Goal: Task Accomplishment & Management: Use online tool/utility

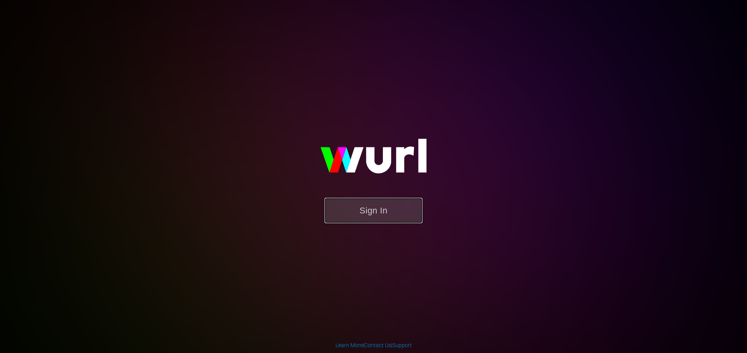
click at [377, 221] on button "Sign In" at bounding box center [373, 210] width 98 height 25
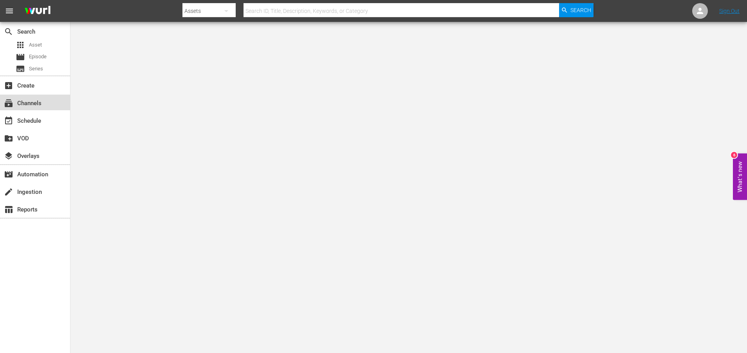
click at [32, 104] on div "subscriptions Channels" at bounding box center [22, 102] width 44 height 7
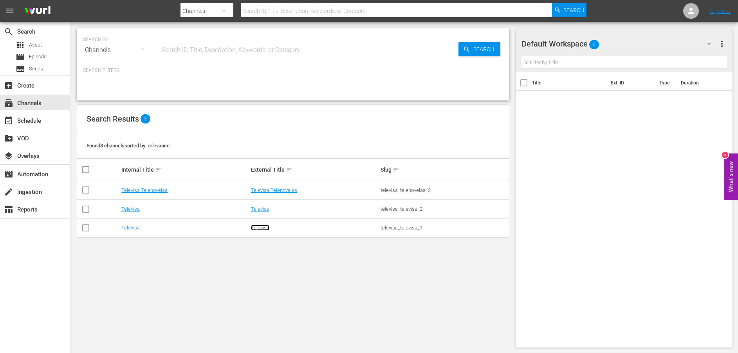
click at [255, 228] on link "Televisa" at bounding box center [260, 228] width 18 height 6
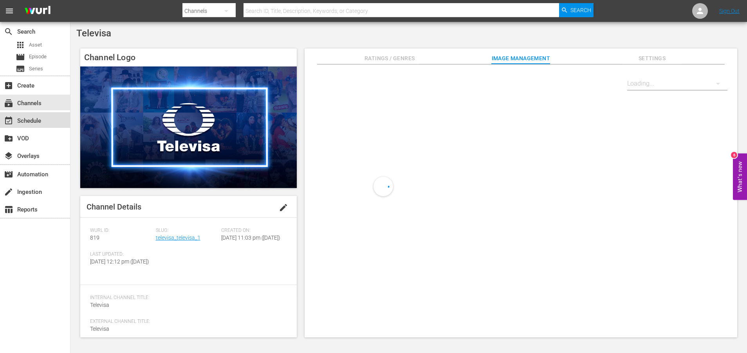
click at [46, 120] on div "event_available Schedule" at bounding box center [35, 120] width 70 height 16
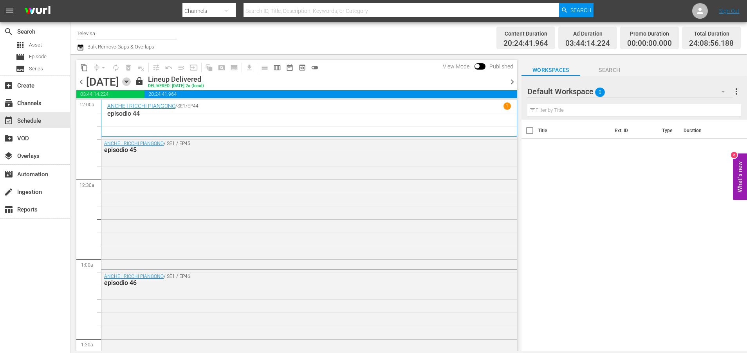
click at [128, 83] on icon "button" at bounding box center [126, 82] width 4 height 2
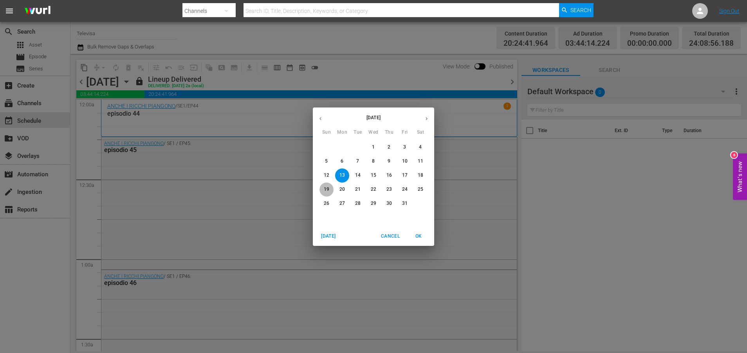
click at [327, 187] on p "19" at bounding box center [326, 189] width 5 height 7
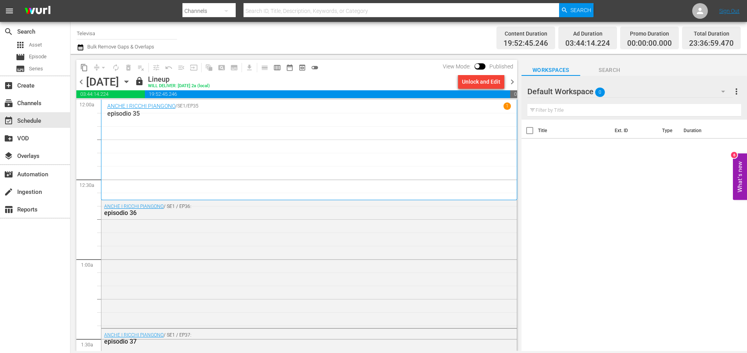
click at [131, 83] on icon "button" at bounding box center [126, 81] width 9 height 9
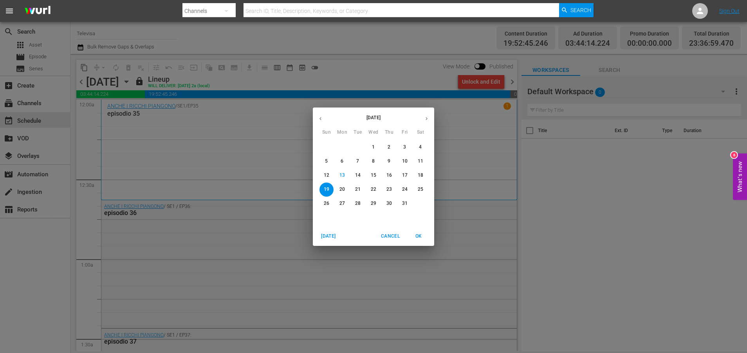
click at [340, 191] on p "20" at bounding box center [341, 189] width 5 height 7
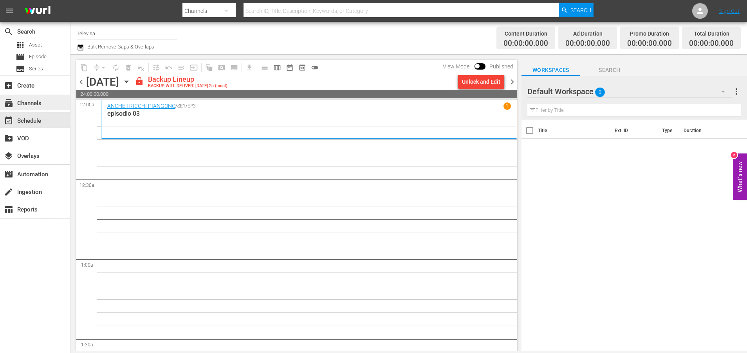
click at [34, 103] on div "subscriptions Channels" at bounding box center [22, 102] width 44 height 7
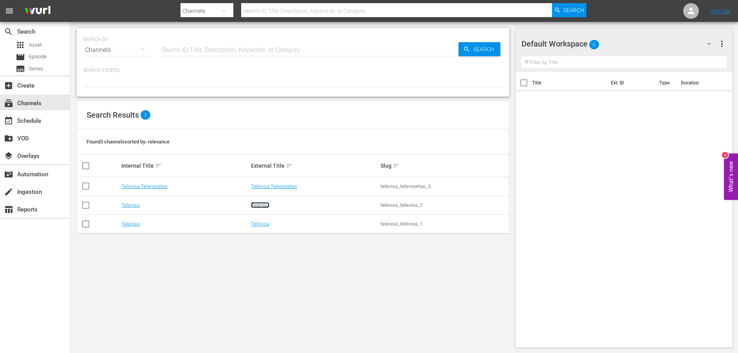
click at [254, 205] on link "Televisa" at bounding box center [260, 205] width 18 height 6
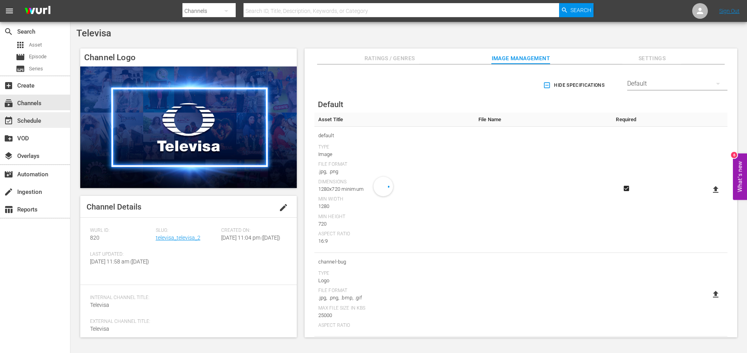
click at [41, 123] on div "event_available Schedule" at bounding box center [35, 120] width 70 height 16
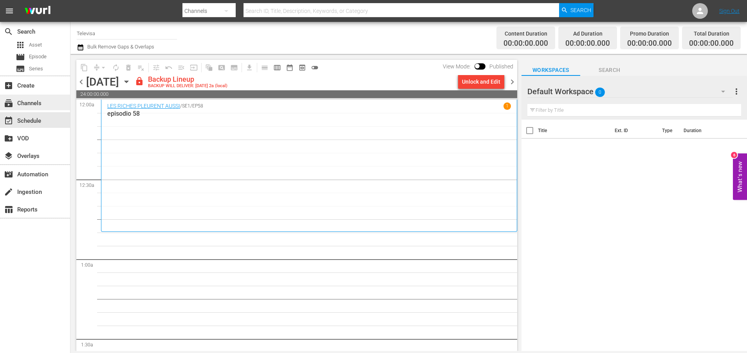
click at [36, 106] on div "subscriptions Channels" at bounding box center [22, 102] width 44 height 7
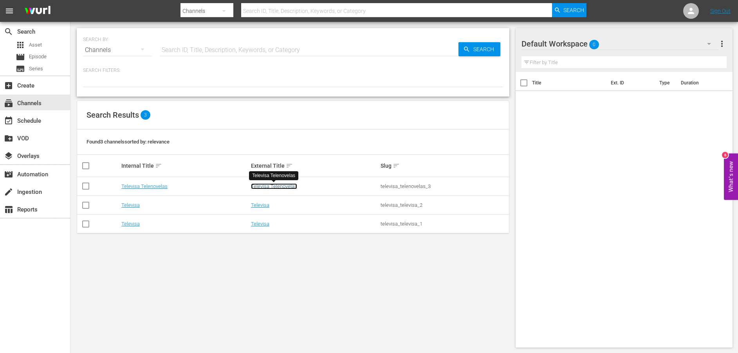
click at [263, 187] on link "Televisa Telenovelas" at bounding box center [274, 187] width 46 height 6
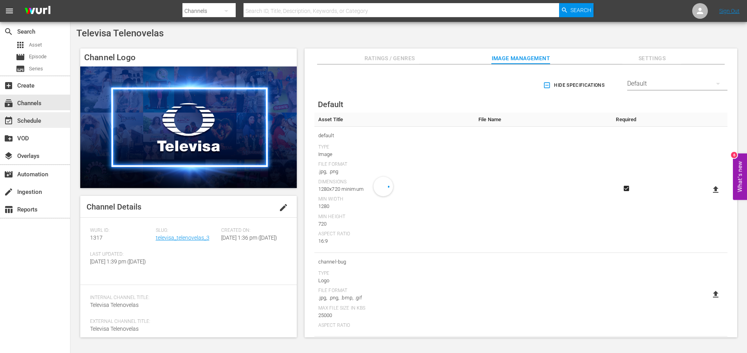
click at [38, 120] on div "event_available Schedule" at bounding box center [22, 119] width 44 height 7
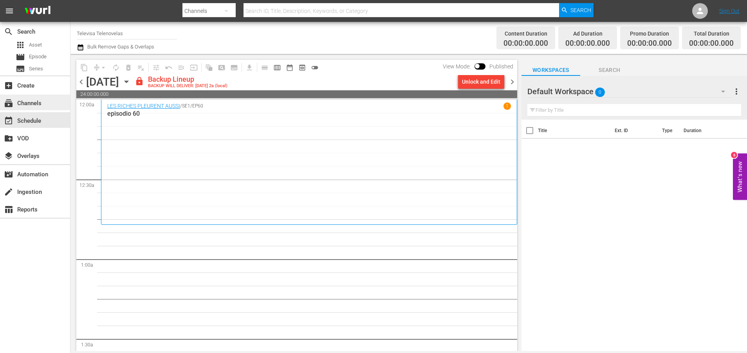
click at [38, 101] on div "subscriptions Channels" at bounding box center [22, 102] width 44 height 7
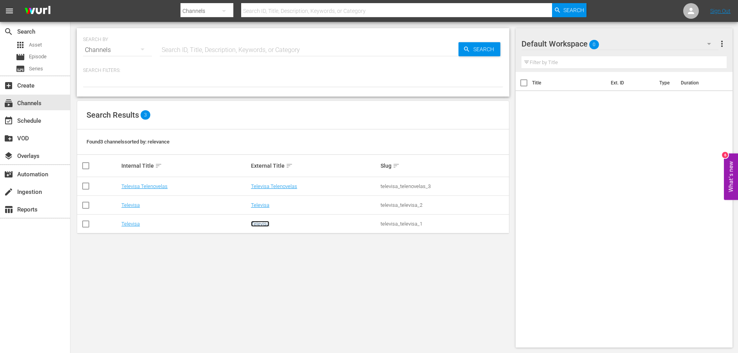
click at [260, 223] on link "Televisa" at bounding box center [260, 224] width 18 height 6
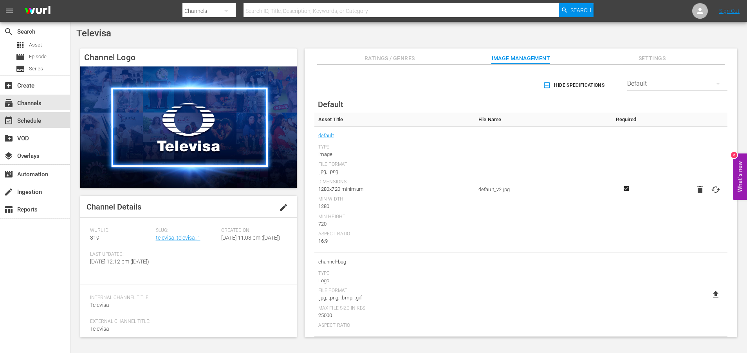
click at [27, 117] on div "event_available Schedule" at bounding box center [22, 119] width 44 height 7
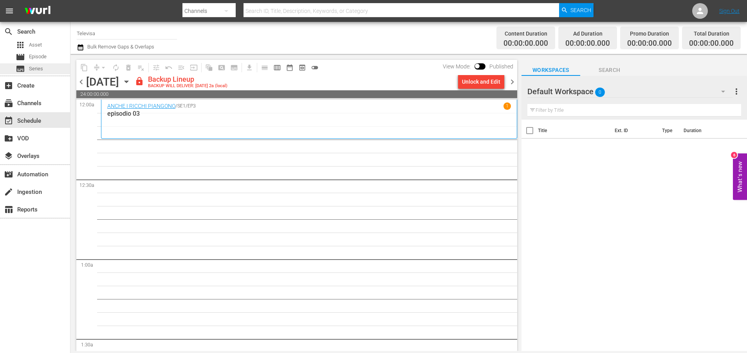
click at [43, 71] on span "Series" at bounding box center [36, 69] width 14 height 8
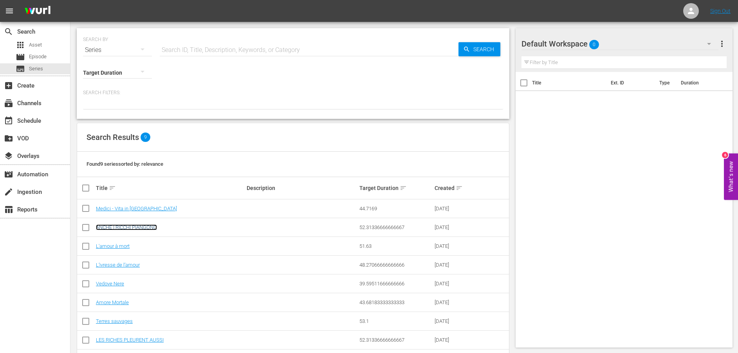
click at [135, 229] on link "ANCHE I RICCHI PIANGONO" at bounding box center [126, 228] width 61 height 6
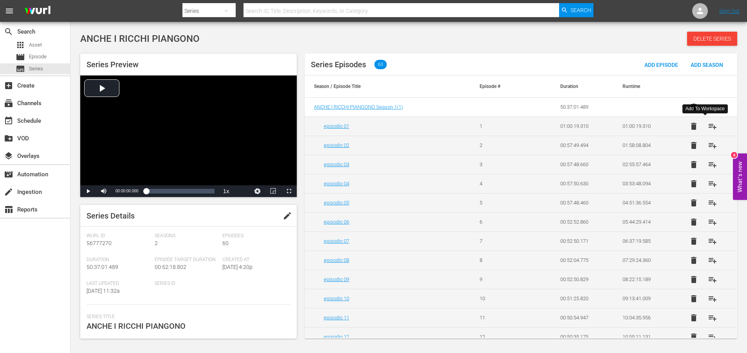
click at [708, 128] on span "playlist_add" at bounding box center [712, 126] width 9 height 9
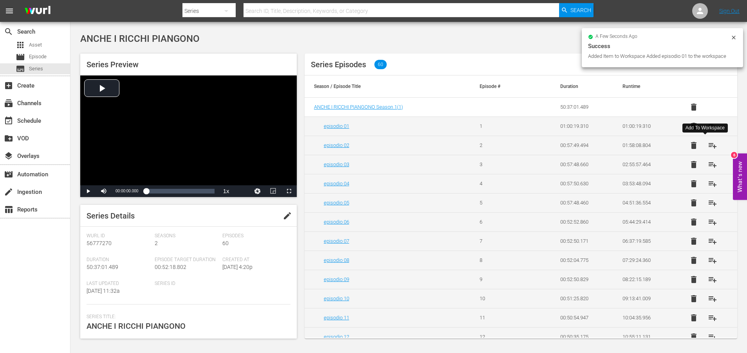
click at [708, 148] on span "playlist_add" at bounding box center [712, 145] width 9 height 9
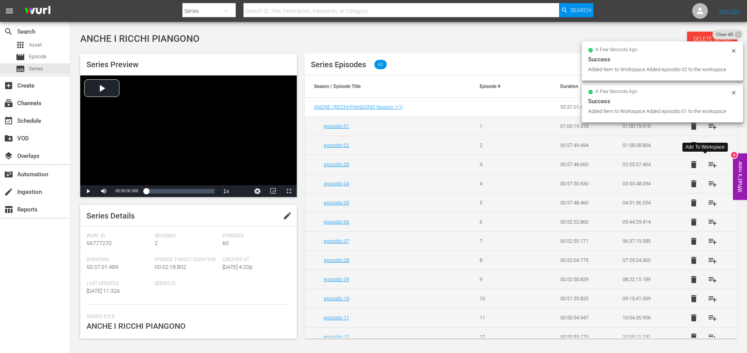
click at [708, 165] on span "playlist_add" at bounding box center [712, 164] width 9 height 9
click at [708, 183] on span "playlist_add" at bounding box center [712, 183] width 9 height 9
click at [709, 202] on span "playlist_add" at bounding box center [712, 202] width 9 height 9
click at [709, 222] on span "playlist_add" at bounding box center [712, 222] width 9 height 9
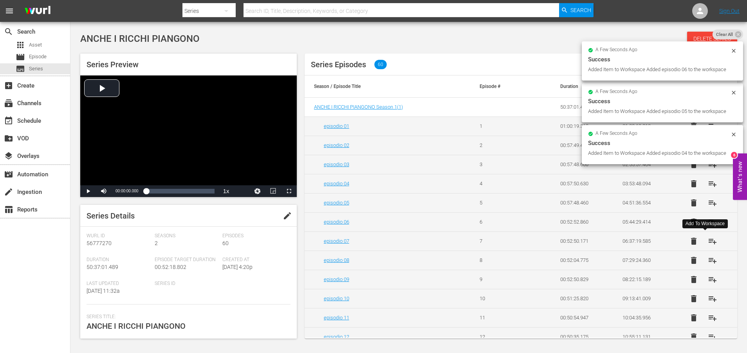
drag, startPoint x: 707, startPoint y: 240, endPoint x: 707, endPoint y: 246, distance: 5.9
click at [708, 240] on span "playlist_add" at bounding box center [712, 241] width 9 height 9
click at [708, 261] on span "playlist_add" at bounding box center [712, 260] width 9 height 9
click at [708, 279] on span "playlist_add" at bounding box center [712, 279] width 9 height 9
click at [708, 299] on span "playlist_add" at bounding box center [712, 298] width 9 height 9
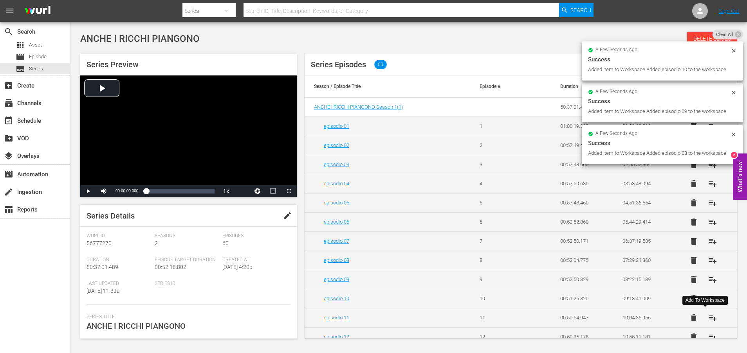
click at [708, 319] on span "playlist_add" at bounding box center [712, 317] width 9 height 9
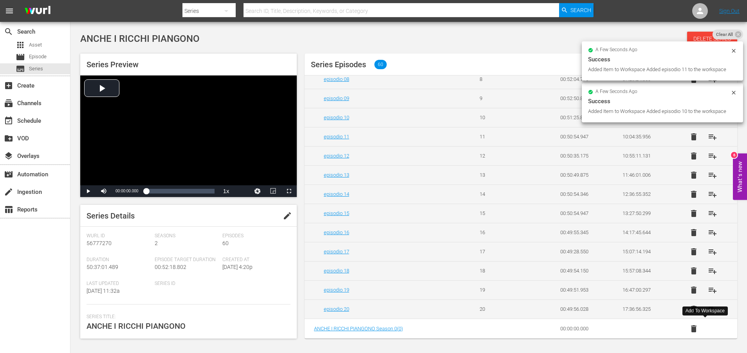
scroll to position [182, 0]
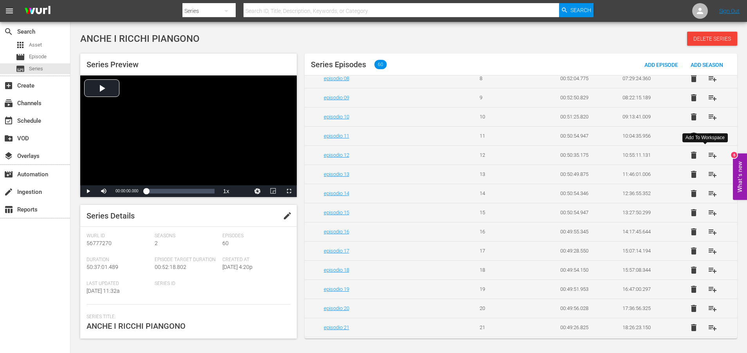
click at [708, 155] on span "playlist_add" at bounding box center [712, 155] width 9 height 9
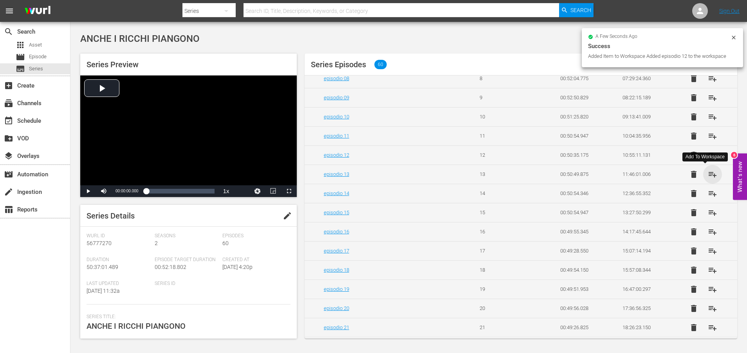
click at [708, 174] on span "playlist_add" at bounding box center [712, 174] width 9 height 9
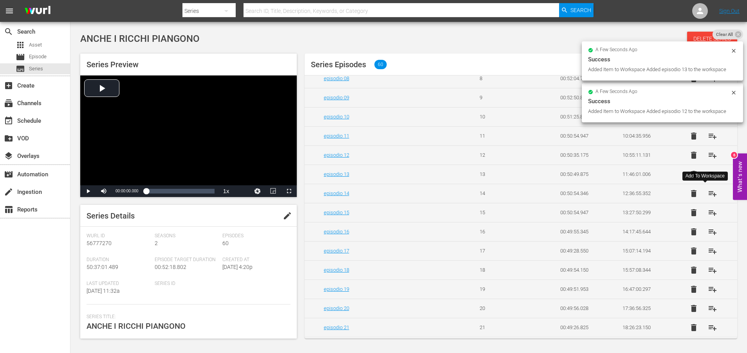
click at [708, 193] on span "playlist_add" at bounding box center [712, 193] width 9 height 9
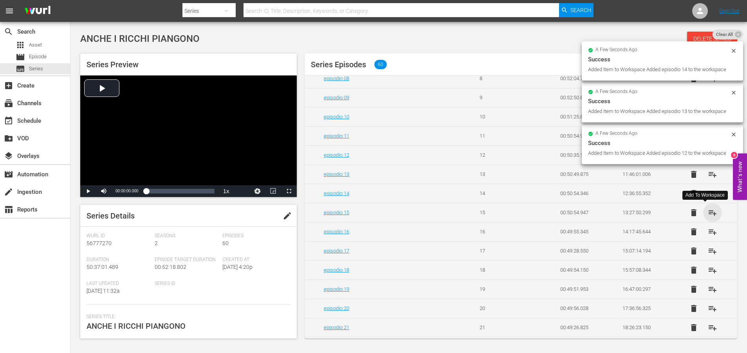
click at [708, 214] on span "playlist_add" at bounding box center [712, 212] width 9 height 9
click at [708, 233] on span "playlist_add" at bounding box center [712, 231] width 9 height 9
click at [708, 251] on span "playlist_add" at bounding box center [712, 251] width 9 height 9
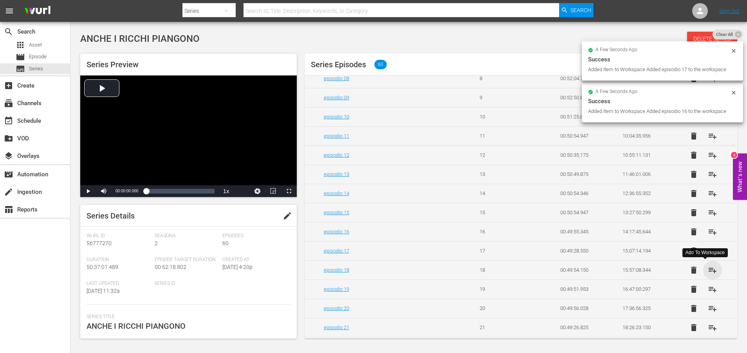
click at [708, 272] on span "playlist_add" at bounding box center [712, 270] width 9 height 9
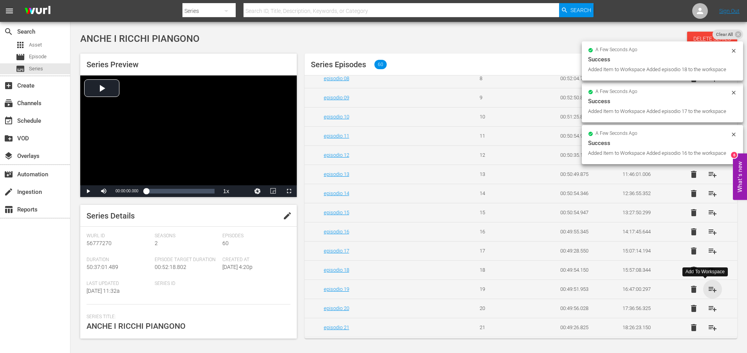
click at [708, 290] on span "playlist_add" at bounding box center [712, 289] width 9 height 9
click at [708, 308] on span "playlist_add" at bounding box center [712, 308] width 9 height 9
click at [708, 327] on span "playlist_add" at bounding box center [712, 327] width 9 height 9
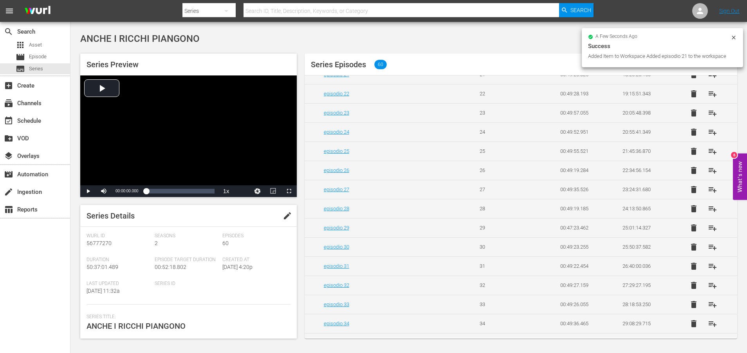
scroll to position [417, 0]
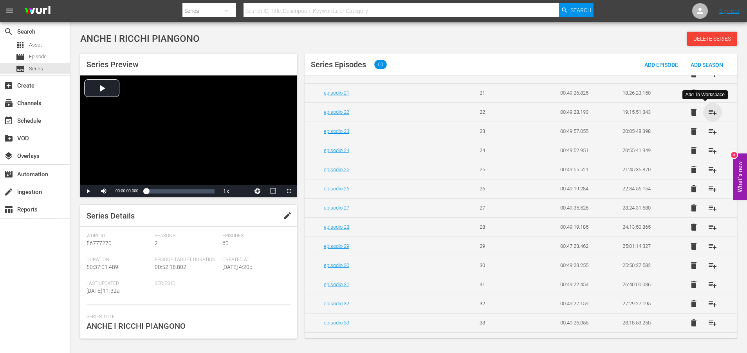
click at [708, 112] on span "playlist_add" at bounding box center [712, 112] width 9 height 9
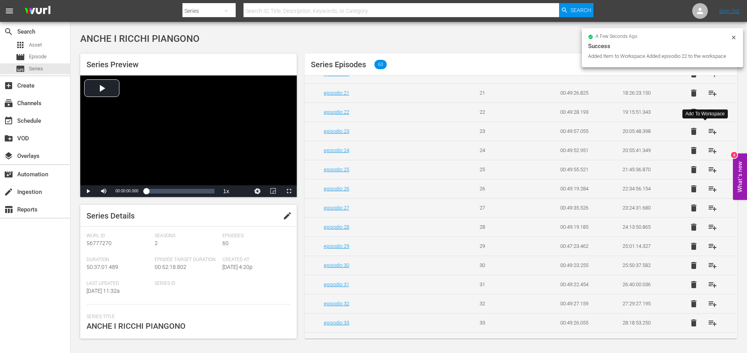
click at [708, 132] on span "playlist_add" at bounding box center [712, 131] width 9 height 9
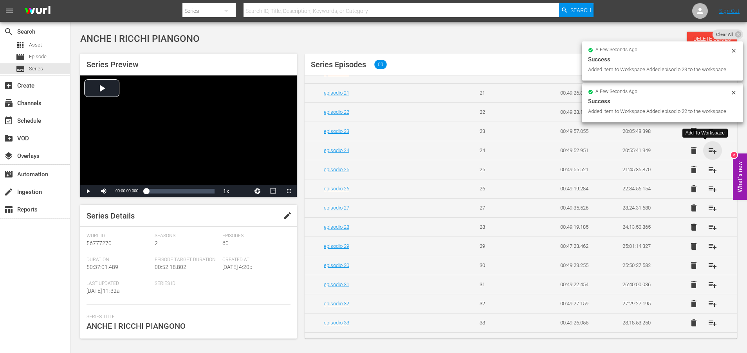
click at [709, 151] on span "playlist_add" at bounding box center [712, 150] width 9 height 9
click at [709, 169] on span "playlist_add" at bounding box center [712, 169] width 9 height 9
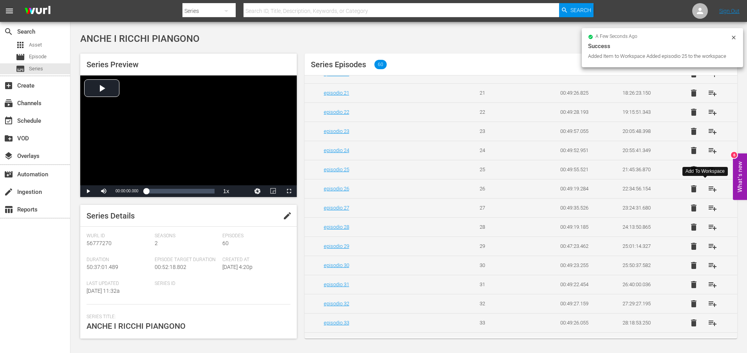
click at [708, 189] on span "playlist_add" at bounding box center [712, 188] width 9 height 9
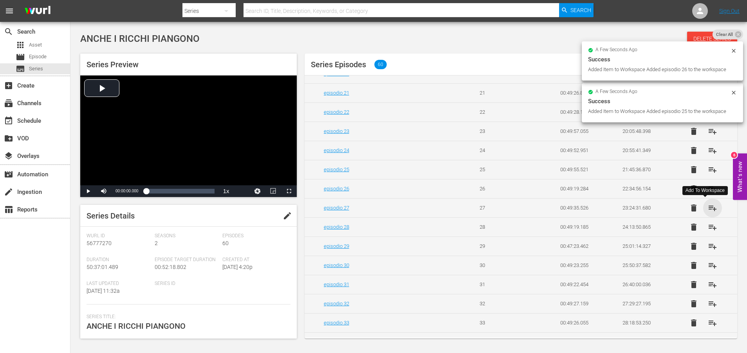
click at [708, 208] on span "playlist_add" at bounding box center [712, 208] width 9 height 9
click at [708, 228] on span "playlist_add" at bounding box center [712, 227] width 9 height 9
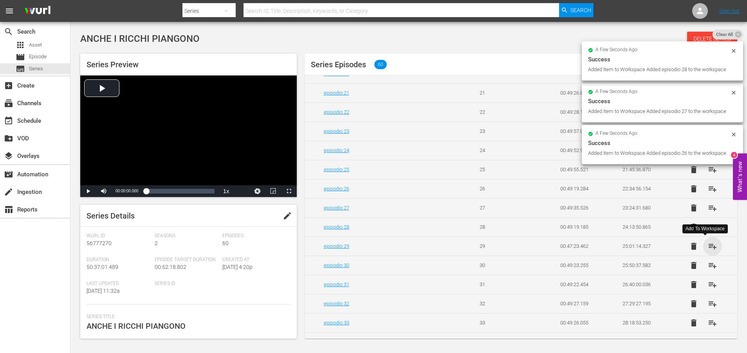
click at [708, 245] on span "playlist_add" at bounding box center [712, 246] width 9 height 9
click at [708, 266] on span "playlist_add" at bounding box center [712, 265] width 9 height 9
click at [708, 285] on span "playlist_add" at bounding box center [712, 284] width 9 height 9
click at [709, 305] on span "playlist_add" at bounding box center [712, 303] width 9 height 9
click at [708, 322] on span "playlist_add" at bounding box center [712, 323] width 9 height 9
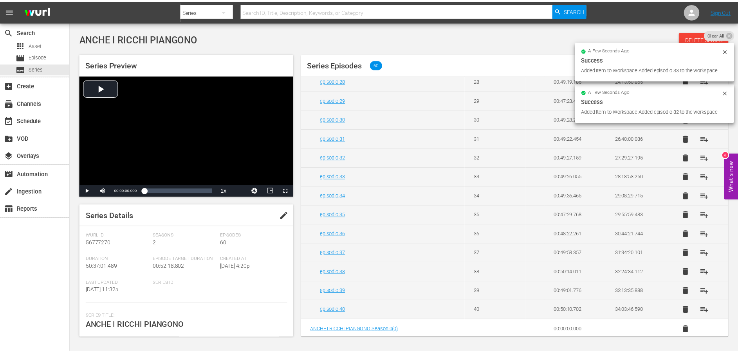
scroll to position [566, 0]
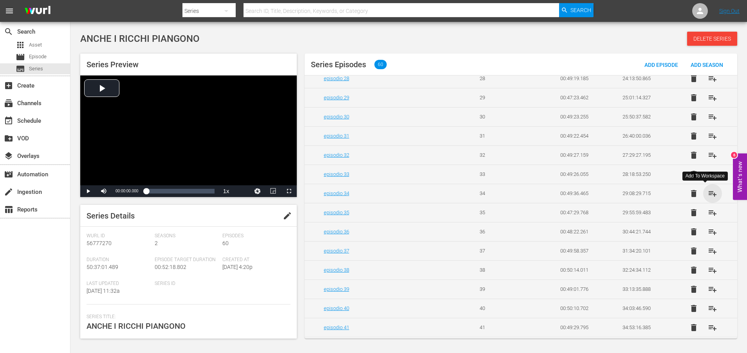
click at [708, 195] on span "playlist_add" at bounding box center [712, 193] width 9 height 9
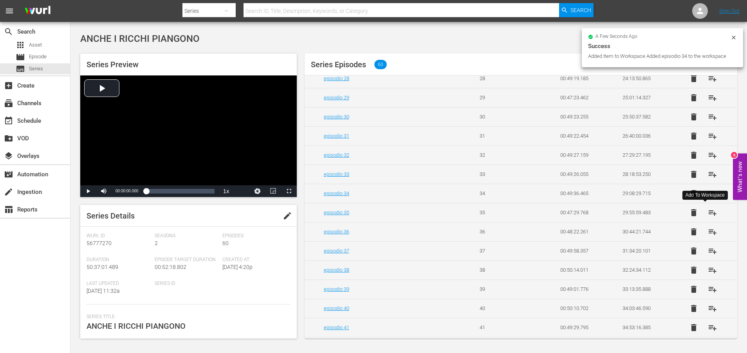
click at [708, 214] on span "playlist_add" at bounding box center [712, 212] width 9 height 9
click at [708, 233] on span "playlist_add" at bounding box center [712, 231] width 9 height 9
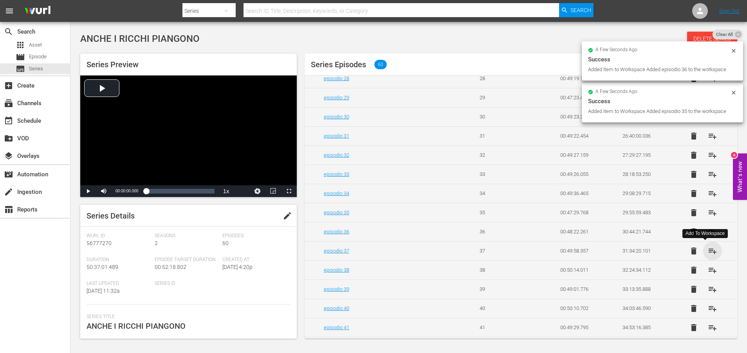
click at [708, 250] on span "playlist_add" at bounding box center [712, 251] width 9 height 9
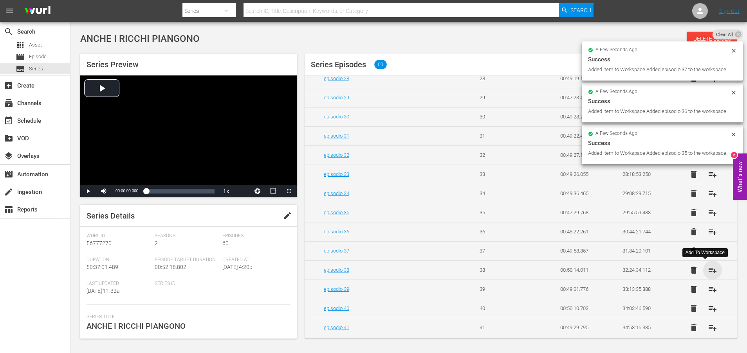
click at [708, 270] on span "playlist_add" at bounding box center [712, 270] width 9 height 9
click at [708, 288] on span "playlist_add" at bounding box center [712, 289] width 9 height 9
click at [708, 308] on span "playlist_add" at bounding box center [712, 308] width 9 height 9
click at [708, 328] on span "playlist_add" at bounding box center [712, 327] width 9 height 9
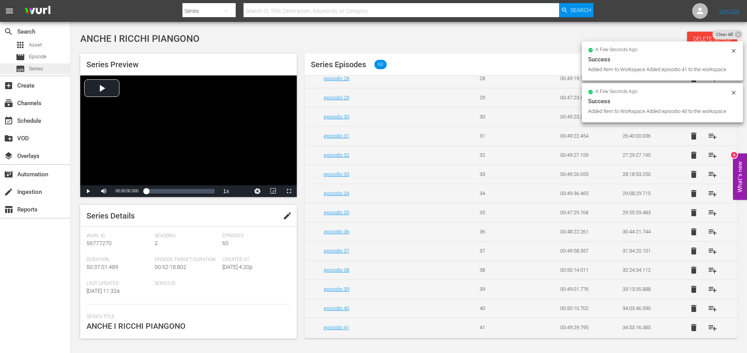
click at [38, 69] on span "Series" at bounding box center [36, 69] width 14 height 8
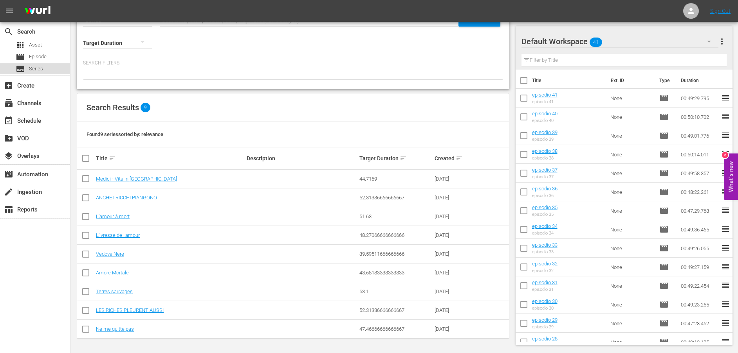
click at [40, 69] on span "Series" at bounding box center [36, 69] width 14 height 8
click at [135, 198] on link "ANCHE I RICCHI PIANGONO" at bounding box center [126, 198] width 61 height 6
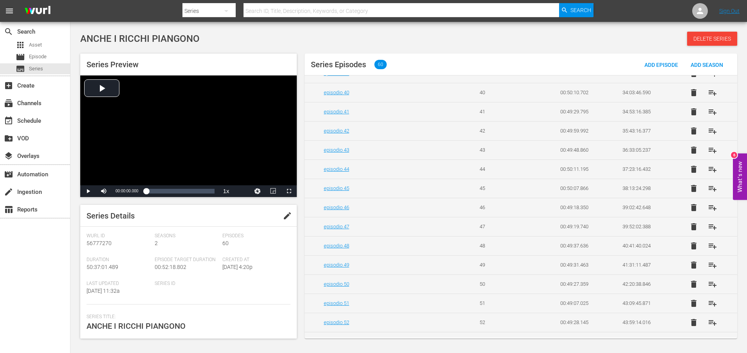
scroll to position [763, 0]
click at [708, 151] on span "playlist_add" at bounding box center [712, 149] width 9 height 9
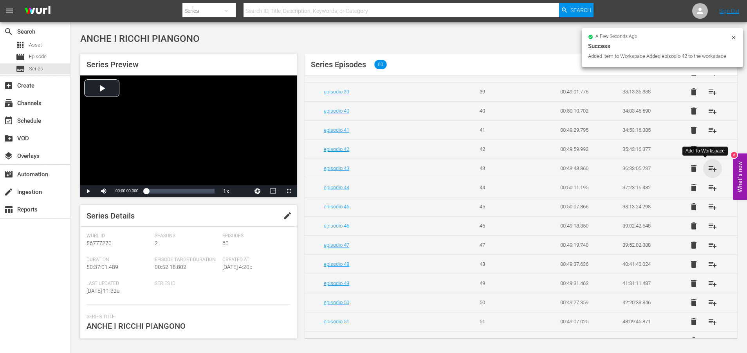
click at [708, 168] on span "playlist_add" at bounding box center [712, 168] width 9 height 9
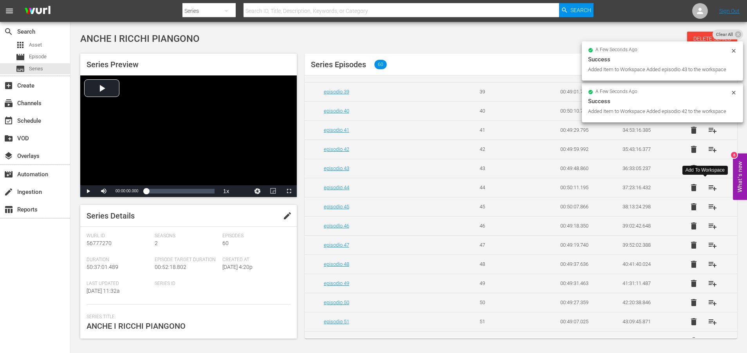
click at [708, 188] on span "playlist_add" at bounding box center [712, 187] width 9 height 9
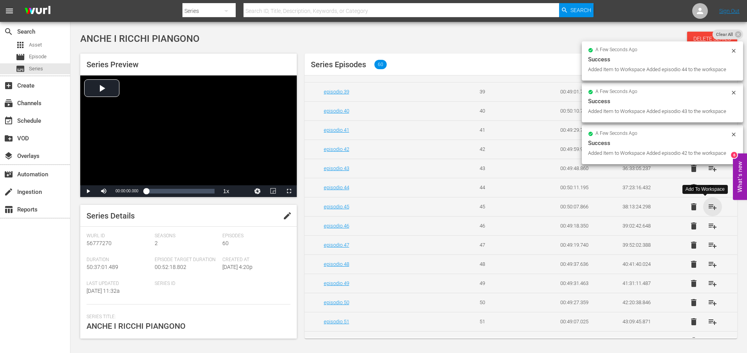
click at [708, 206] on span "playlist_add" at bounding box center [712, 206] width 9 height 9
click at [708, 226] on span "playlist_add" at bounding box center [712, 226] width 9 height 9
click at [708, 245] on span "playlist_add" at bounding box center [712, 245] width 9 height 9
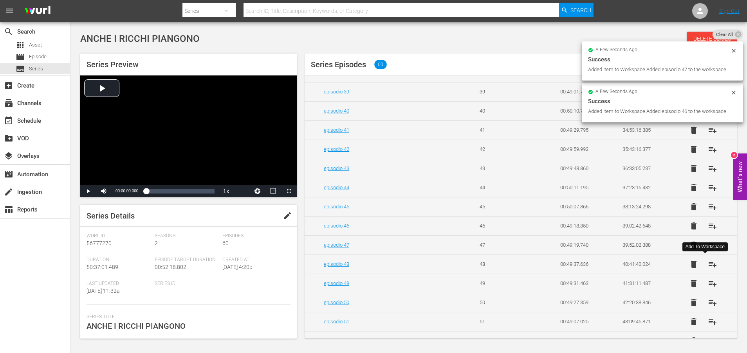
click at [708, 266] on span "playlist_add" at bounding box center [712, 264] width 9 height 9
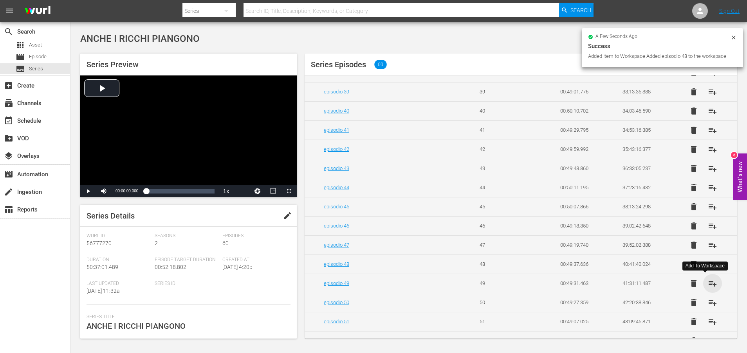
click at [708, 284] on span "playlist_add" at bounding box center [712, 283] width 9 height 9
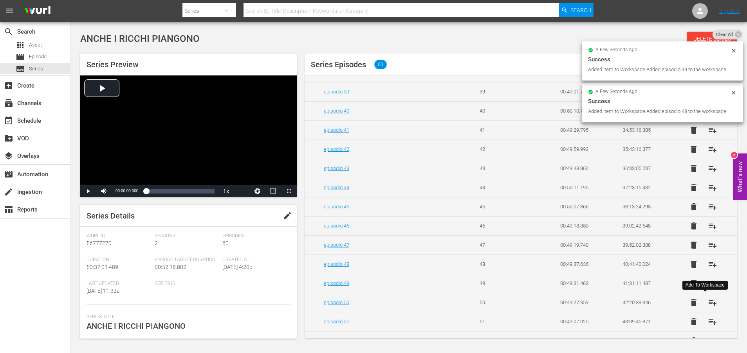
click at [708, 303] on span "playlist_add" at bounding box center [712, 302] width 9 height 9
click at [708, 322] on span "playlist_add" at bounding box center [712, 321] width 9 height 9
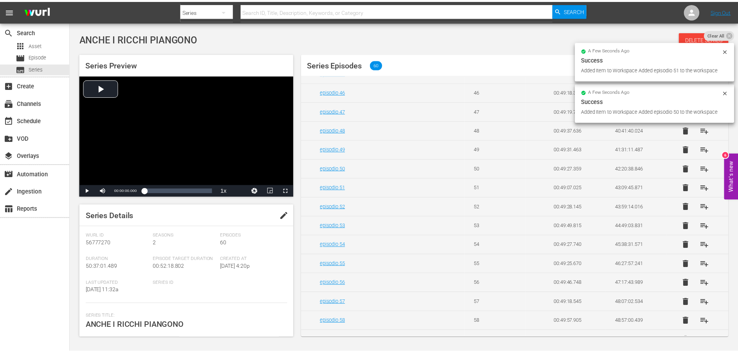
scroll to position [949, 0]
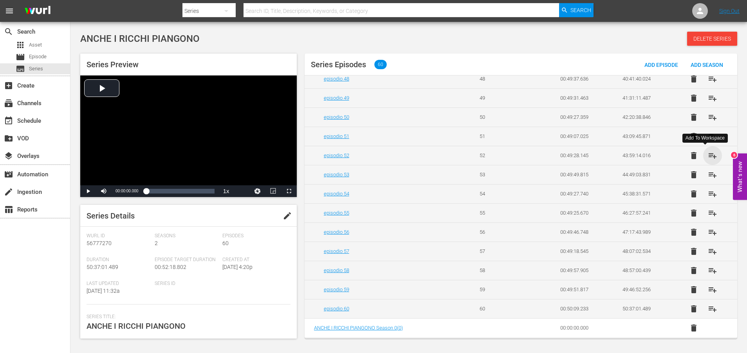
click at [708, 156] on span "playlist_add" at bounding box center [712, 155] width 9 height 9
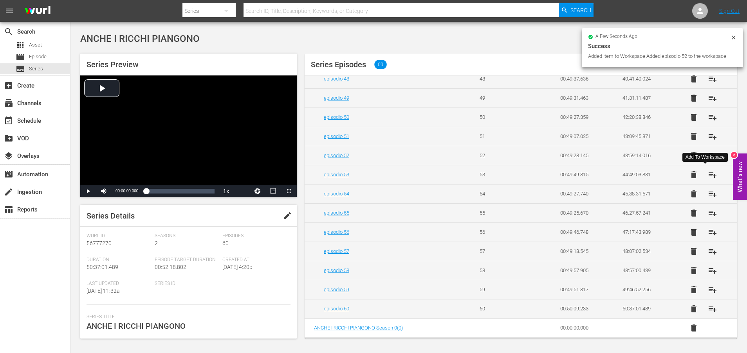
click at [709, 176] on span "playlist_add" at bounding box center [712, 174] width 9 height 9
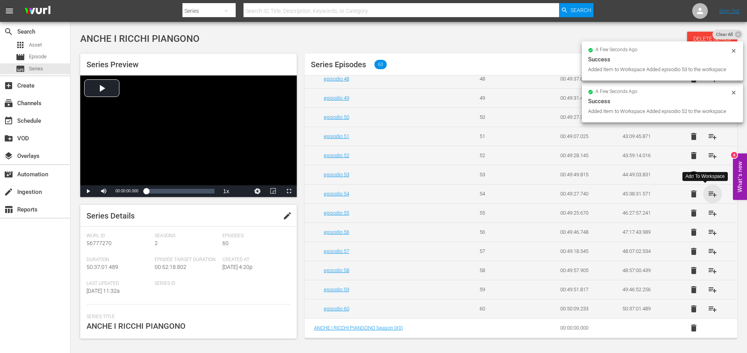
click at [708, 194] on span "playlist_add" at bounding box center [712, 193] width 9 height 9
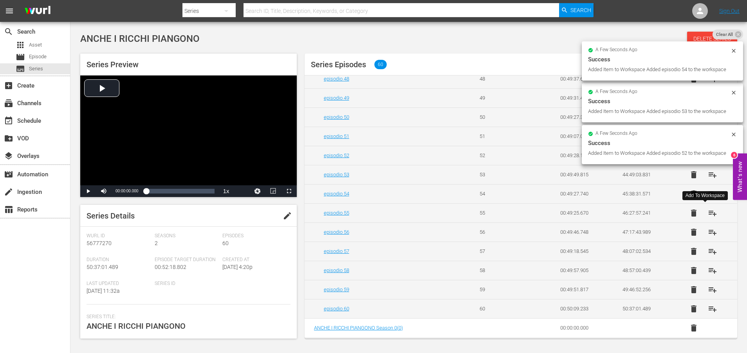
click at [708, 214] on span "playlist_add" at bounding box center [712, 213] width 9 height 9
click at [708, 231] on span "playlist_add" at bounding box center [712, 232] width 9 height 9
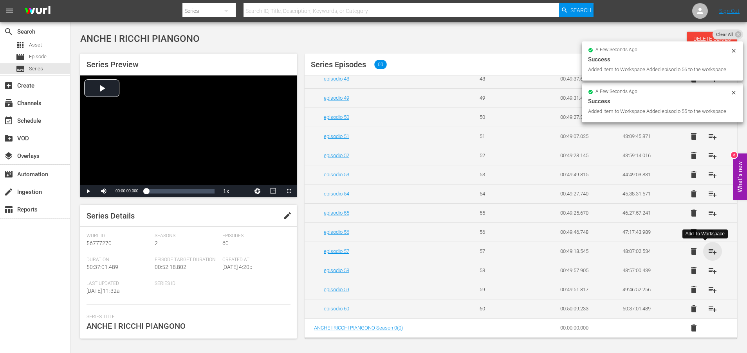
click at [708, 252] on span "playlist_add" at bounding box center [712, 251] width 9 height 9
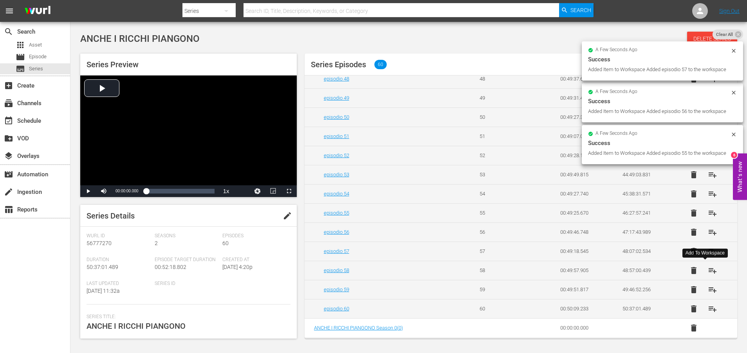
click at [708, 271] on span "playlist_add" at bounding box center [712, 270] width 9 height 9
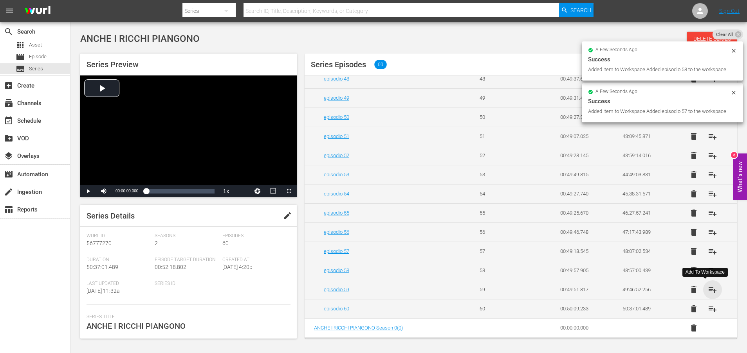
click at [709, 290] on span "playlist_add" at bounding box center [712, 289] width 9 height 9
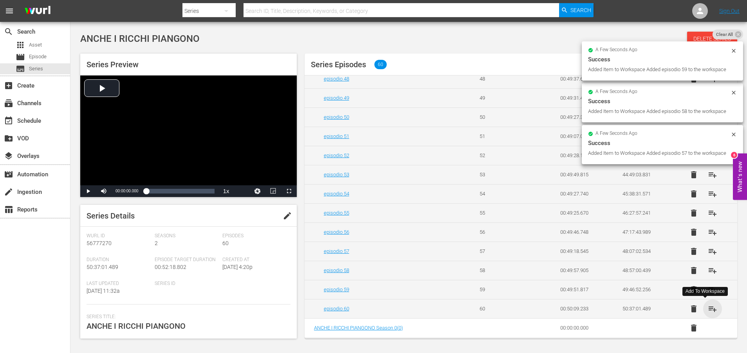
click at [708, 310] on span "playlist_add" at bounding box center [712, 308] width 9 height 9
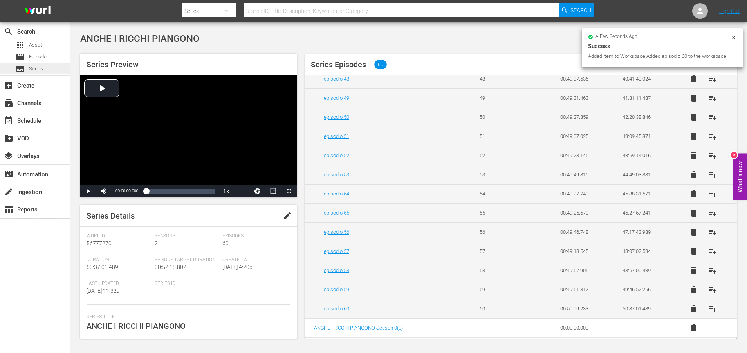
click at [37, 65] on span "Series" at bounding box center [36, 69] width 14 height 8
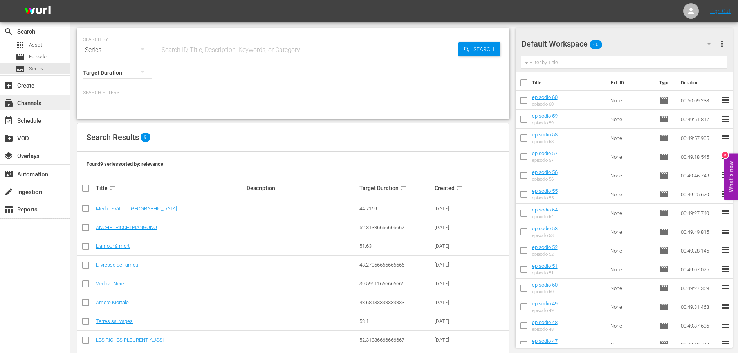
click at [31, 108] on div "subscriptions Channels" at bounding box center [35, 103] width 70 height 16
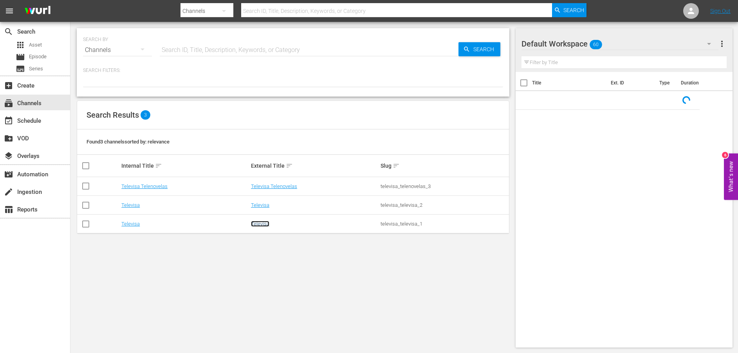
click at [258, 224] on link "Televisa" at bounding box center [260, 224] width 18 height 6
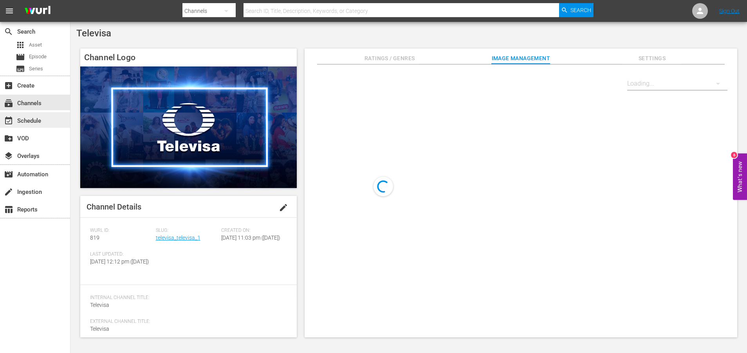
click at [38, 121] on div "event_available Schedule" at bounding box center [22, 119] width 44 height 7
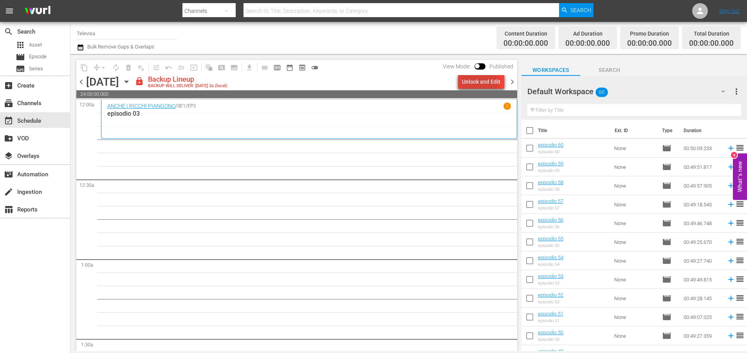
click at [475, 83] on div "Unlock and Edit" at bounding box center [481, 82] width 38 height 14
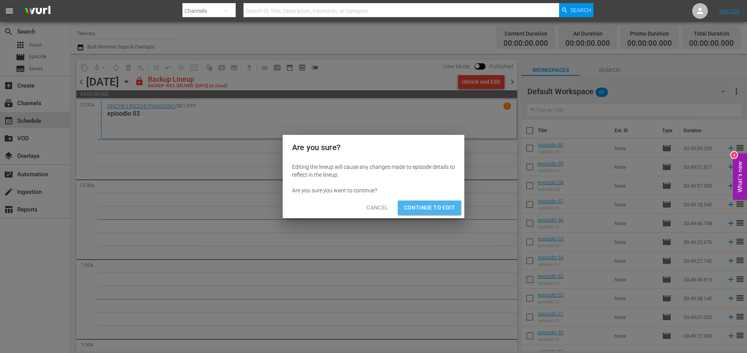
click at [430, 206] on span "Continue to Edit" at bounding box center [429, 208] width 51 height 10
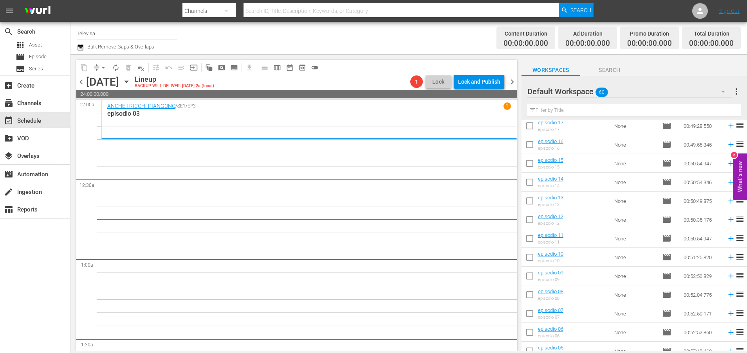
scroll to position [913, 0]
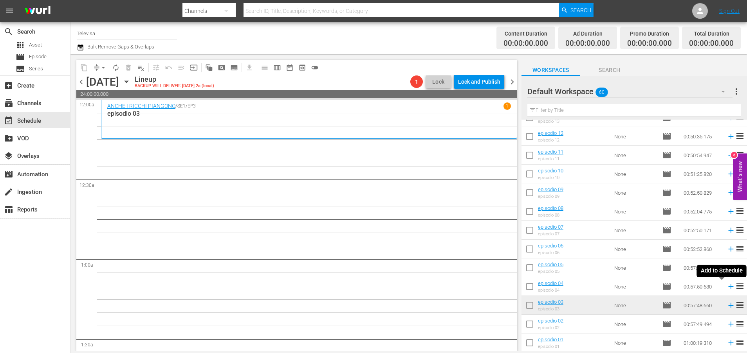
click at [726, 288] on icon at bounding box center [730, 287] width 9 height 9
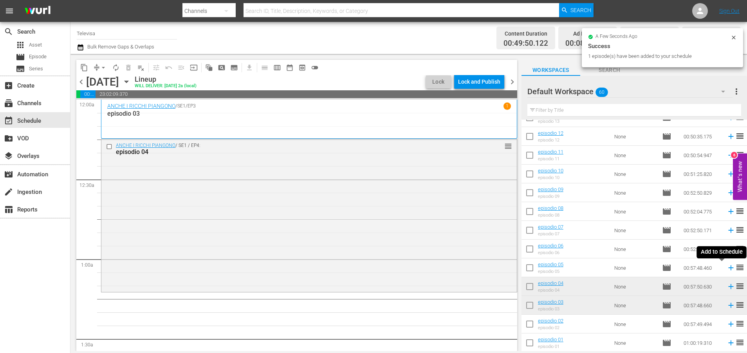
click at [728, 268] on icon at bounding box center [730, 268] width 5 height 5
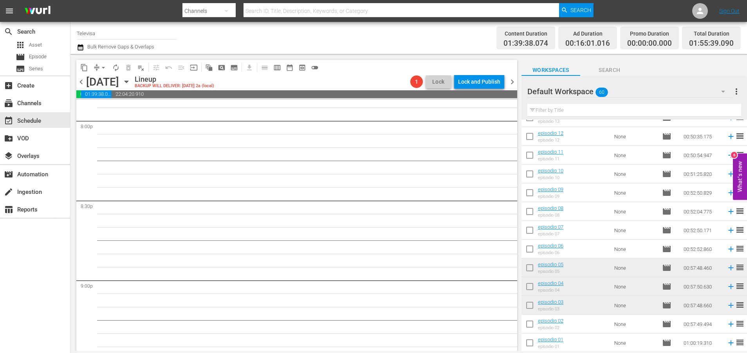
scroll to position [3581, 0]
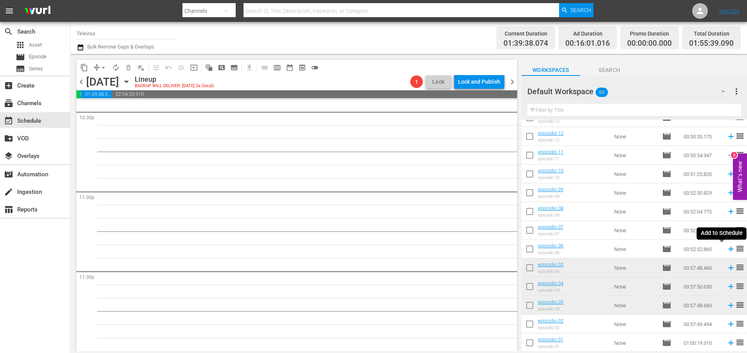
click at [726, 249] on icon at bounding box center [730, 249] width 9 height 9
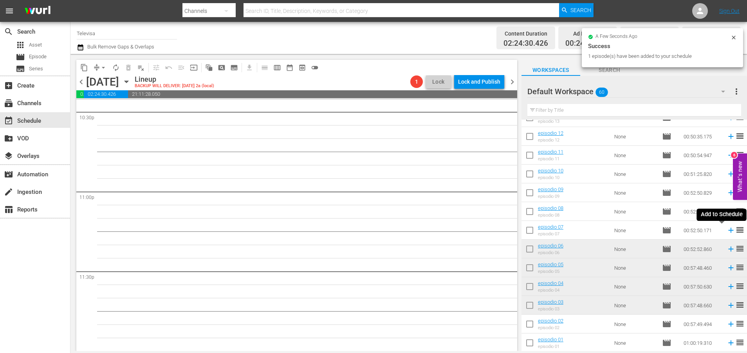
scroll to position [3567, 0]
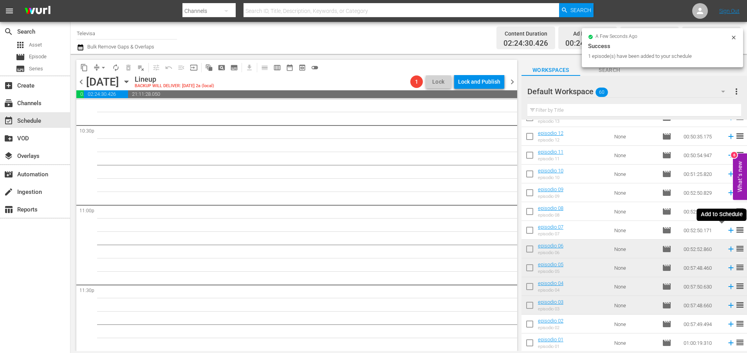
click at [728, 231] on icon at bounding box center [730, 230] width 5 height 5
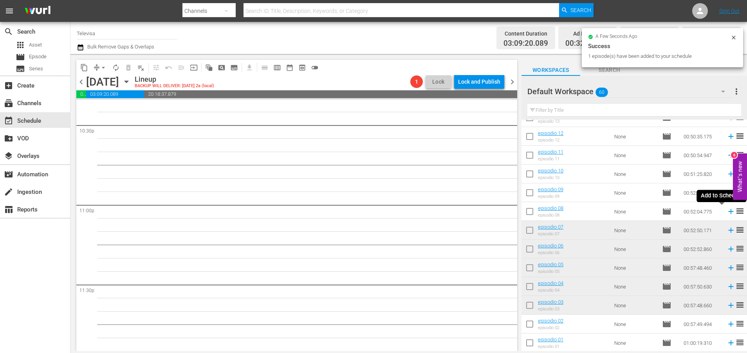
scroll to position [3554, 0]
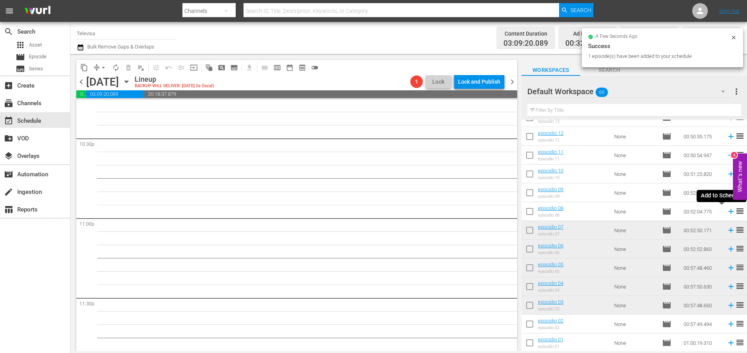
click at [726, 212] on icon at bounding box center [730, 211] width 9 height 9
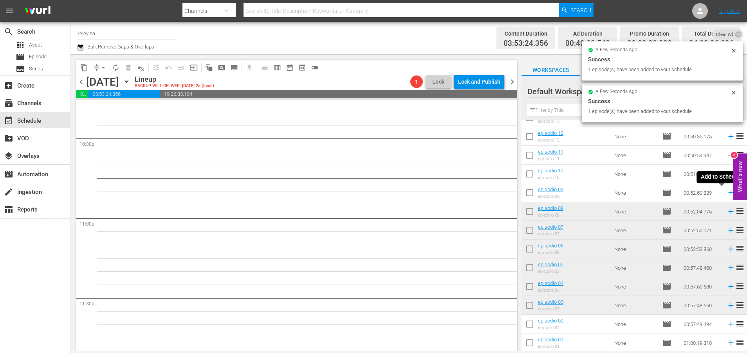
scroll to position [3541, 0]
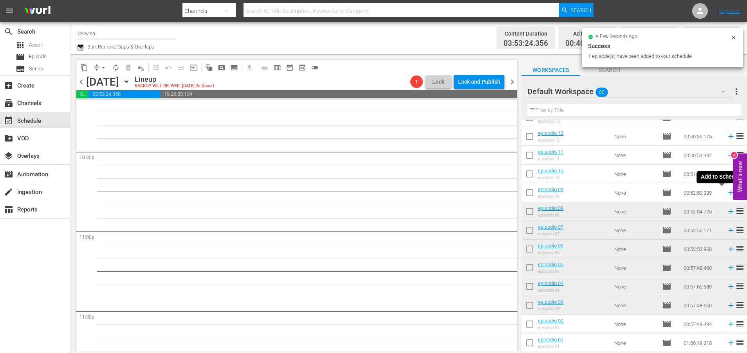
click at [726, 195] on icon at bounding box center [730, 193] width 9 height 9
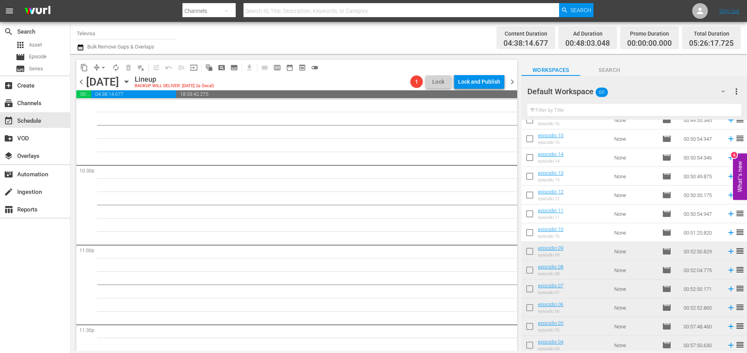
scroll to position [796, 0]
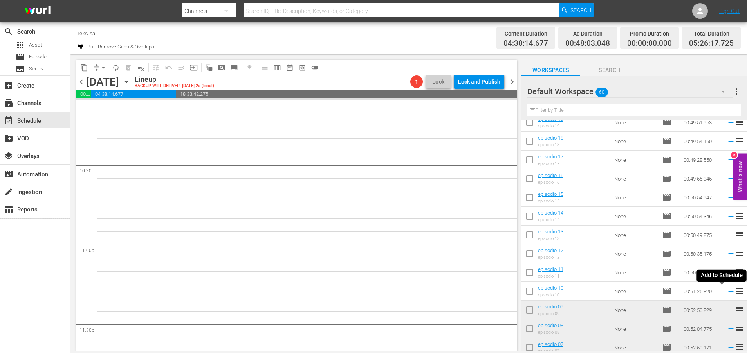
click at [728, 292] on icon at bounding box center [730, 291] width 5 height 5
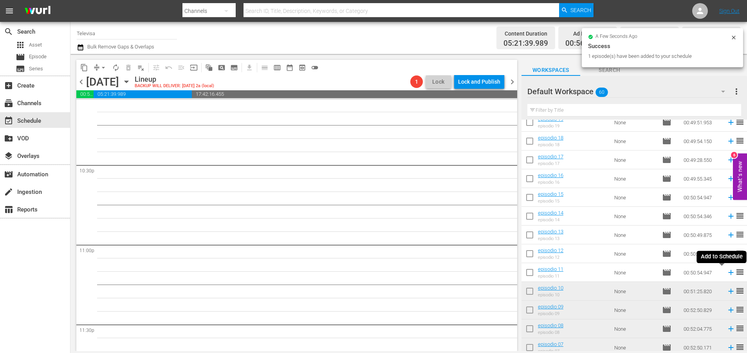
scroll to position [3514, 0]
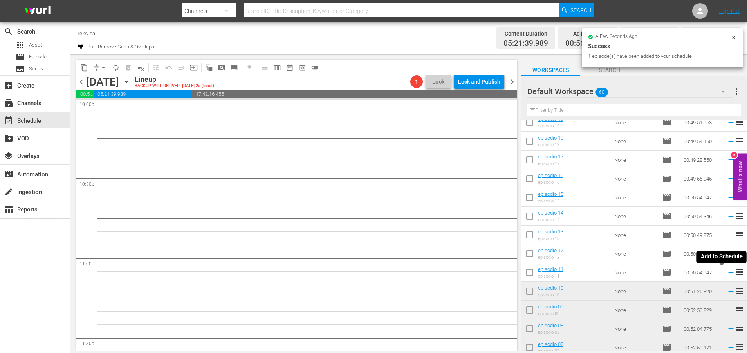
click at [728, 273] on icon at bounding box center [730, 272] width 5 height 5
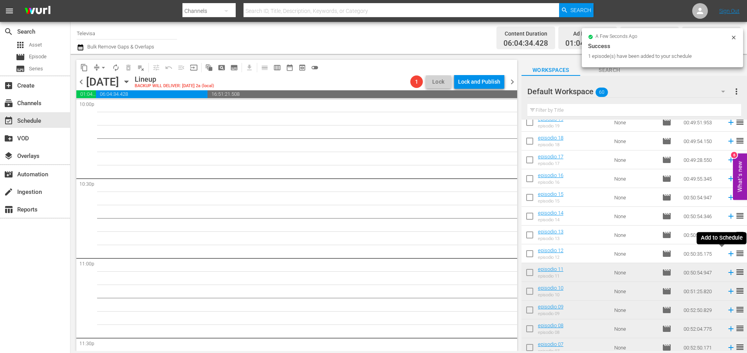
scroll to position [3501, 0]
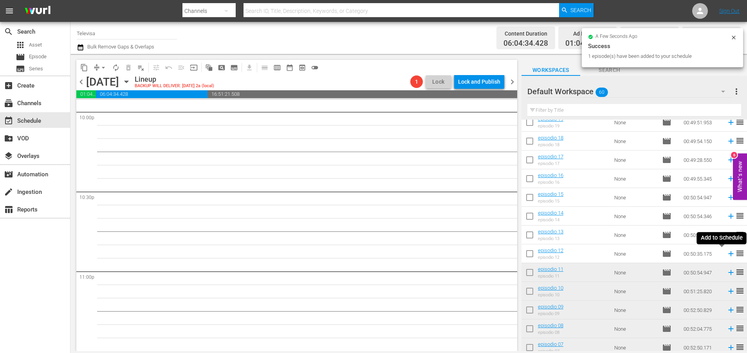
click at [728, 254] on icon at bounding box center [730, 254] width 5 height 5
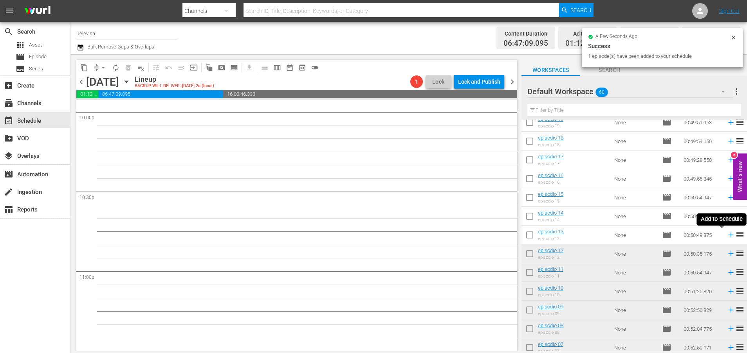
click at [728, 235] on icon at bounding box center [730, 235] width 5 height 5
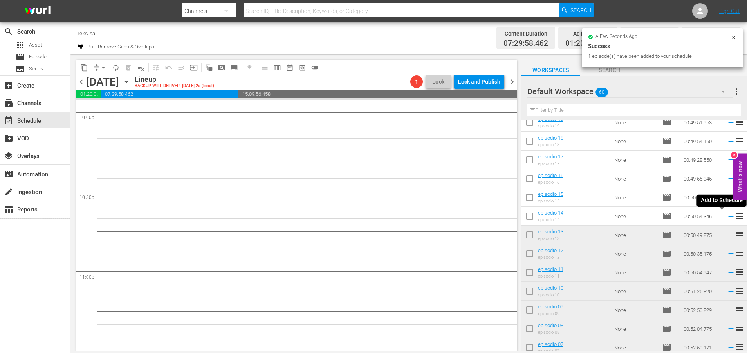
click at [728, 216] on icon at bounding box center [730, 216] width 5 height 5
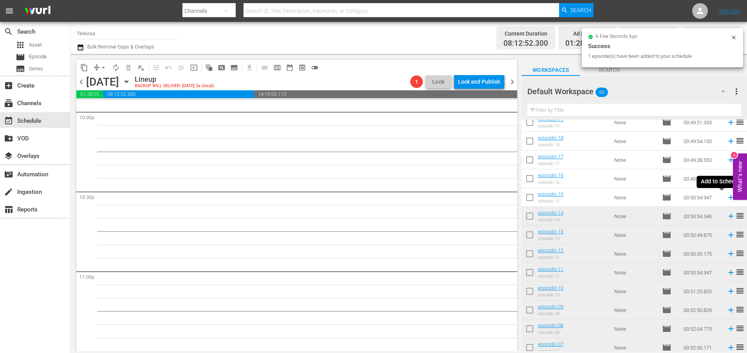
click at [726, 198] on icon at bounding box center [730, 197] width 9 height 9
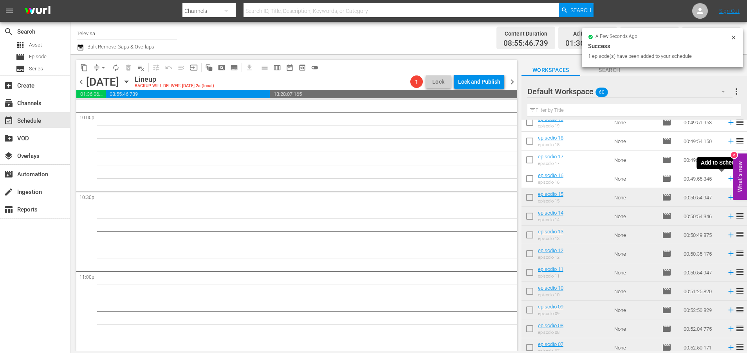
scroll to position [3487, 0]
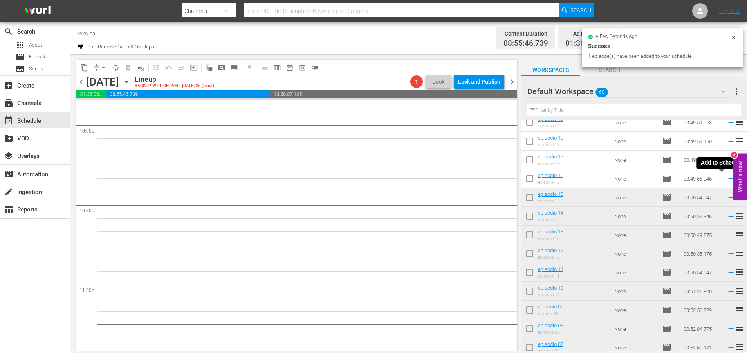
click at [728, 179] on icon at bounding box center [730, 179] width 5 height 5
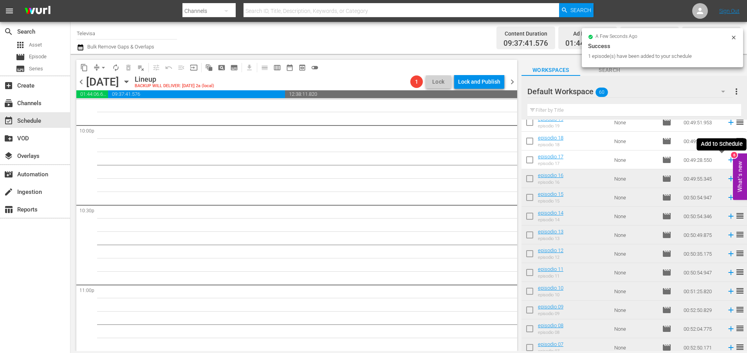
scroll to position [3474, 0]
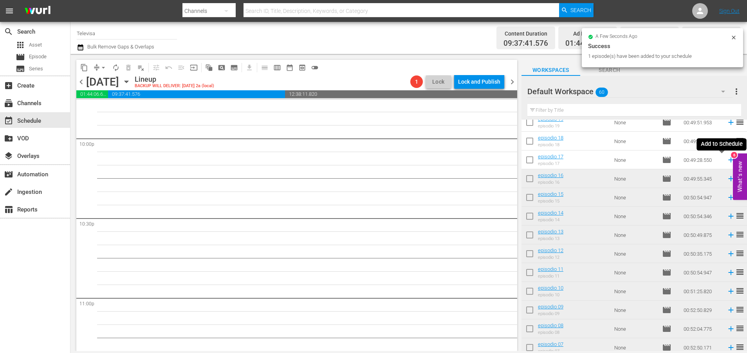
click at [728, 161] on icon at bounding box center [730, 160] width 5 height 5
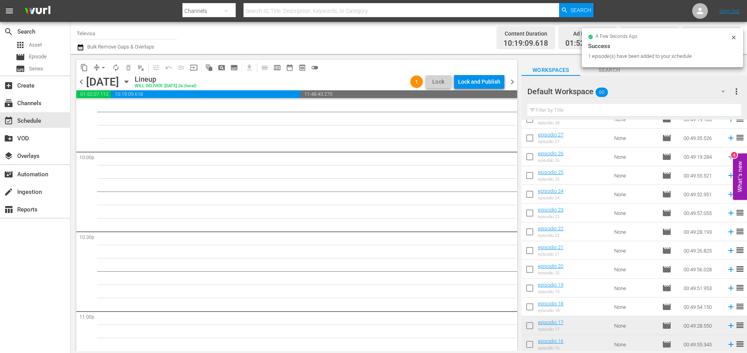
scroll to position [620, 0]
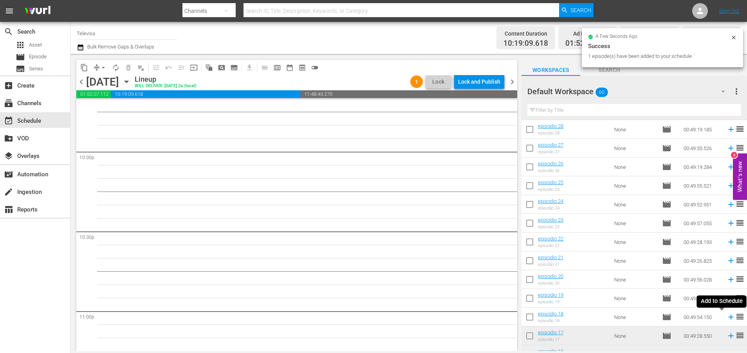
click at [726, 317] on icon at bounding box center [730, 317] width 9 height 9
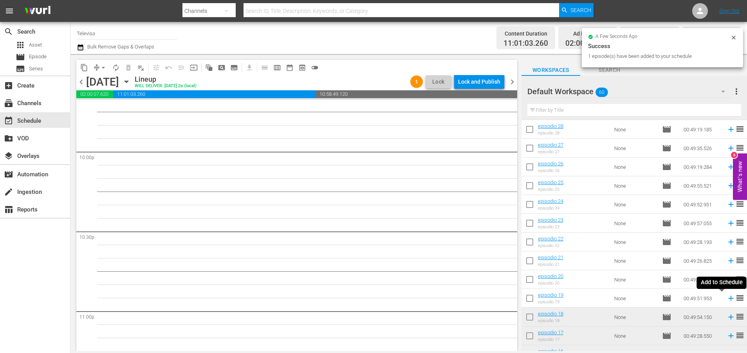
click at [726, 298] on icon at bounding box center [730, 298] width 9 height 9
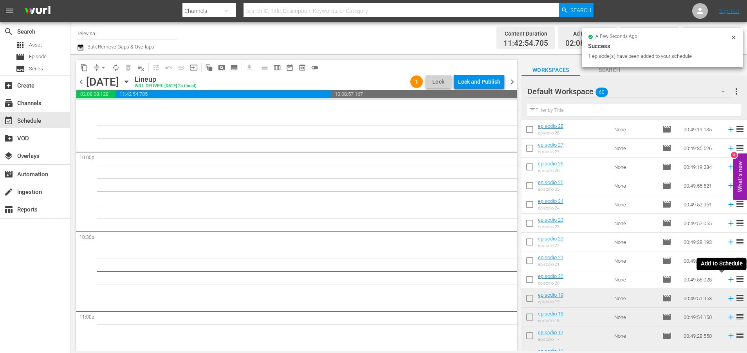
click at [726, 279] on icon at bounding box center [730, 280] width 9 height 9
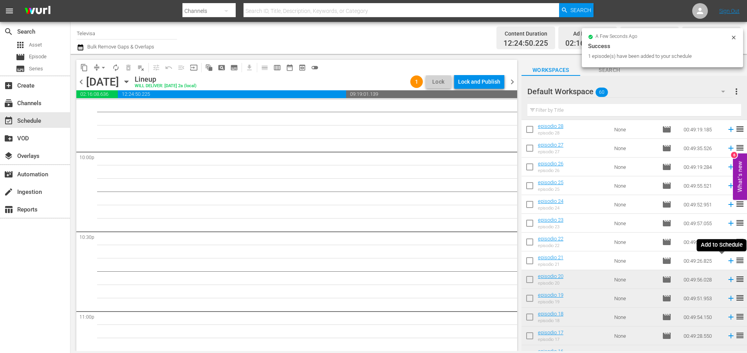
click at [728, 263] on icon at bounding box center [730, 261] width 5 height 5
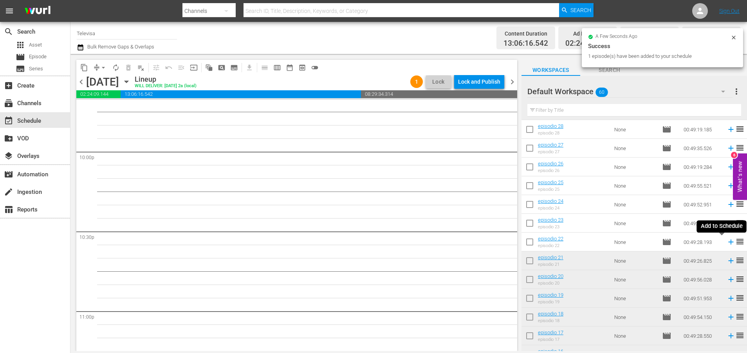
click at [728, 244] on icon at bounding box center [730, 242] width 5 height 5
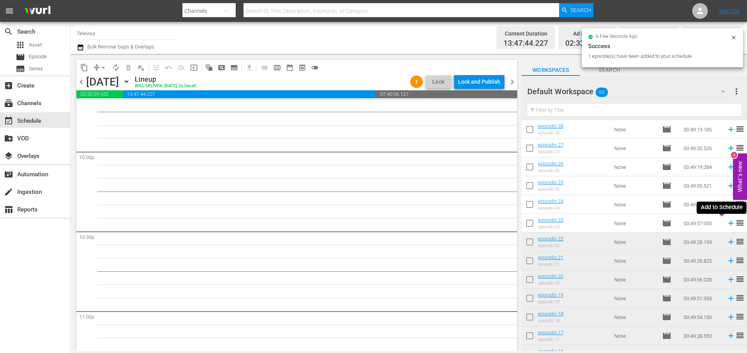
click at [728, 225] on icon at bounding box center [730, 223] width 5 height 5
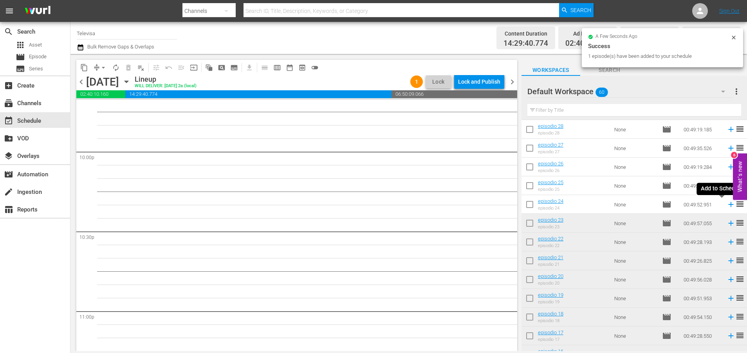
click at [728, 203] on icon at bounding box center [730, 204] width 5 height 5
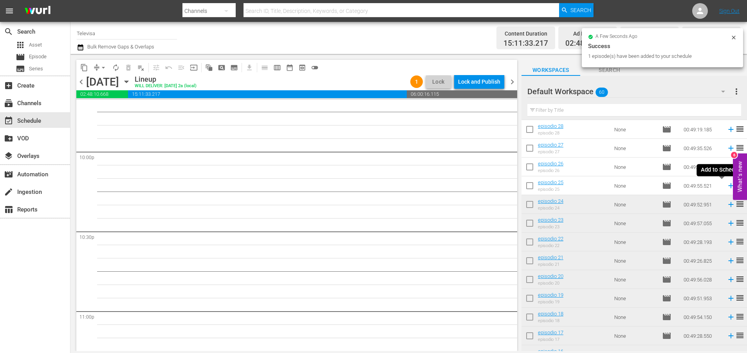
click at [728, 187] on icon at bounding box center [730, 186] width 5 height 5
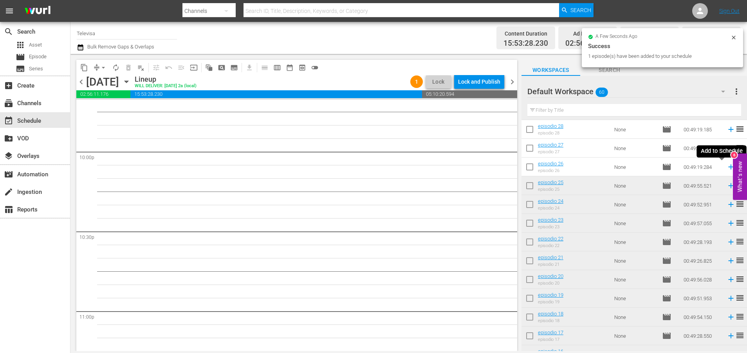
click at [728, 168] on icon at bounding box center [730, 167] width 5 height 5
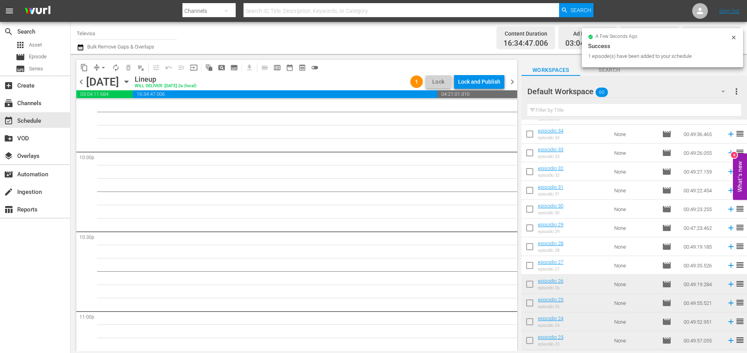
scroll to position [3447, 0]
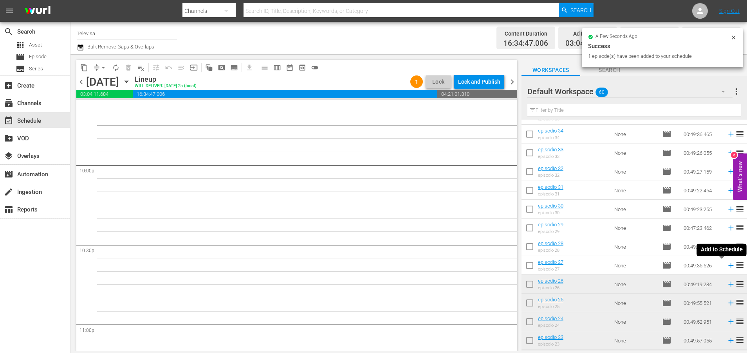
click at [728, 267] on icon at bounding box center [730, 265] width 5 height 5
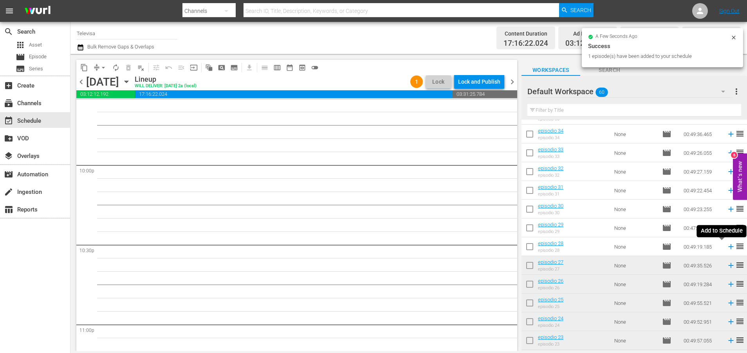
scroll to position [3434, 0]
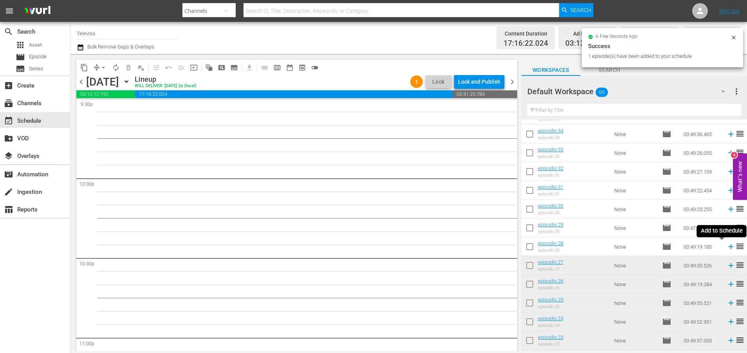
click at [726, 248] on icon at bounding box center [730, 247] width 9 height 9
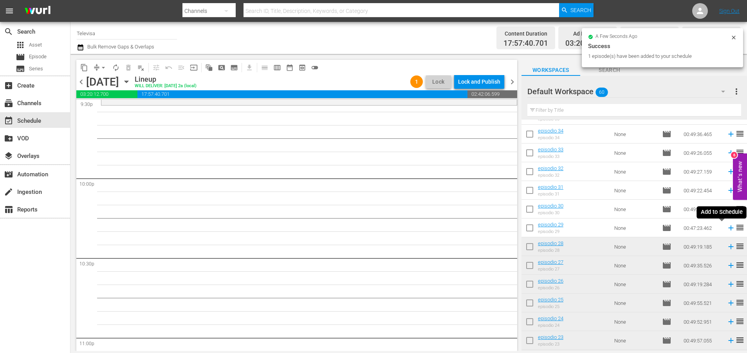
click at [728, 229] on icon at bounding box center [730, 228] width 5 height 5
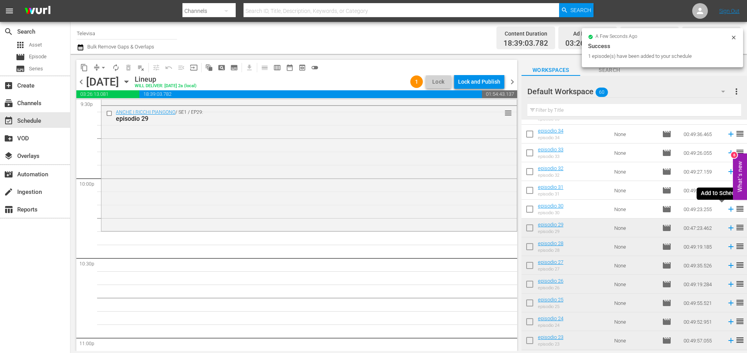
click at [728, 209] on icon at bounding box center [730, 209] width 5 height 5
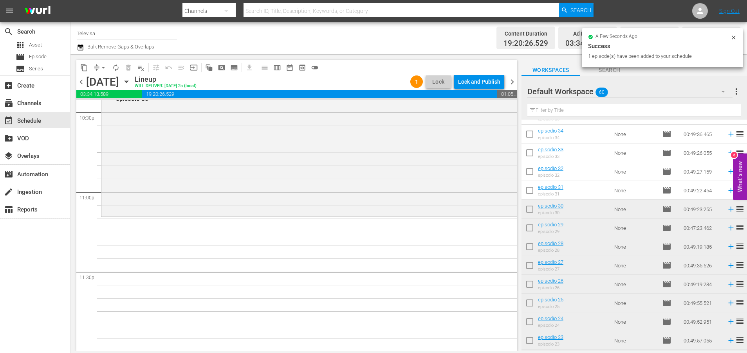
scroll to position [3581, 0]
click at [728, 192] on icon at bounding box center [730, 190] width 5 height 5
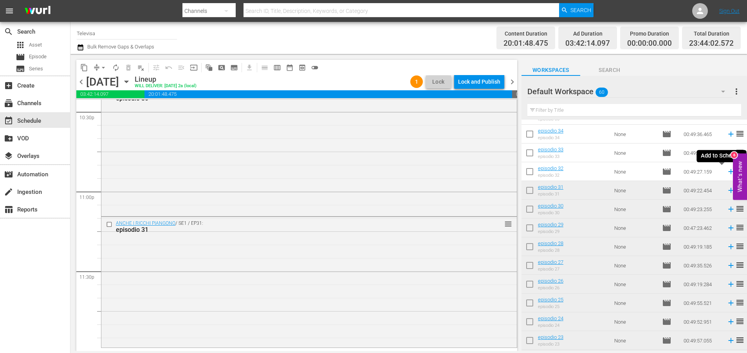
click at [728, 173] on icon at bounding box center [730, 171] width 5 height 5
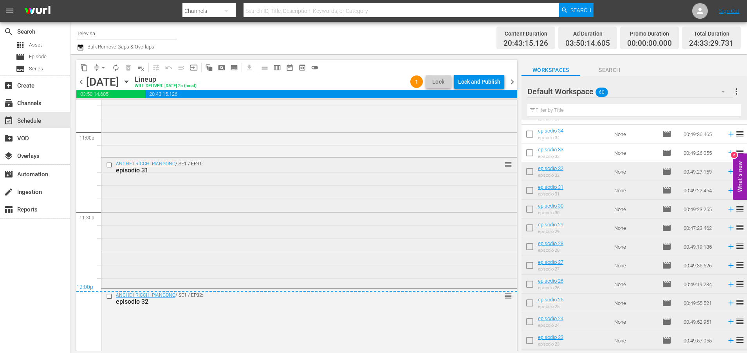
scroll to position [3709, 0]
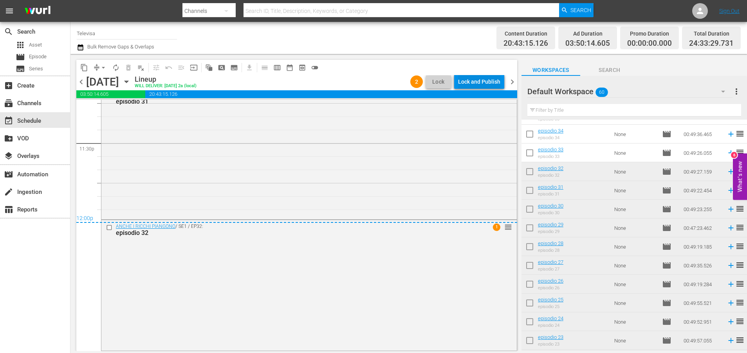
click at [481, 83] on div "Lock and Publish" at bounding box center [479, 82] width 42 height 14
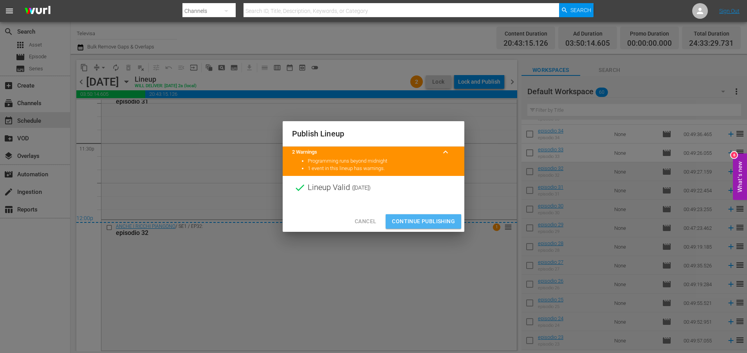
click at [419, 223] on span "Continue Publishing" at bounding box center [423, 222] width 63 height 10
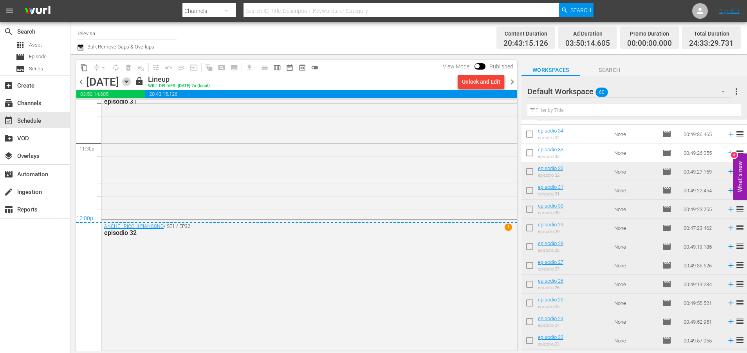
click at [131, 79] on icon "button" at bounding box center [126, 81] width 9 height 9
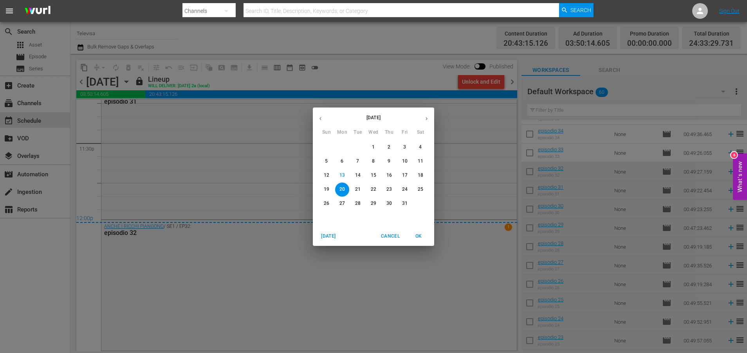
click at [356, 188] on p "21" at bounding box center [357, 189] width 5 height 7
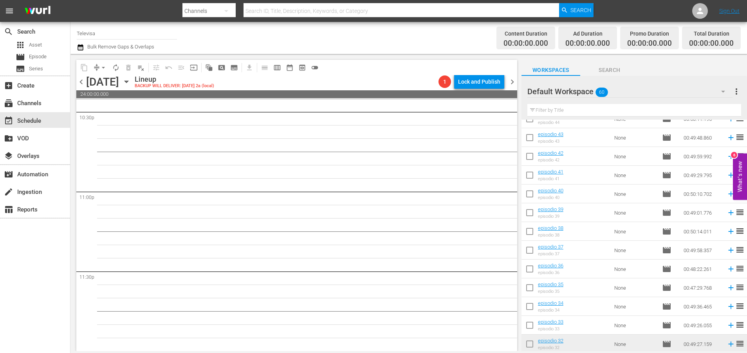
scroll to position [326, 0]
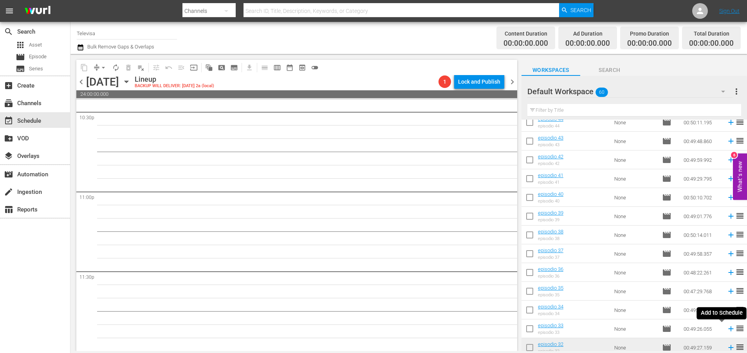
click at [728, 330] on icon at bounding box center [730, 329] width 5 height 5
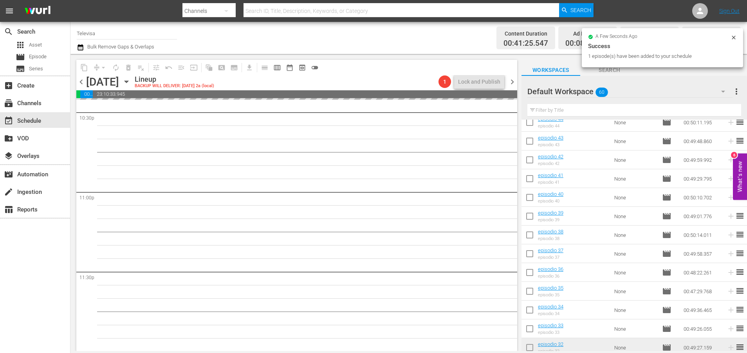
scroll to position [3581, 0]
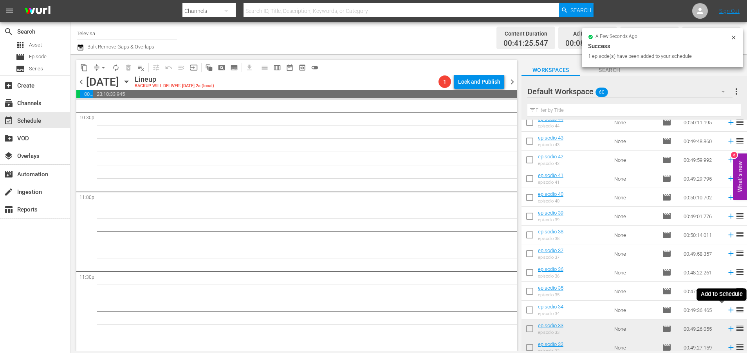
click at [728, 312] on icon at bounding box center [730, 310] width 5 height 5
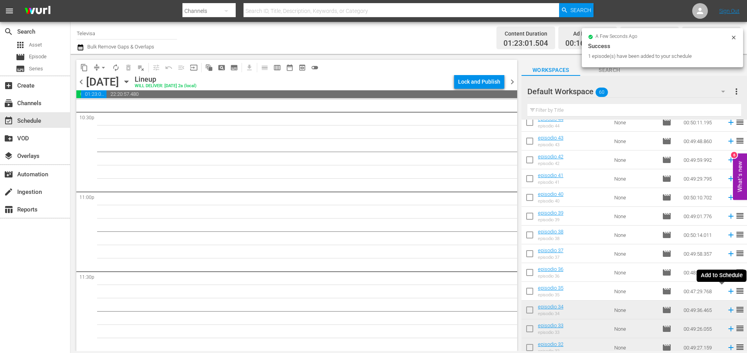
click at [728, 291] on icon at bounding box center [730, 291] width 5 height 5
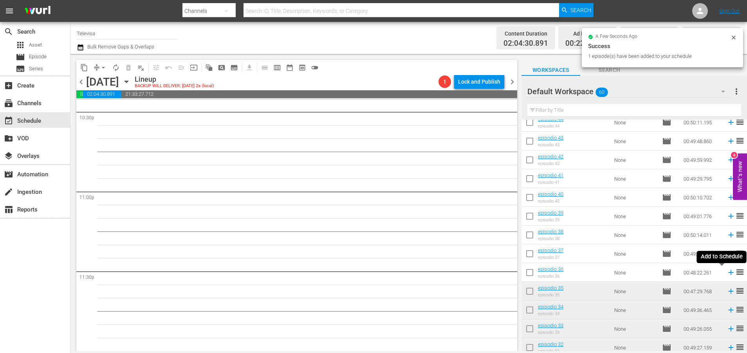
click at [728, 274] on icon at bounding box center [730, 272] width 5 height 5
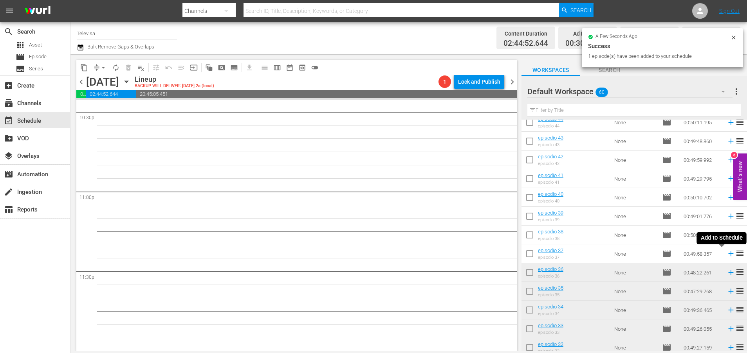
click at [728, 255] on icon at bounding box center [730, 254] width 5 height 5
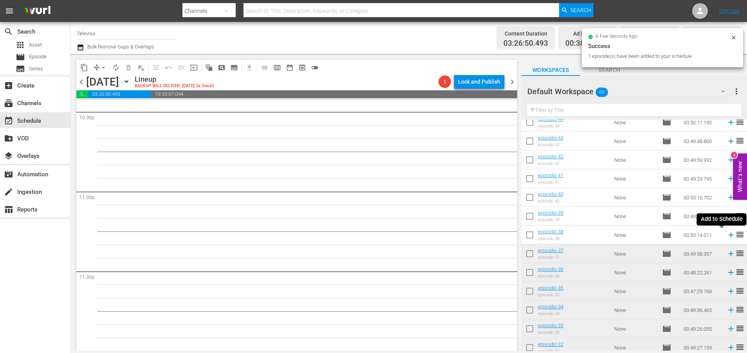
click at [726, 237] on icon at bounding box center [730, 235] width 9 height 9
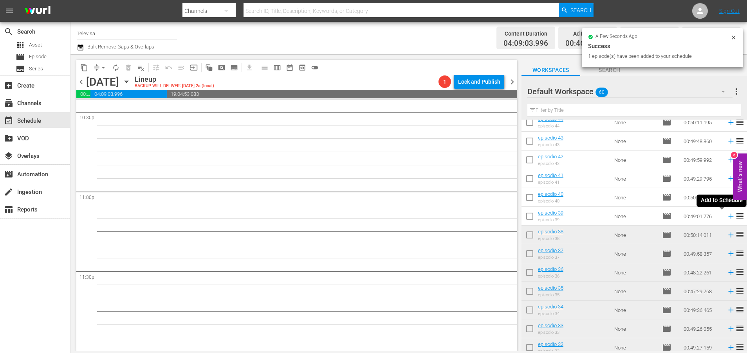
click at [728, 218] on icon at bounding box center [730, 216] width 5 height 5
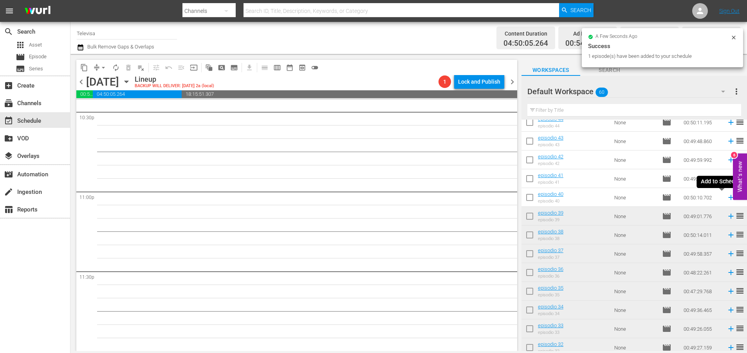
click at [728, 198] on icon at bounding box center [730, 197] width 5 height 5
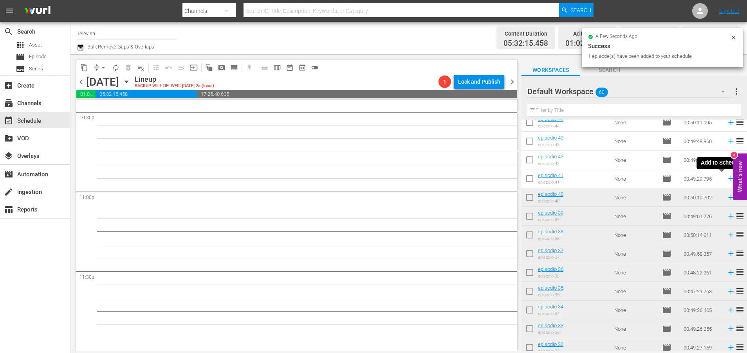
click at [728, 180] on icon at bounding box center [730, 179] width 5 height 5
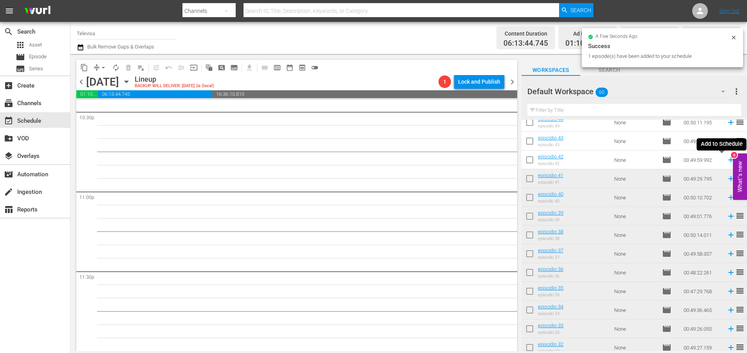
click at [728, 161] on icon at bounding box center [730, 160] width 5 height 5
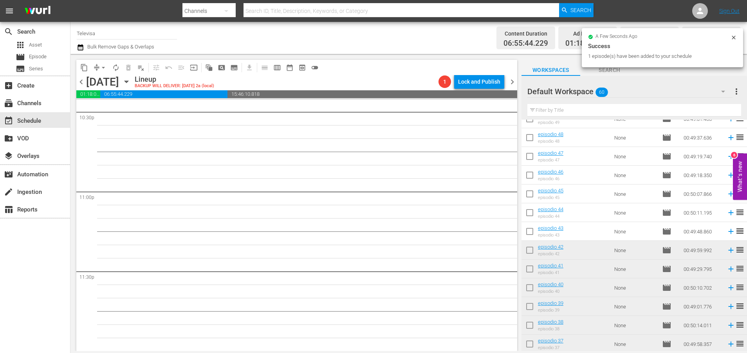
scroll to position [209, 0]
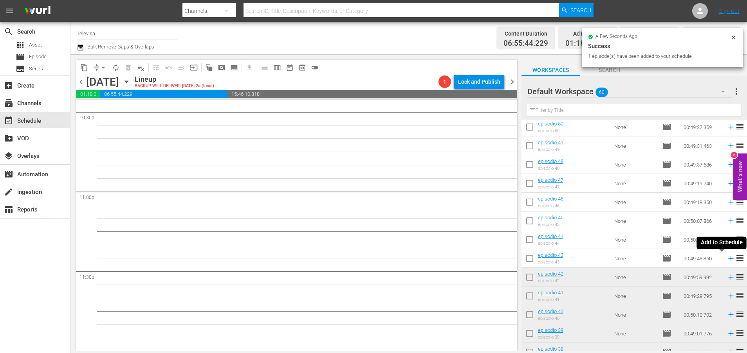
click at [728, 259] on icon at bounding box center [730, 258] width 5 height 5
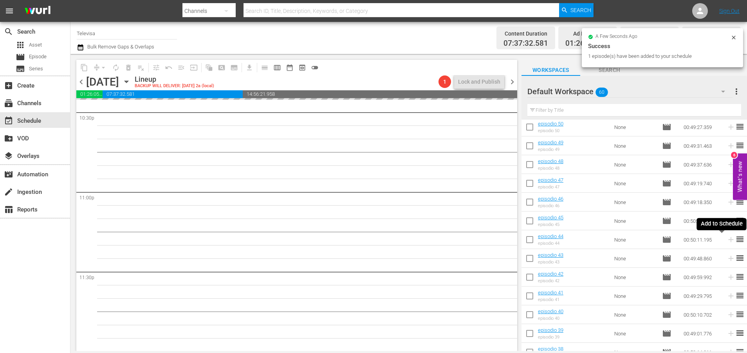
scroll to position [3581, 0]
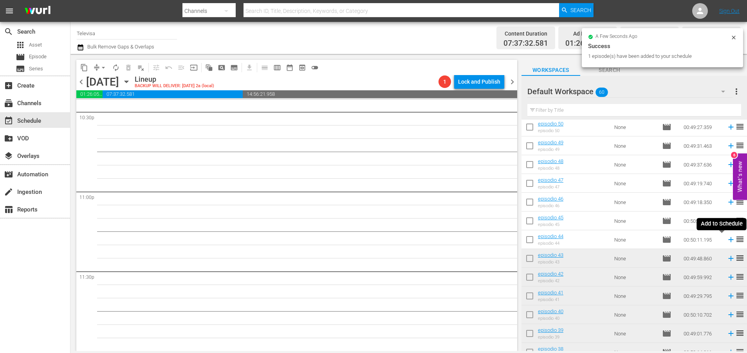
click at [728, 241] on icon at bounding box center [730, 240] width 5 height 5
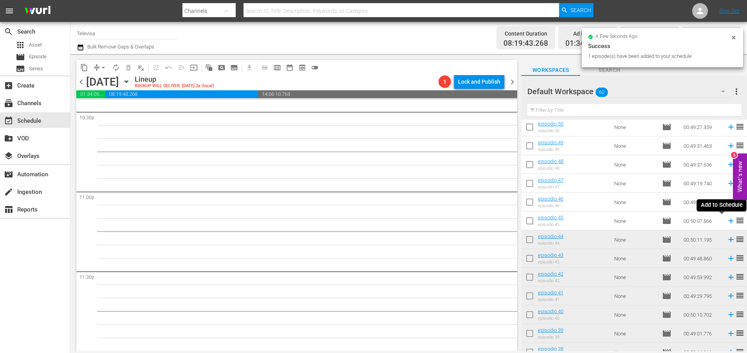
click at [726, 222] on icon at bounding box center [730, 221] width 9 height 9
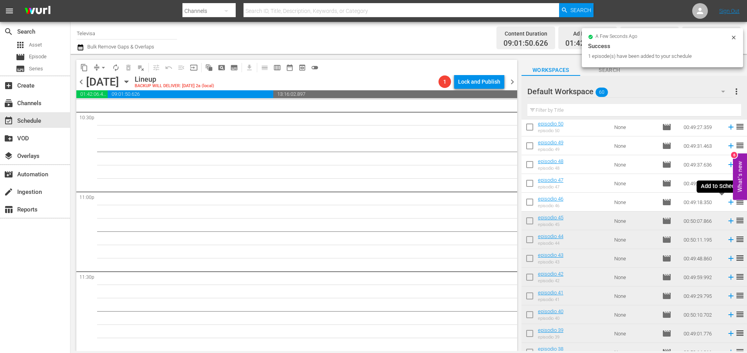
click at [726, 204] on icon at bounding box center [730, 202] width 9 height 9
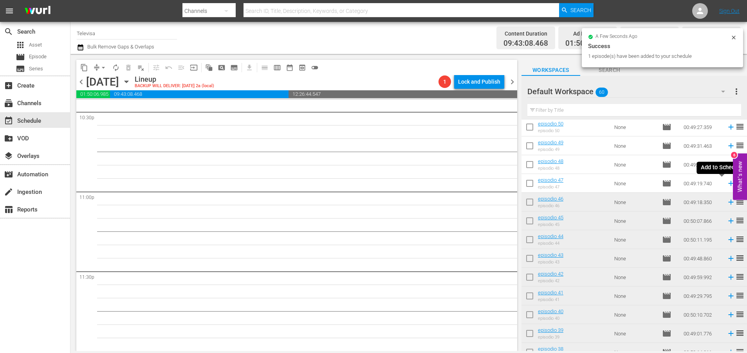
click at [728, 184] on icon at bounding box center [730, 183] width 5 height 5
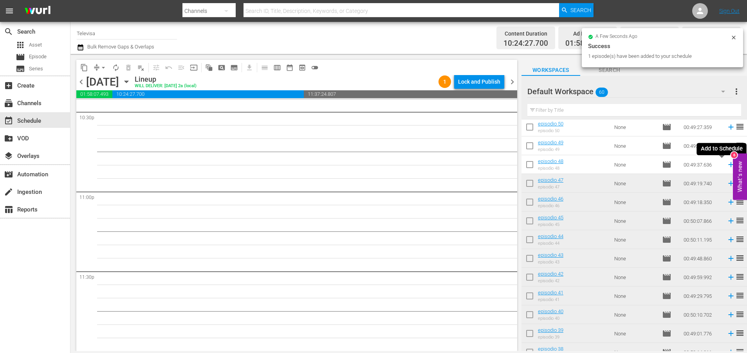
click at [726, 167] on icon at bounding box center [730, 164] width 9 height 9
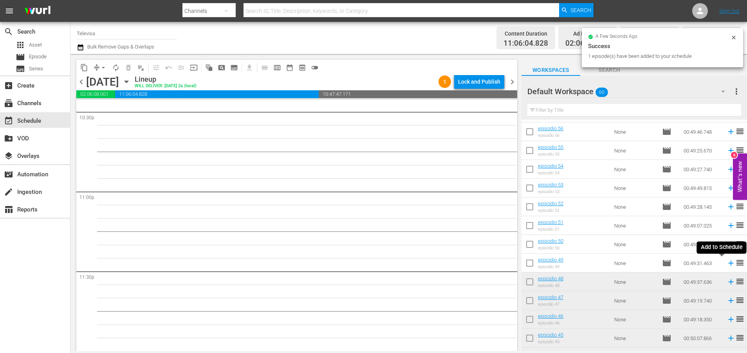
click at [728, 264] on icon at bounding box center [730, 263] width 5 height 5
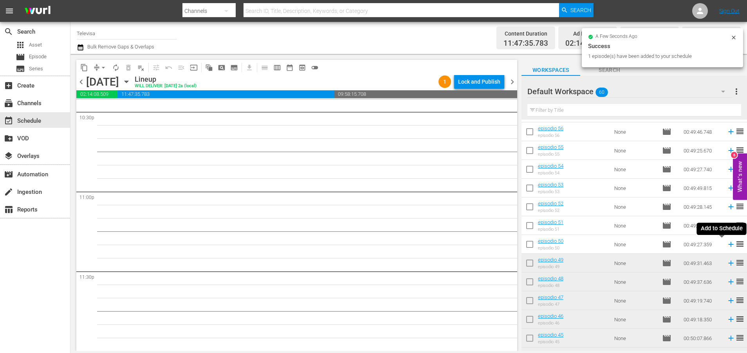
click at [728, 245] on icon at bounding box center [730, 244] width 5 height 5
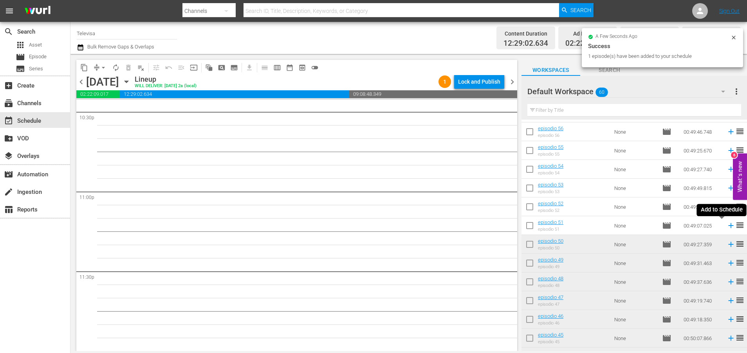
click at [728, 226] on icon at bounding box center [730, 225] width 5 height 5
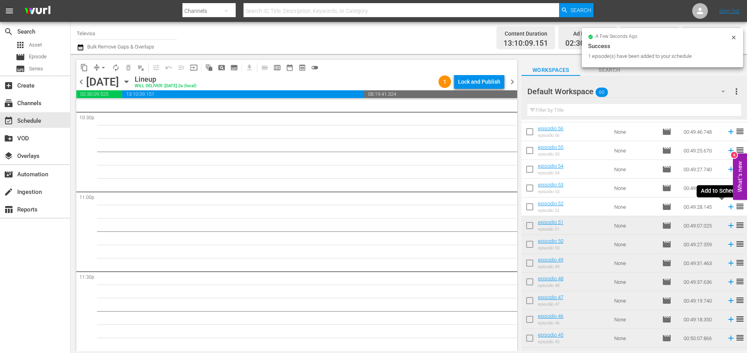
click at [728, 207] on icon at bounding box center [730, 207] width 5 height 5
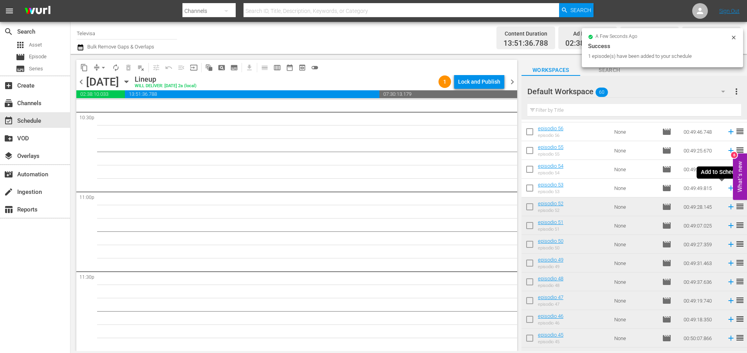
click at [728, 190] on icon at bounding box center [730, 188] width 5 height 5
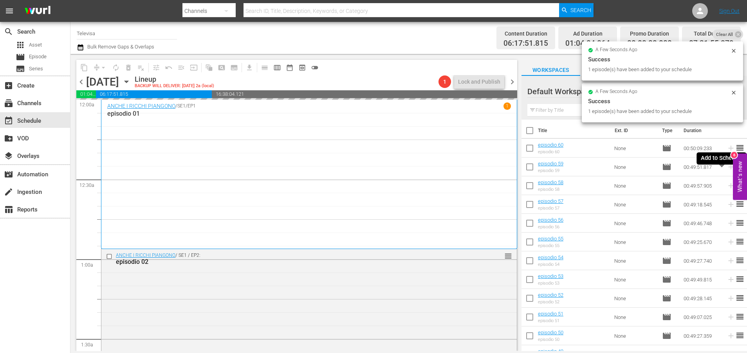
scroll to position [913, 0]
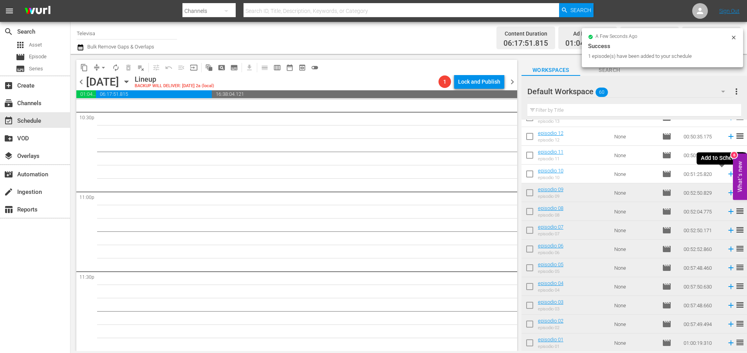
click at [728, 175] on icon at bounding box center [730, 174] width 5 height 5
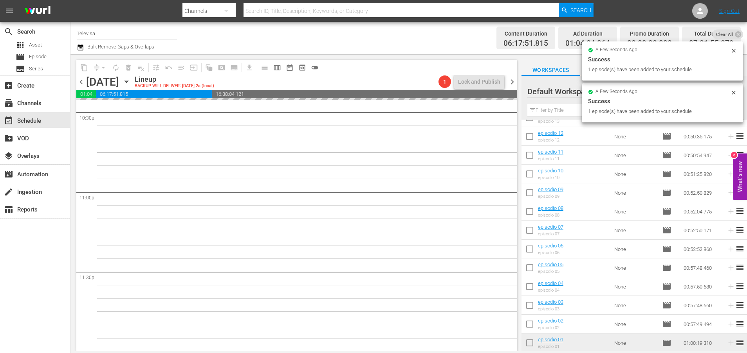
scroll to position [3581, 0]
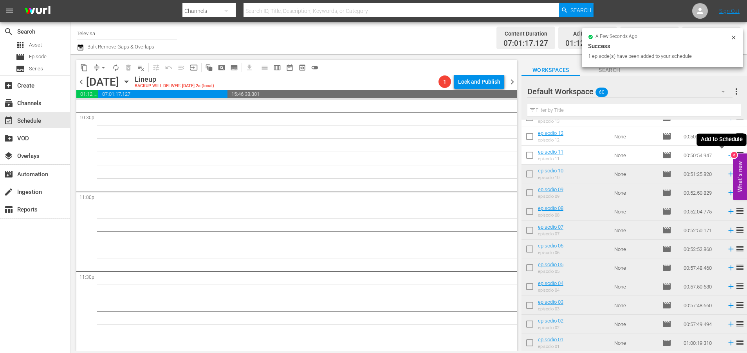
click at [726, 157] on icon at bounding box center [730, 155] width 9 height 9
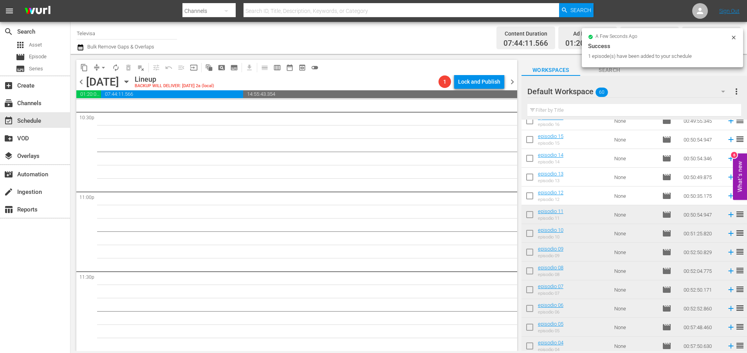
scroll to position [796, 0]
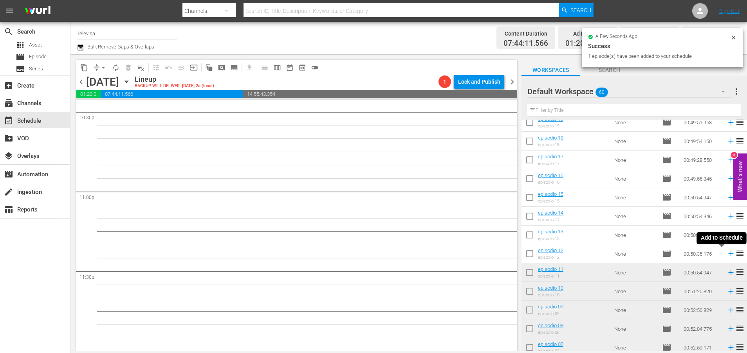
click at [728, 254] on icon at bounding box center [730, 254] width 5 height 5
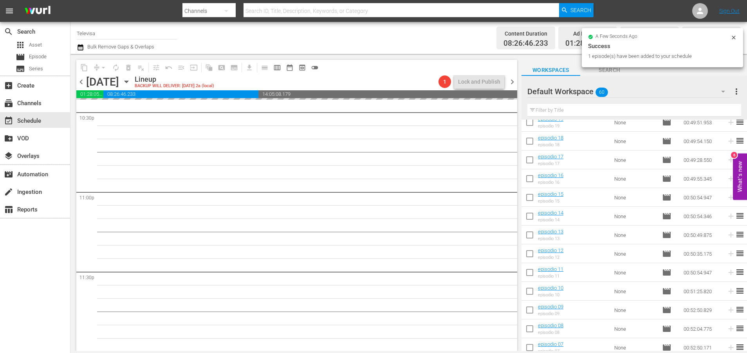
scroll to position [3581, 0]
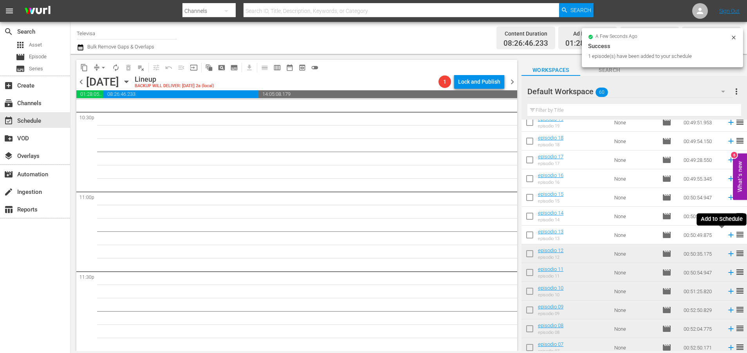
click at [726, 237] on icon at bounding box center [730, 235] width 9 height 9
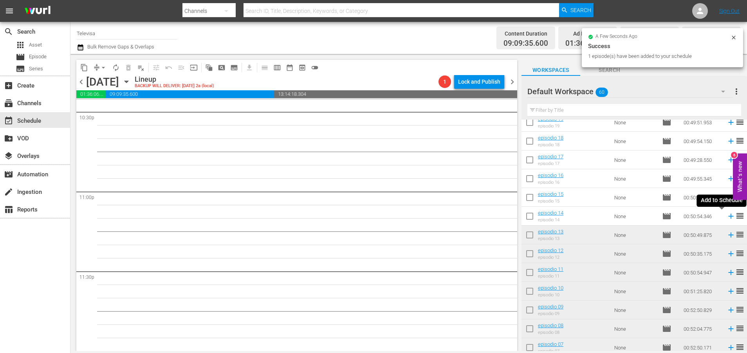
click at [728, 217] on icon at bounding box center [730, 216] width 5 height 5
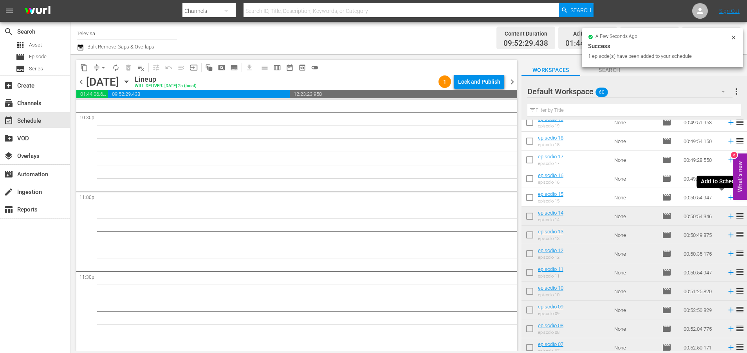
click at [728, 199] on icon at bounding box center [730, 197] width 5 height 5
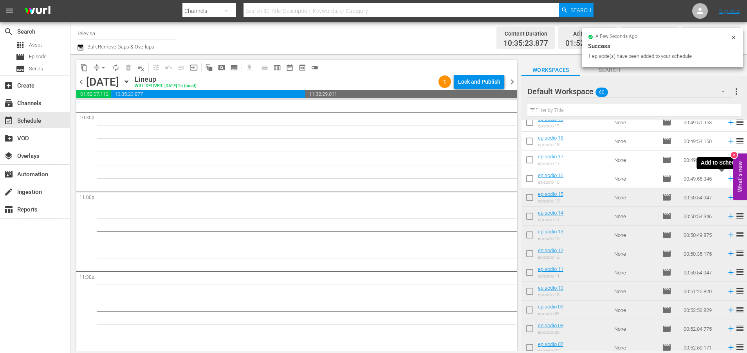
click at [728, 180] on icon at bounding box center [730, 179] width 5 height 5
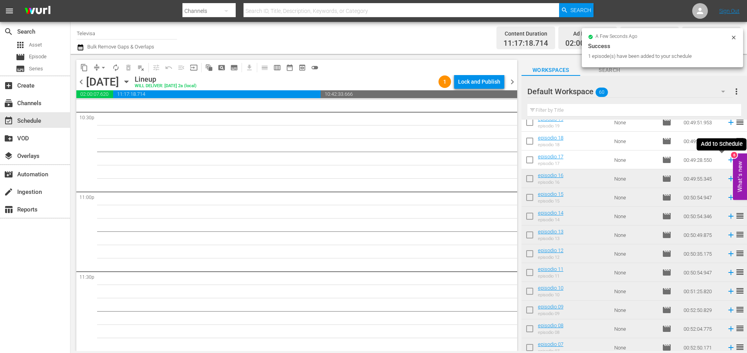
click at [728, 160] on icon at bounding box center [730, 160] width 5 height 5
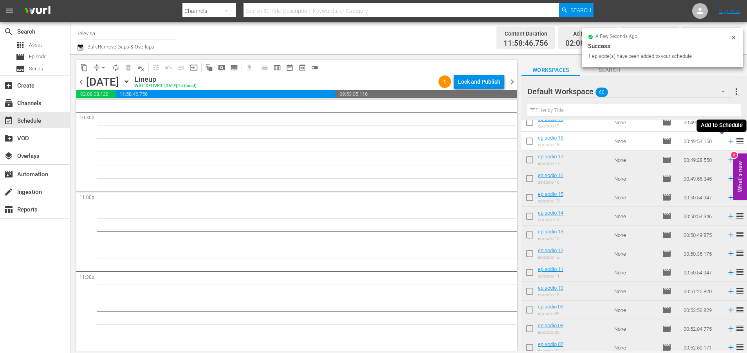
click at [728, 142] on icon at bounding box center [730, 141] width 5 height 5
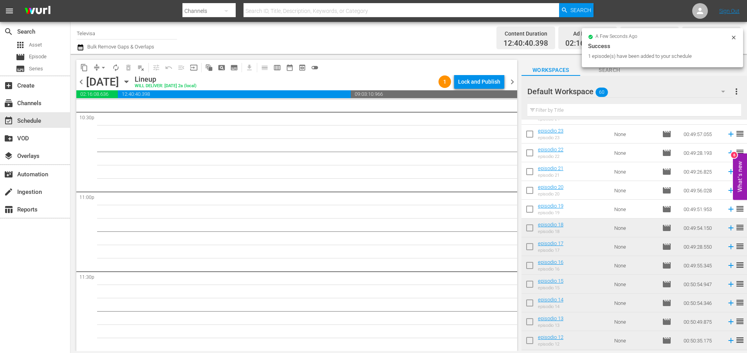
scroll to position [620, 0]
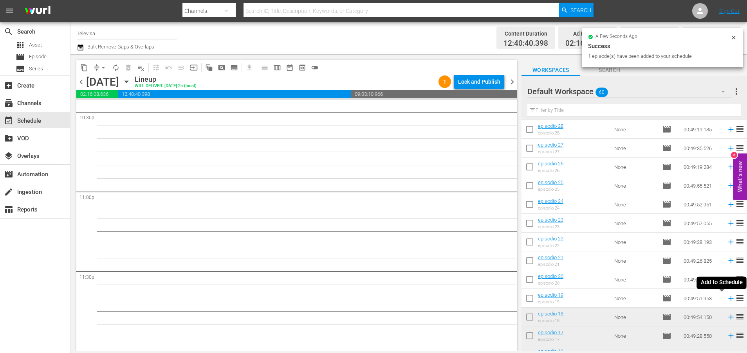
click at [726, 300] on icon at bounding box center [730, 298] width 9 height 9
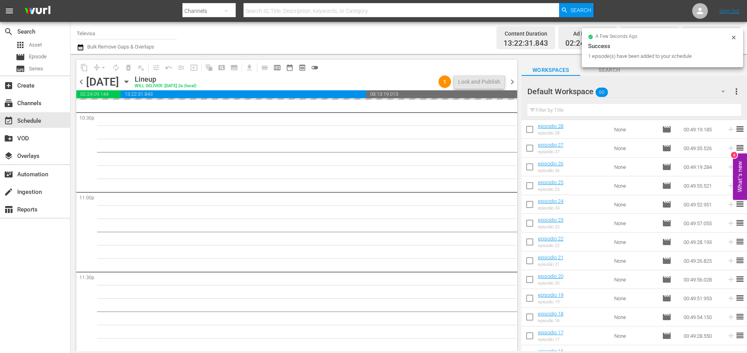
scroll to position [3581, 0]
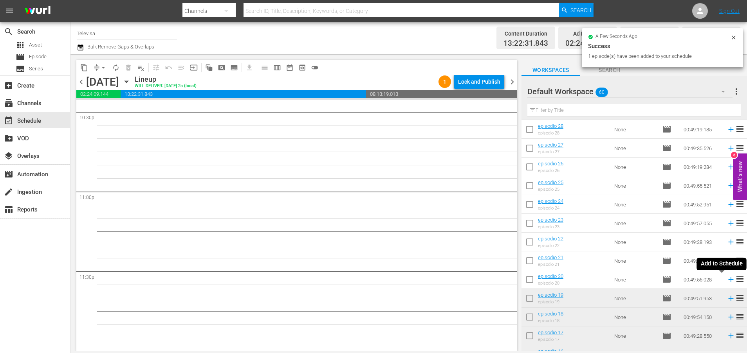
click at [728, 281] on icon at bounding box center [730, 279] width 5 height 5
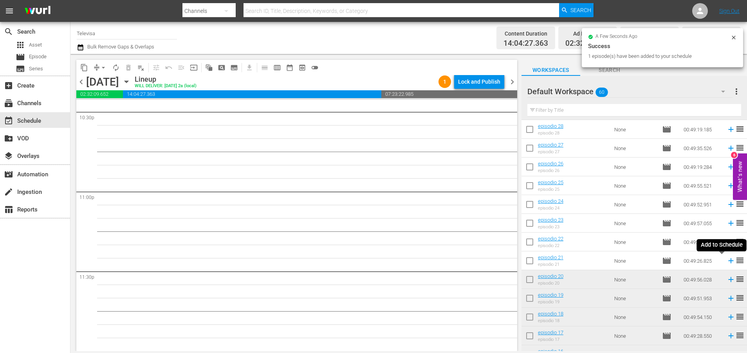
click at [726, 262] on icon at bounding box center [730, 261] width 9 height 9
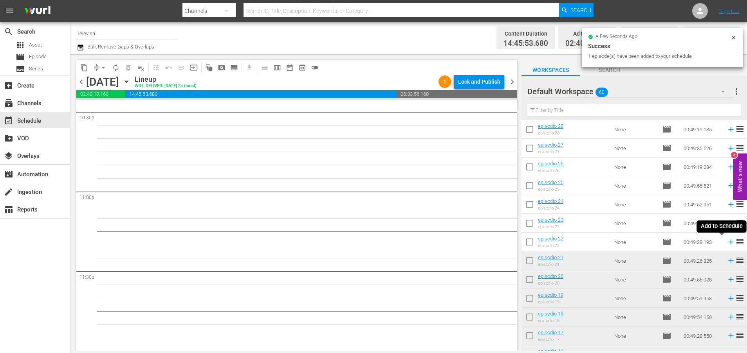
click at [726, 244] on icon at bounding box center [730, 242] width 9 height 9
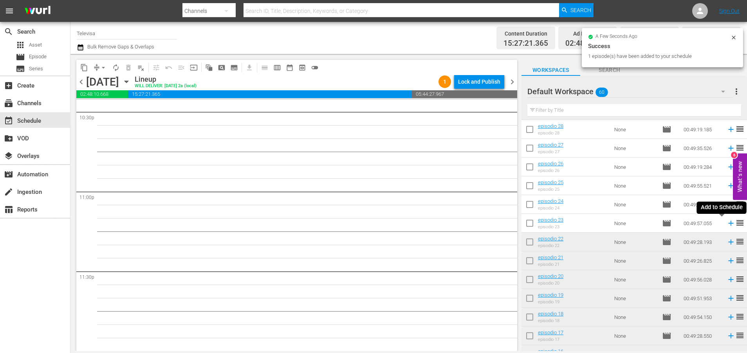
click at [728, 225] on icon at bounding box center [730, 223] width 5 height 5
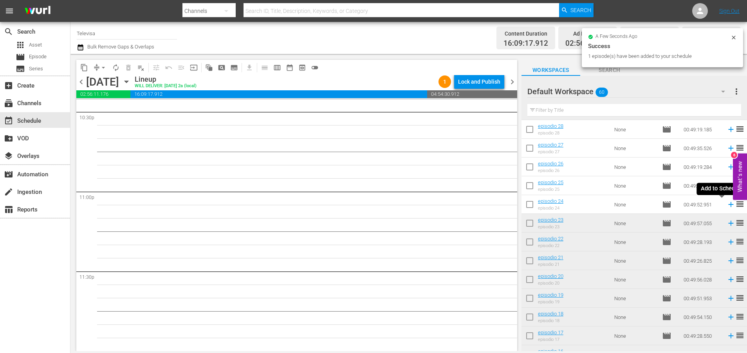
click at [728, 206] on icon at bounding box center [730, 204] width 5 height 5
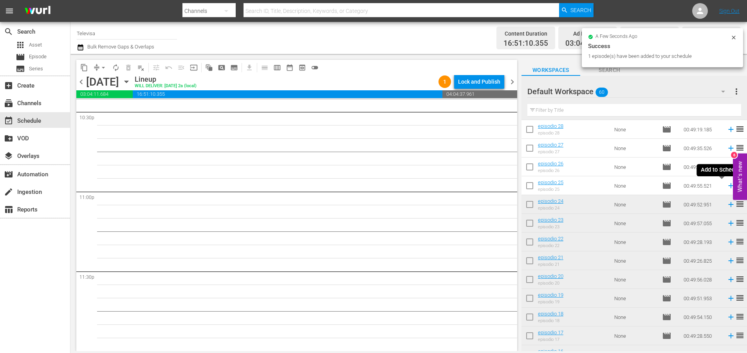
click at [728, 187] on icon at bounding box center [730, 186] width 5 height 5
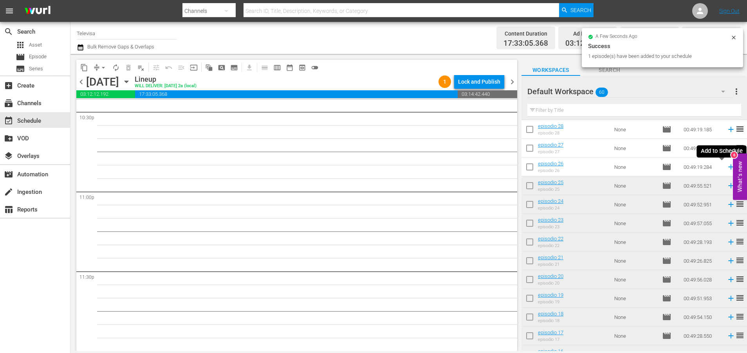
click at [726, 168] on icon at bounding box center [730, 167] width 9 height 9
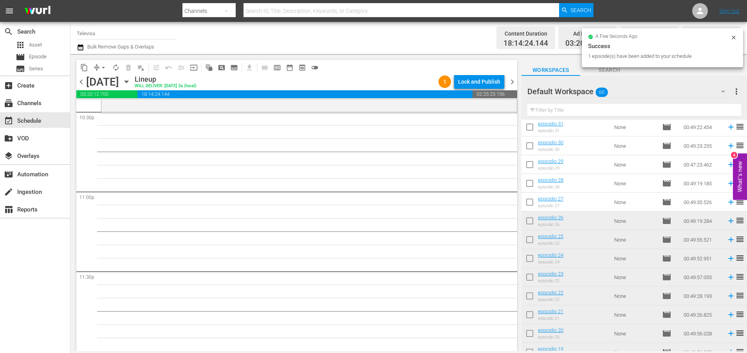
scroll to position [561, 0]
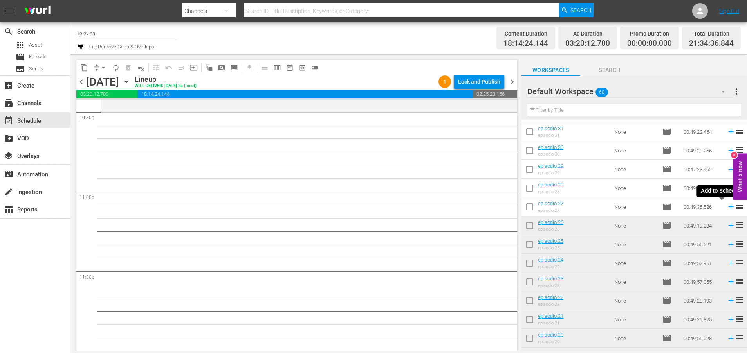
click at [728, 207] on icon at bounding box center [730, 207] width 5 height 5
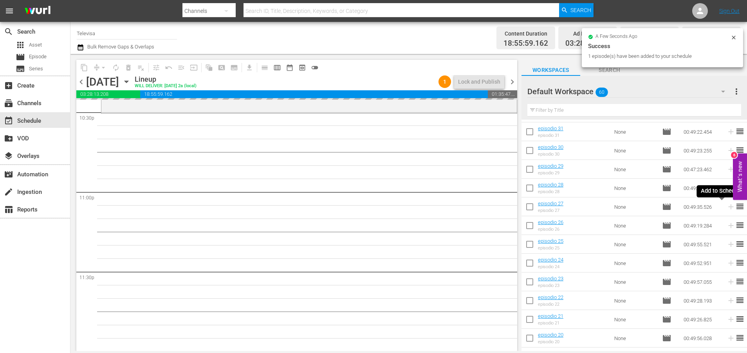
scroll to position [3581, 0]
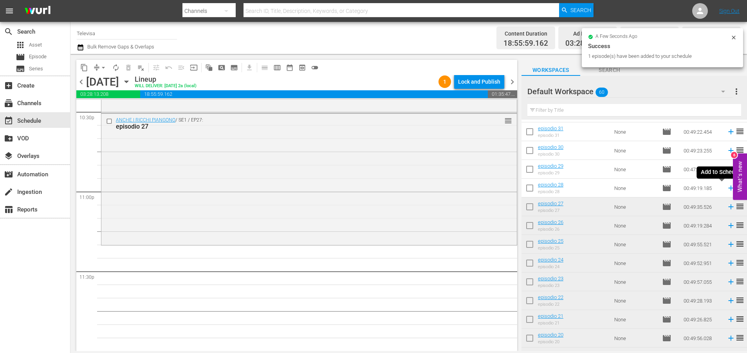
click at [726, 189] on icon at bounding box center [730, 188] width 9 height 9
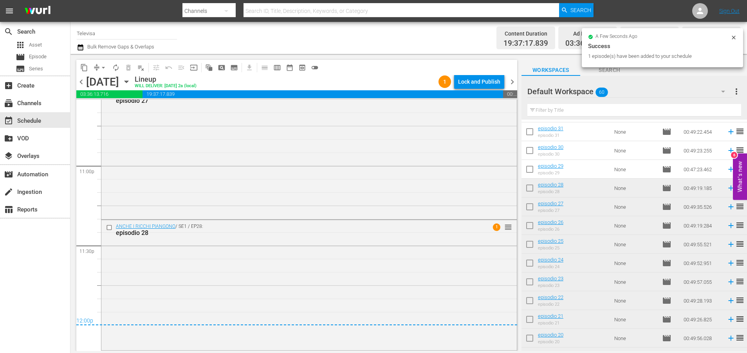
scroll to position [3606, 0]
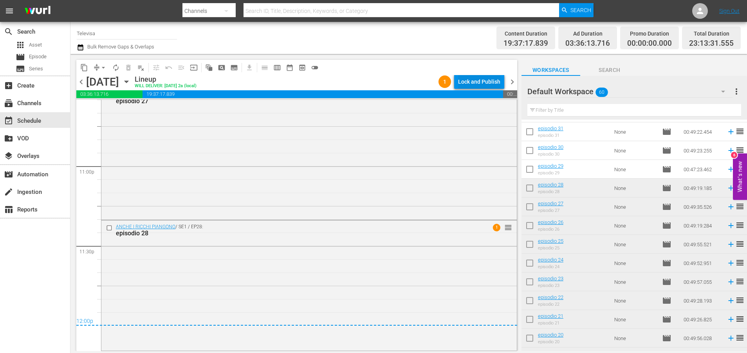
click at [479, 82] on div "Lock and Publish" at bounding box center [479, 82] width 42 height 14
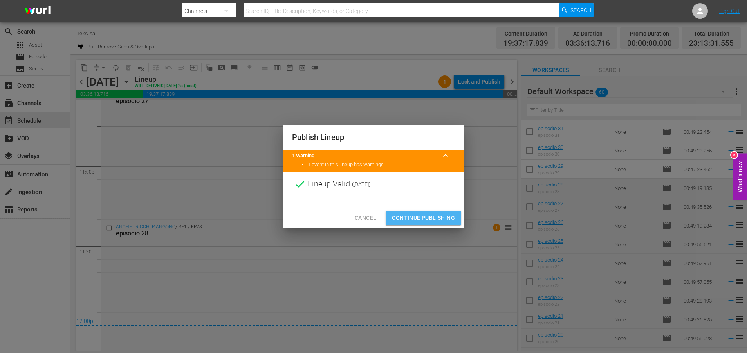
click at [408, 217] on span "Continue Publishing" at bounding box center [423, 218] width 63 height 10
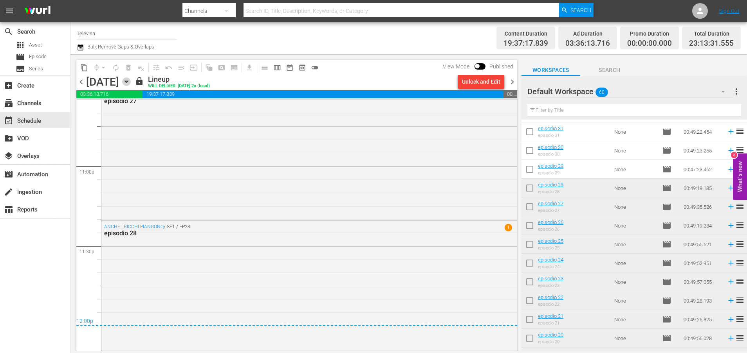
click at [131, 81] on icon "button" at bounding box center [126, 81] width 9 height 9
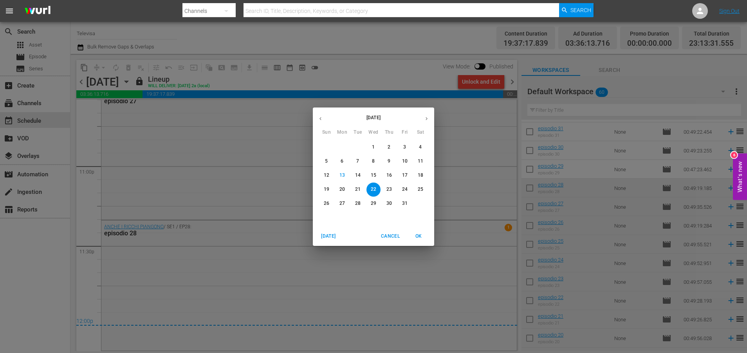
click at [391, 190] on p "23" at bounding box center [388, 189] width 5 height 7
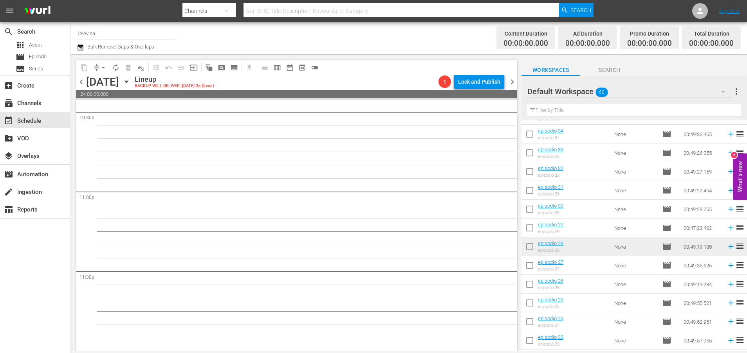
scroll to position [444, 0]
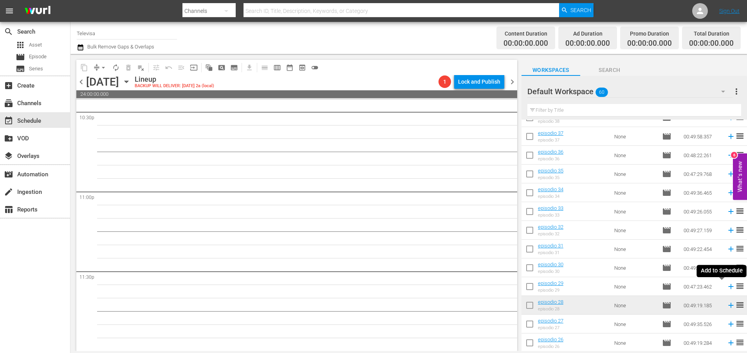
click at [726, 289] on icon at bounding box center [730, 287] width 9 height 9
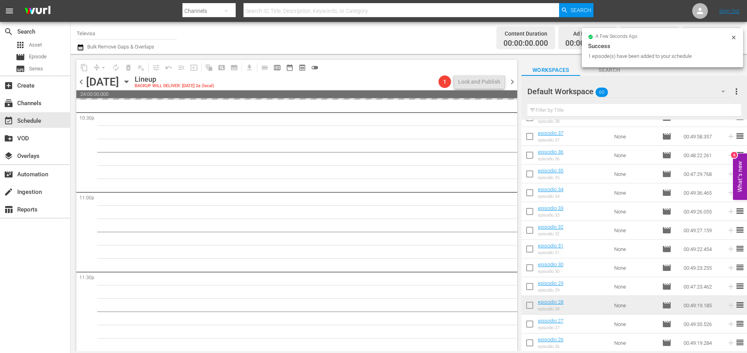
scroll to position [3581, 0]
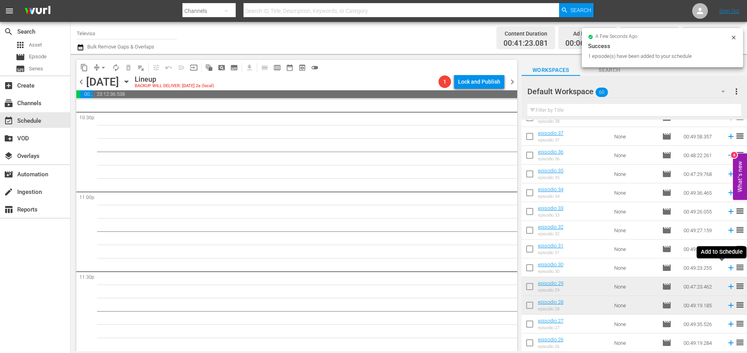
click at [728, 269] on icon at bounding box center [730, 268] width 5 height 5
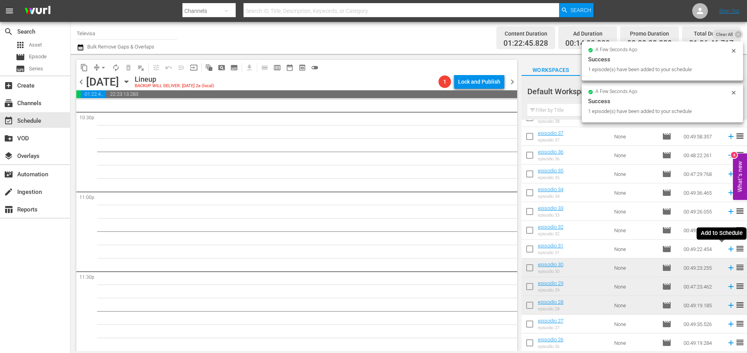
click at [728, 250] on icon at bounding box center [730, 249] width 5 height 5
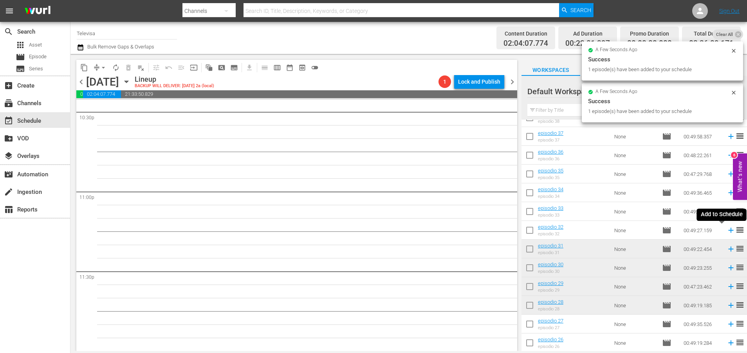
click at [728, 231] on icon at bounding box center [730, 230] width 5 height 5
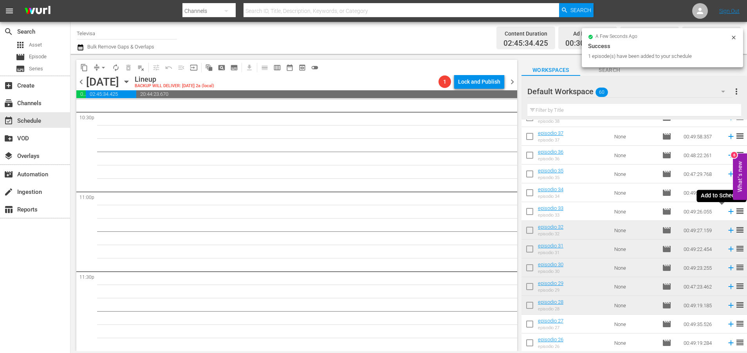
click at [726, 212] on icon at bounding box center [730, 211] width 9 height 9
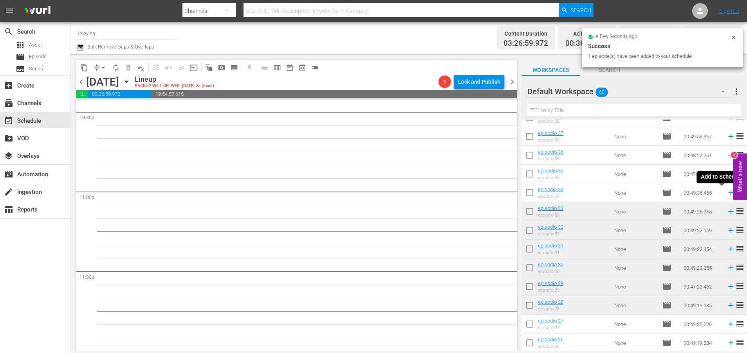
click at [728, 193] on icon at bounding box center [730, 193] width 5 height 5
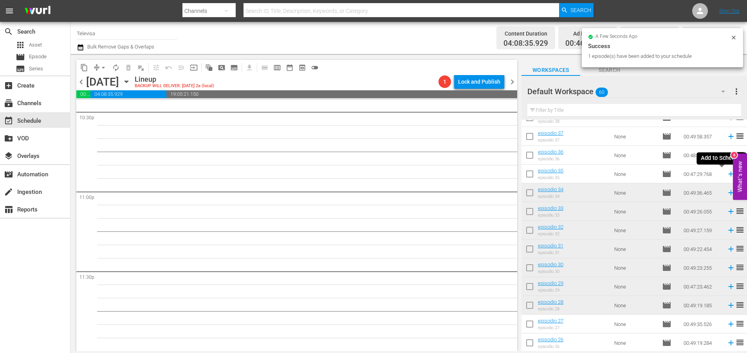
click at [728, 175] on icon at bounding box center [730, 174] width 5 height 5
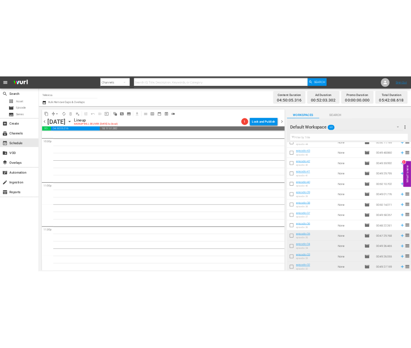
scroll to position [326, 0]
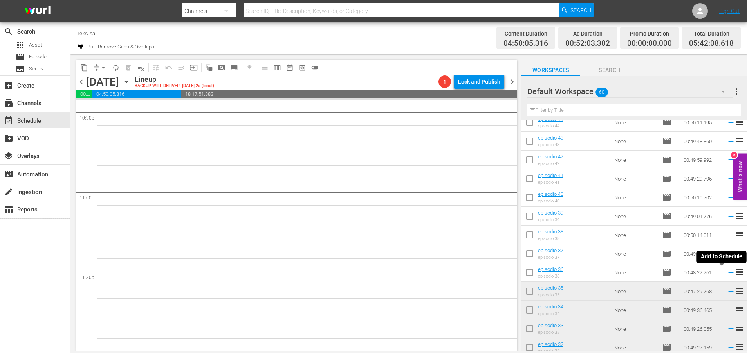
click at [728, 274] on icon at bounding box center [730, 272] width 5 height 5
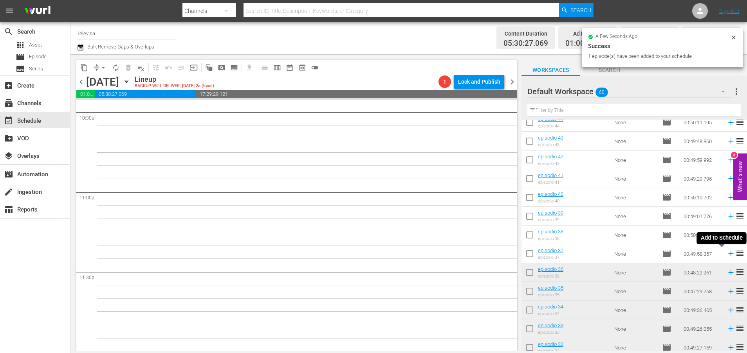
click at [728, 254] on icon at bounding box center [730, 254] width 5 height 5
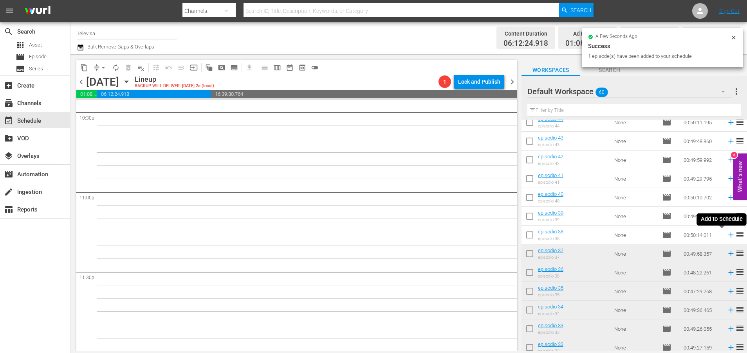
click at [728, 236] on icon at bounding box center [730, 235] width 5 height 5
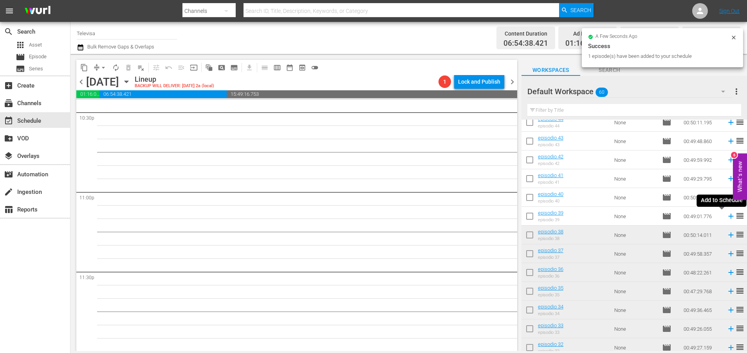
click at [728, 218] on icon at bounding box center [730, 216] width 5 height 5
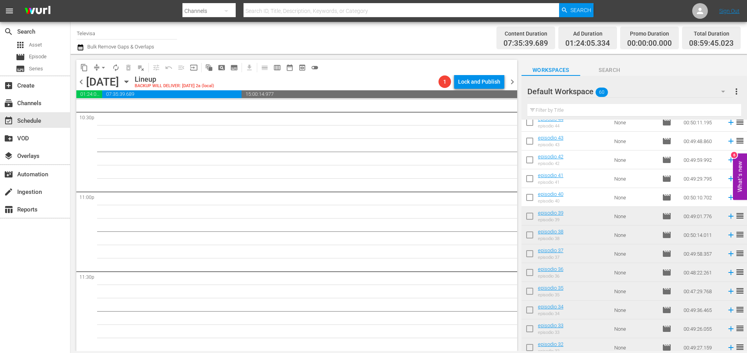
scroll to position [3580, 0]
click at [728, 198] on icon at bounding box center [730, 197] width 5 height 5
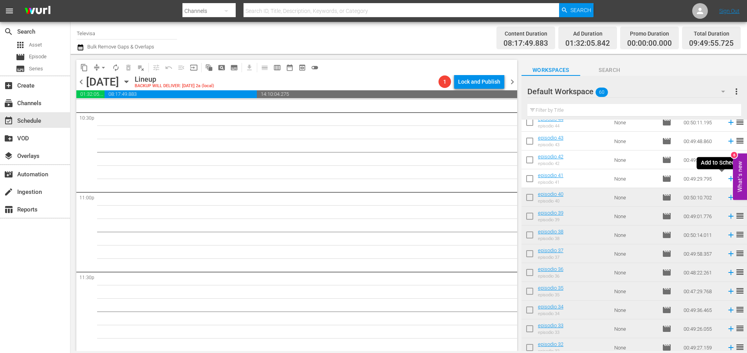
click at [728, 180] on icon at bounding box center [730, 179] width 5 height 5
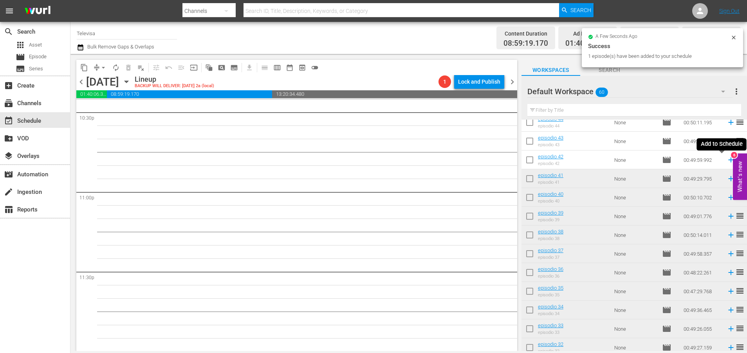
click at [728, 161] on icon at bounding box center [730, 160] width 5 height 5
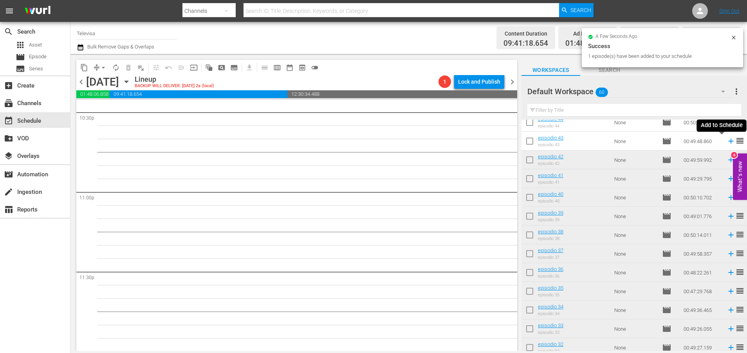
click at [726, 143] on icon at bounding box center [730, 141] width 9 height 9
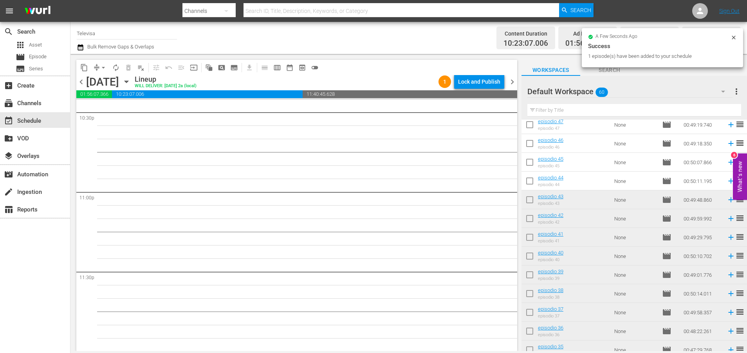
scroll to position [209, 0]
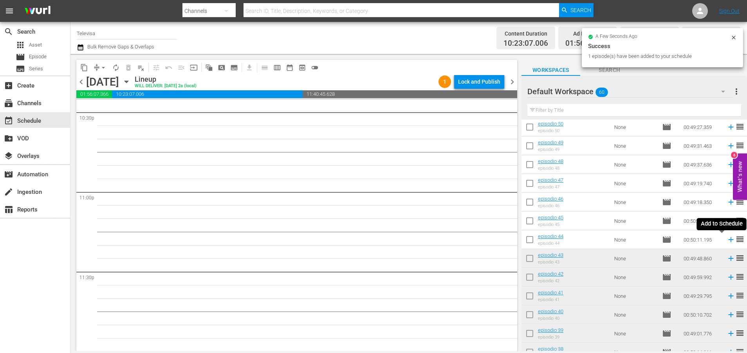
click at [726, 241] on icon at bounding box center [730, 240] width 9 height 9
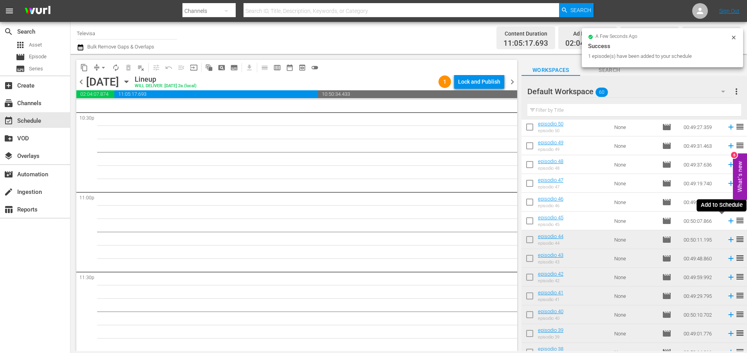
click at [726, 221] on icon at bounding box center [730, 221] width 9 height 9
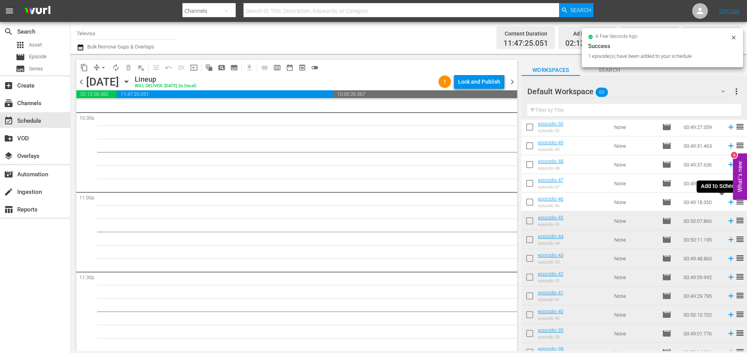
click at [728, 202] on icon at bounding box center [730, 202] width 5 height 5
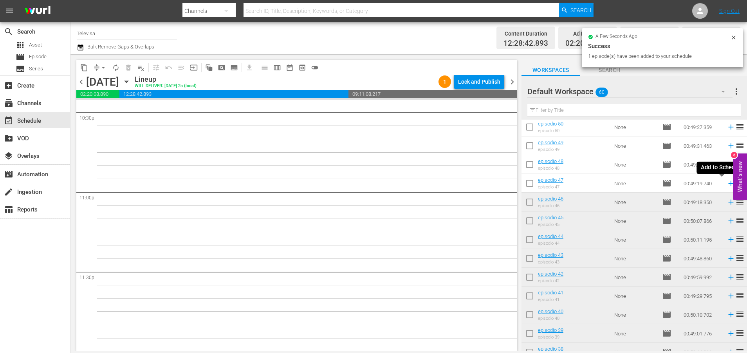
scroll to position [3580, 0]
click at [728, 184] on icon at bounding box center [730, 183] width 5 height 5
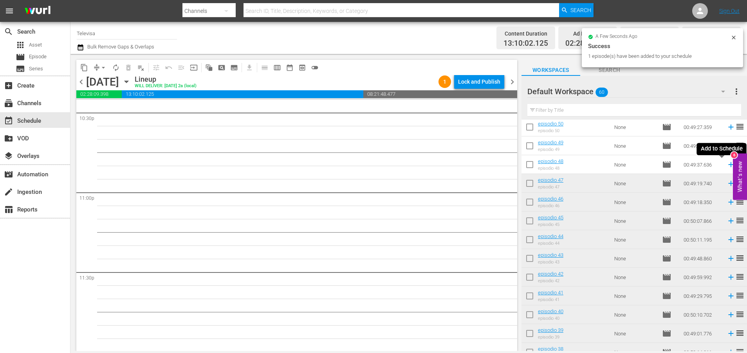
scroll to position [3566, 0]
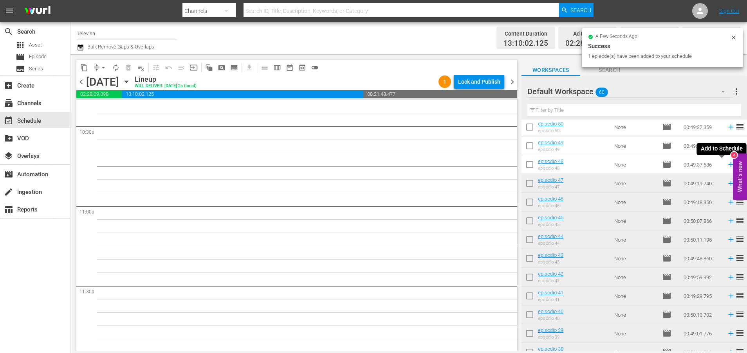
click at [728, 165] on icon at bounding box center [730, 164] width 5 height 5
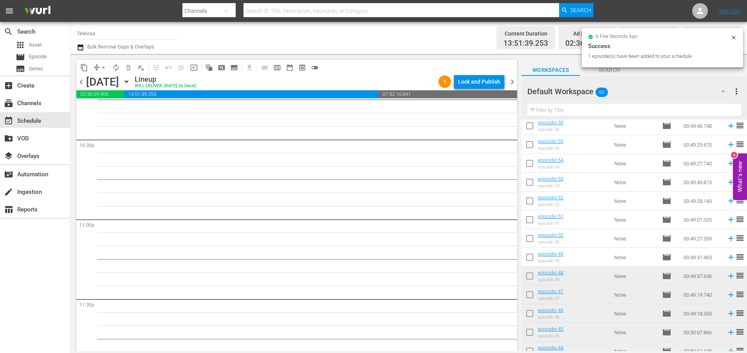
scroll to position [92, 0]
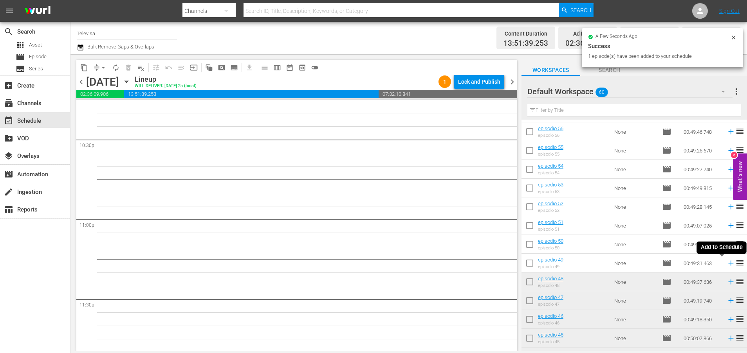
click at [726, 263] on icon at bounding box center [730, 263] width 9 height 9
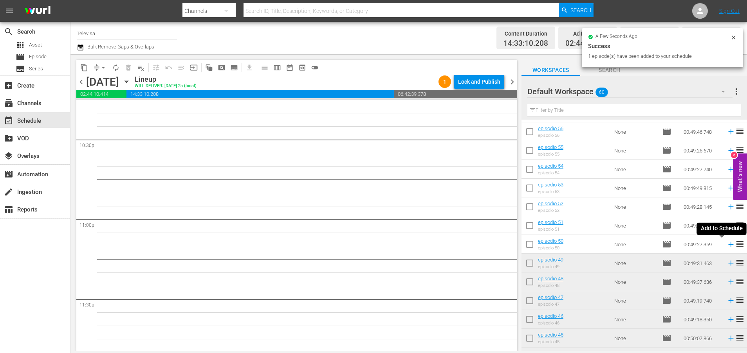
scroll to position [3540, 0]
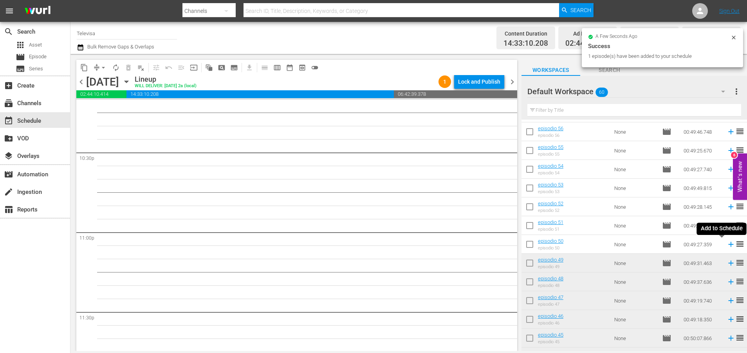
click at [728, 246] on icon at bounding box center [730, 244] width 5 height 5
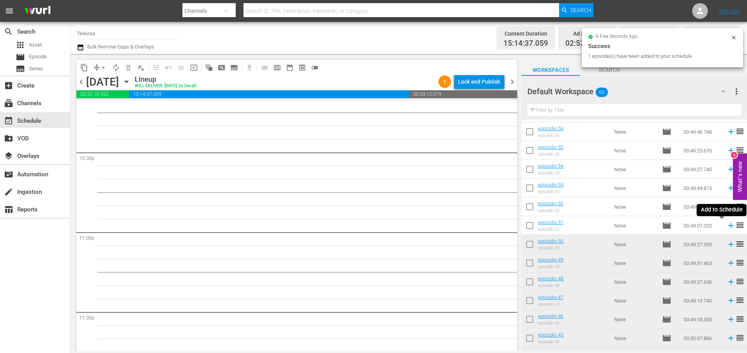
scroll to position [3526, 0]
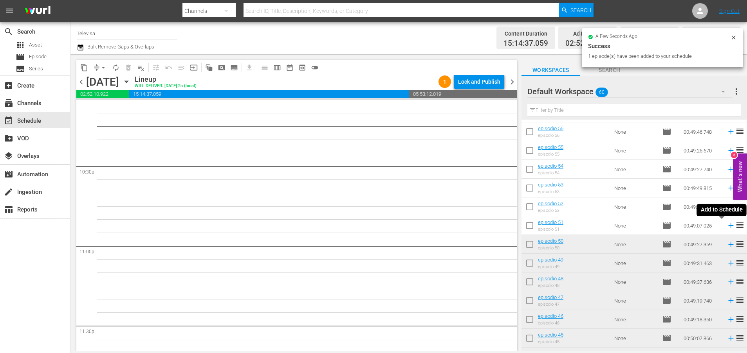
click at [726, 227] on icon at bounding box center [730, 226] width 9 height 9
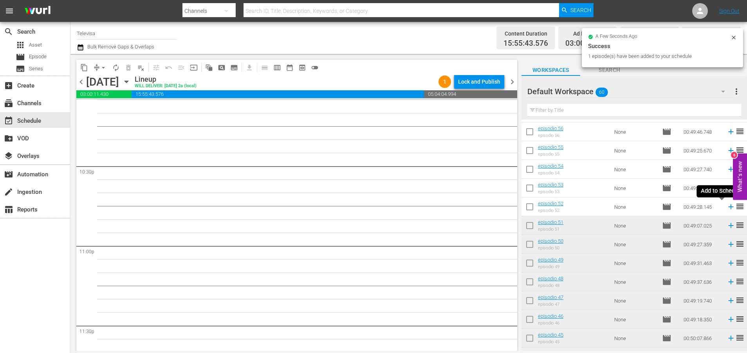
click at [728, 207] on icon at bounding box center [730, 207] width 5 height 5
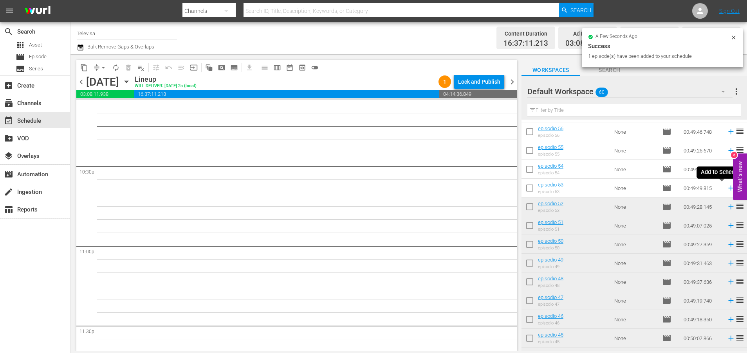
click at [728, 189] on icon at bounding box center [730, 188] width 5 height 5
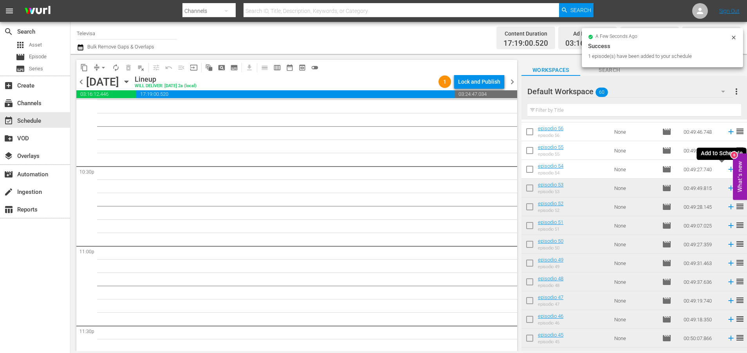
click at [728, 169] on icon at bounding box center [730, 169] width 5 height 5
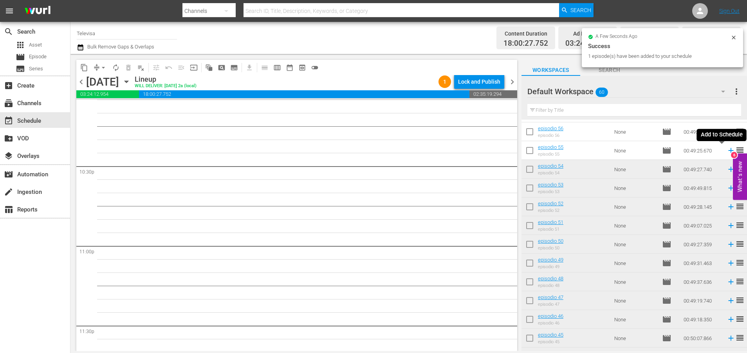
click at [726, 153] on icon at bounding box center [730, 150] width 9 height 9
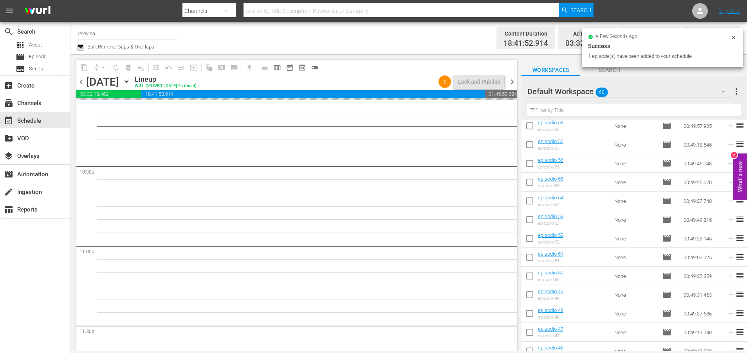
scroll to position [0, 0]
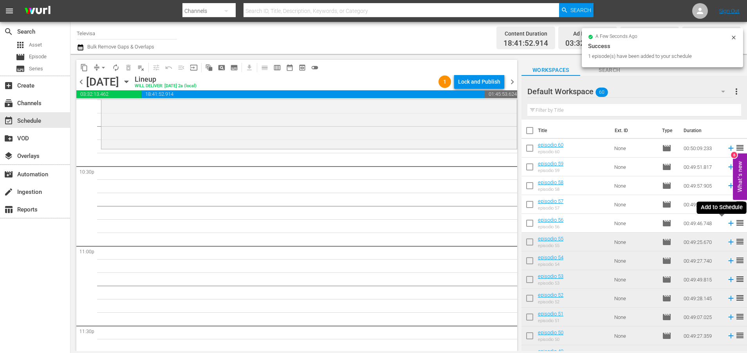
click at [726, 224] on icon at bounding box center [730, 223] width 9 height 9
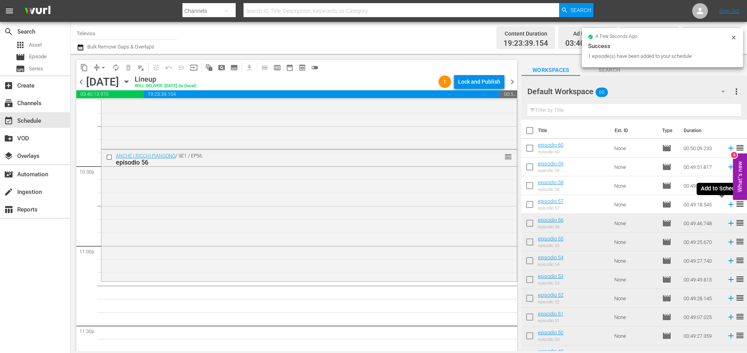
click at [726, 204] on icon at bounding box center [730, 204] width 9 height 9
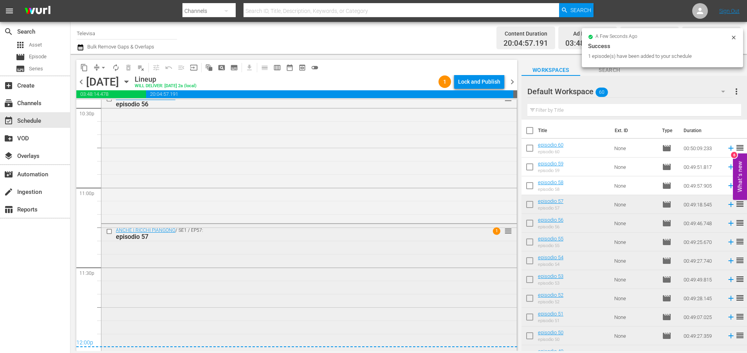
scroll to position [3588, 0]
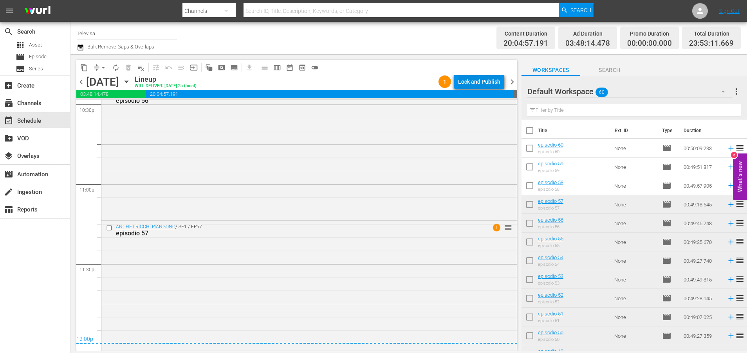
click at [484, 81] on div "Lock and Publish" at bounding box center [479, 82] width 42 height 14
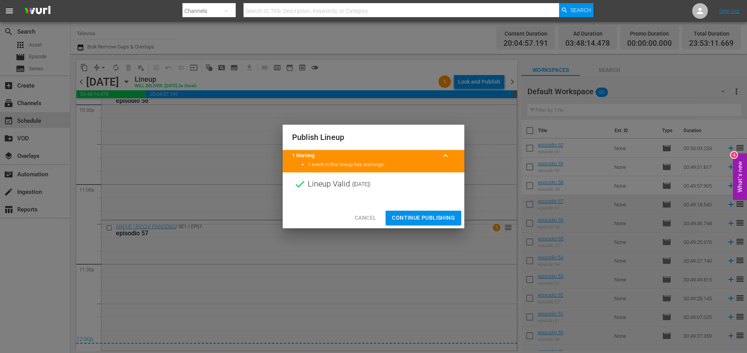
click at [440, 221] on span "Continue Publishing" at bounding box center [423, 218] width 63 height 10
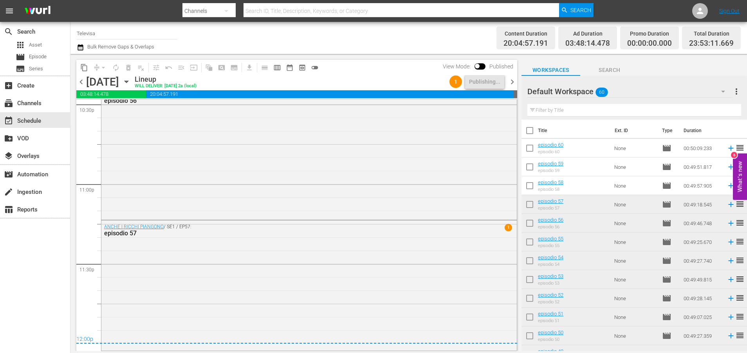
click at [128, 81] on icon "button" at bounding box center [126, 82] width 4 height 2
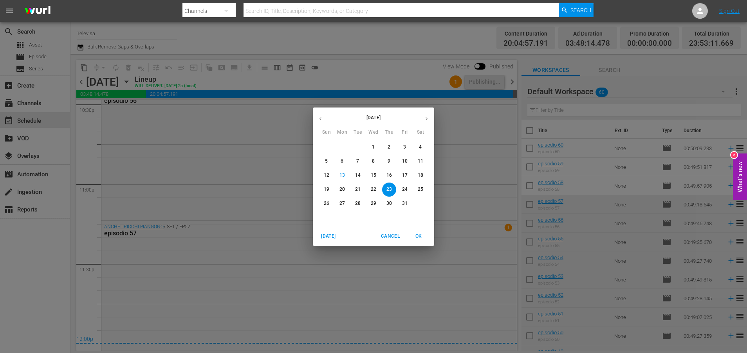
click at [402, 188] on p "24" at bounding box center [404, 189] width 5 height 7
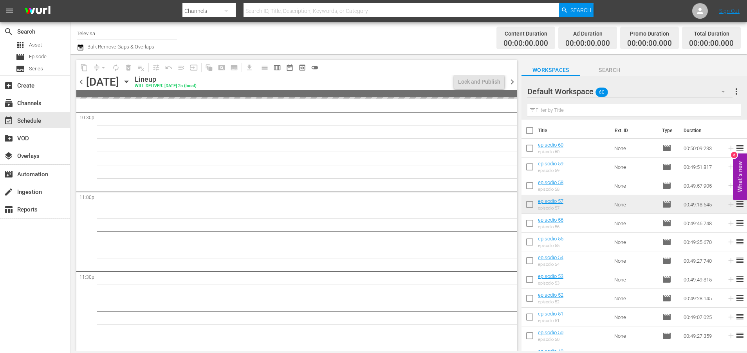
scroll to position [3580, 0]
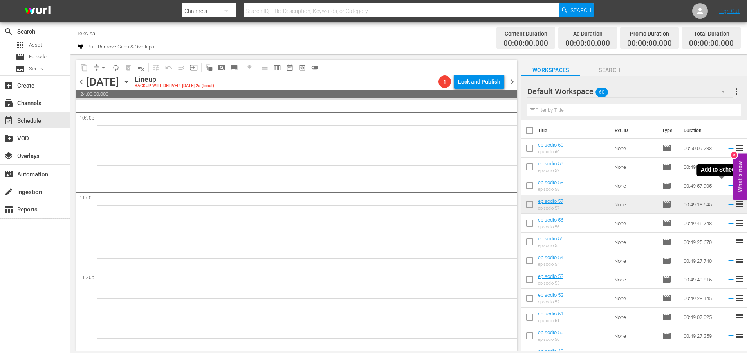
click at [726, 187] on icon at bounding box center [730, 186] width 9 height 9
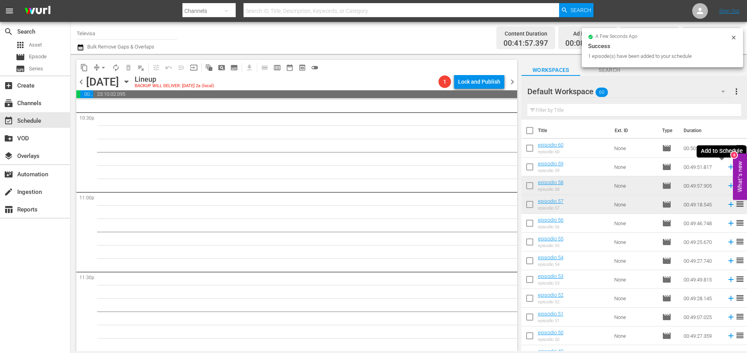
click at [728, 168] on icon at bounding box center [730, 167] width 5 height 5
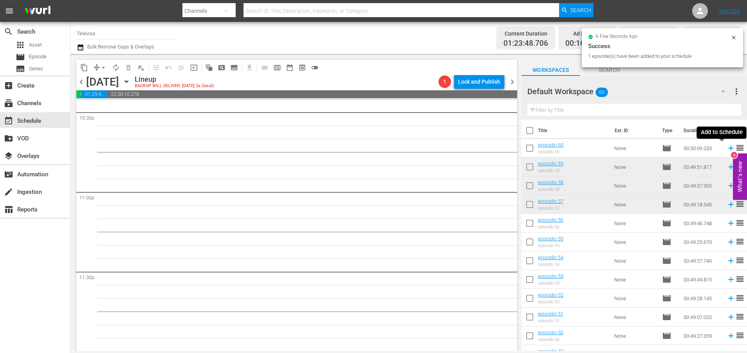
click at [726, 148] on icon at bounding box center [730, 148] width 9 height 9
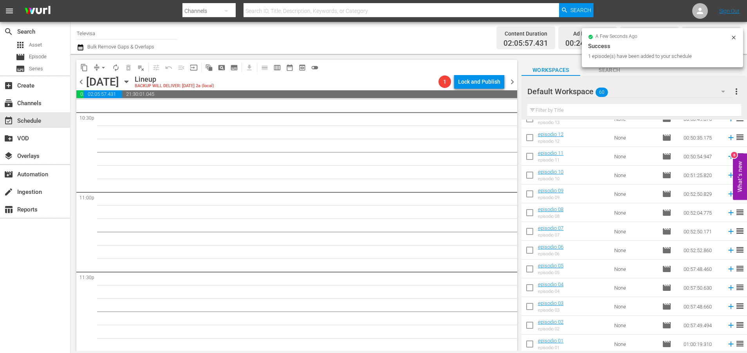
scroll to position [913, 0]
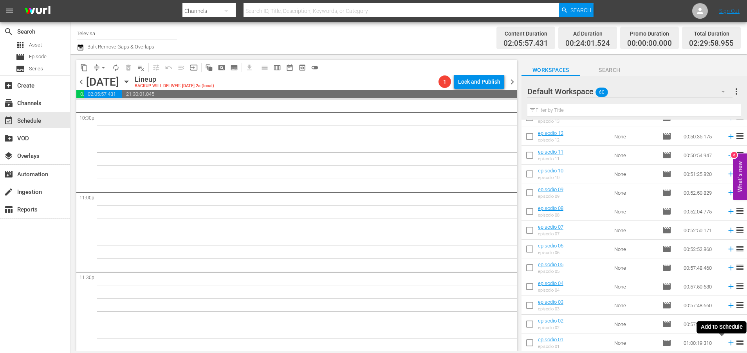
click at [728, 343] on icon at bounding box center [730, 343] width 5 height 5
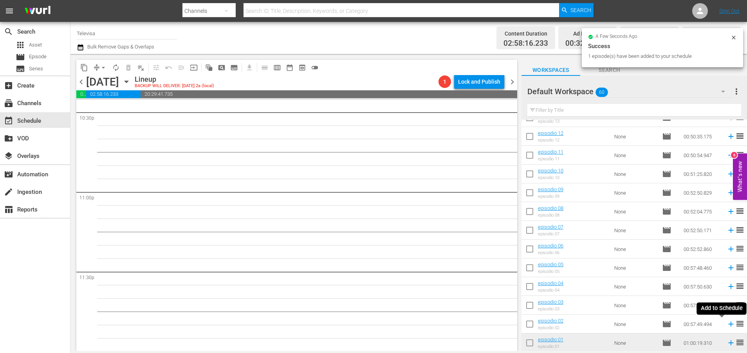
click at [728, 324] on icon at bounding box center [730, 324] width 5 height 5
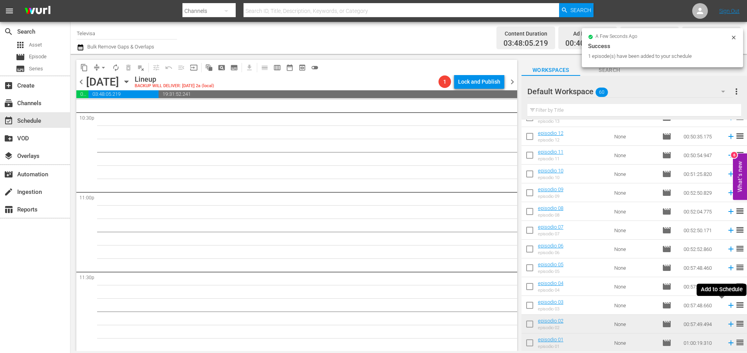
click at [728, 306] on icon at bounding box center [730, 305] width 5 height 5
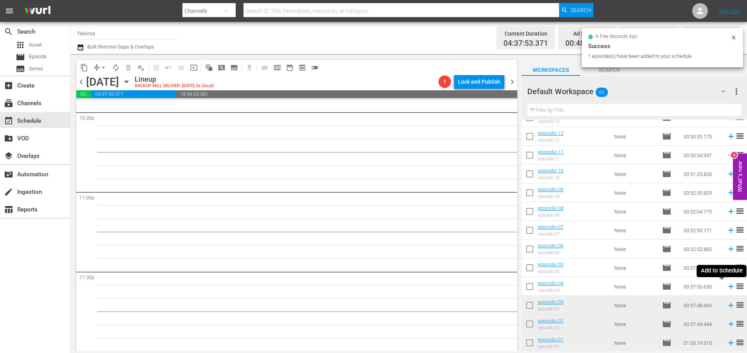
click at [728, 286] on icon at bounding box center [730, 287] width 5 height 5
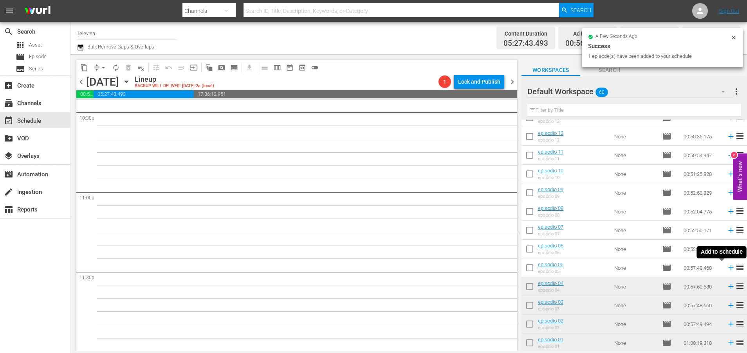
click at [728, 267] on icon at bounding box center [730, 268] width 5 height 5
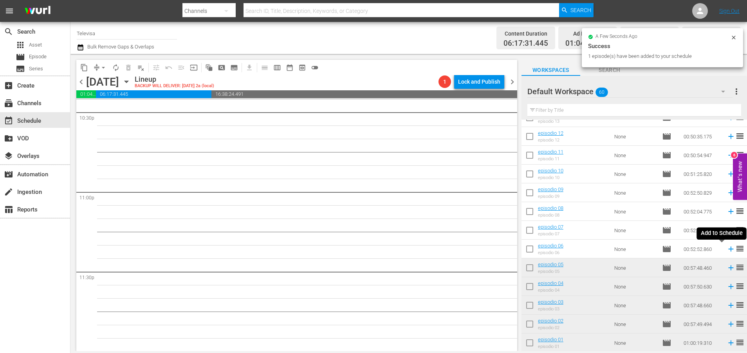
click at [728, 250] on icon at bounding box center [730, 249] width 5 height 5
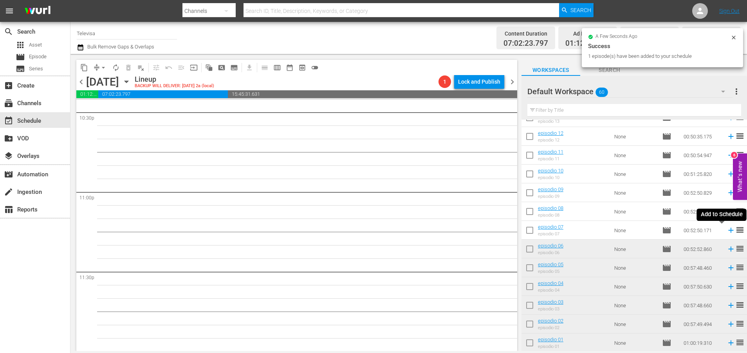
click at [726, 229] on icon at bounding box center [730, 230] width 9 height 9
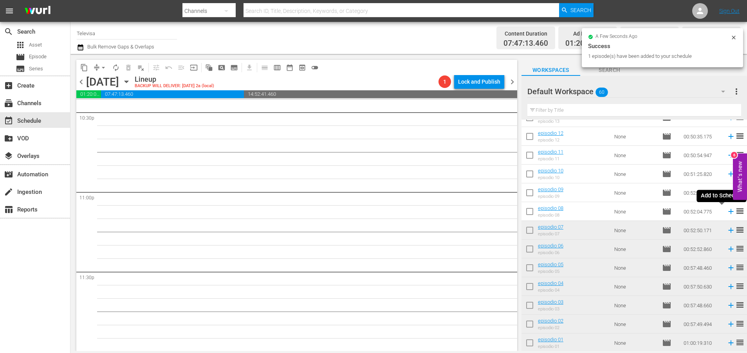
click at [728, 211] on icon at bounding box center [730, 211] width 5 height 5
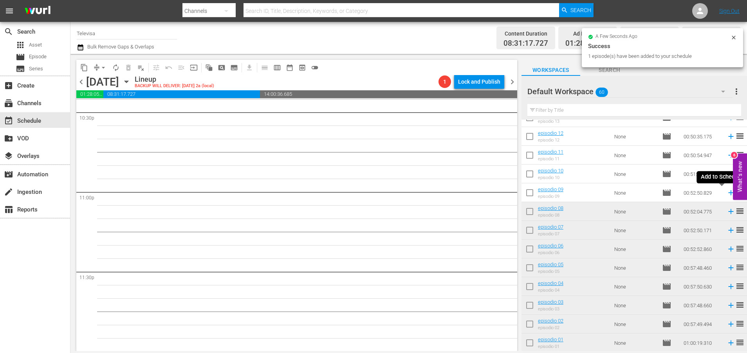
click at [728, 192] on icon at bounding box center [730, 193] width 5 height 5
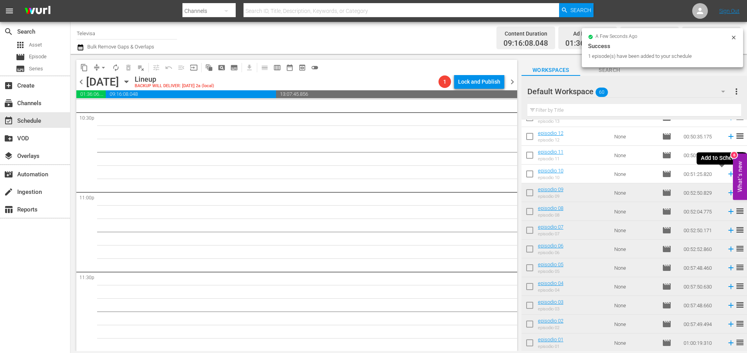
click at [726, 173] on icon at bounding box center [730, 174] width 9 height 9
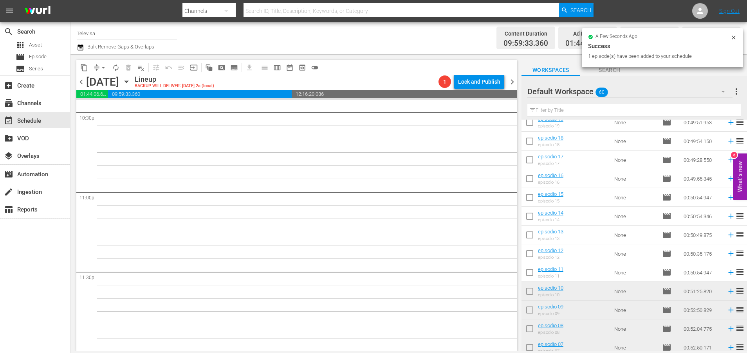
scroll to position [3574, 0]
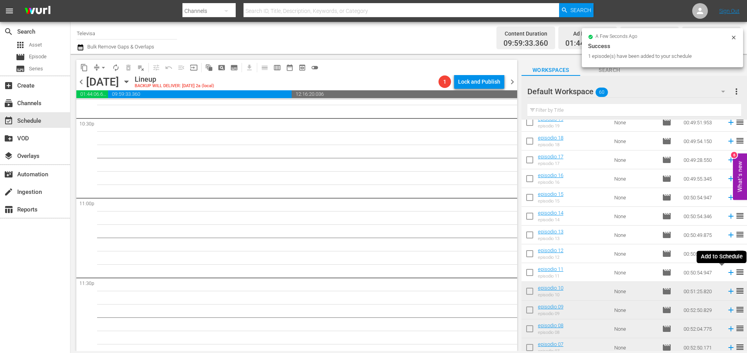
click at [726, 274] on icon at bounding box center [730, 272] width 9 height 9
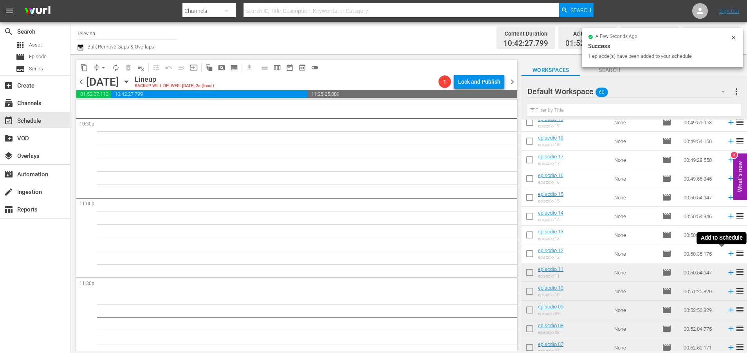
scroll to position [3561, 0]
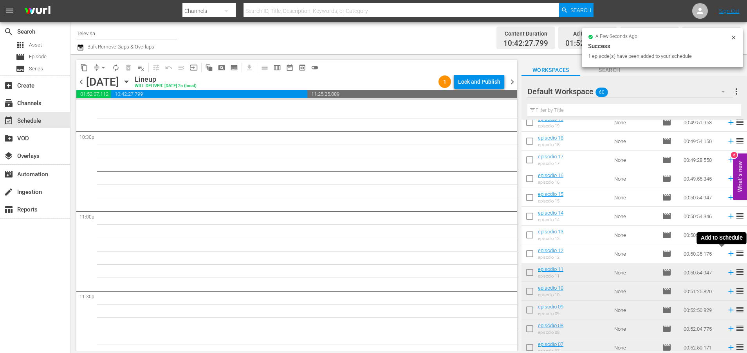
click at [728, 255] on icon at bounding box center [730, 254] width 5 height 5
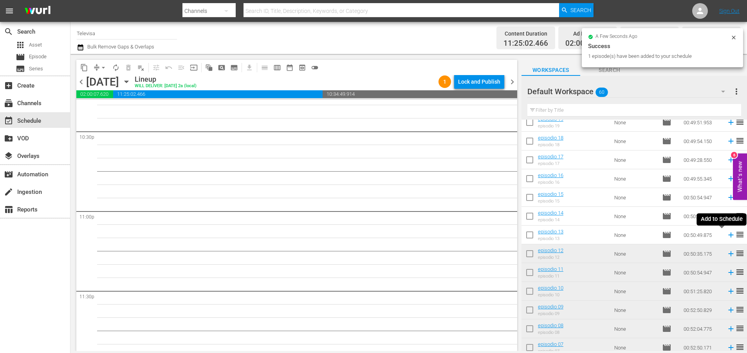
scroll to position [3547, 0]
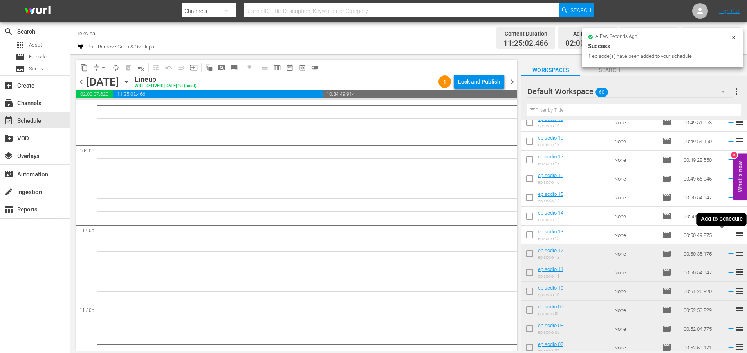
click at [726, 236] on icon at bounding box center [730, 235] width 9 height 9
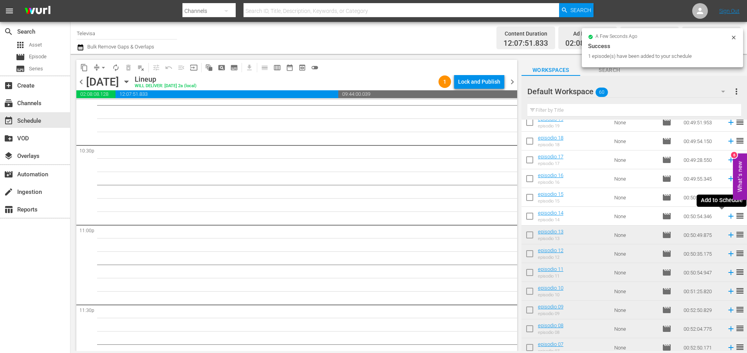
scroll to position [3534, 0]
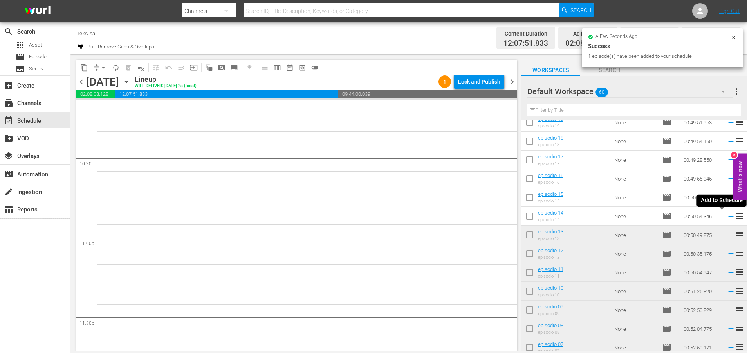
click at [726, 218] on icon at bounding box center [730, 216] width 9 height 9
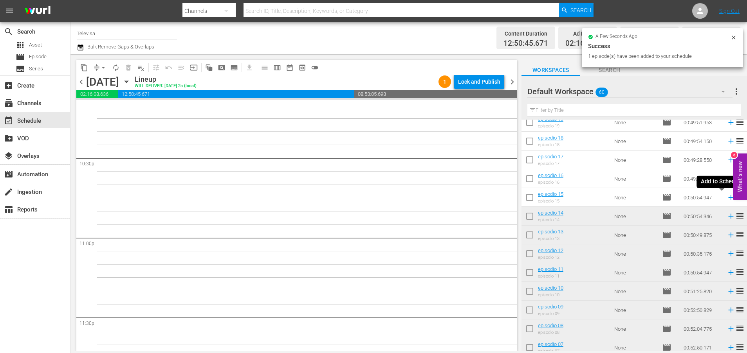
click at [726, 200] on icon at bounding box center [730, 197] width 9 height 9
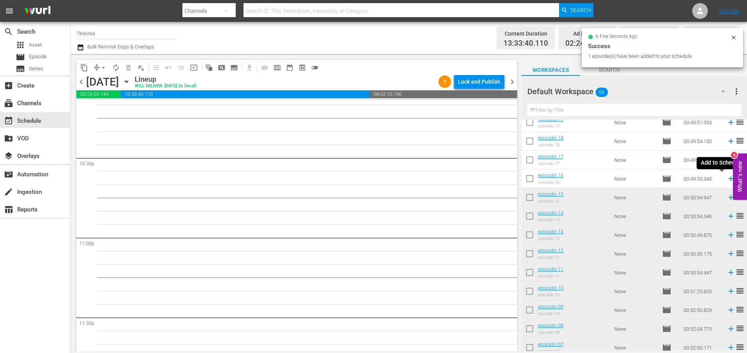
click at [726, 181] on icon at bounding box center [730, 179] width 9 height 9
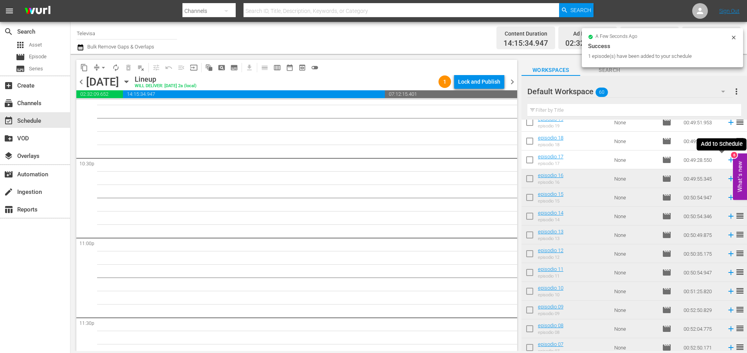
click at [728, 161] on icon at bounding box center [730, 160] width 5 height 5
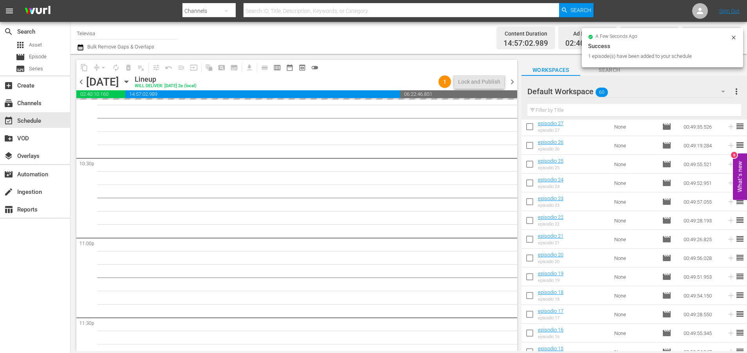
scroll to position [620, 0]
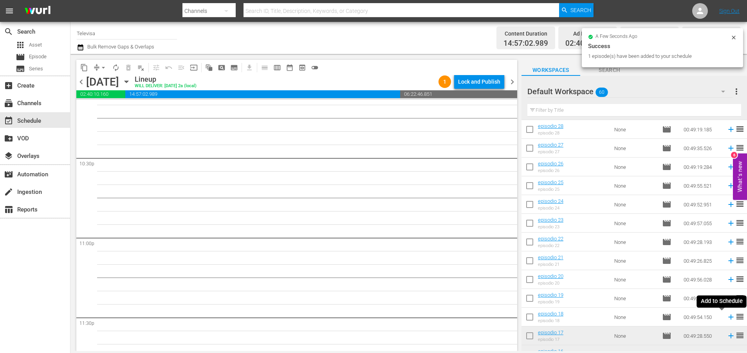
click at [726, 318] on icon at bounding box center [730, 317] width 9 height 9
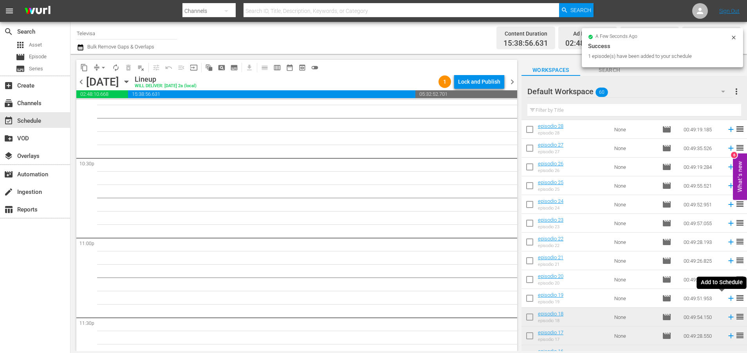
click at [728, 301] on icon at bounding box center [730, 298] width 5 height 5
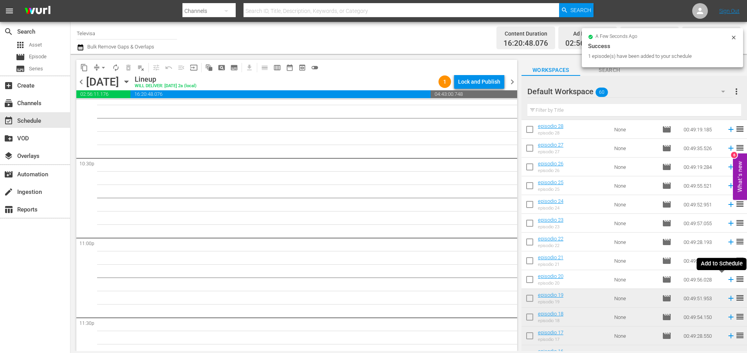
click at [728, 281] on icon at bounding box center [730, 279] width 5 height 5
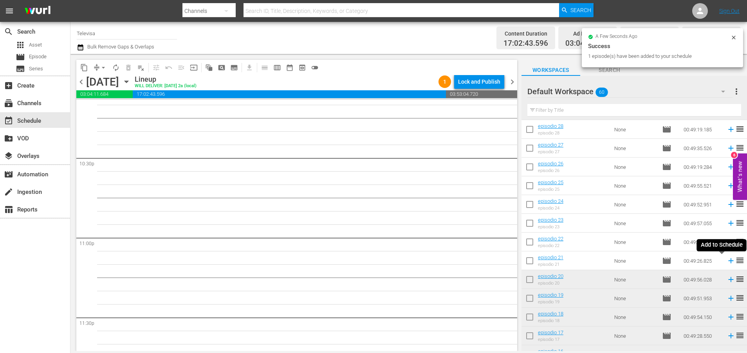
click at [726, 262] on icon at bounding box center [730, 261] width 9 height 9
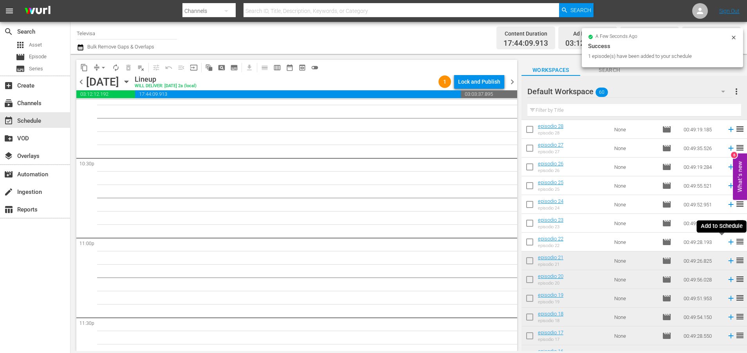
click at [726, 243] on icon at bounding box center [730, 242] width 9 height 9
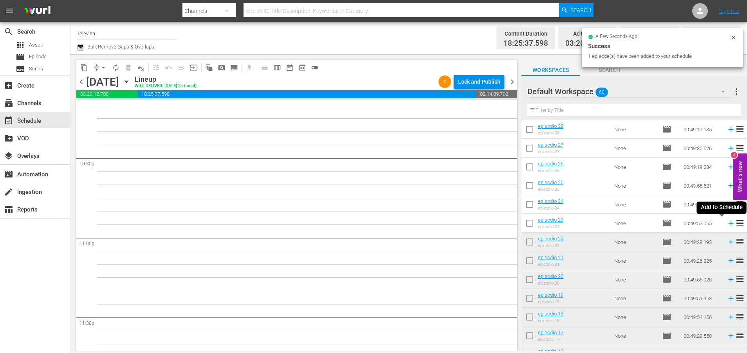
scroll to position [3521, 0]
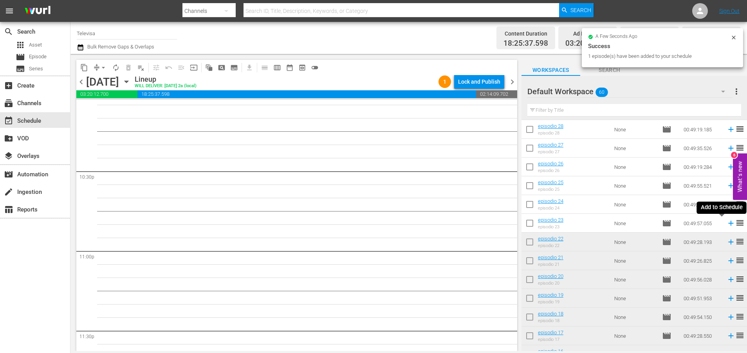
click at [726, 225] on icon at bounding box center [730, 223] width 9 height 9
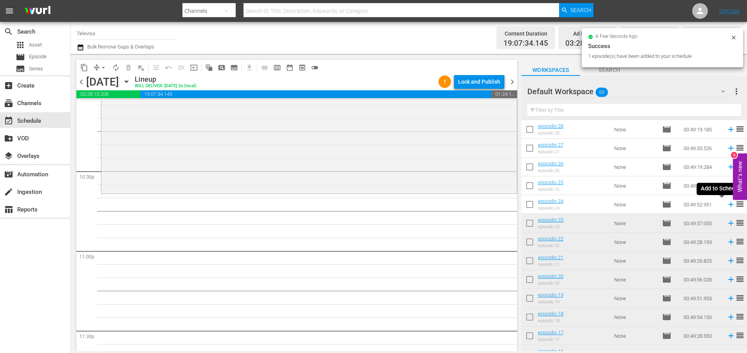
click at [728, 205] on icon at bounding box center [730, 204] width 5 height 5
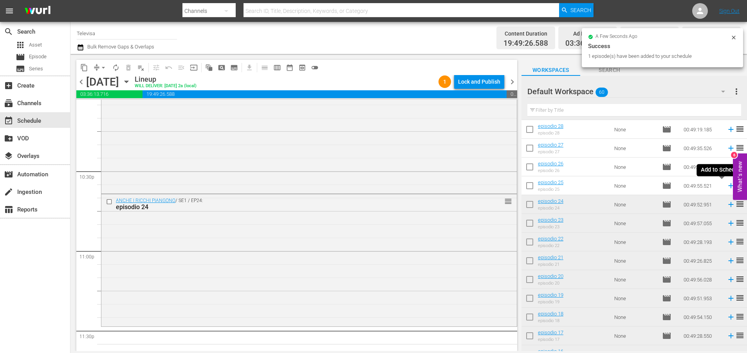
click at [728, 188] on icon at bounding box center [730, 186] width 5 height 5
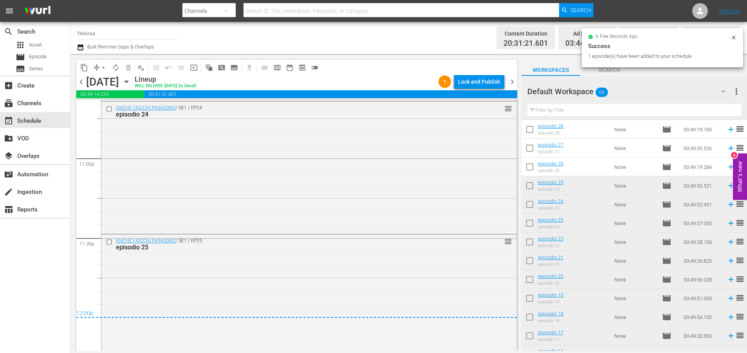
scroll to position [3629, 0]
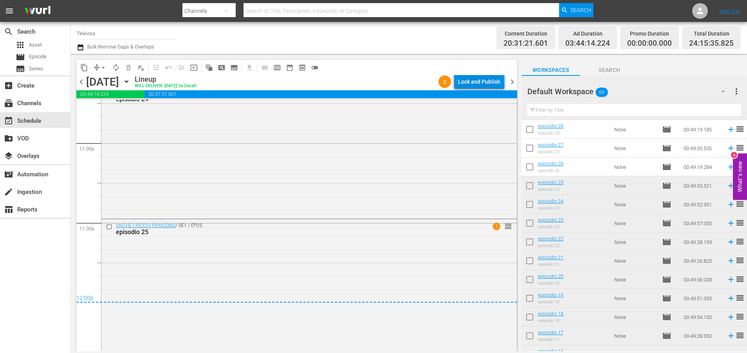
click at [473, 81] on div "Lock and Publish" at bounding box center [479, 82] width 42 height 14
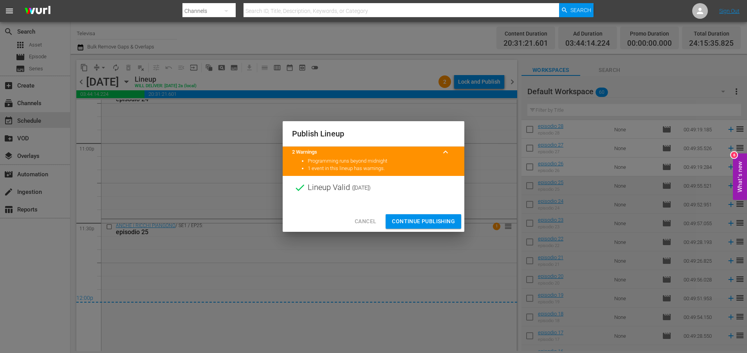
click at [432, 225] on span "Continue Publishing" at bounding box center [423, 222] width 63 height 10
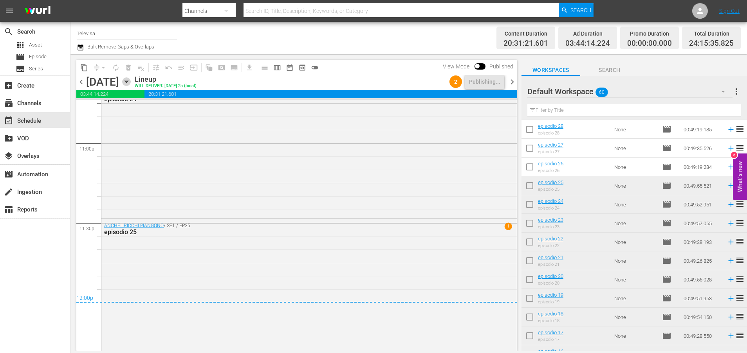
click at [131, 80] on icon "button" at bounding box center [126, 81] width 9 height 9
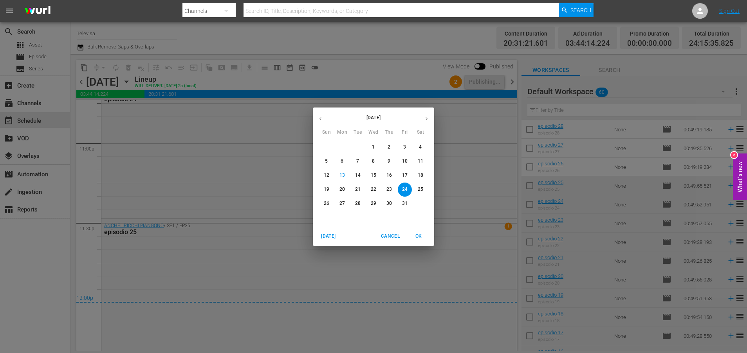
click at [190, 80] on div "October 2025 Sun Mon Tue Wed Thu Fri Sat 28 29 30 1 2 3 4 5 6 7 8 9 10 11 12 13…" at bounding box center [373, 176] width 747 height 353
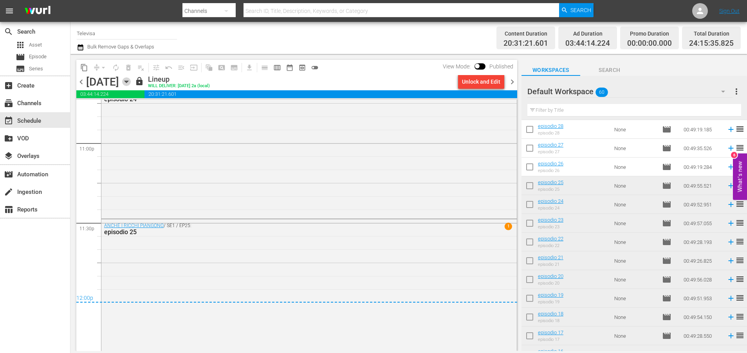
click at [131, 83] on icon "button" at bounding box center [126, 81] width 9 height 9
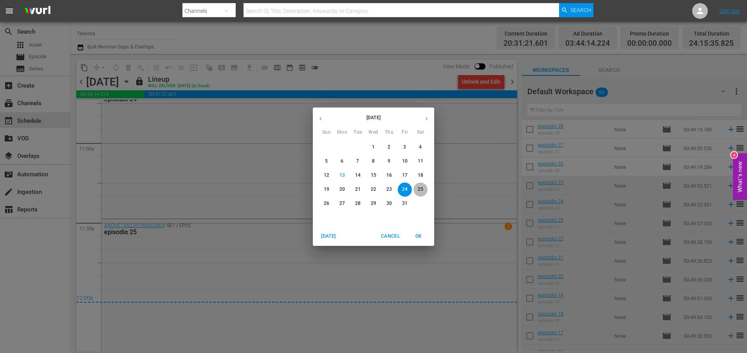
click at [420, 191] on p "25" at bounding box center [420, 189] width 5 height 7
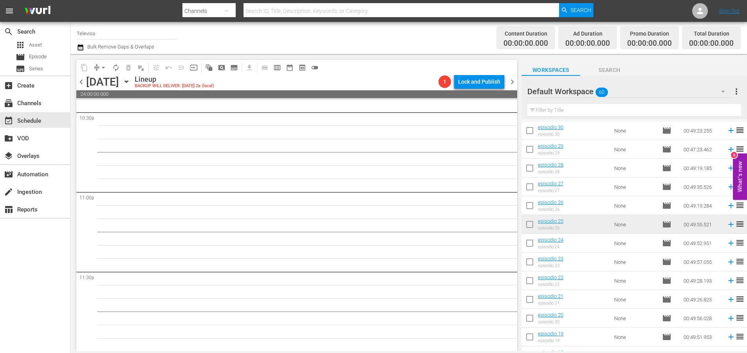
scroll to position [561, 0]
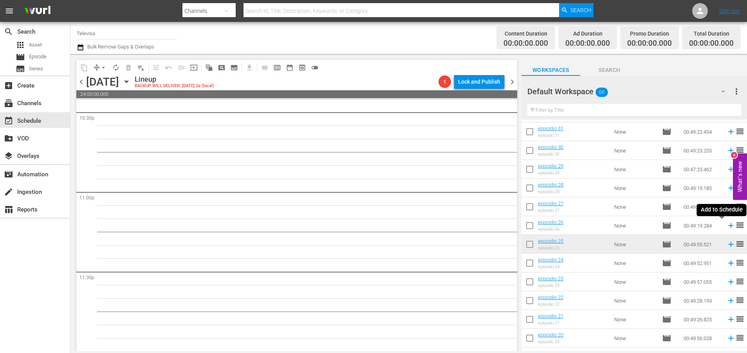
click at [728, 228] on icon at bounding box center [730, 225] width 5 height 5
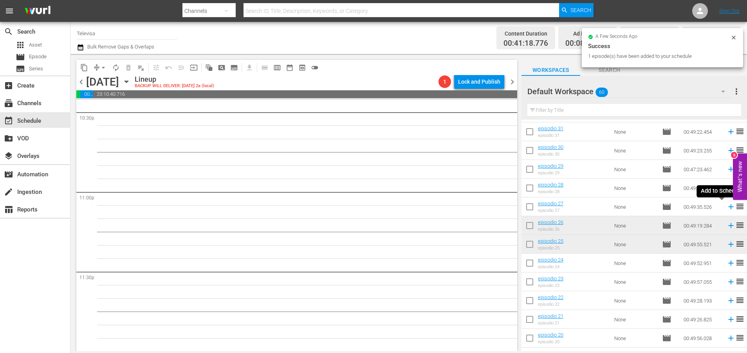
click at [726, 208] on icon at bounding box center [730, 207] width 9 height 9
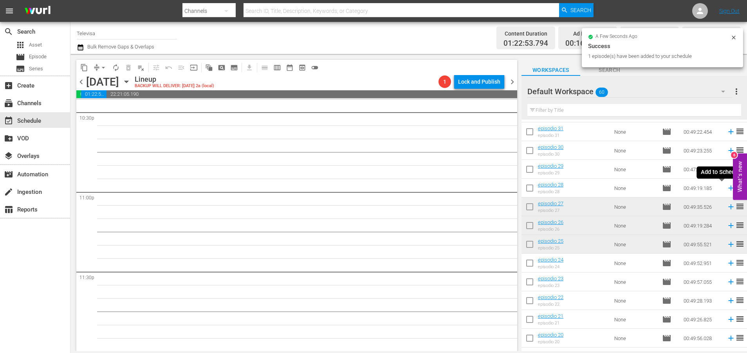
click at [728, 189] on icon at bounding box center [730, 188] width 5 height 5
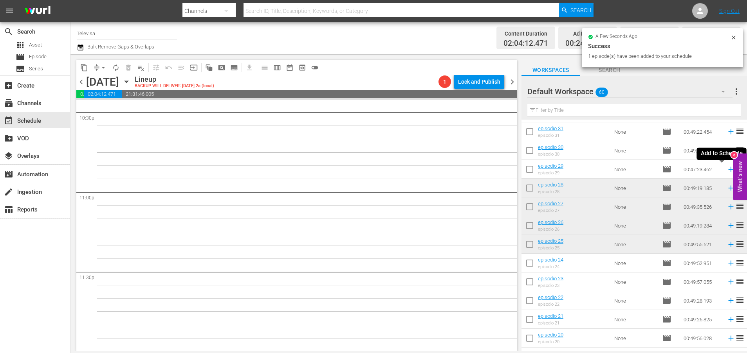
click at [726, 170] on icon at bounding box center [730, 169] width 9 height 9
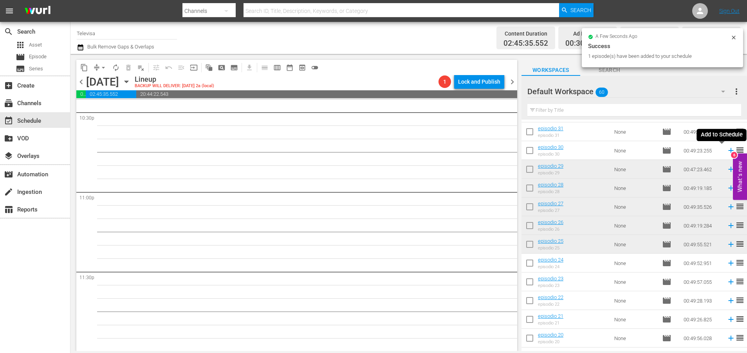
click at [728, 151] on icon at bounding box center [730, 150] width 5 height 5
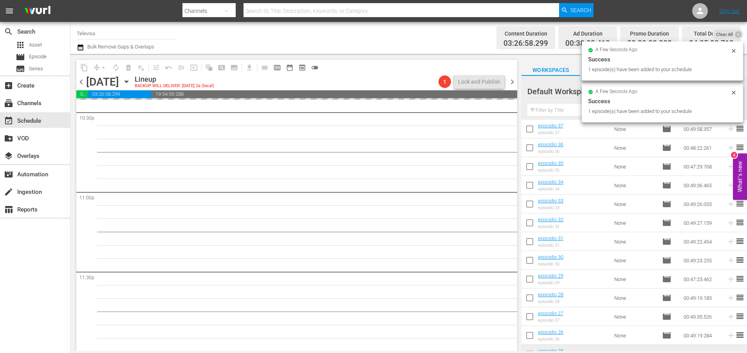
scroll to position [444, 0]
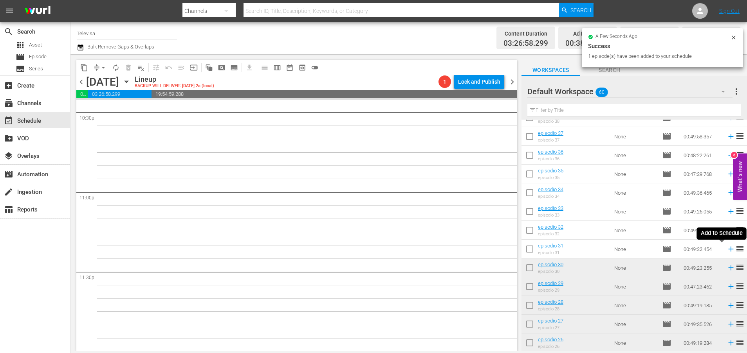
click at [726, 249] on icon at bounding box center [730, 249] width 9 height 9
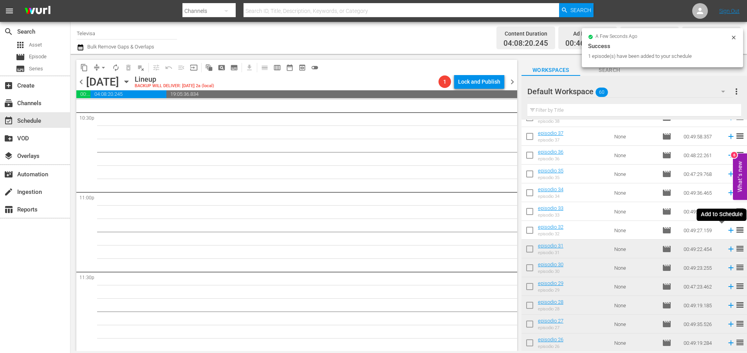
click at [728, 231] on icon at bounding box center [730, 230] width 5 height 5
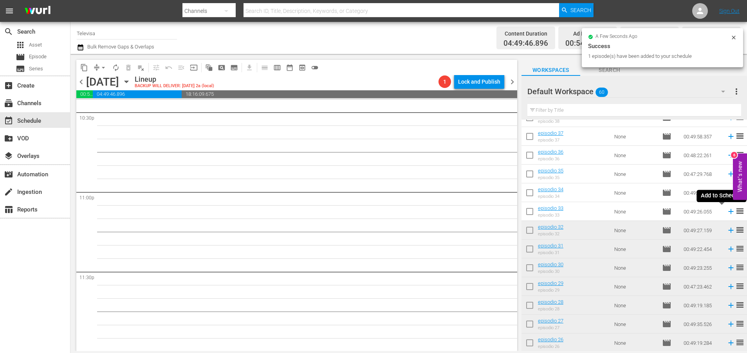
click at [728, 213] on icon at bounding box center [730, 211] width 5 height 5
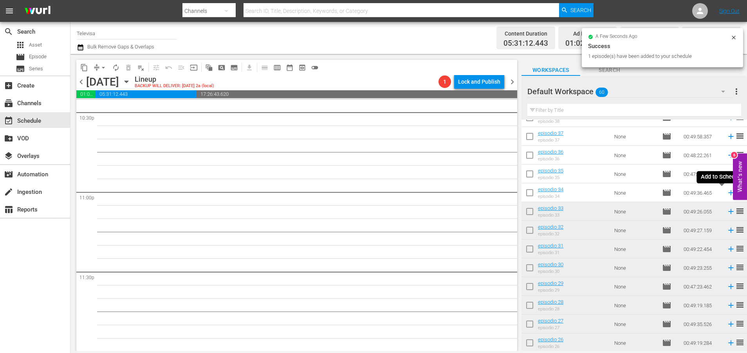
click at [728, 195] on icon at bounding box center [730, 193] width 5 height 5
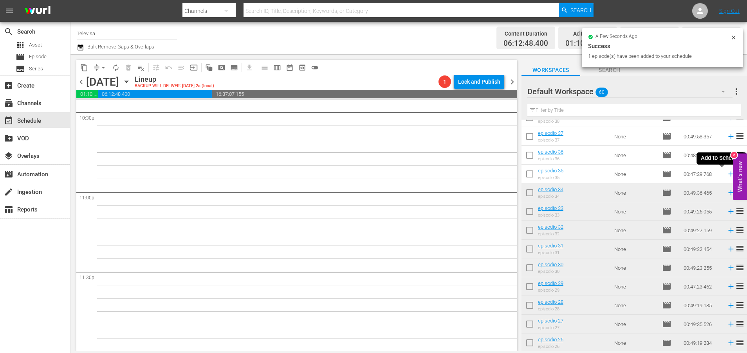
click at [726, 175] on icon at bounding box center [730, 174] width 9 height 9
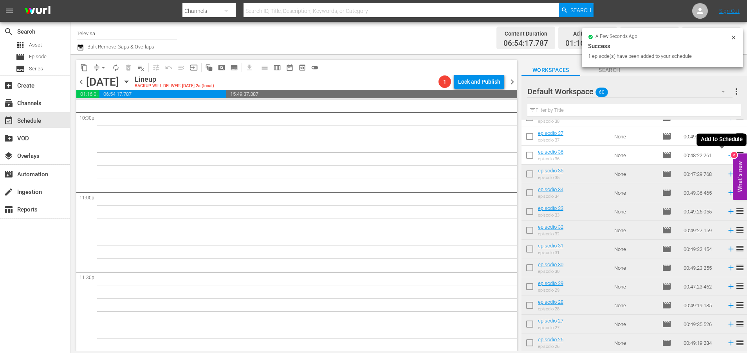
click at [726, 157] on icon at bounding box center [730, 155] width 9 height 9
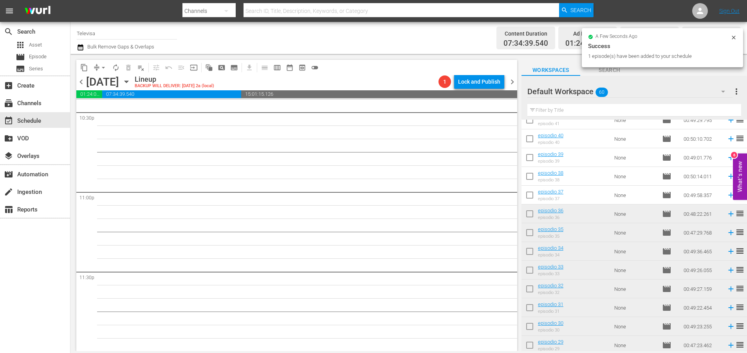
scroll to position [326, 0]
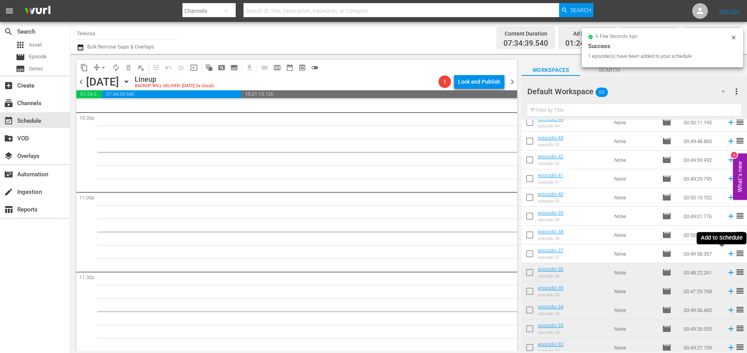
click at [726, 255] on icon at bounding box center [730, 254] width 9 height 9
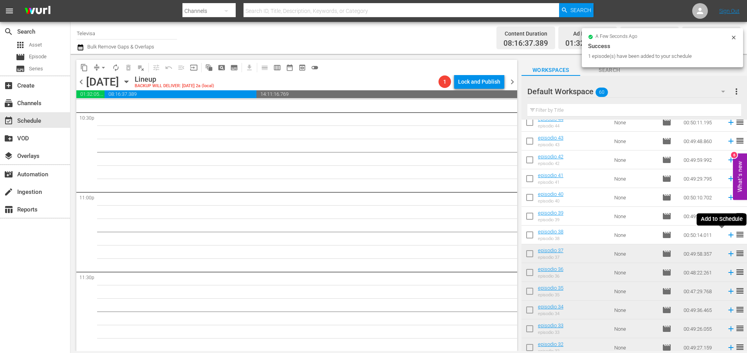
click at [726, 236] on icon at bounding box center [730, 235] width 9 height 9
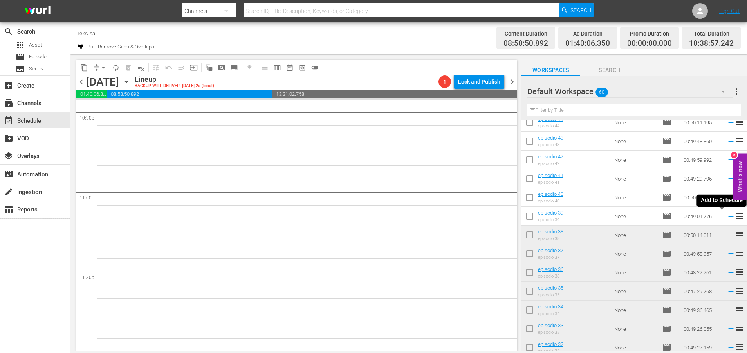
click at [728, 219] on icon at bounding box center [730, 216] width 5 height 5
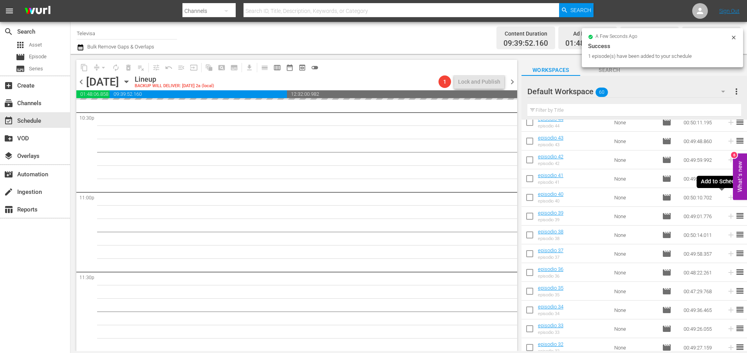
click at [728, 198] on icon at bounding box center [730, 197] width 5 height 5
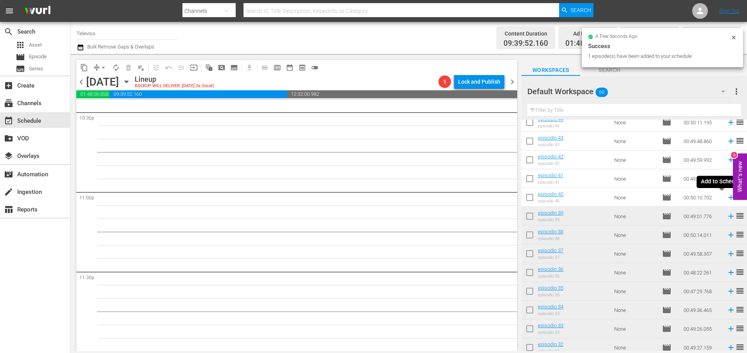
click at [728, 198] on icon at bounding box center [730, 197] width 5 height 5
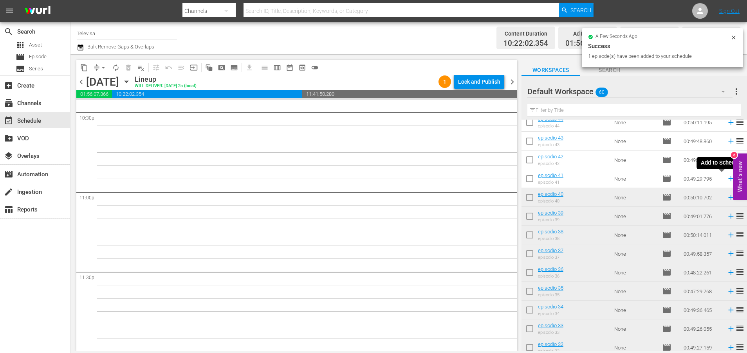
click at [726, 180] on icon at bounding box center [730, 179] width 9 height 9
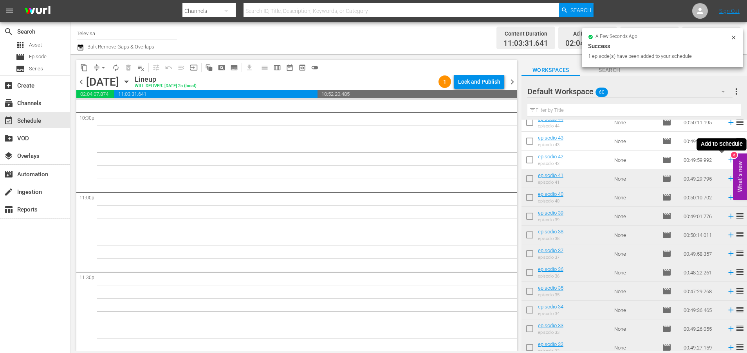
click at [728, 160] on icon at bounding box center [730, 160] width 5 height 5
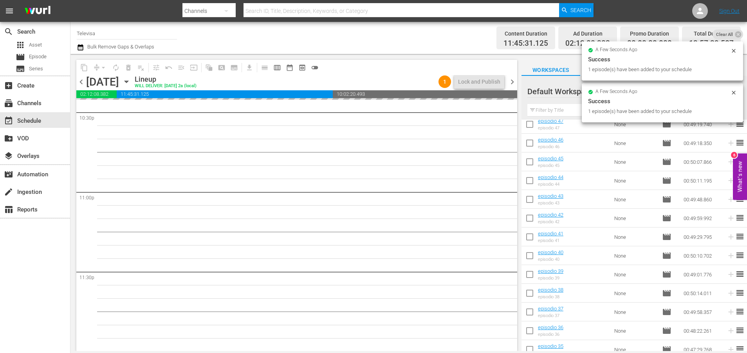
scroll to position [209, 0]
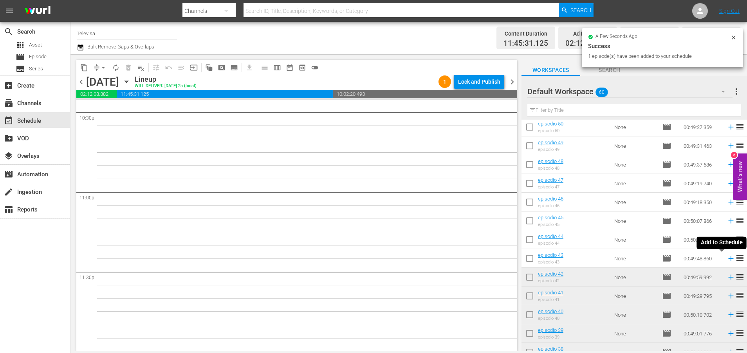
click at [726, 259] on icon at bounding box center [730, 258] width 9 height 9
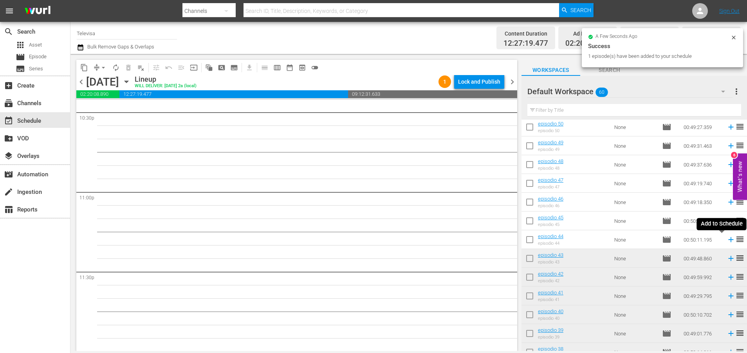
click at [726, 241] on icon at bounding box center [730, 240] width 9 height 9
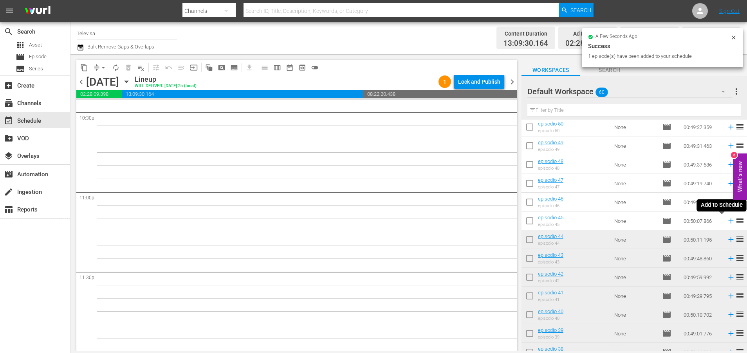
click at [728, 222] on icon at bounding box center [730, 221] width 5 height 5
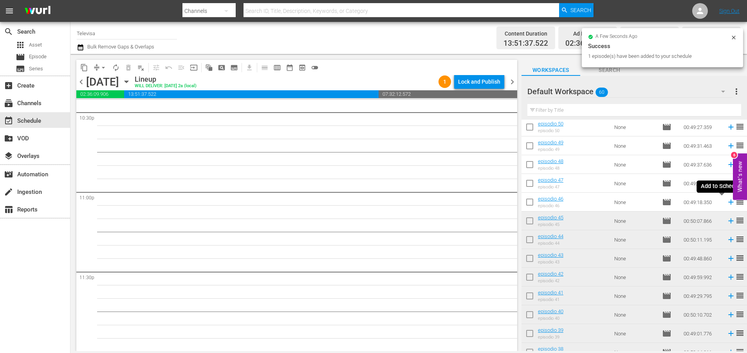
click at [728, 203] on icon at bounding box center [730, 202] width 5 height 5
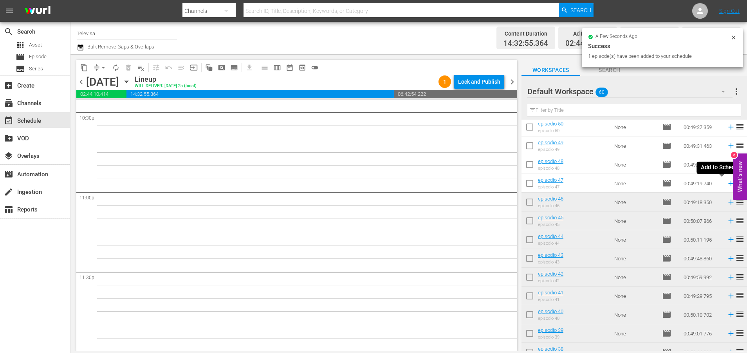
click at [726, 185] on icon at bounding box center [730, 183] width 9 height 9
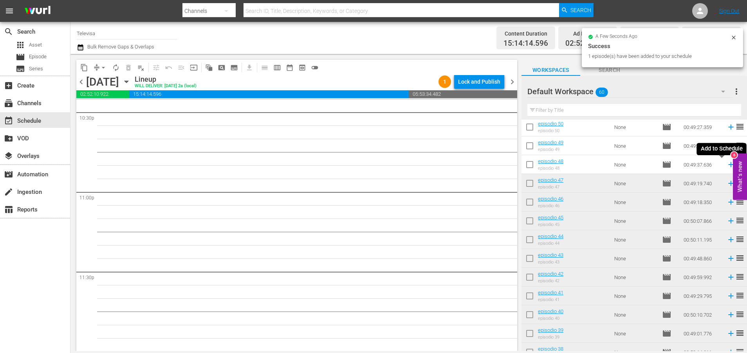
click at [728, 165] on icon at bounding box center [730, 164] width 5 height 5
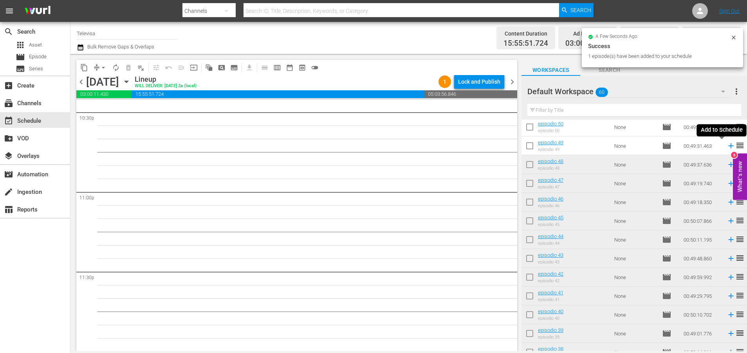
click at [728, 146] on icon at bounding box center [730, 146] width 5 height 5
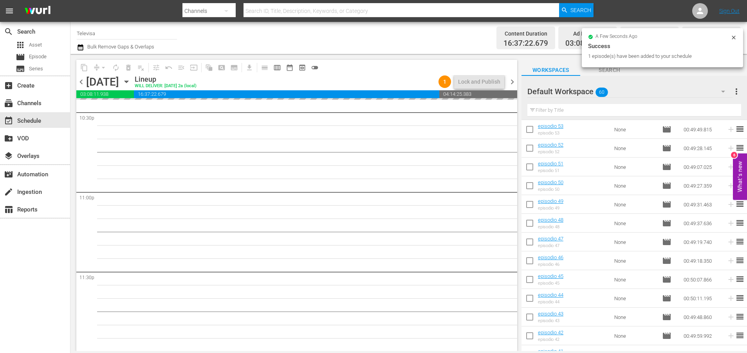
scroll to position [92, 0]
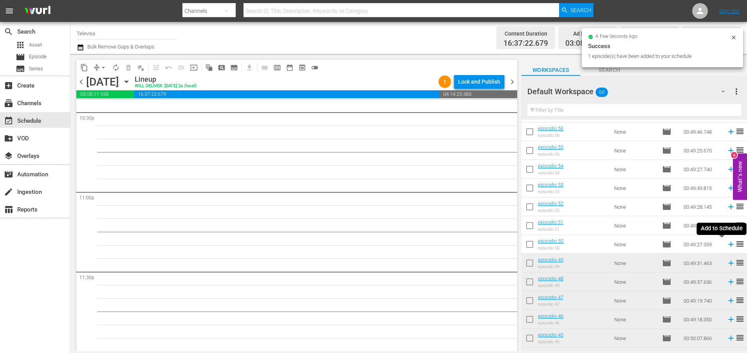
click at [726, 243] on icon at bounding box center [730, 244] width 9 height 9
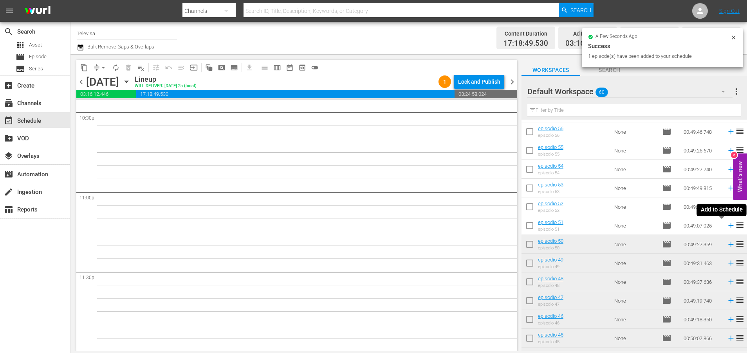
click at [726, 227] on icon at bounding box center [730, 226] width 9 height 9
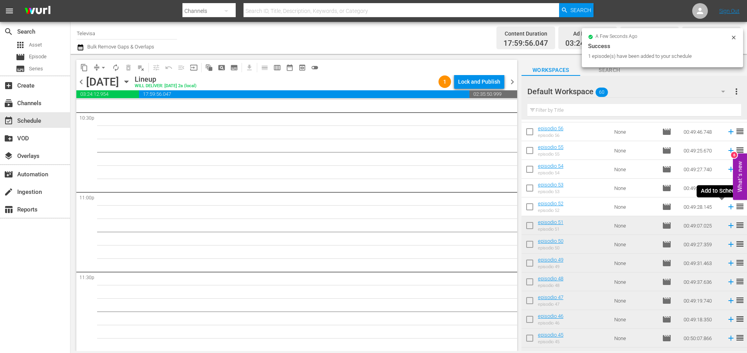
click at [728, 208] on icon at bounding box center [730, 207] width 5 height 5
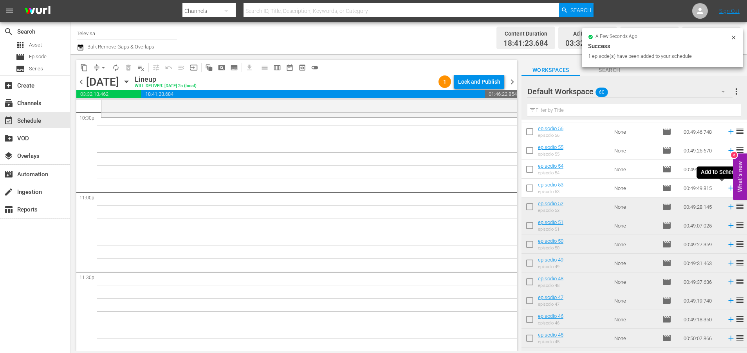
click at [726, 190] on icon at bounding box center [730, 188] width 9 height 9
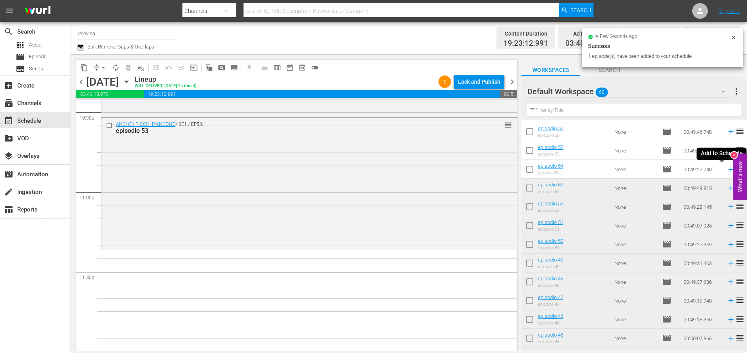
click at [726, 171] on icon at bounding box center [730, 169] width 9 height 9
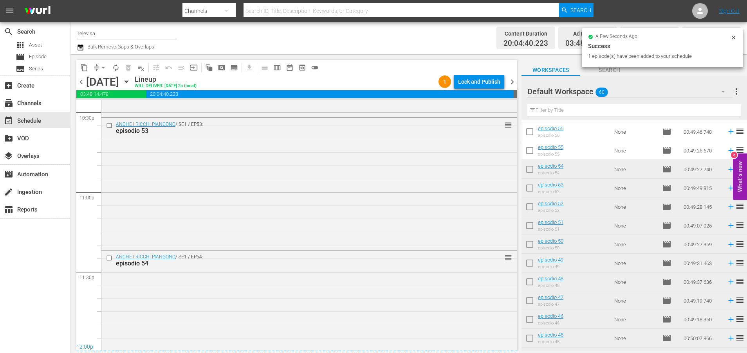
scroll to position [3611, 0]
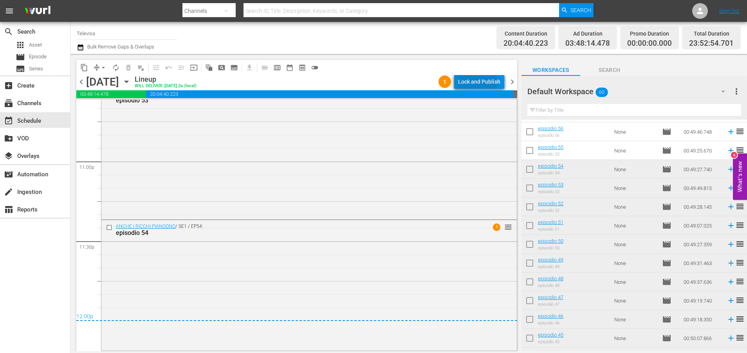
click at [473, 83] on div "Lock and Publish" at bounding box center [479, 82] width 42 height 14
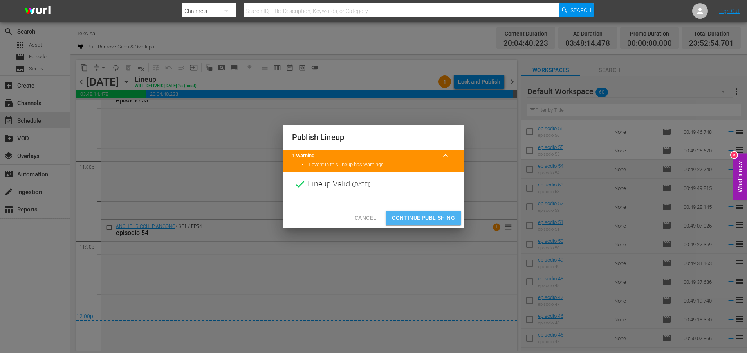
click at [443, 219] on span "Continue Publishing" at bounding box center [423, 218] width 63 height 10
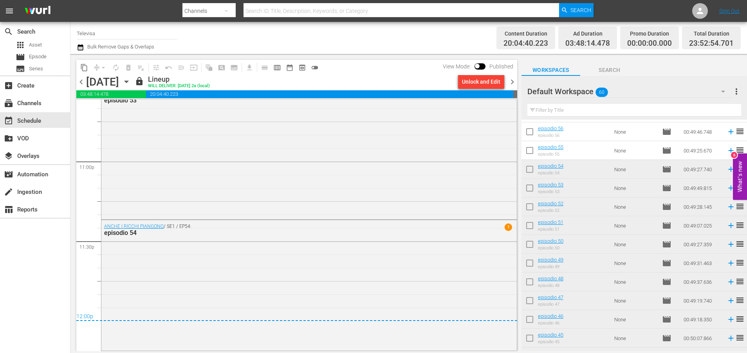
click at [128, 81] on icon "button" at bounding box center [126, 82] width 4 height 2
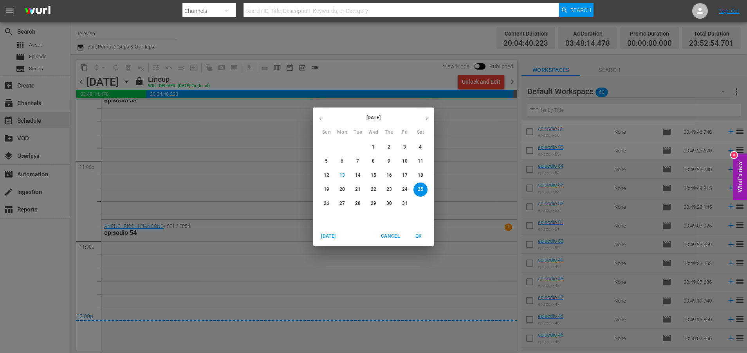
click at [324, 205] on p "26" at bounding box center [326, 203] width 5 height 7
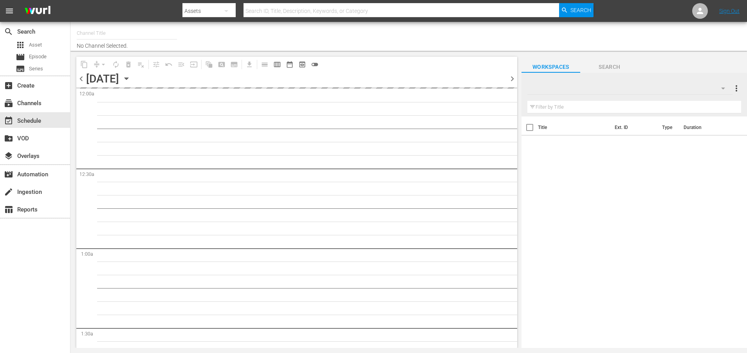
type input "Televisa (819)"
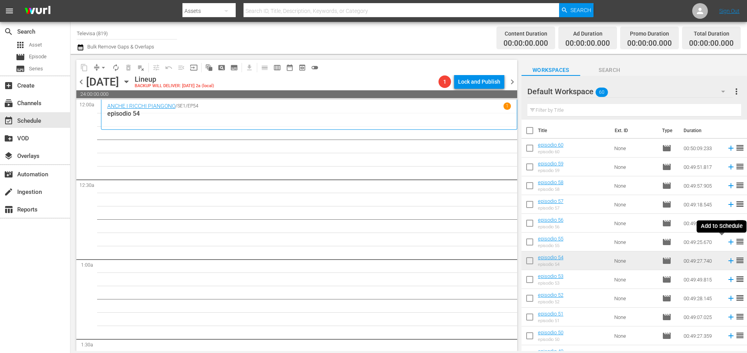
click at [726, 245] on icon at bounding box center [730, 242] width 9 height 9
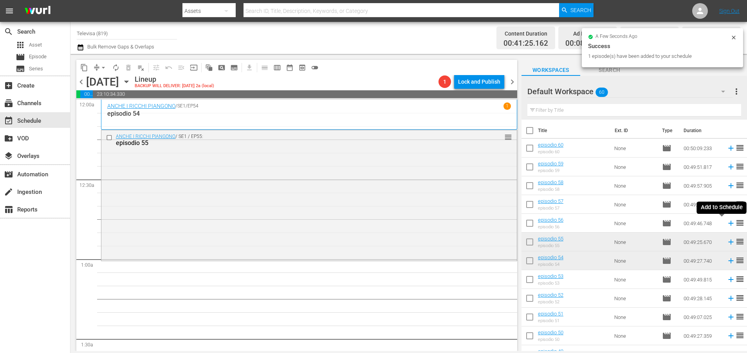
click at [728, 224] on icon at bounding box center [730, 223] width 5 height 5
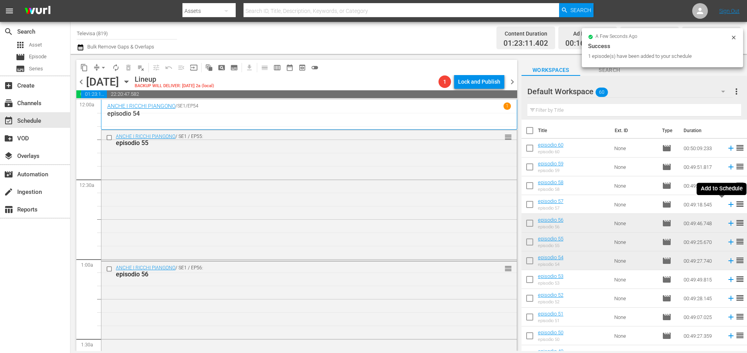
click at [728, 206] on icon at bounding box center [730, 204] width 5 height 5
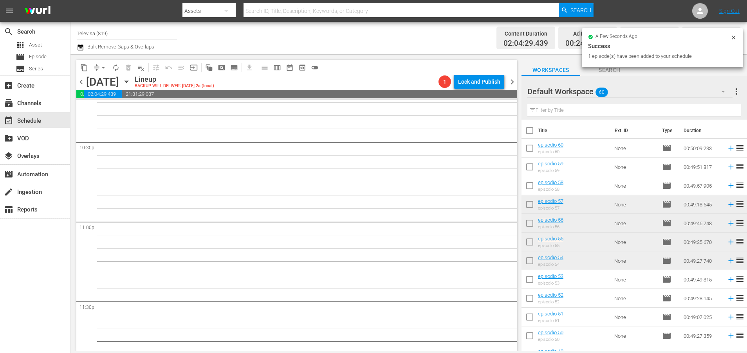
scroll to position [3580, 0]
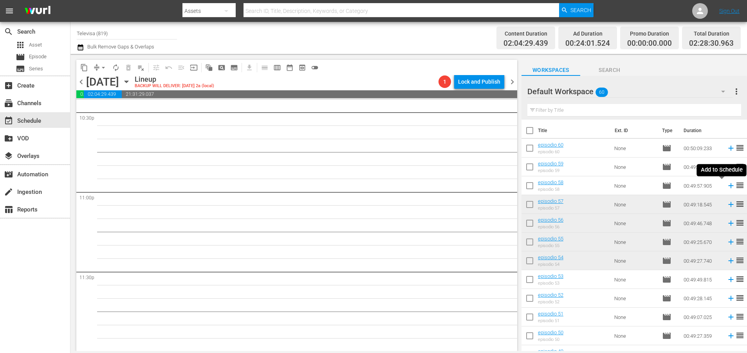
click at [726, 184] on icon at bounding box center [730, 186] width 9 height 9
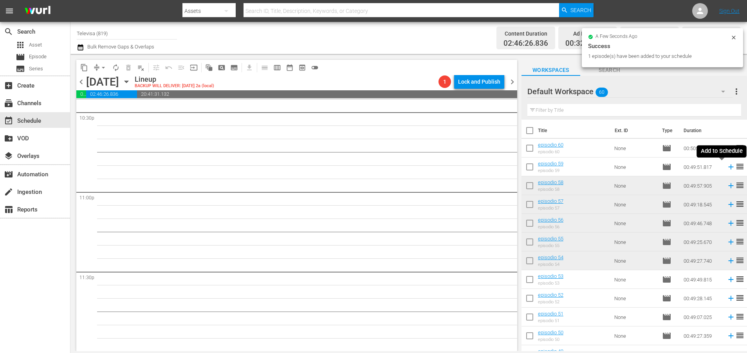
click at [726, 168] on icon at bounding box center [730, 167] width 9 height 9
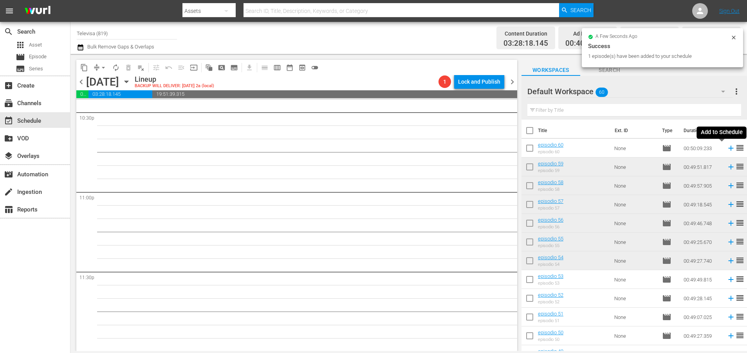
click at [726, 148] on icon at bounding box center [730, 148] width 9 height 9
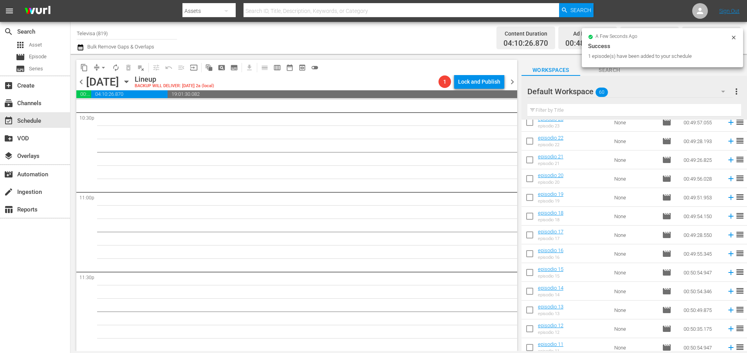
scroll to position [913, 0]
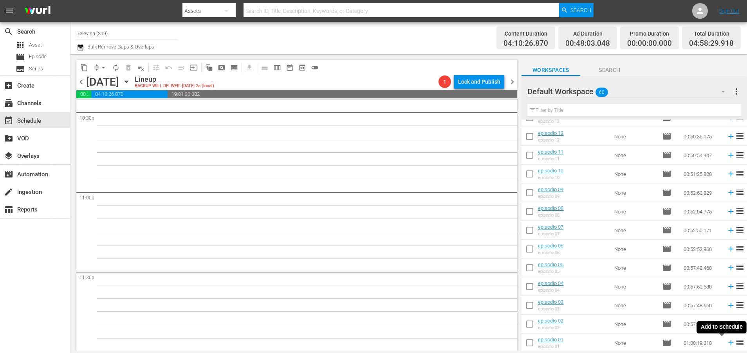
click at [728, 343] on icon at bounding box center [730, 343] width 5 height 5
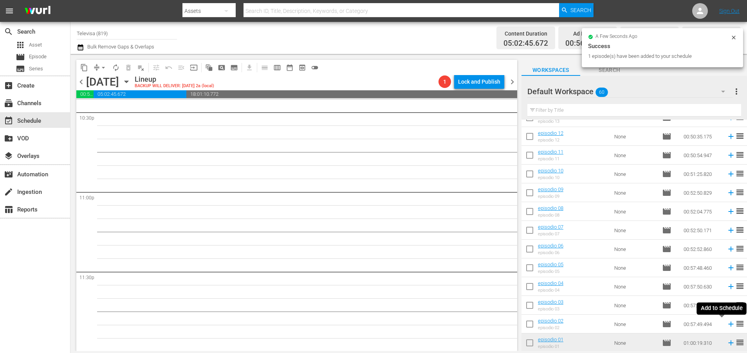
click at [728, 326] on icon at bounding box center [730, 324] width 5 height 5
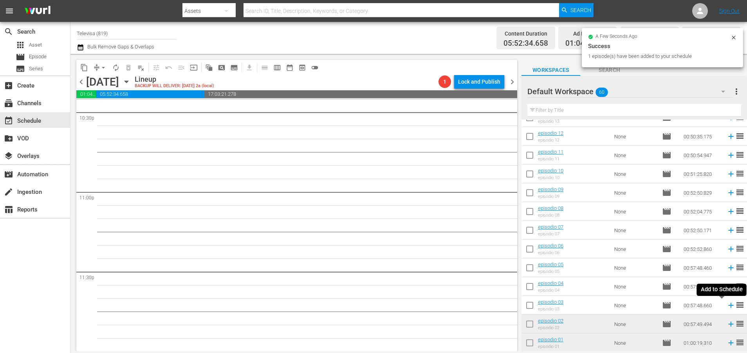
scroll to position [3567, 0]
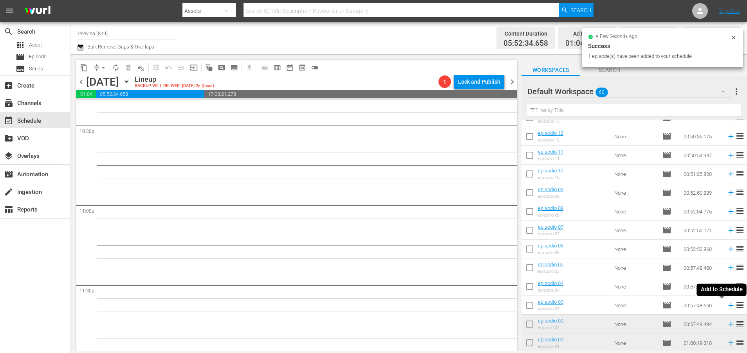
click at [726, 306] on icon at bounding box center [730, 305] width 9 height 9
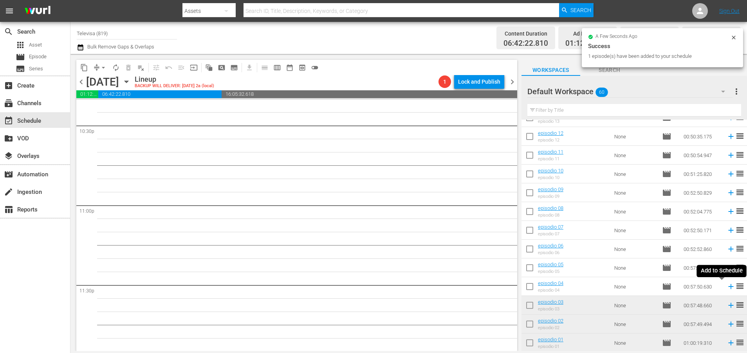
click at [728, 288] on icon at bounding box center [730, 287] width 5 height 5
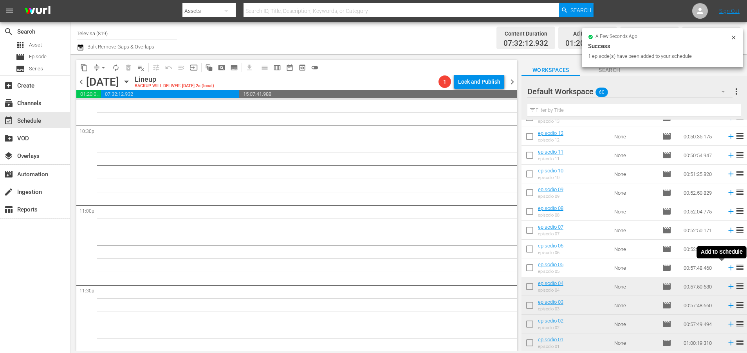
scroll to position [3553, 0]
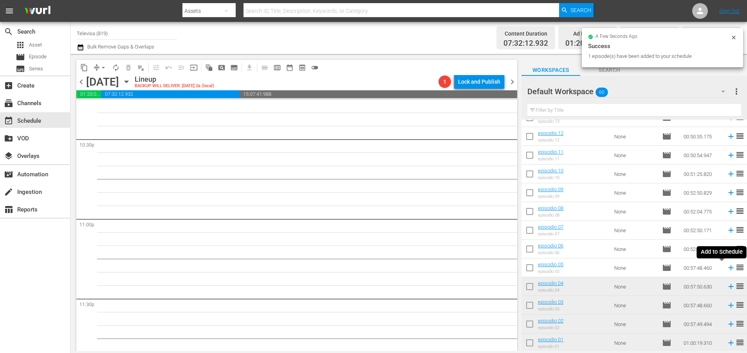
click at [728, 268] on icon at bounding box center [730, 268] width 5 height 5
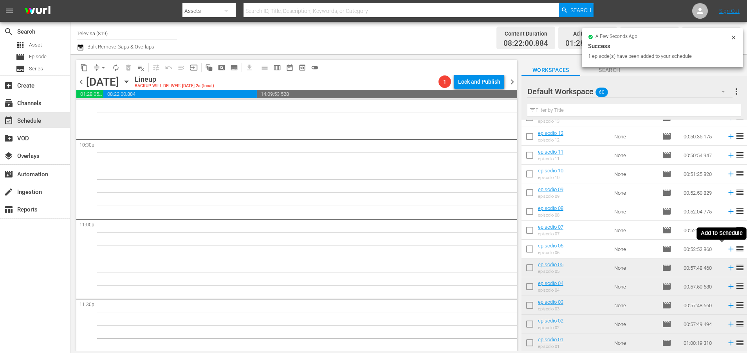
scroll to position [3540, 0]
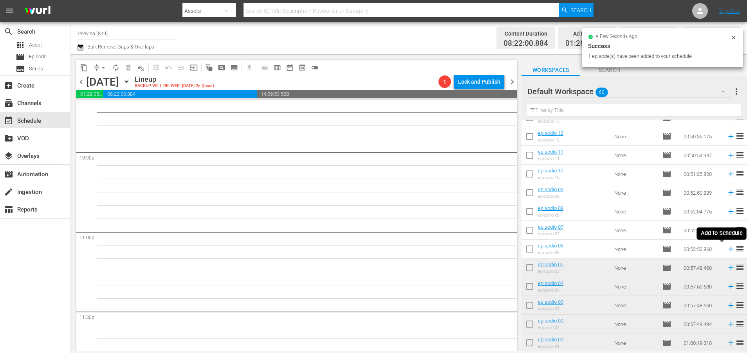
click at [728, 249] on icon at bounding box center [730, 249] width 5 height 5
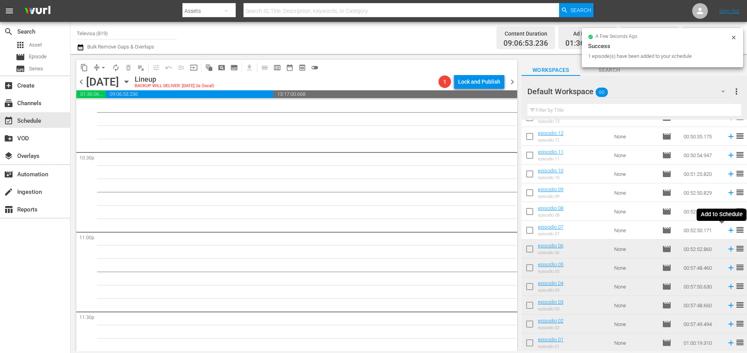
click at [728, 232] on icon at bounding box center [730, 230] width 5 height 5
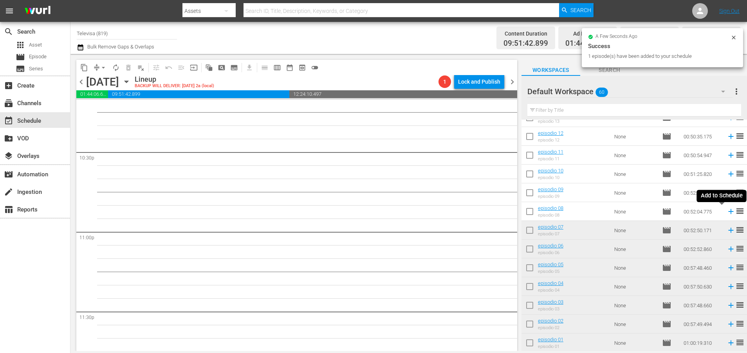
scroll to position [3527, 0]
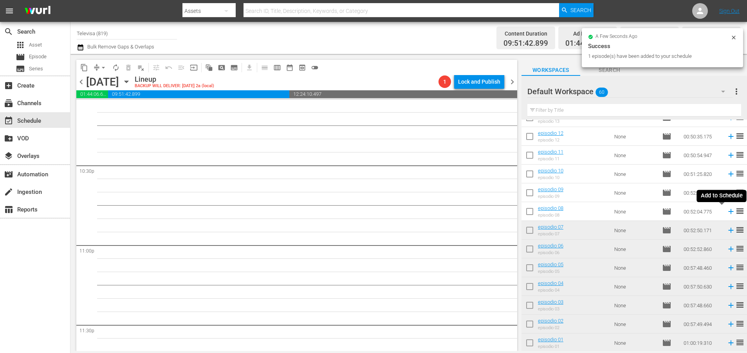
click at [728, 213] on icon at bounding box center [730, 211] width 5 height 5
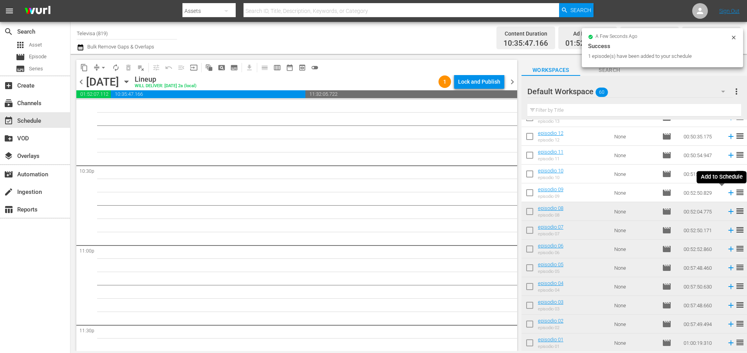
click at [726, 194] on icon at bounding box center [730, 193] width 9 height 9
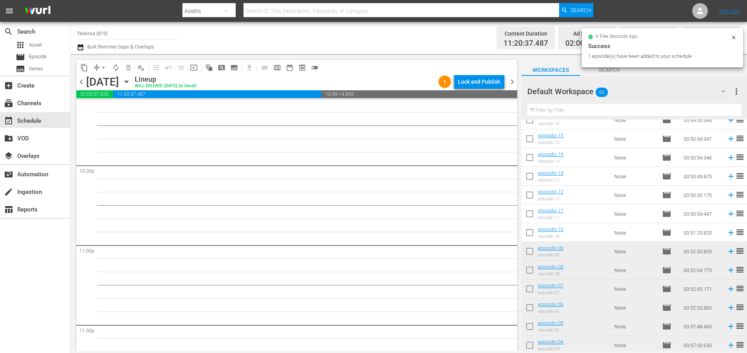
scroll to position [796, 0]
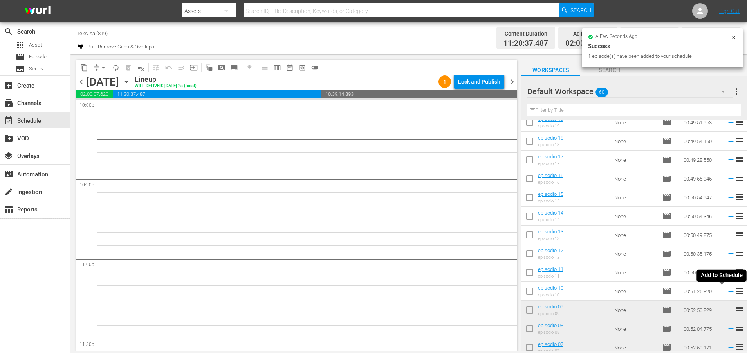
click at [726, 291] on icon at bounding box center [730, 291] width 9 height 9
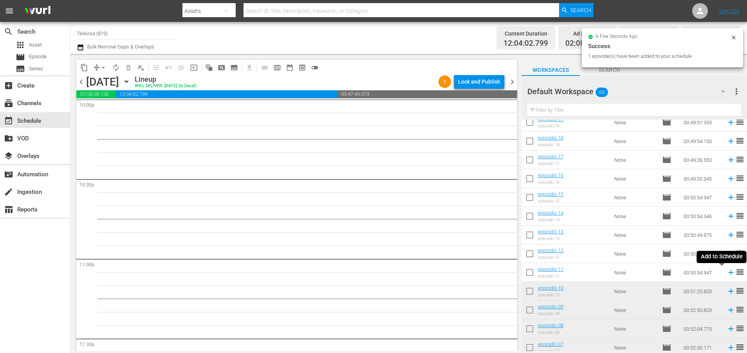
scroll to position [3500, 0]
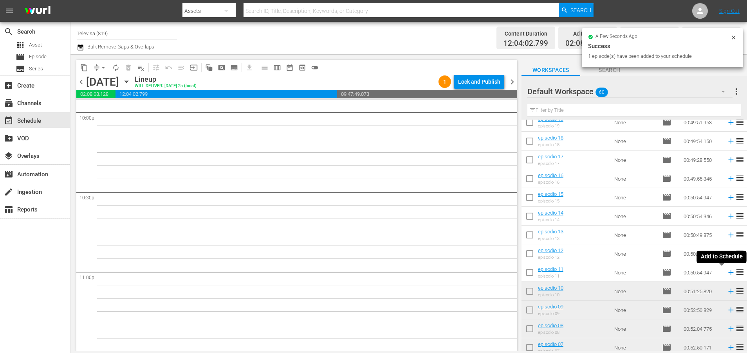
click at [726, 274] on icon at bounding box center [730, 272] width 9 height 9
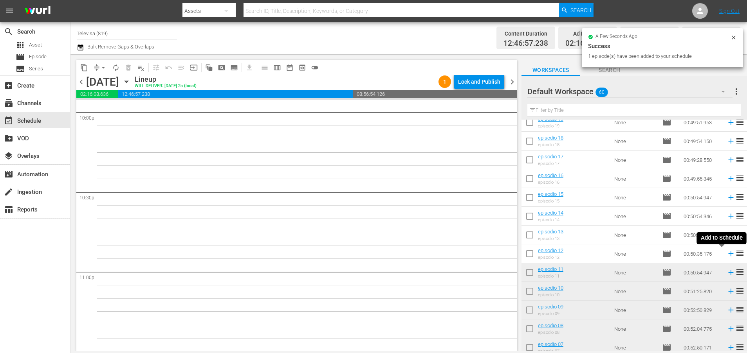
click at [726, 255] on icon at bounding box center [730, 254] width 9 height 9
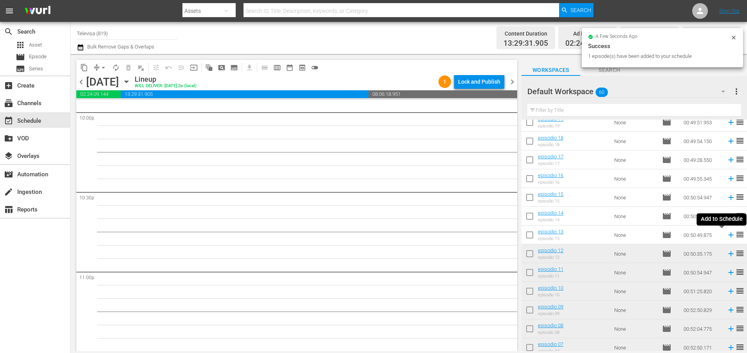
click at [728, 235] on icon at bounding box center [730, 235] width 5 height 5
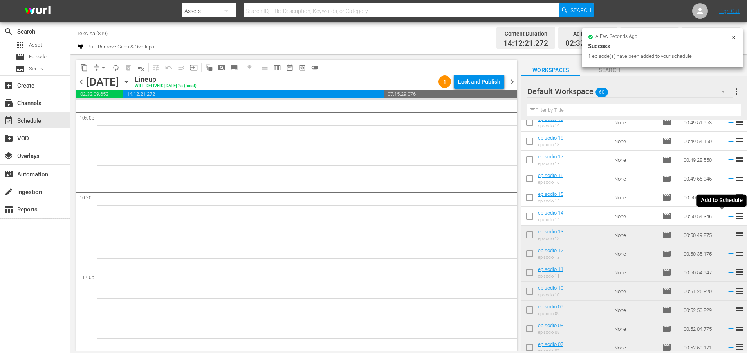
click at [726, 218] on icon at bounding box center [730, 216] width 9 height 9
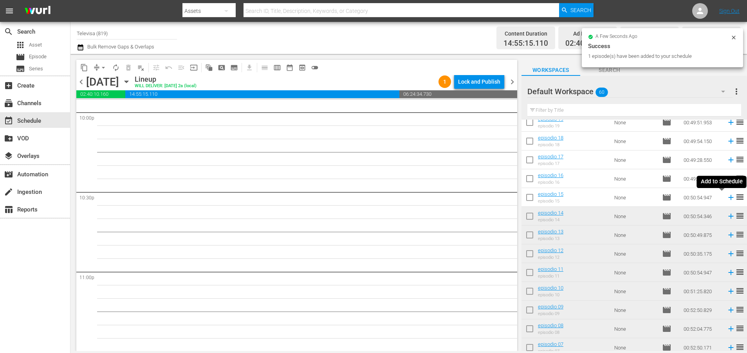
scroll to position [3487, 0]
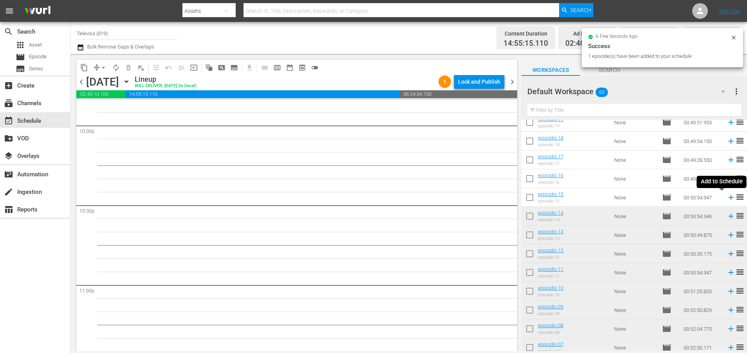
click at [726, 200] on icon at bounding box center [730, 197] width 9 height 9
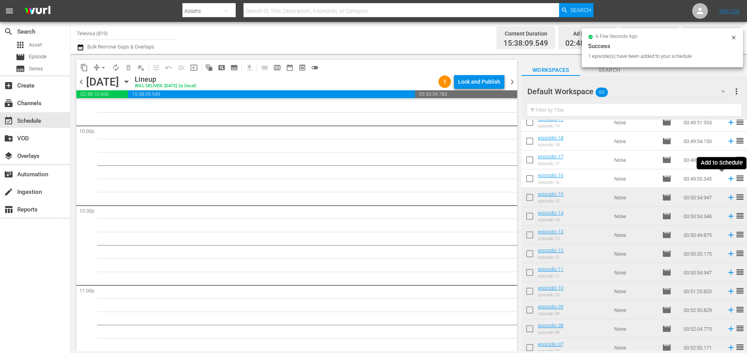
scroll to position [3473, 0]
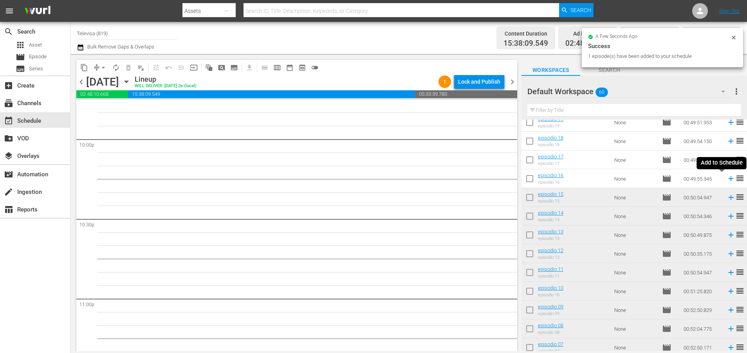
click at [728, 180] on icon at bounding box center [730, 179] width 5 height 5
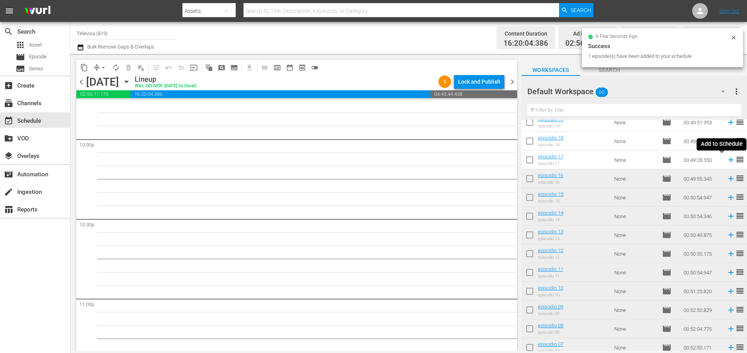
scroll to position [3460, 0]
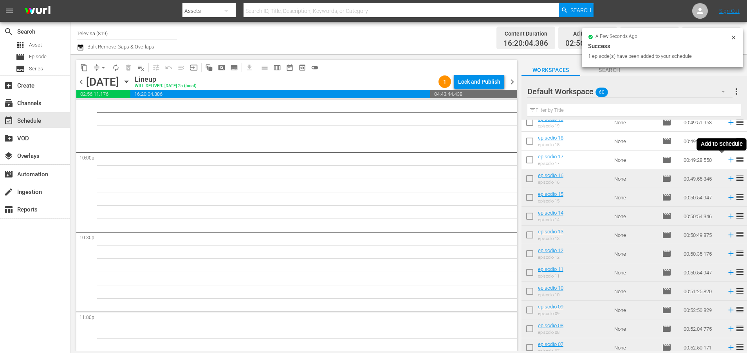
click at [726, 162] on icon at bounding box center [730, 160] width 9 height 9
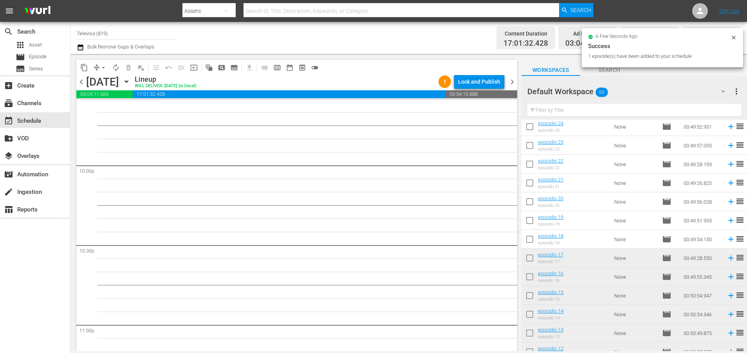
scroll to position [679, 0]
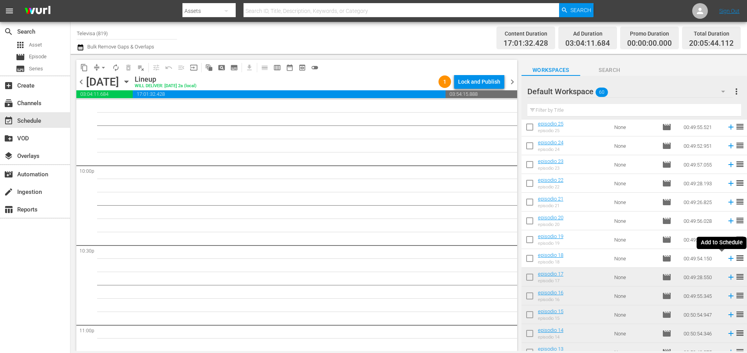
click at [728, 259] on icon at bounding box center [730, 258] width 5 height 5
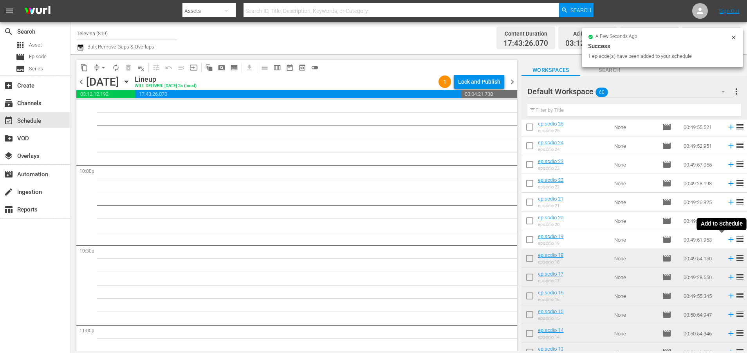
scroll to position [3433, 0]
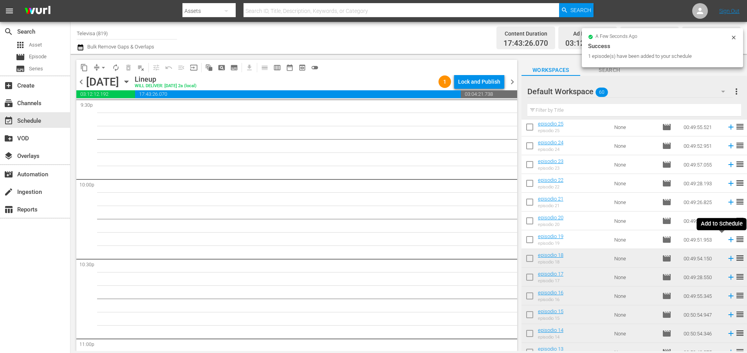
click at [728, 240] on icon at bounding box center [730, 240] width 5 height 5
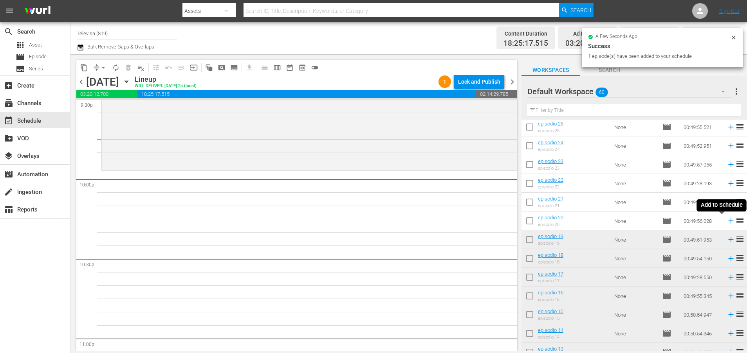
click at [728, 221] on icon at bounding box center [730, 221] width 5 height 5
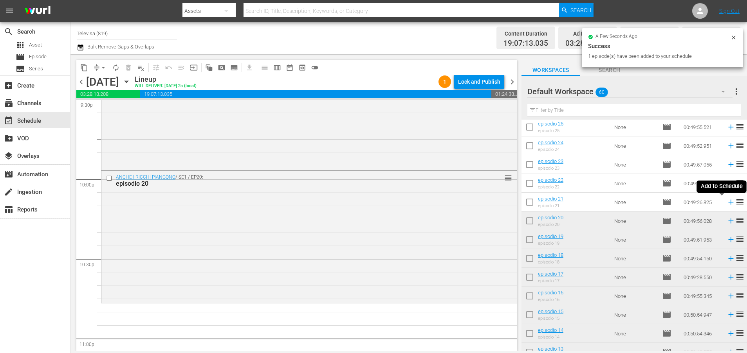
click at [726, 203] on icon at bounding box center [730, 202] width 9 height 9
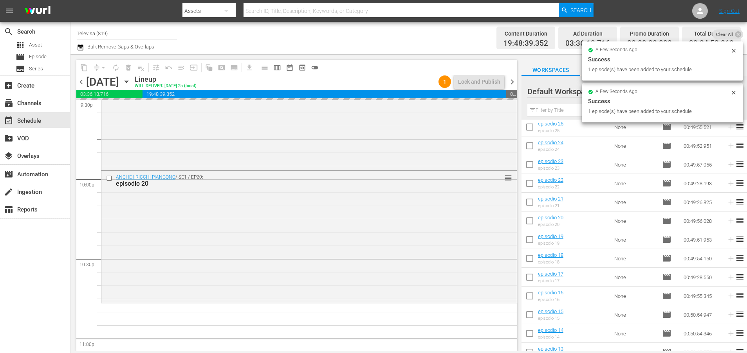
scroll to position [3580, 0]
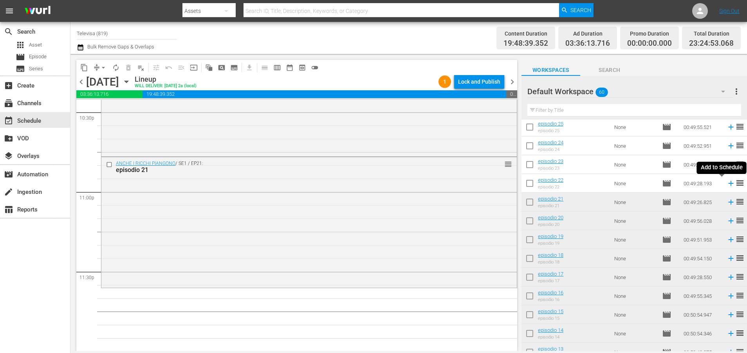
click at [728, 184] on icon at bounding box center [730, 183] width 5 height 5
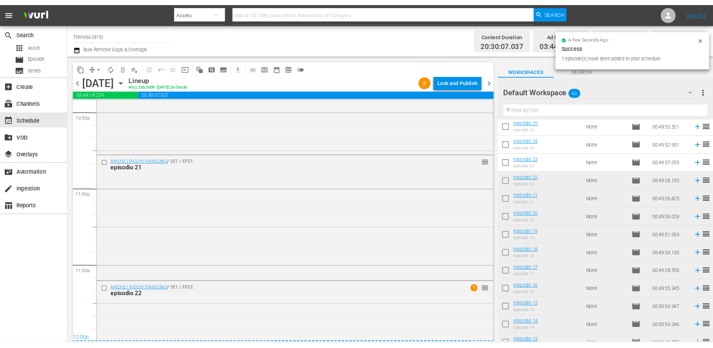
scroll to position [3649, 0]
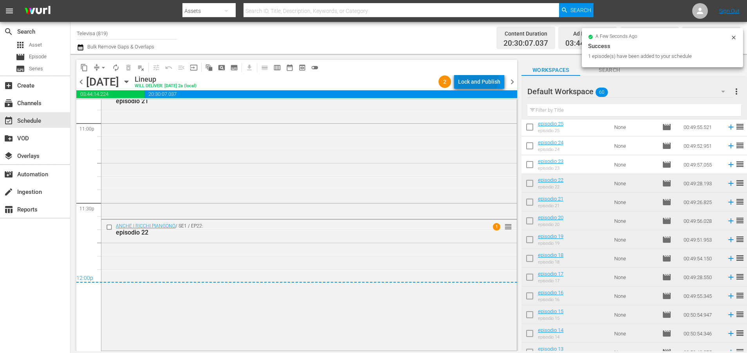
click at [474, 77] on div "Lock and Publish" at bounding box center [479, 82] width 42 height 14
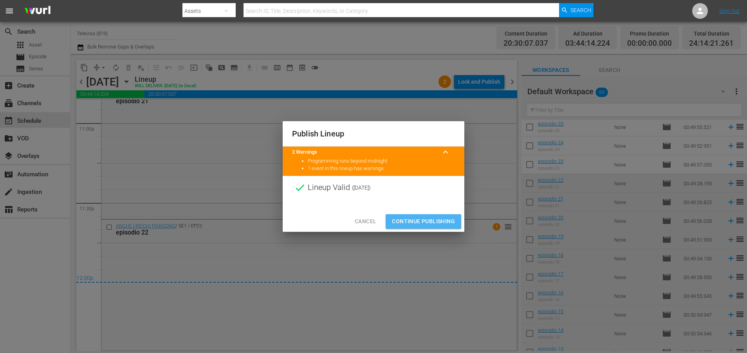
click at [413, 221] on span "Continue Publishing" at bounding box center [423, 222] width 63 height 10
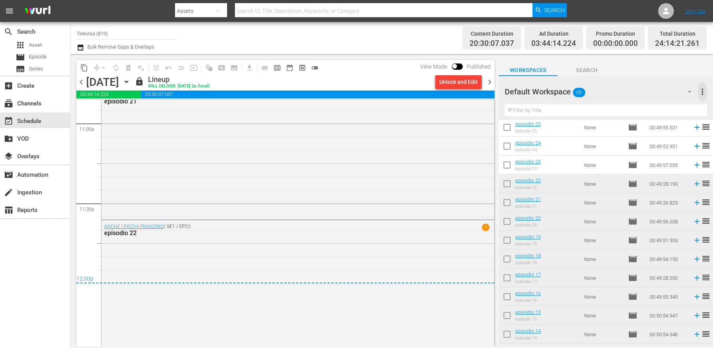
click at [701, 90] on span "more_vert" at bounding box center [701, 91] width 9 height 9
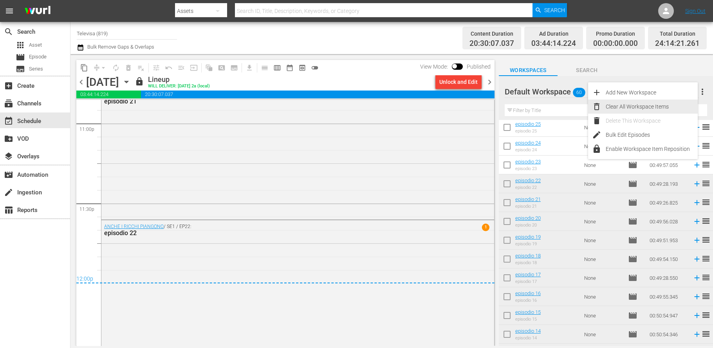
click at [618, 106] on div "Clear All Workspace Items" at bounding box center [651, 106] width 92 height 14
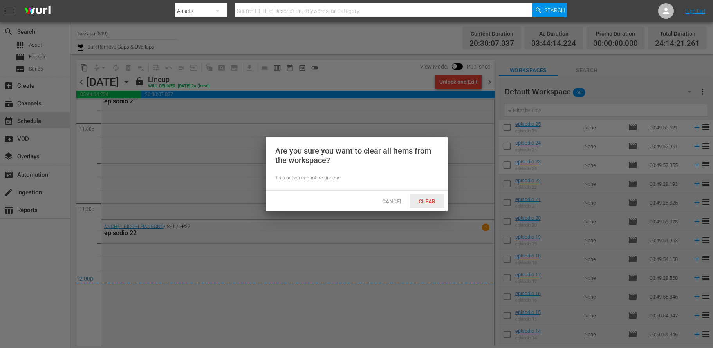
click at [426, 201] on span "Clear" at bounding box center [426, 201] width 29 height 6
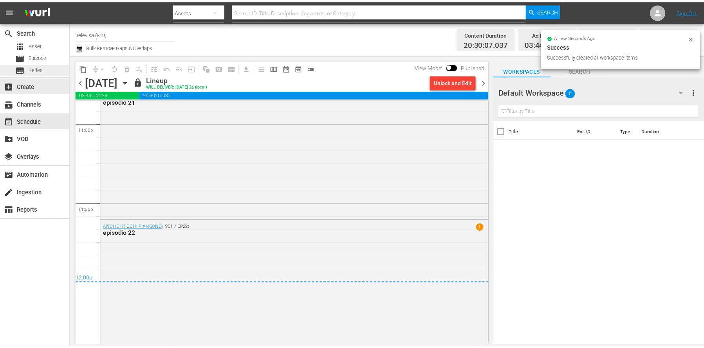
scroll to position [0, 0]
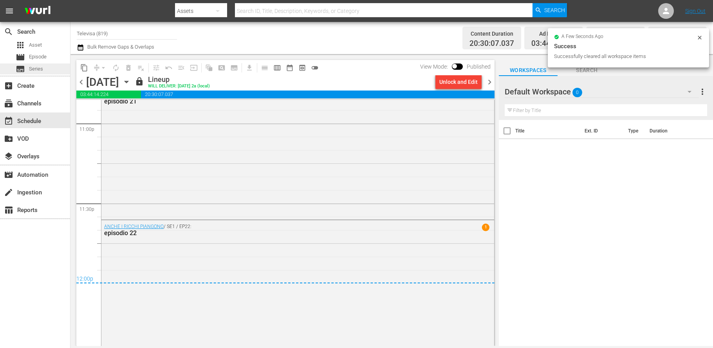
click at [40, 70] on span "Series" at bounding box center [36, 69] width 14 height 8
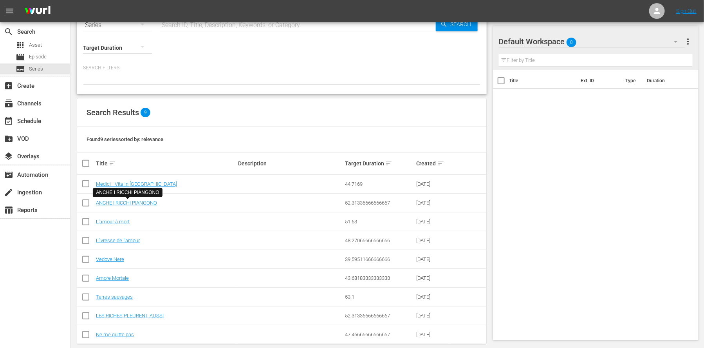
scroll to position [36, 0]
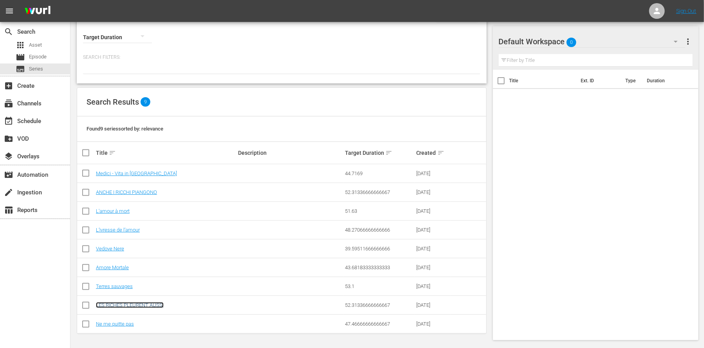
click at [158, 304] on link "LES RICHES PLEURENT AUSSI" at bounding box center [130, 305] width 68 height 6
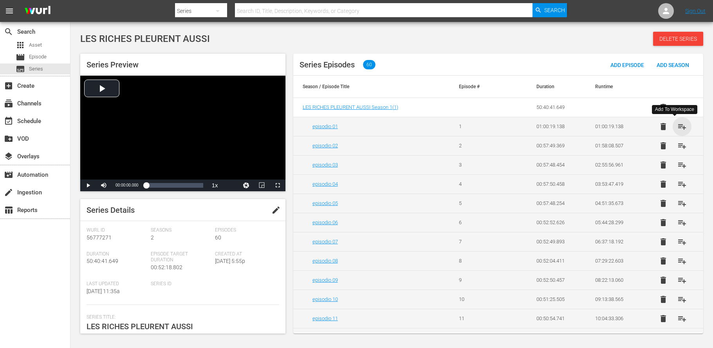
click at [677, 127] on span "playlist_add" at bounding box center [681, 126] width 9 height 9
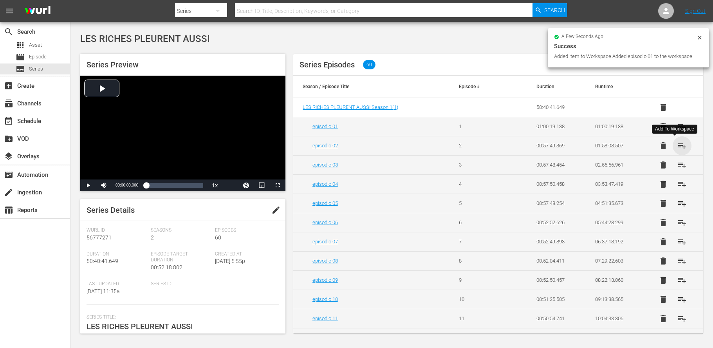
click at [677, 146] on span "playlist_add" at bounding box center [681, 145] width 9 height 9
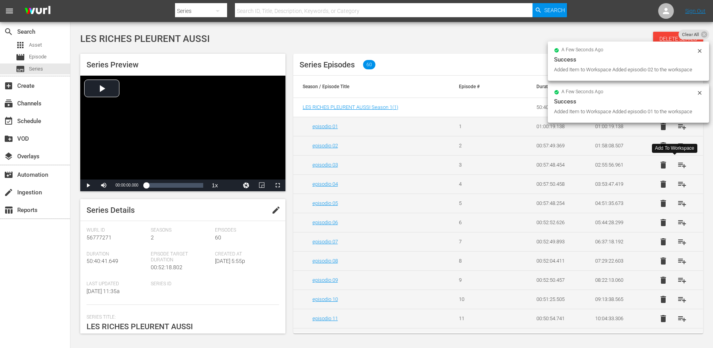
click at [677, 166] on span "playlist_add" at bounding box center [681, 164] width 9 height 9
click at [678, 184] on span "playlist_add" at bounding box center [681, 183] width 9 height 9
click at [677, 204] on span "playlist_add" at bounding box center [681, 202] width 9 height 9
click at [677, 224] on span "playlist_add" at bounding box center [681, 222] width 9 height 9
click at [677, 243] on span "playlist_add" at bounding box center [681, 241] width 9 height 9
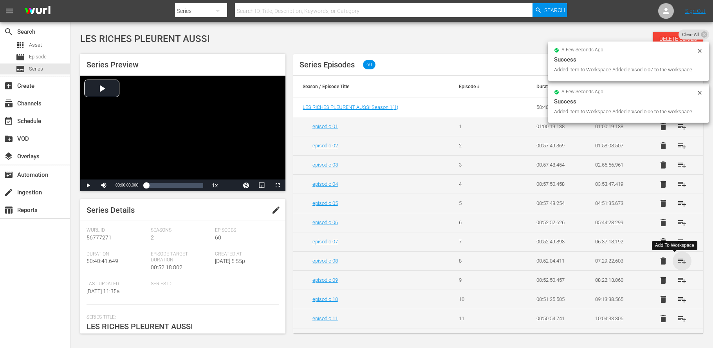
click at [677, 263] on span "playlist_add" at bounding box center [681, 260] width 9 height 9
click at [677, 282] on span "playlist_add" at bounding box center [681, 279] width 9 height 9
click at [677, 302] on span "playlist_add" at bounding box center [681, 298] width 9 height 9
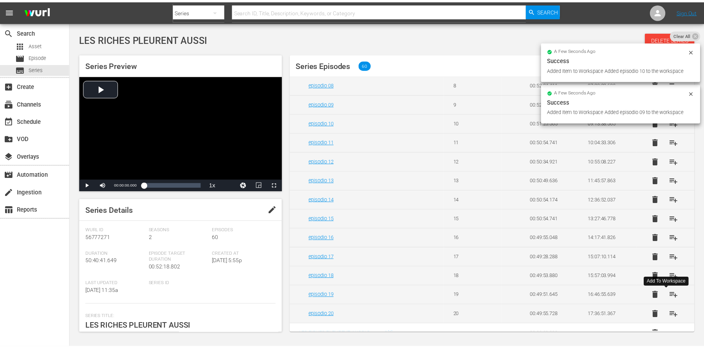
scroll to position [192, 0]
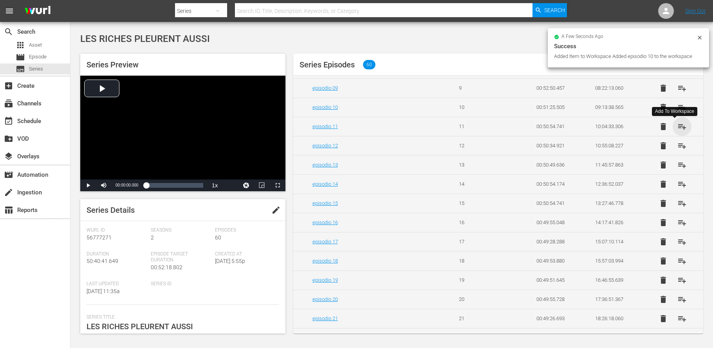
click at [677, 128] on span "playlist_add" at bounding box center [681, 126] width 9 height 9
click at [677, 148] on span "playlist_add" at bounding box center [681, 145] width 9 height 9
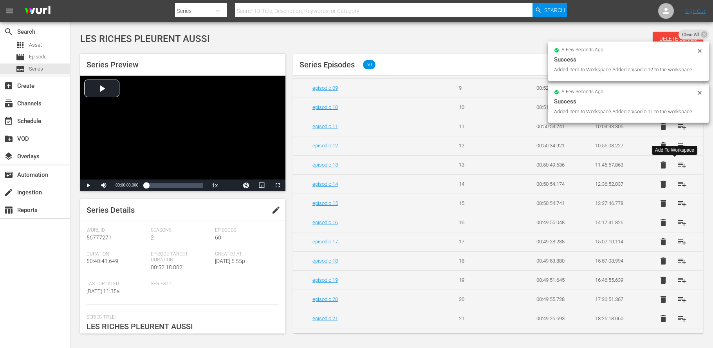
click at [677, 168] on span "playlist_add" at bounding box center [681, 164] width 9 height 9
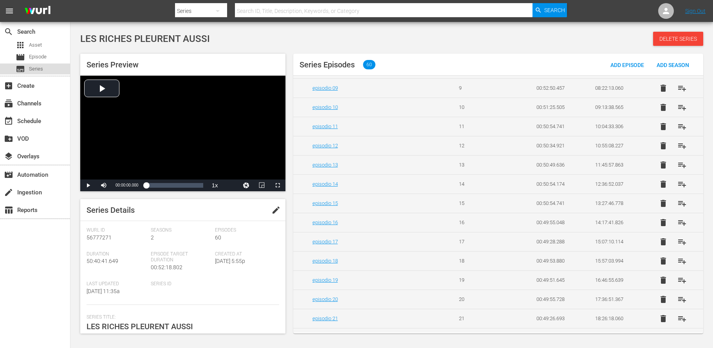
click at [35, 66] on span "Series" at bounding box center [36, 69] width 14 height 8
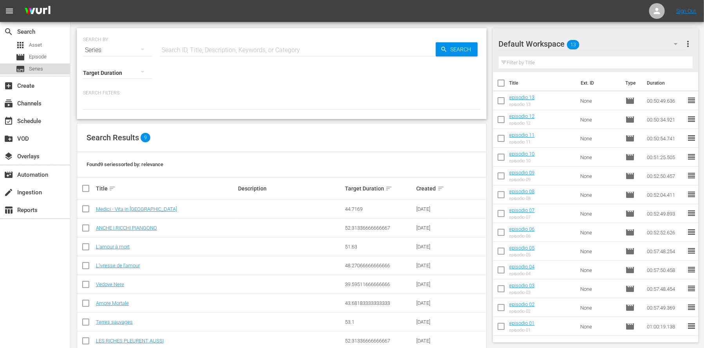
click at [37, 67] on span "Series" at bounding box center [36, 69] width 14 height 8
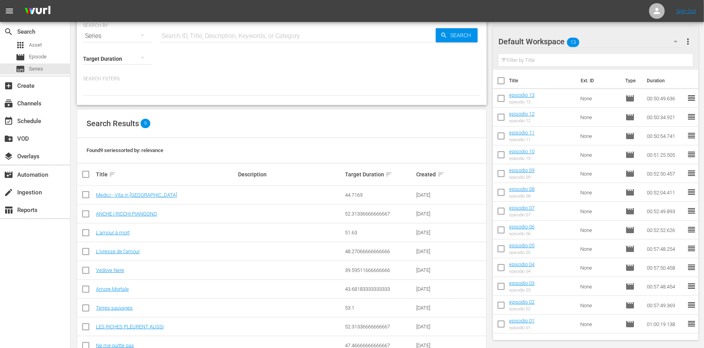
scroll to position [36, 0]
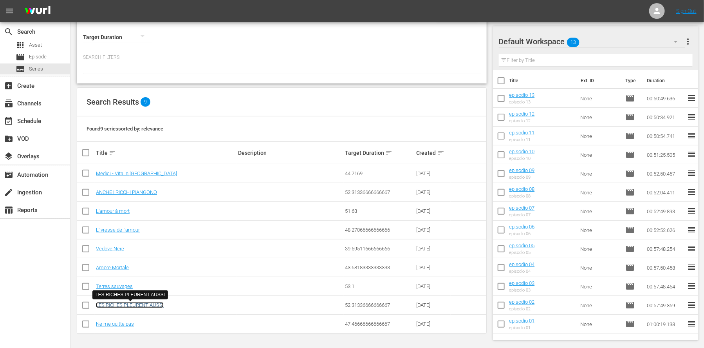
click at [128, 304] on link "LES RICHES PLEURENT AUSSI" at bounding box center [130, 305] width 68 height 6
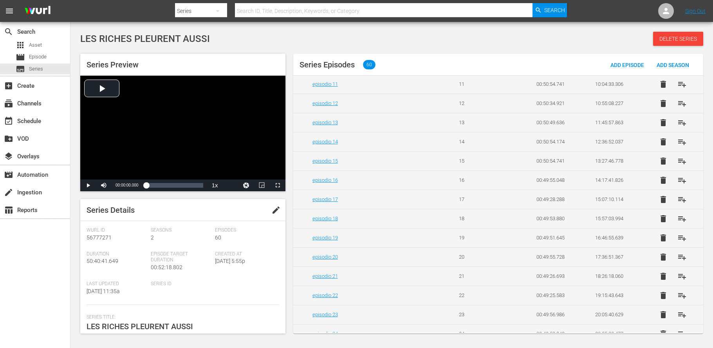
scroll to position [235, 0]
click at [677, 143] on span "playlist_add" at bounding box center [681, 140] width 9 height 9
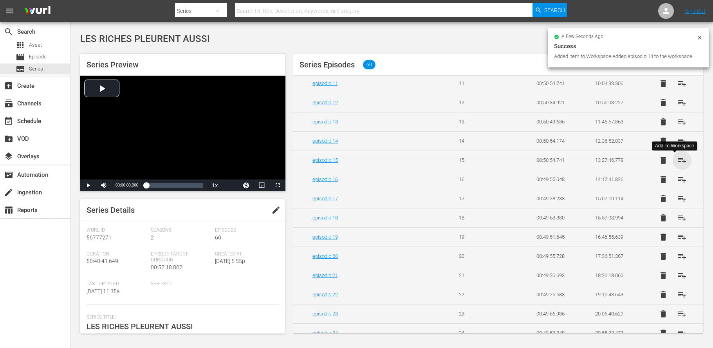
click at [677, 164] on span "playlist_add" at bounding box center [681, 159] width 9 height 9
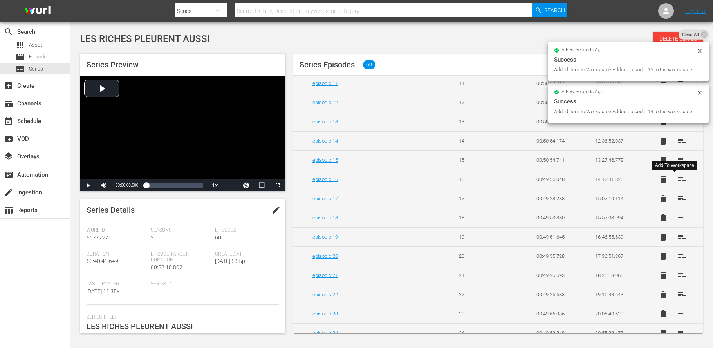
click at [677, 182] on span "playlist_add" at bounding box center [681, 179] width 9 height 9
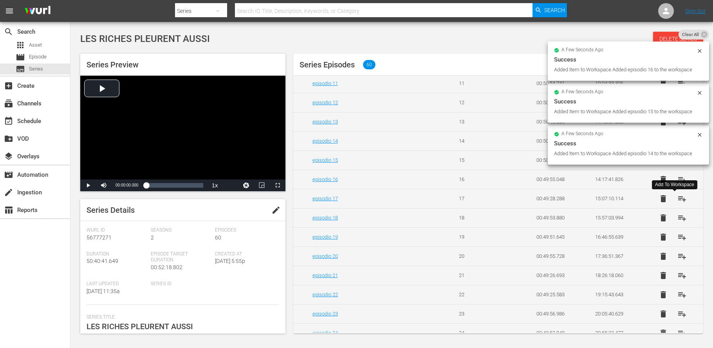
click at [677, 201] on span "playlist_add" at bounding box center [681, 198] width 9 height 9
click at [677, 220] on span "playlist_add" at bounding box center [681, 217] width 9 height 9
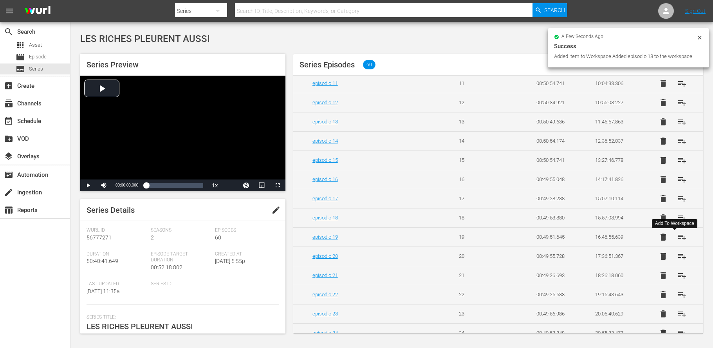
click at [677, 240] on span "playlist_add" at bounding box center [681, 236] width 9 height 9
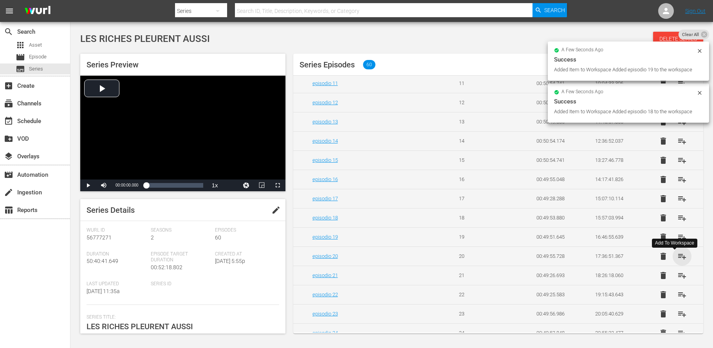
click at [677, 261] on span "playlist_add" at bounding box center [681, 255] width 9 height 9
click at [677, 279] on span "playlist_add" at bounding box center [681, 274] width 9 height 9
click at [677, 299] on span "playlist_add" at bounding box center [681, 294] width 9 height 9
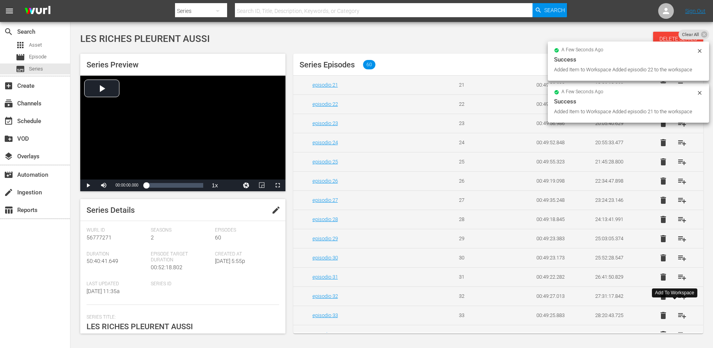
scroll to position [470, 0]
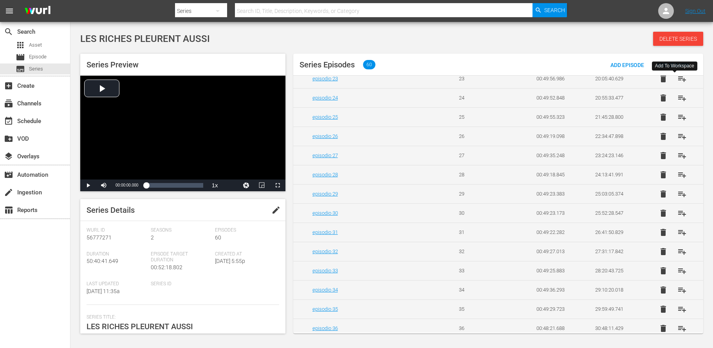
click at [677, 83] on span "playlist_add" at bounding box center [681, 78] width 9 height 9
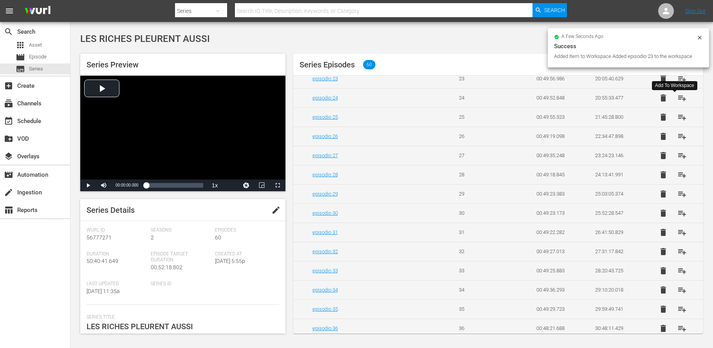
click at [677, 103] on span "playlist_add" at bounding box center [681, 97] width 9 height 9
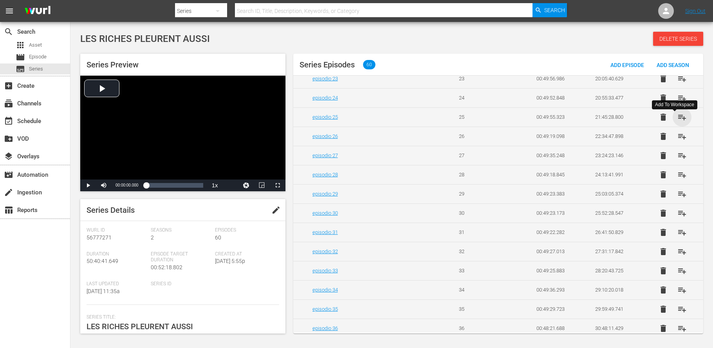
click at [677, 122] on span "playlist_add" at bounding box center [681, 116] width 9 height 9
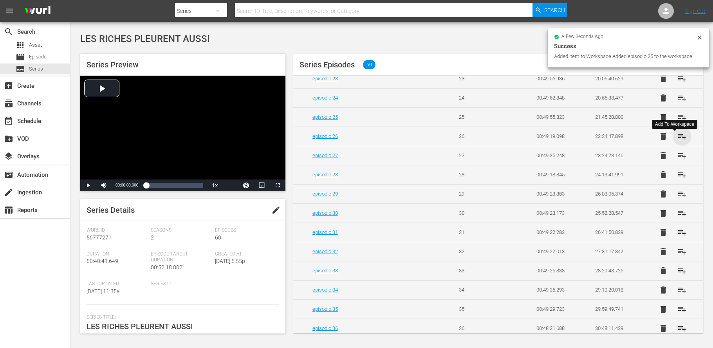
click at [677, 141] on span "playlist_add" at bounding box center [681, 135] width 9 height 9
click at [677, 160] on span "playlist_add" at bounding box center [681, 155] width 9 height 9
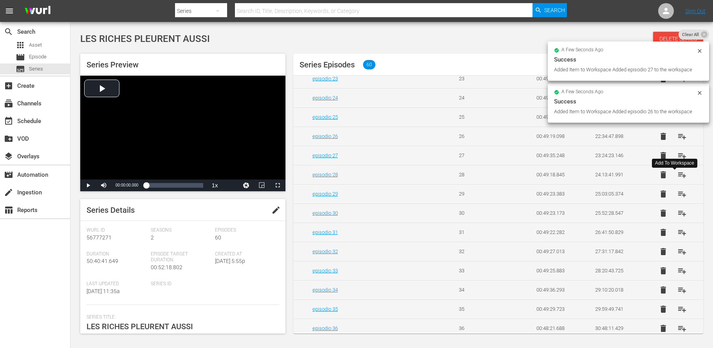
click at [677, 179] on span "playlist_add" at bounding box center [681, 174] width 9 height 9
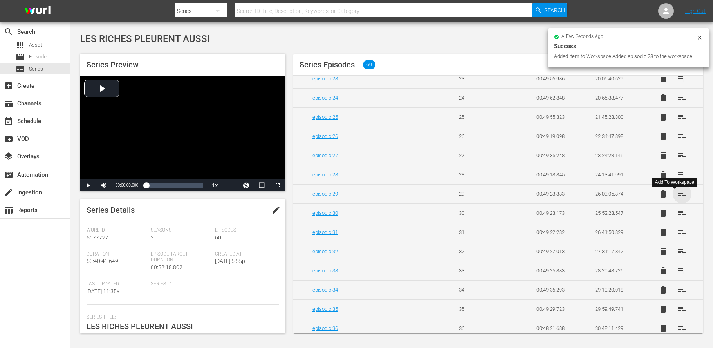
click at [677, 198] on span "playlist_add" at bounding box center [681, 193] width 9 height 9
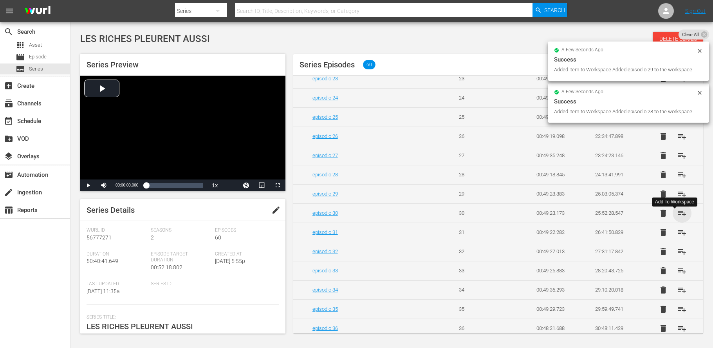
click at [677, 218] on span "playlist_add" at bounding box center [681, 212] width 9 height 9
click at [677, 236] on span "playlist_add" at bounding box center [681, 231] width 9 height 9
click at [677, 256] on span "playlist_add" at bounding box center [681, 251] width 9 height 9
click at [677, 275] on span "playlist_add" at bounding box center [681, 270] width 9 height 9
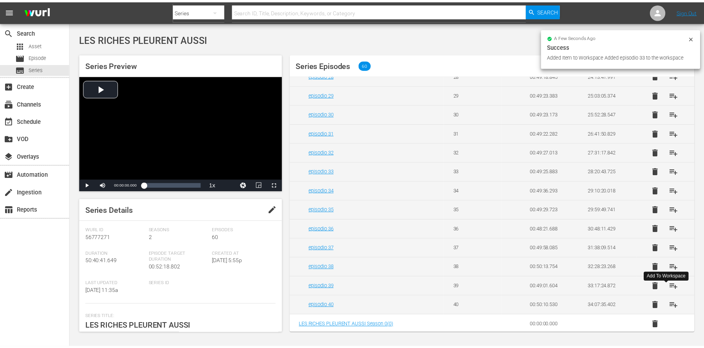
scroll to position [579, 0]
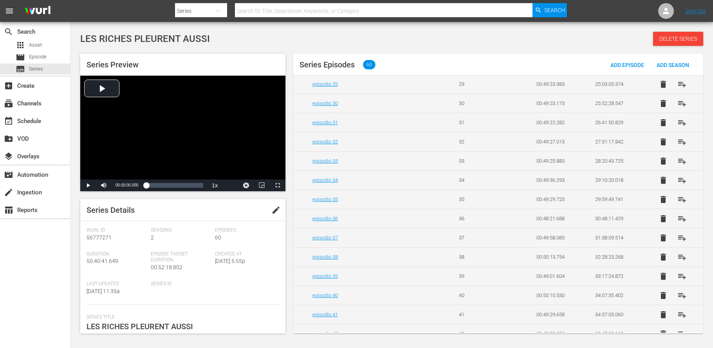
drag, startPoint x: 675, startPoint y: 206, endPoint x: 690, endPoint y: 169, distance: 39.3
click at [690, 169] on tbody "LES RICHES PLEURENT AUSSI Season 1 ( 1 ) 50:40:41.649 delete episodio 01 1 01:0…" at bounding box center [498, 113] width 410 height 1189
click at [37, 67] on span "Series" at bounding box center [36, 69] width 14 height 8
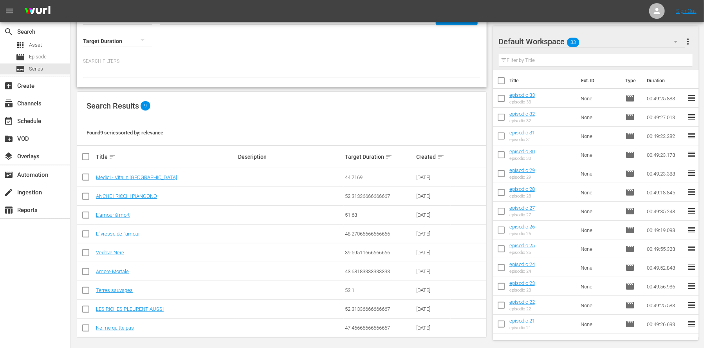
scroll to position [36, 0]
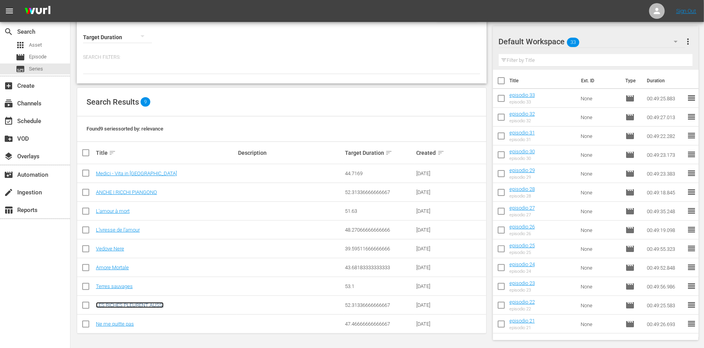
click at [136, 305] on link "LES RICHES PLEURENT AUSSI" at bounding box center [130, 305] width 68 height 6
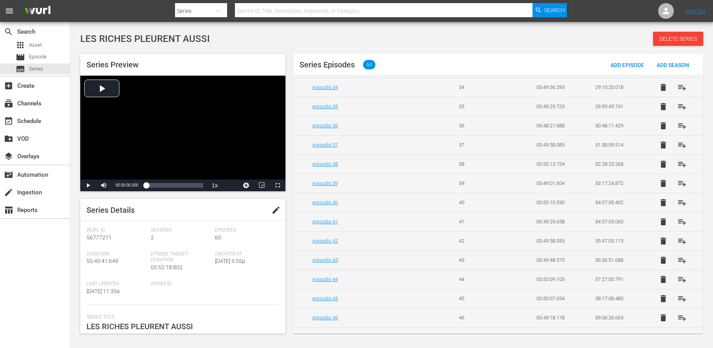
scroll to position [646, 0]
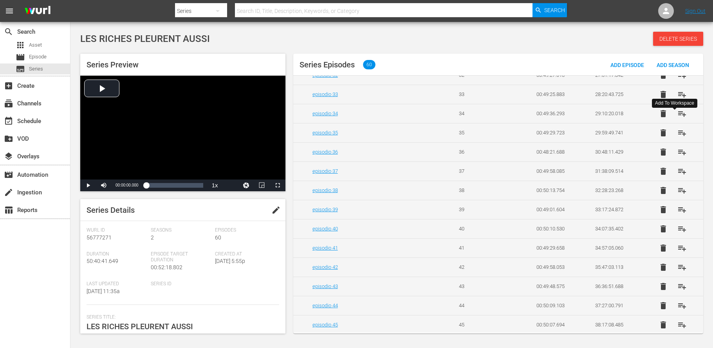
click at [677, 118] on span "playlist_add" at bounding box center [681, 113] width 9 height 9
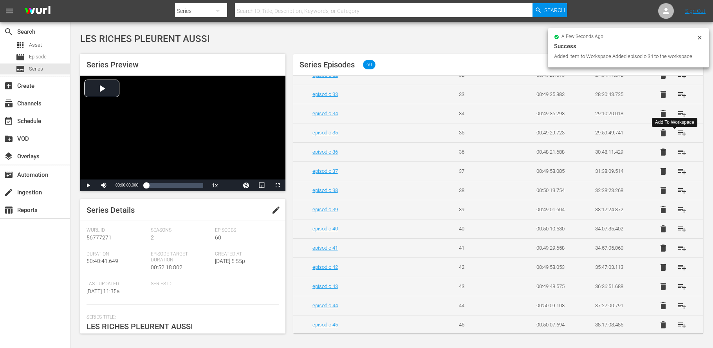
click at [677, 137] on span "playlist_add" at bounding box center [681, 132] width 9 height 9
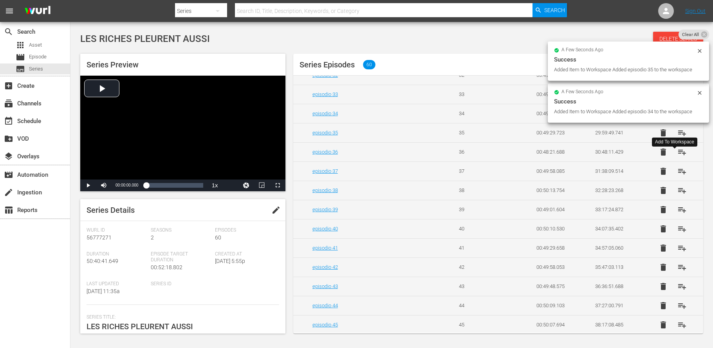
click at [679, 157] on span "playlist_add" at bounding box center [681, 151] width 9 height 9
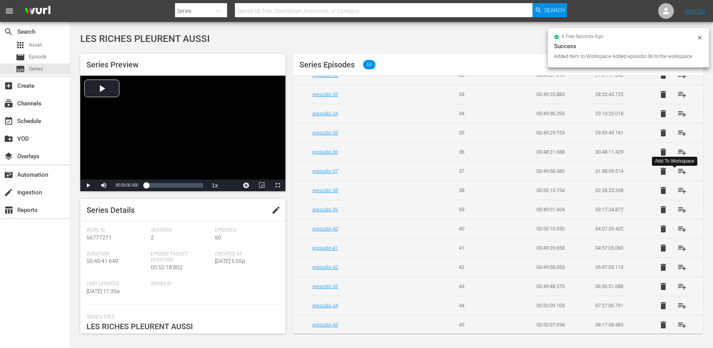
click at [678, 176] on span "playlist_add" at bounding box center [681, 170] width 9 height 9
click at [677, 195] on span "playlist_add" at bounding box center [681, 190] width 9 height 9
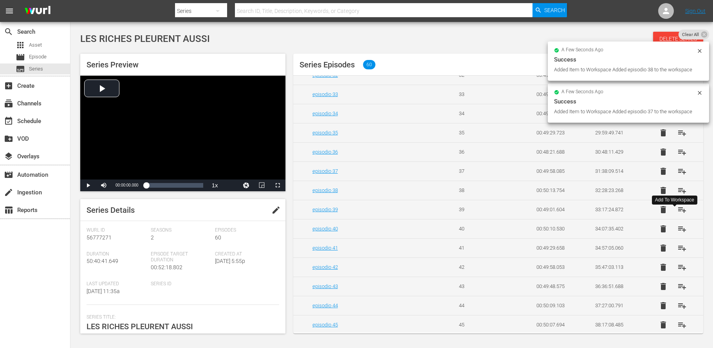
click at [678, 214] on span "playlist_add" at bounding box center [681, 209] width 9 height 9
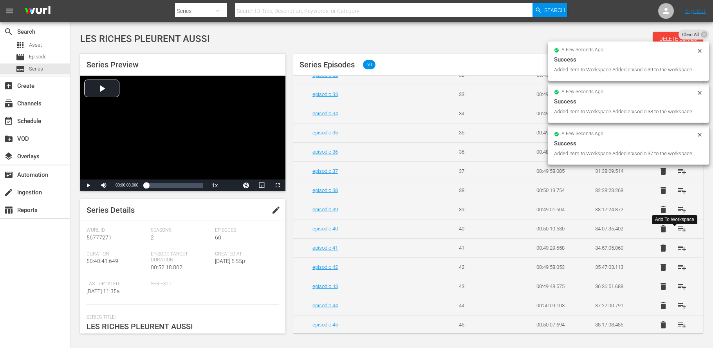
click at [677, 233] on span "playlist_add" at bounding box center [681, 228] width 9 height 9
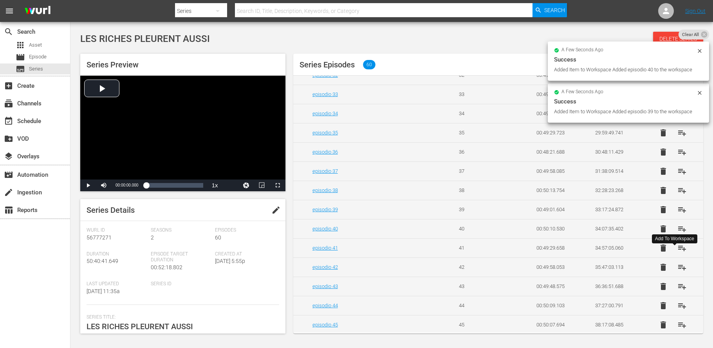
click at [677, 252] on span "playlist_add" at bounding box center [681, 247] width 9 height 9
click at [677, 272] on span "playlist_add" at bounding box center [681, 266] width 9 height 9
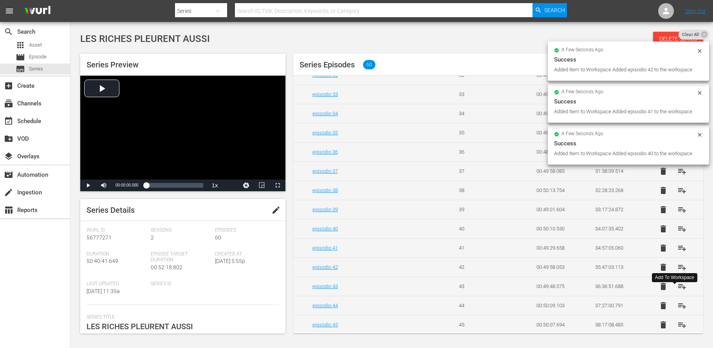
click at [677, 291] on span "playlist_add" at bounding box center [681, 285] width 9 height 9
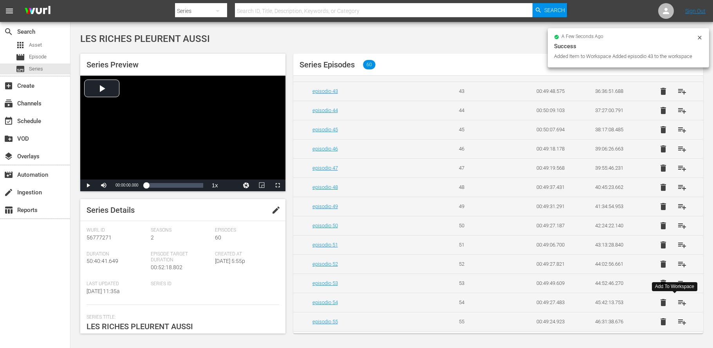
scroll to position [822, 0]
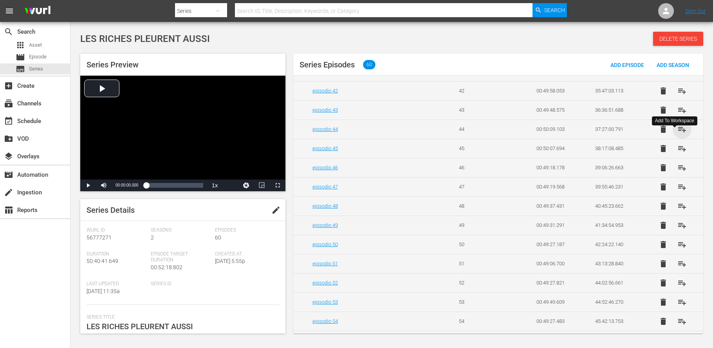
click at [677, 134] on span "playlist_add" at bounding box center [681, 128] width 9 height 9
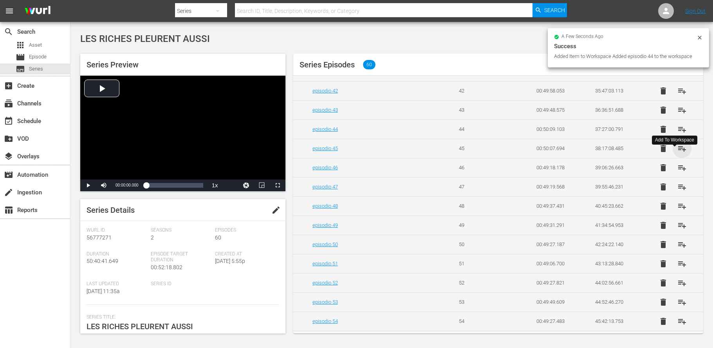
click at [677, 153] on span "playlist_add" at bounding box center [681, 148] width 9 height 9
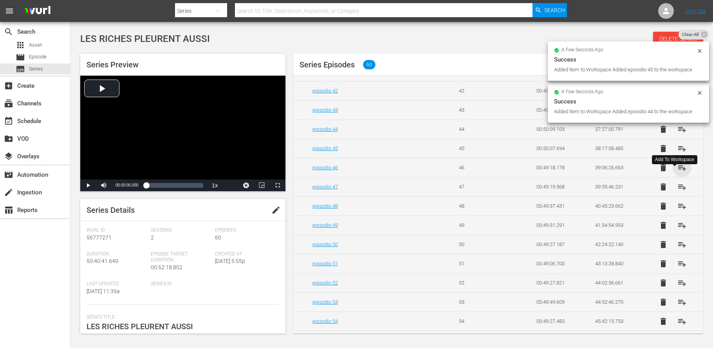
click at [677, 172] on span "playlist_add" at bounding box center [681, 167] width 9 height 9
click at [677, 191] on span "playlist_add" at bounding box center [681, 186] width 9 height 9
click at [677, 211] on span "playlist_add" at bounding box center [681, 205] width 9 height 9
click at [677, 230] on span "playlist_add" at bounding box center [681, 224] width 9 height 9
click at [677, 249] on span "playlist_add" at bounding box center [681, 244] width 9 height 9
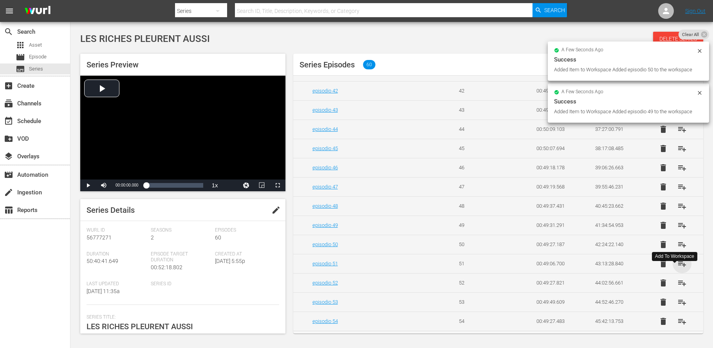
click at [677, 268] on span "playlist_add" at bounding box center [681, 263] width 9 height 9
click at [677, 287] on span "playlist_add" at bounding box center [681, 282] width 9 height 9
click at [677, 306] on span "playlist_add" at bounding box center [681, 301] width 9 height 9
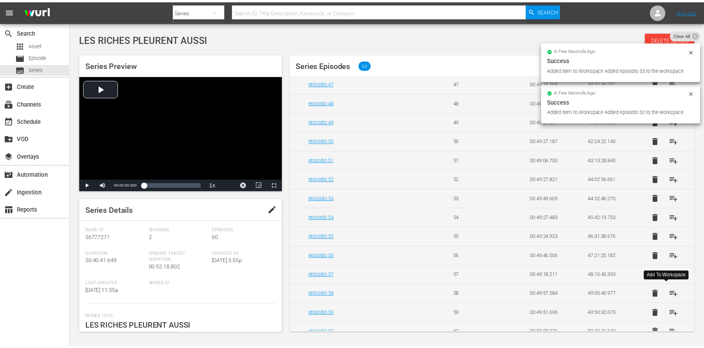
scroll to position [966, 0]
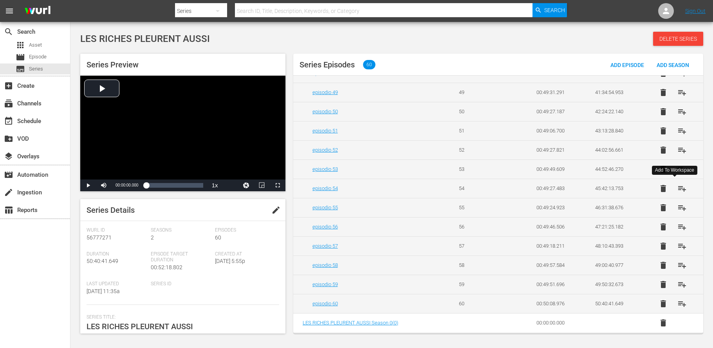
click at [677, 188] on span "playlist_add" at bounding box center [681, 188] width 9 height 9
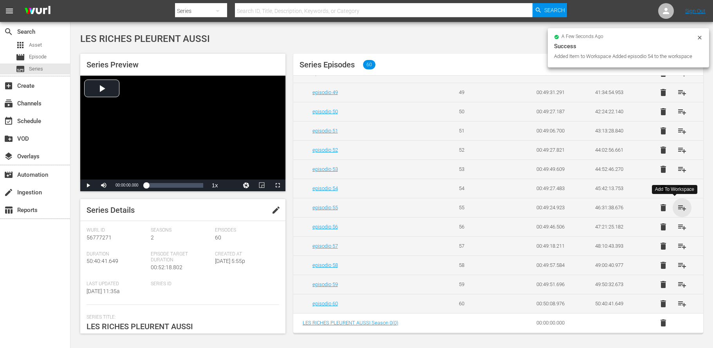
click at [677, 207] on span "playlist_add" at bounding box center [681, 207] width 9 height 9
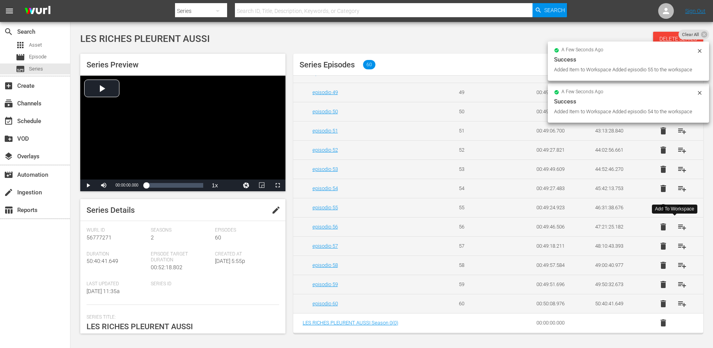
click at [677, 225] on span "playlist_add" at bounding box center [681, 226] width 9 height 9
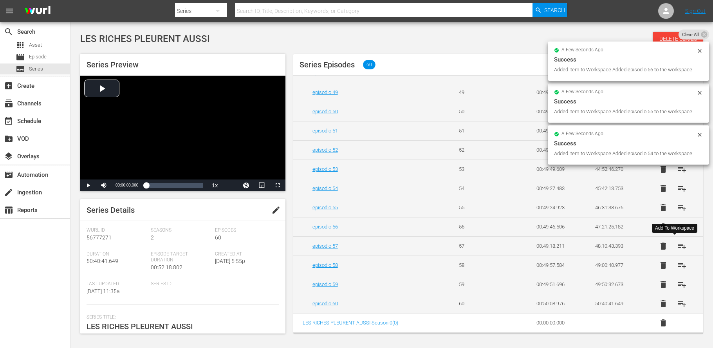
click at [677, 245] on span "playlist_add" at bounding box center [681, 245] width 9 height 9
click at [678, 265] on span "playlist_add" at bounding box center [681, 264] width 9 height 9
click at [677, 284] on span "playlist_add" at bounding box center [681, 283] width 9 height 9
click at [677, 303] on span "playlist_add" at bounding box center [681, 303] width 9 height 9
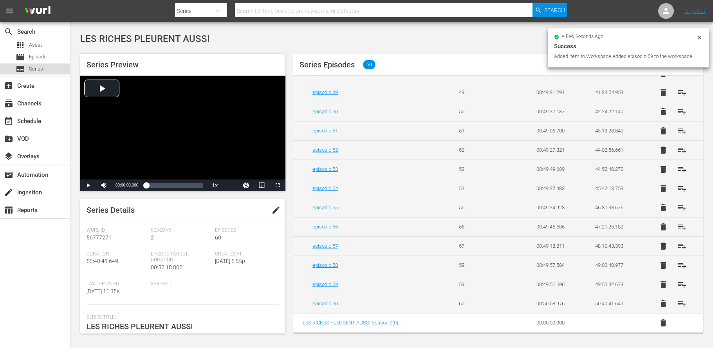
click at [41, 68] on span "Series" at bounding box center [36, 69] width 14 height 8
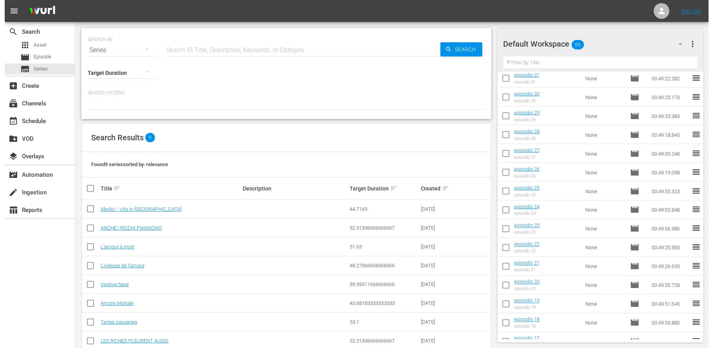
scroll to position [569, 0]
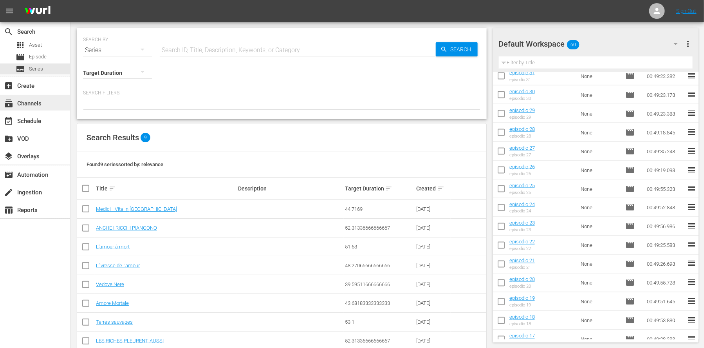
click at [37, 103] on div "subscriptions Channels" at bounding box center [22, 102] width 44 height 7
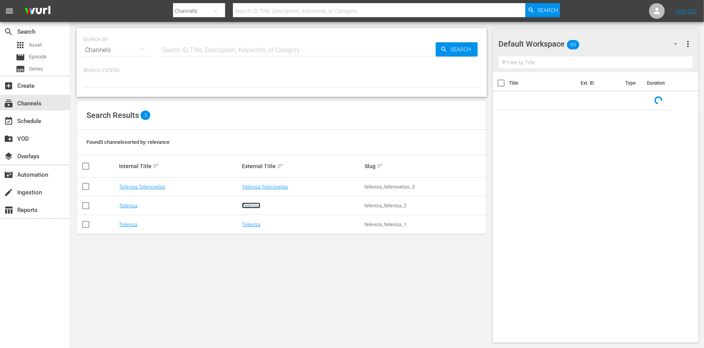
click at [258, 207] on link "Televisa" at bounding box center [251, 205] width 18 height 6
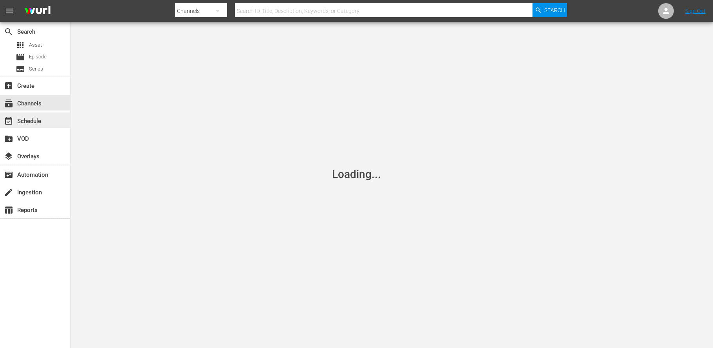
click at [32, 122] on div "event_available Schedule" at bounding box center [22, 119] width 44 height 7
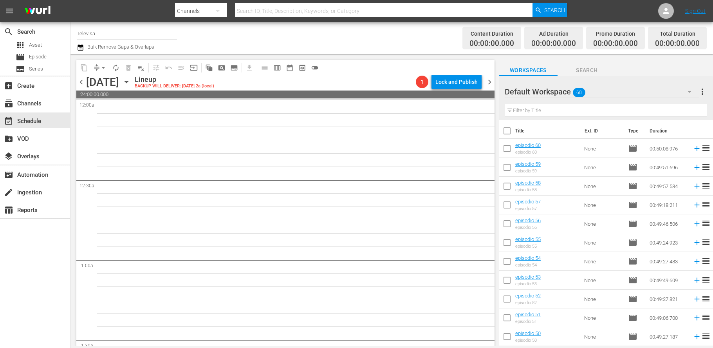
click at [131, 80] on icon "button" at bounding box center [126, 81] width 9 height 9
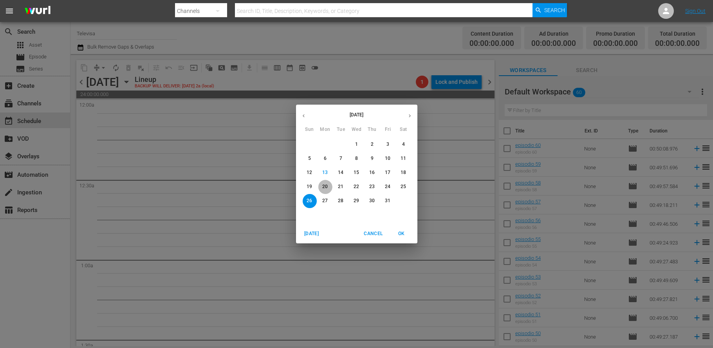
click at [324, 187] on p "20" at bounding box center [324, 186] width 5 height 7
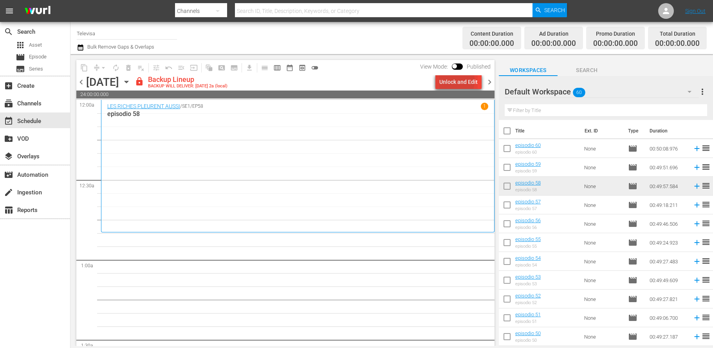
click at [448, 80] on div "Unlock and Edit" at bounding box center [458, 82] width 38 height 14
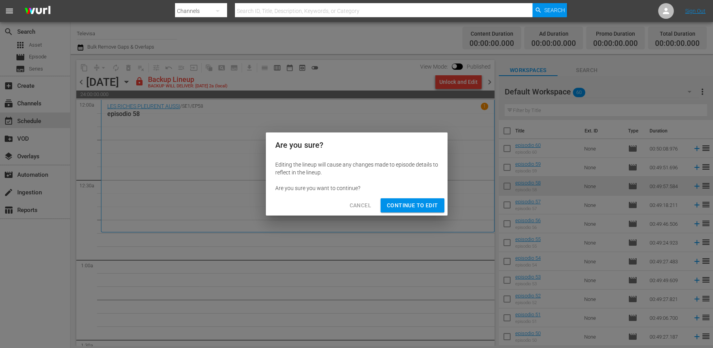
click at [425, 207] on span "Continue to Edit" at bounding box center [412, 205] width 51 height 10
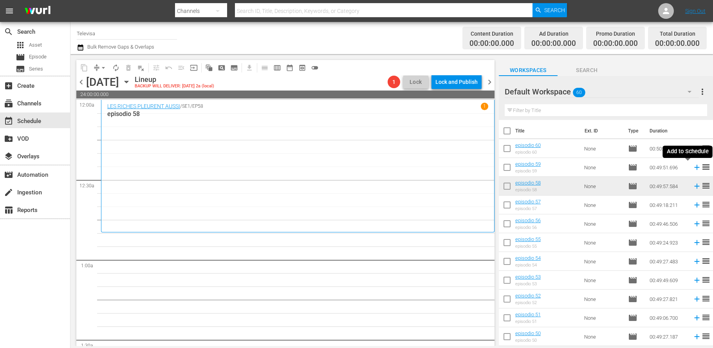
click at [694, 168] on icon at bounding box center [696, 167] width 5 height 5
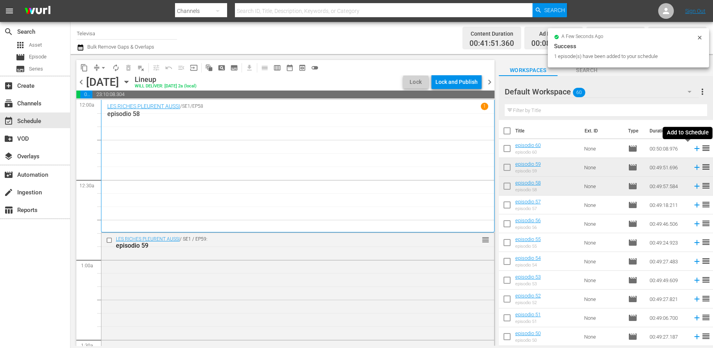
click at [694, 149] on icon at bounding box center [696, 148] width 5 height 5
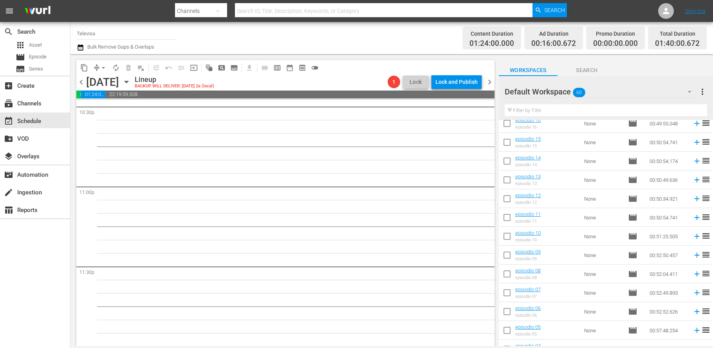
scroll to position [919, 0]
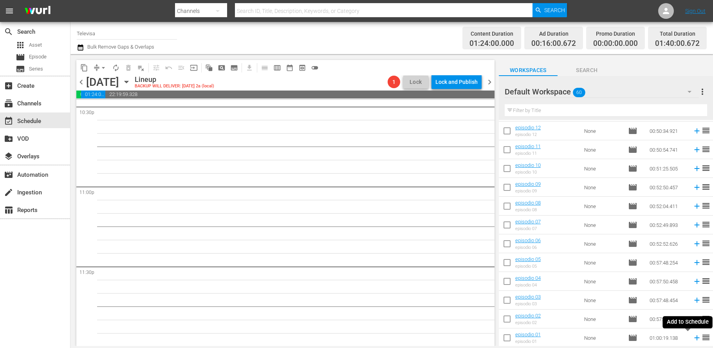
click at [692, 340] on icon at bounding box center [696, 337] width 9 height 9
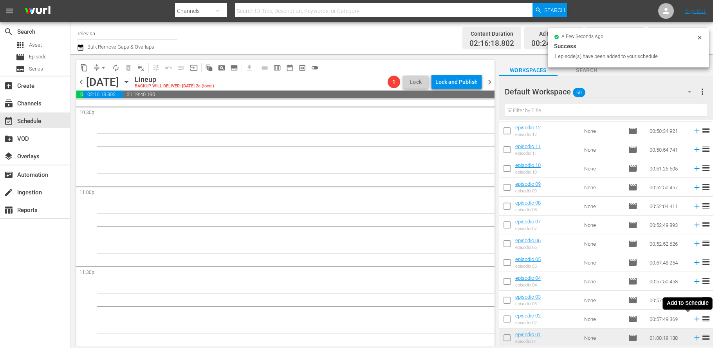
click at [694, 319] on icon at bounding box center [696, 318] width 5 height 5
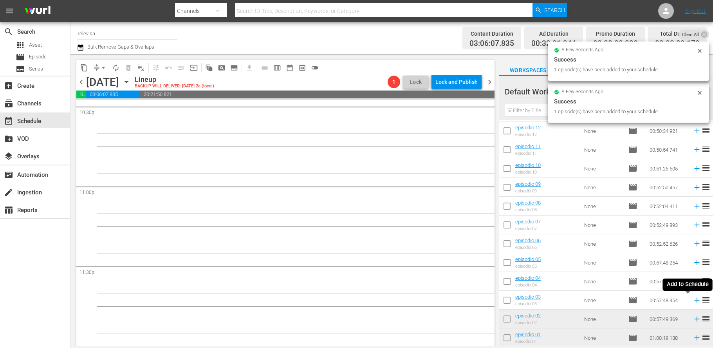
scroll to position [3573, 0]
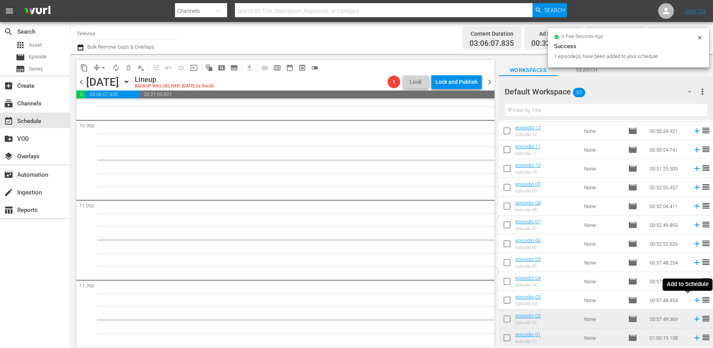
click at [694, 301] on icon at bounding box center [696, 299] width 5 height 5
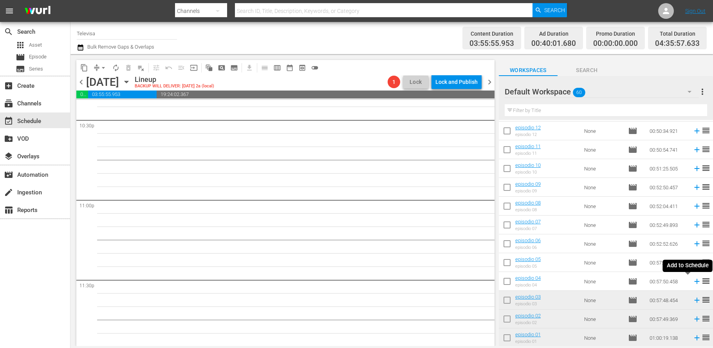
click at [694, 283] on icon at bounding box center [696, 281] width 5 height 5
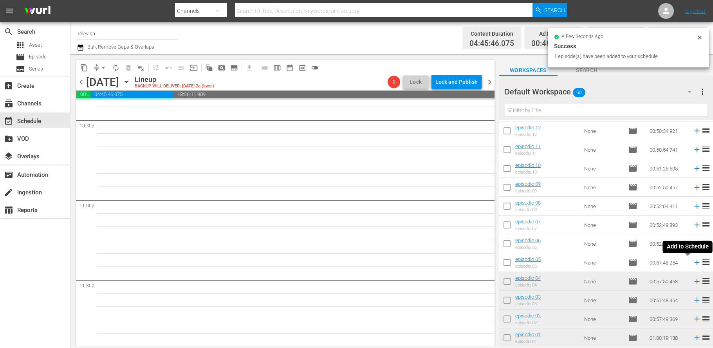
scroll to position [3559, 0]
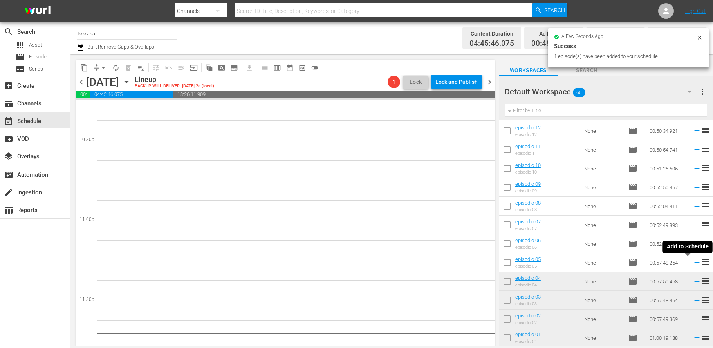
click at [694, 262] on icon at bounding box center [696, 262] width 5 height 5
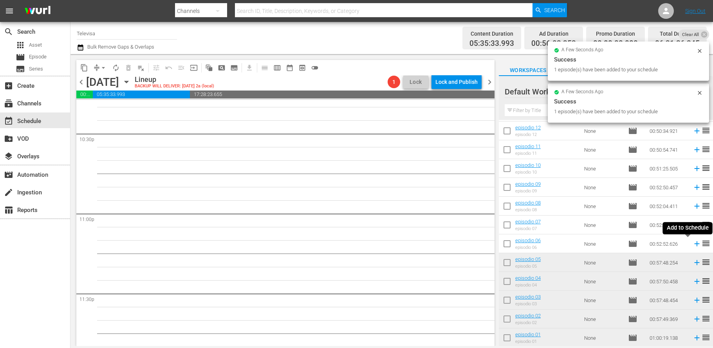
scroll to position [3546, 0]
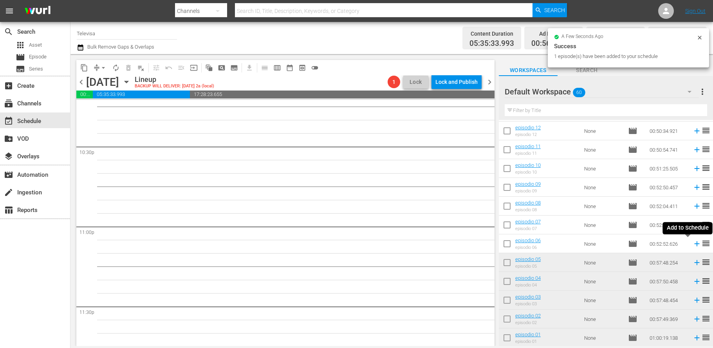
click at [694, 243] on icon at bounding box center [696, 243] width 5 height 5
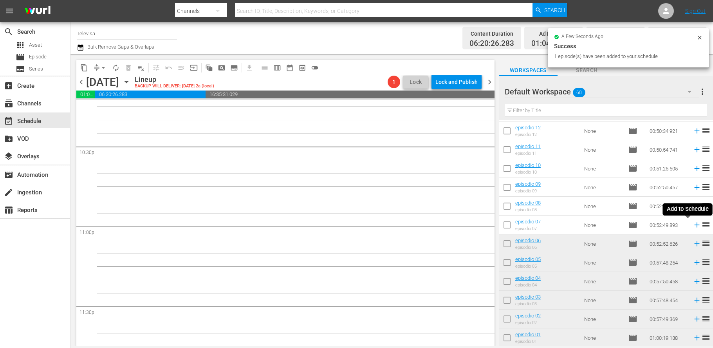
click at [694, 224] on icon at bounding box center [696, 224] width 5 height 5
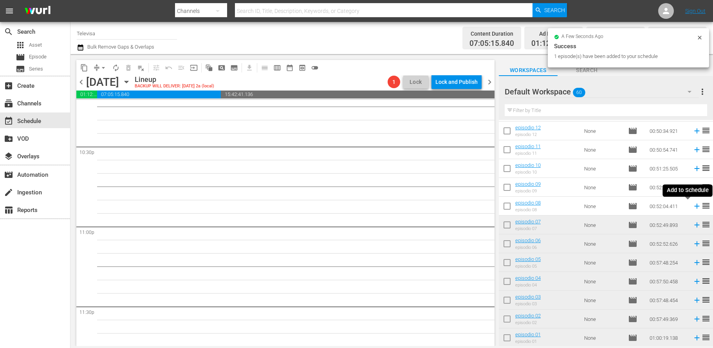
scroll to position [3533, 0]
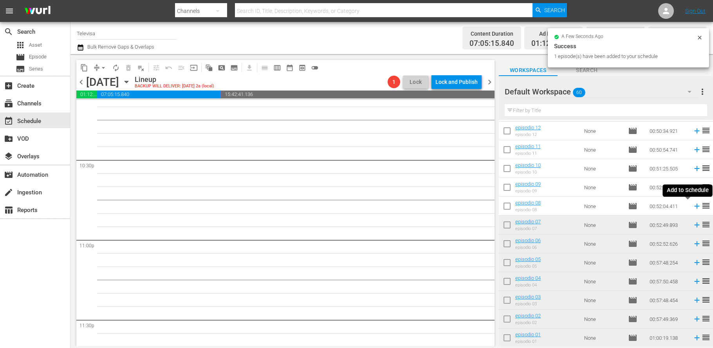
click at [694, 207] on icon at bounding box center [696, 206] width 5 height 5
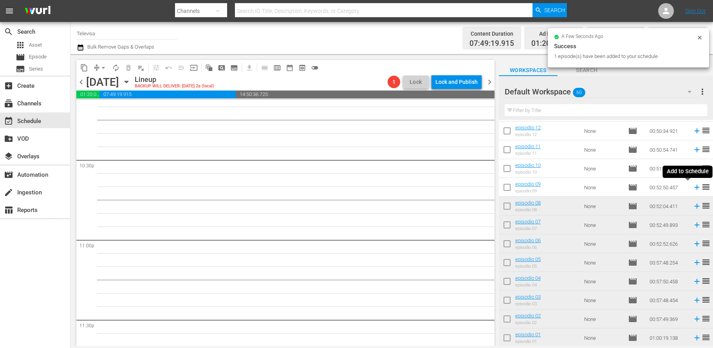
click at [694, 188] on icon at bounding box center [696, 187] width 5 height 5
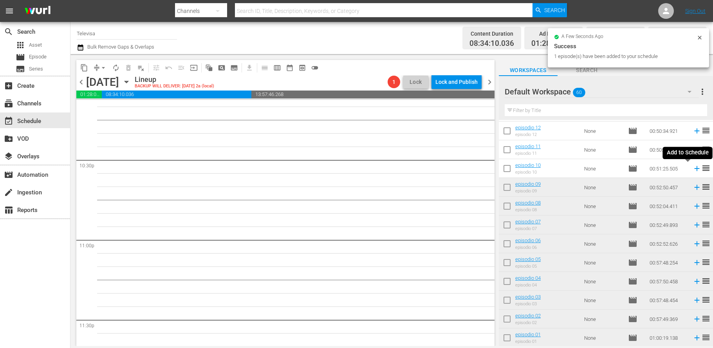
scroll to position [3519, 0]
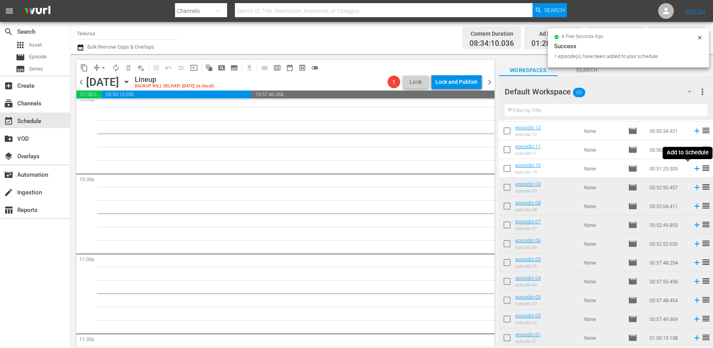
click at [694, 168] on icon at bounding box center [696, 168] width 5 height 5
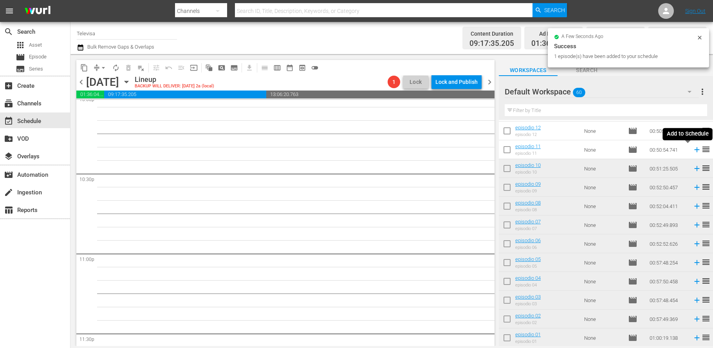
scroll to position [3506, 0]
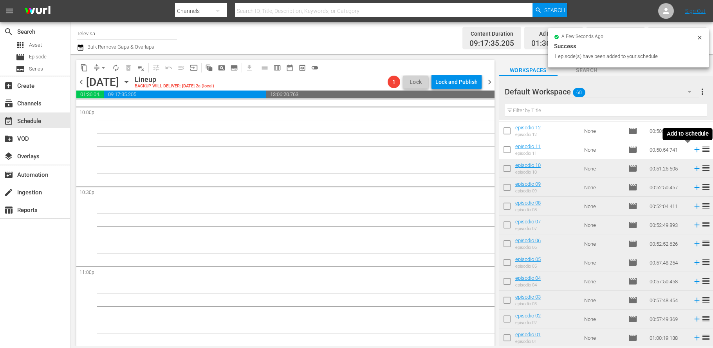
click at [694, 148] on icon at bounding box center [696, 149] width 5 height 5
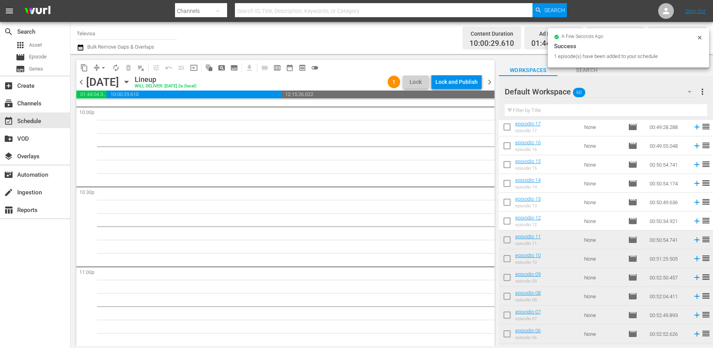
scroll to position [802, 0]
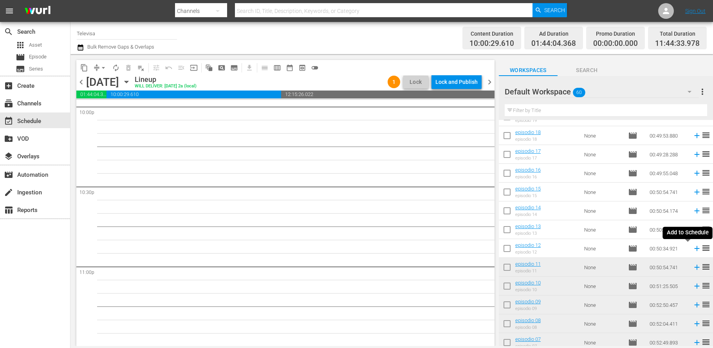
click at [692, 249] on icon at bounding box center [696, 248] width 9 height 9
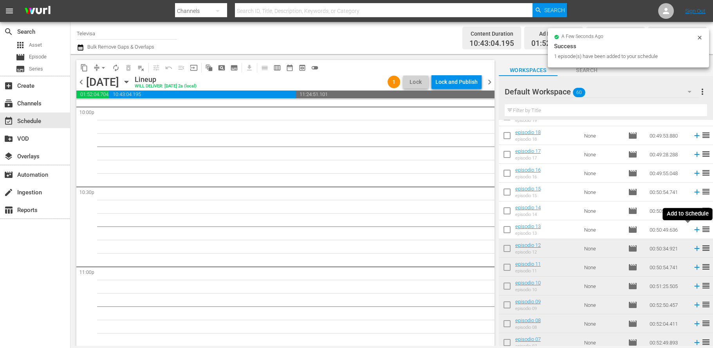
click at [694, 230] on icon at bounding box center [696, 229] width 5 height 5
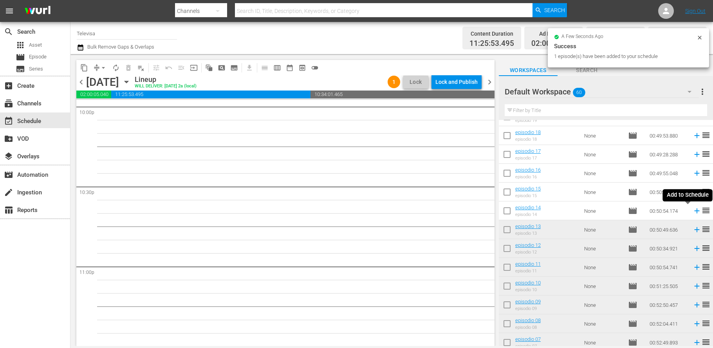
click at [692, 211] on icon at bounding box center [696, 210] width 9 height 9
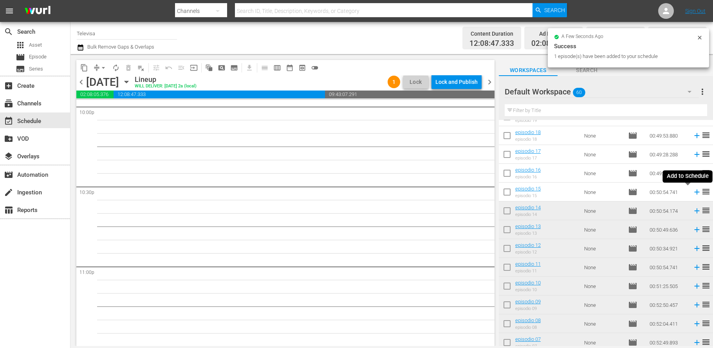
scroll to position [3493, 0]
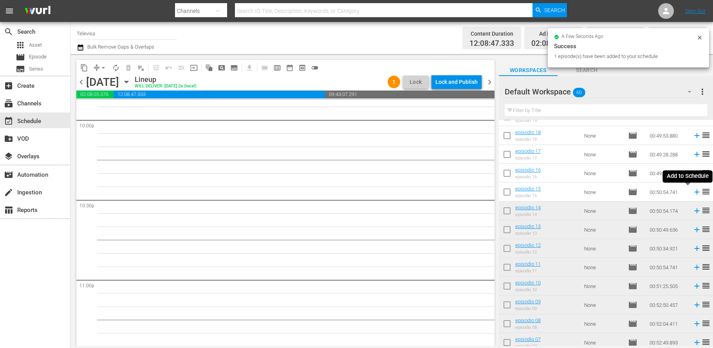
click at [694, 193] on icon at bounding box center [696, 191] width 5 height 5
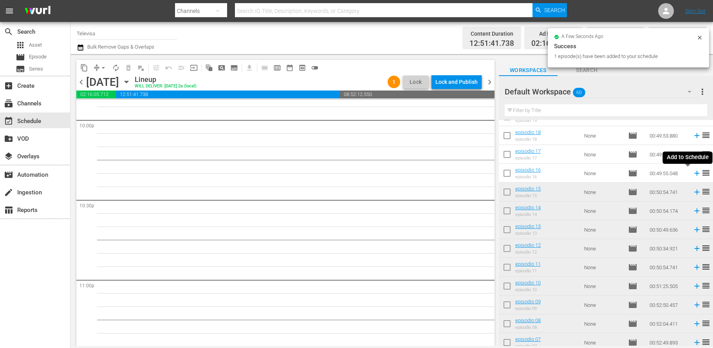
scroll to position [3479, 0]
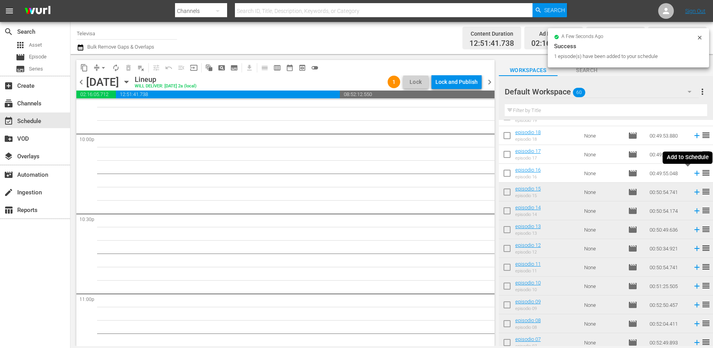
click at [694, 173] on icon at bounding box center [696, 173] width 5 height 5
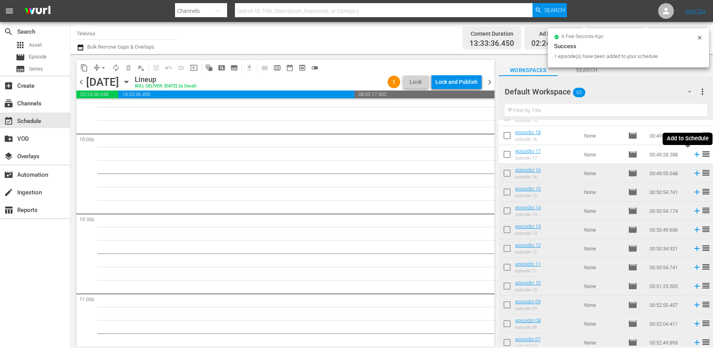
scroll to position [3466, 0]
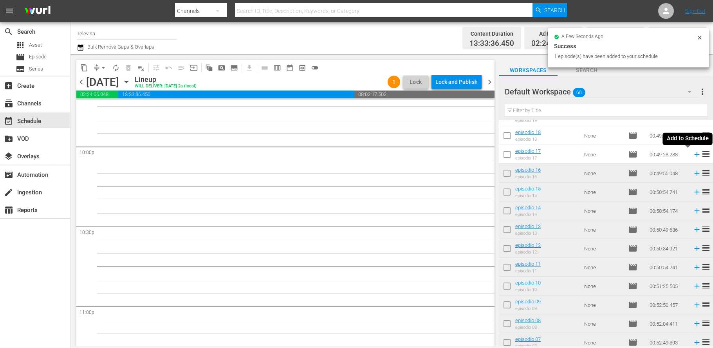
click at [692, 155] on icon at bounding box center [696, 154] width 9 height 9
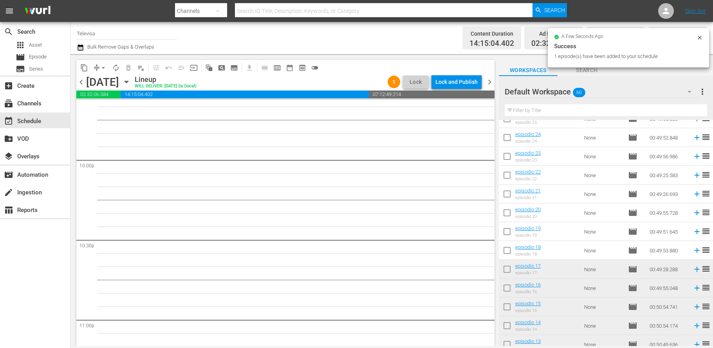
scroll to position [684, 0]
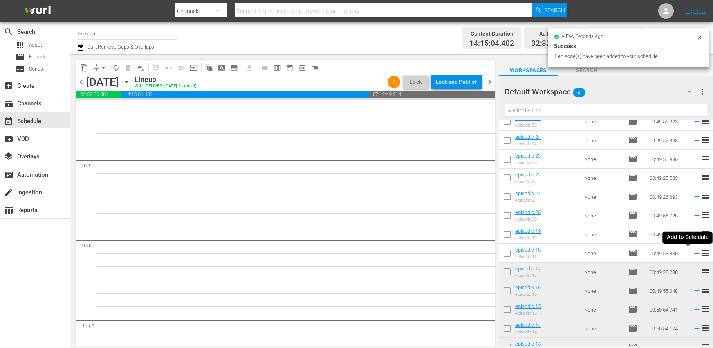
click at [694, 254] on icon at bounding box center [696, 252] width 5 height 5
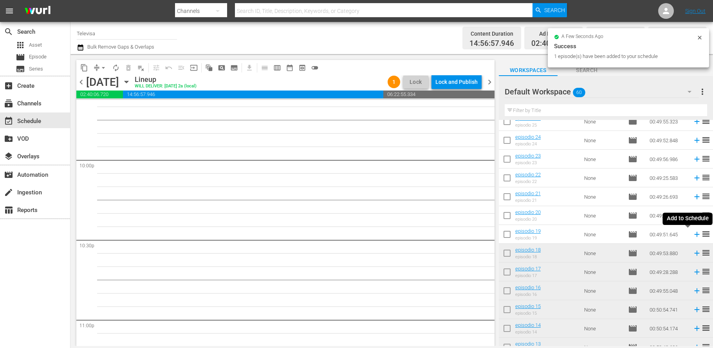
scroll to position [3439, 0]
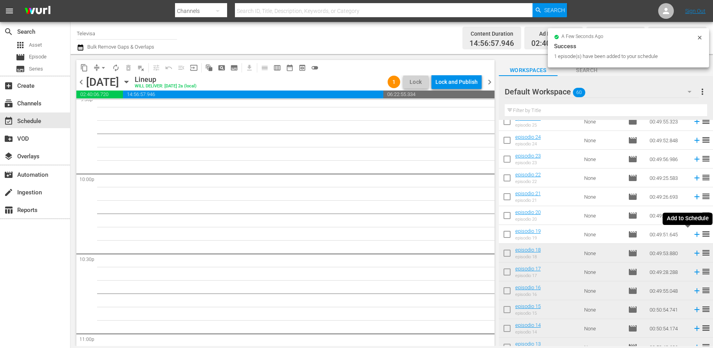
click at [692, 235] on icon at bounding box center [696, 234] width 9 height 9
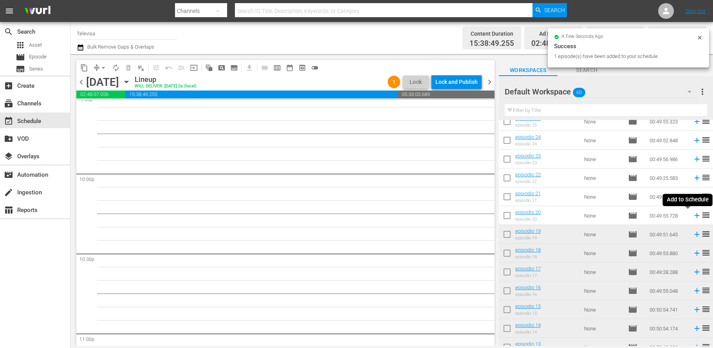
scroll to position [3426, 0]
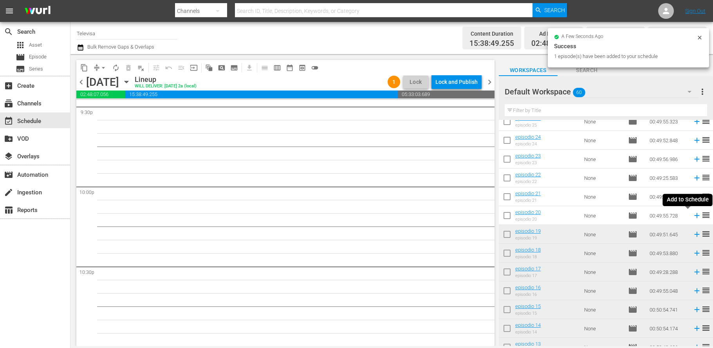
click at [692, 214] on icon at bounding box center [696, 215] width 9 height 9
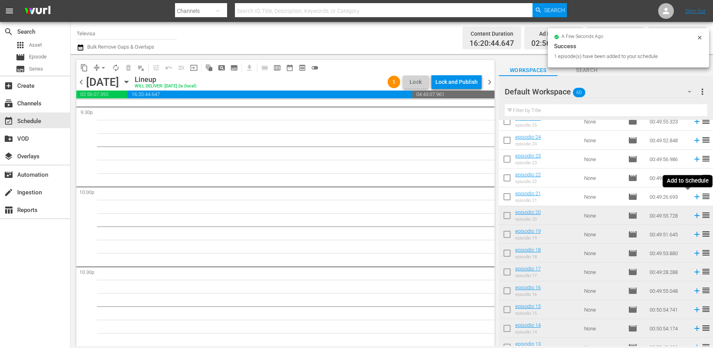
scroll to position [3413, 0]
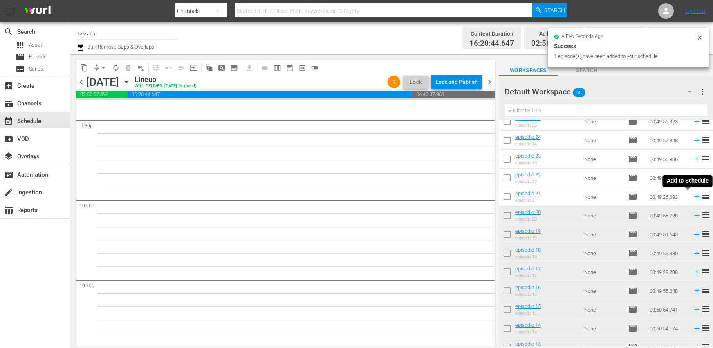
click at [694, 196] on icon at bounding box center [696, 196] width 5 height 5
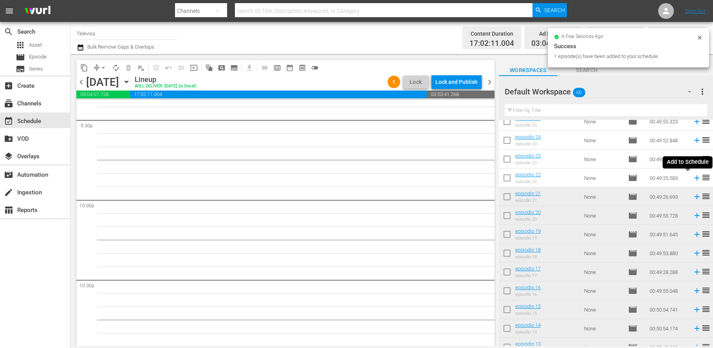
scroll to position [3399, 0]
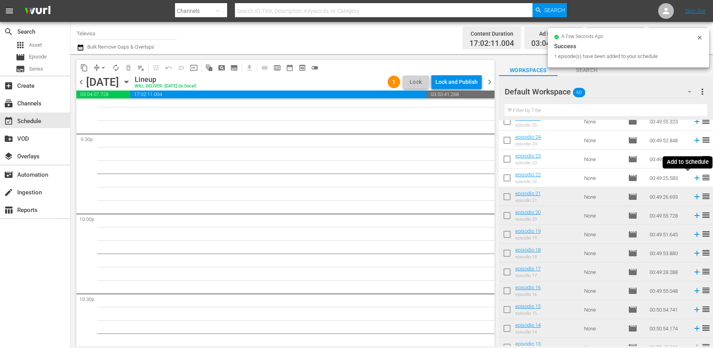
click at [694, 178] on icon at bounding box center [696, 177] width 5 height 5
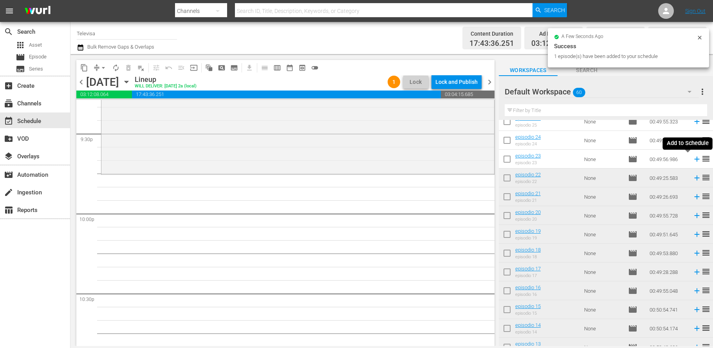
click at [694, 160] on icon at bounding box center [696, 159] width 5 height 5
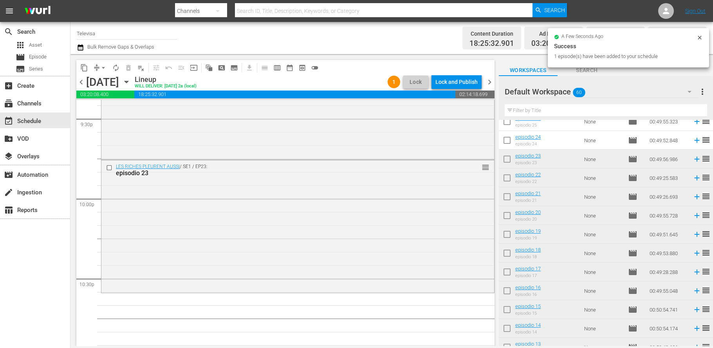
scroll to position [3586, 0]
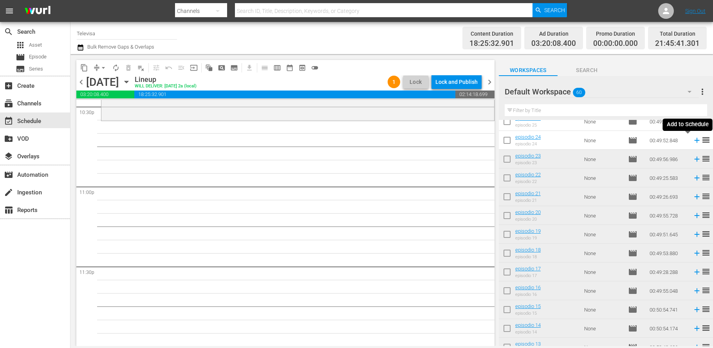
click at [692, 141] on icon at bounding box center [696, 140] width 9 height 9
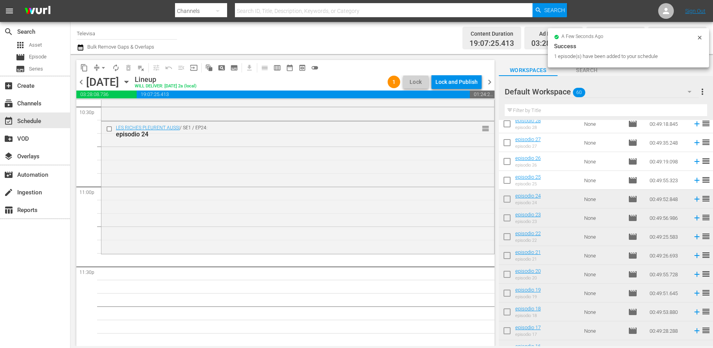
scroll to position [567, 0]
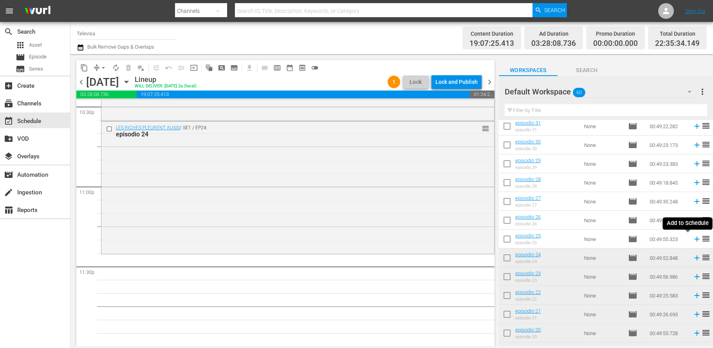
click at [694, 239] on icon at bounding box center [696, 238] width 5 height 5
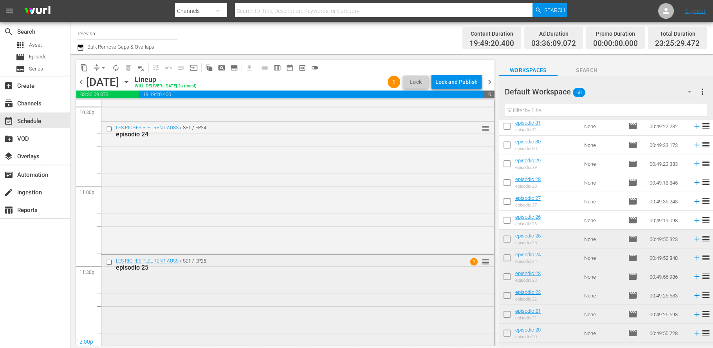
scroll to position [3627, 0]
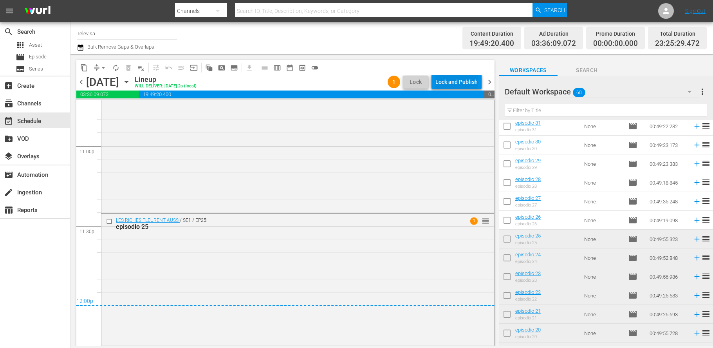
click at [447, 81] on div "Lock and Publish" at bounding box center [456, 82] width 42 height 14
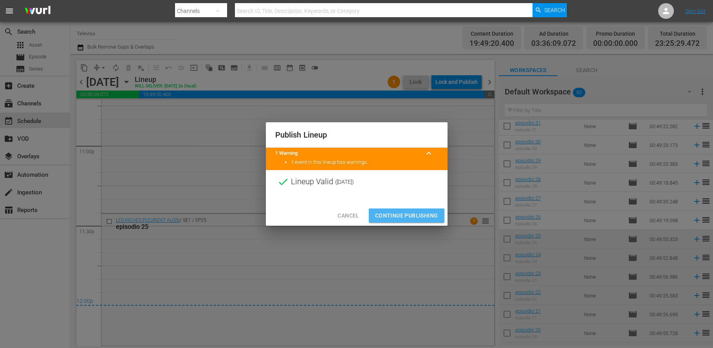
click at [412, 220] on button "Continue Publishing" at bounding box center [407, 215] width 76 height 14
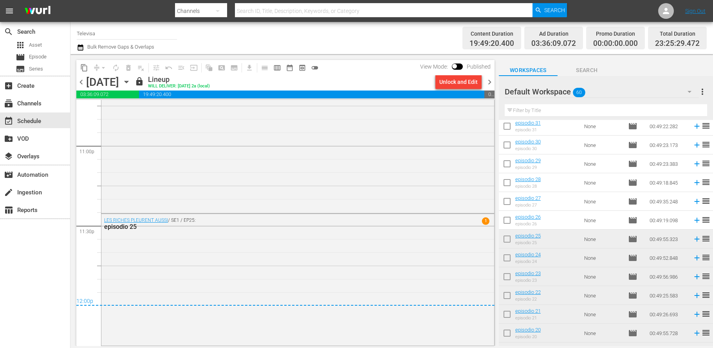
click at [131, 79] on icon "button" at bounding box center [126, 81] width 9 height 9
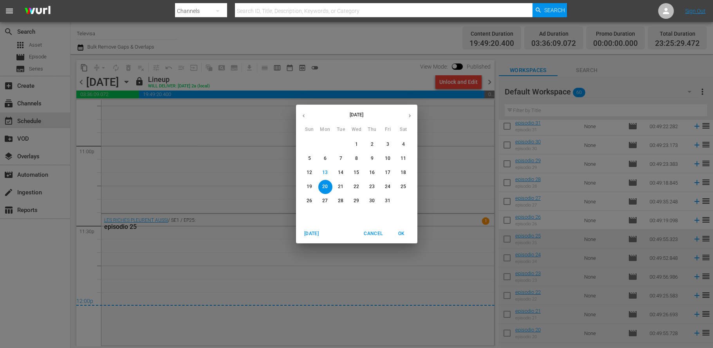
click at [338, 183] on p "21" at bounding box center [340, 186] width 5 height 7
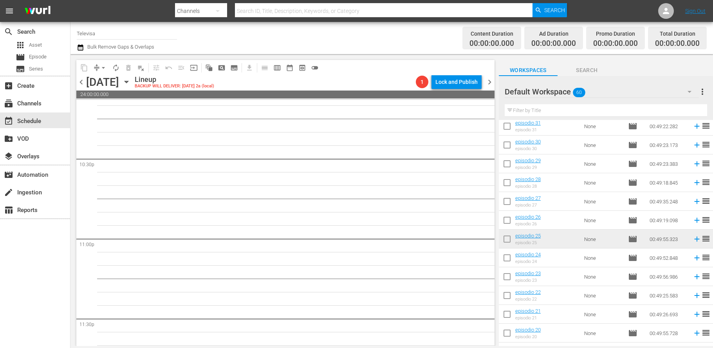
scroll to position [3586, 0]
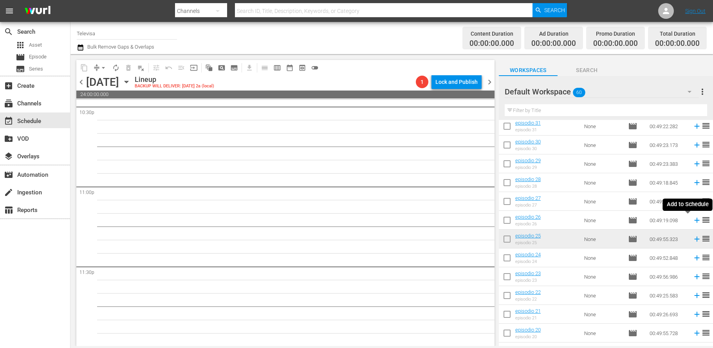
click at [694, 221] on icon at bounding box center [696, 220] width 5 height 5
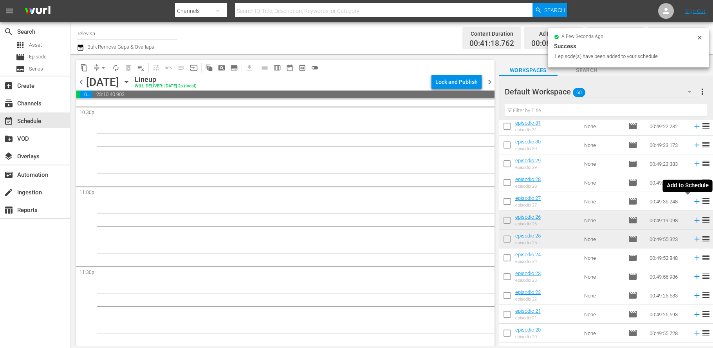
click at [692, 201] on icon at bounding box center [696, 201] width 9 height 9
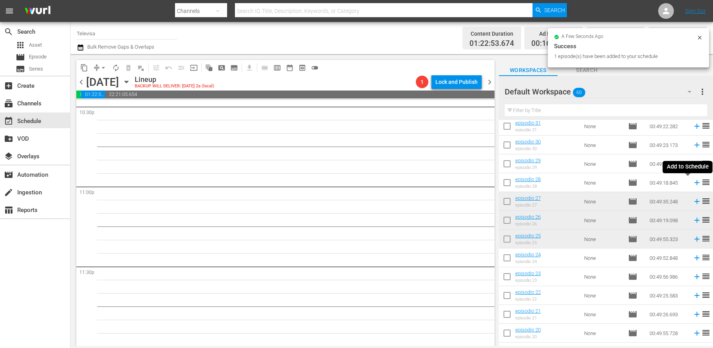
click at [694, 183] on icon at bounding box center [696, 182] width 5 height 5
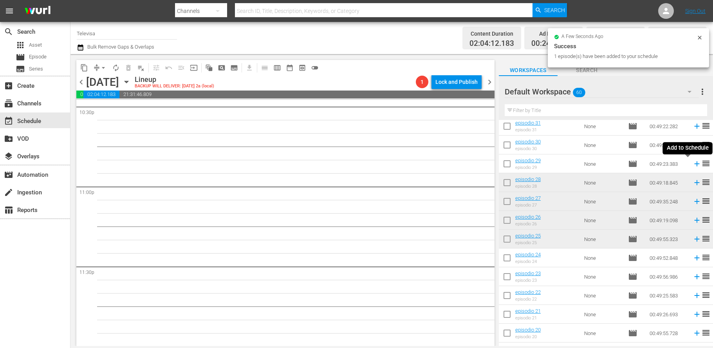
scroll to position [3573, 0]
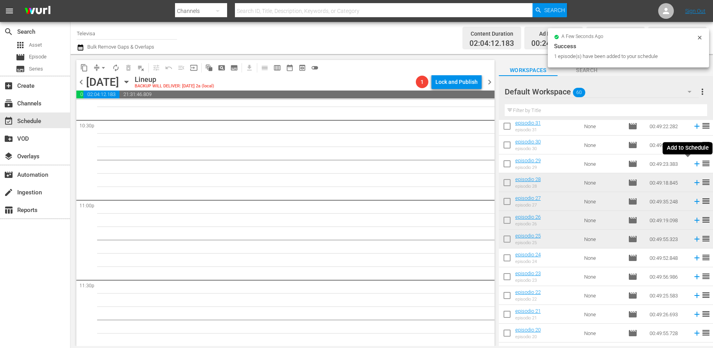
click at [692, 165] on icon at bounding box center [696, 163] width 9 height 9
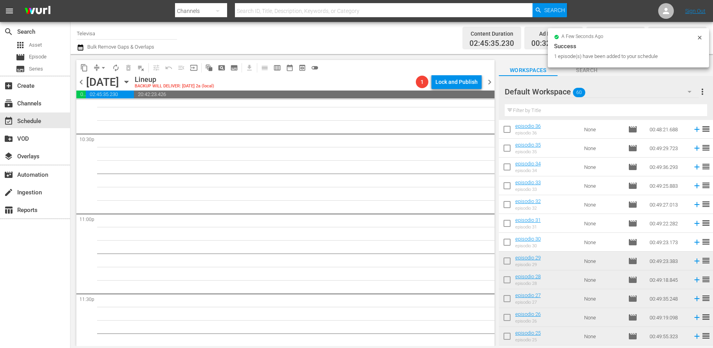
scroll to position [450, 0]
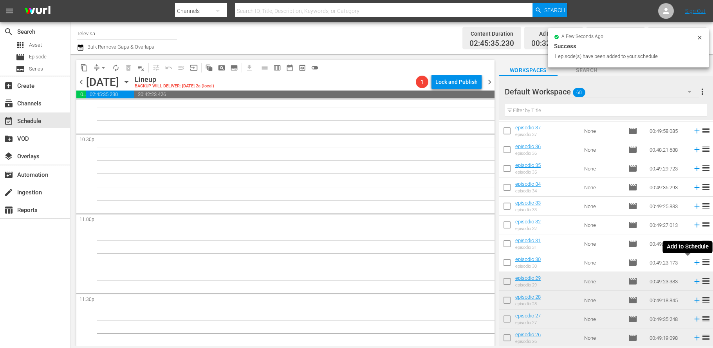
click at [692, 263] on icon at bounding box center [696, 262] width 9 height 9
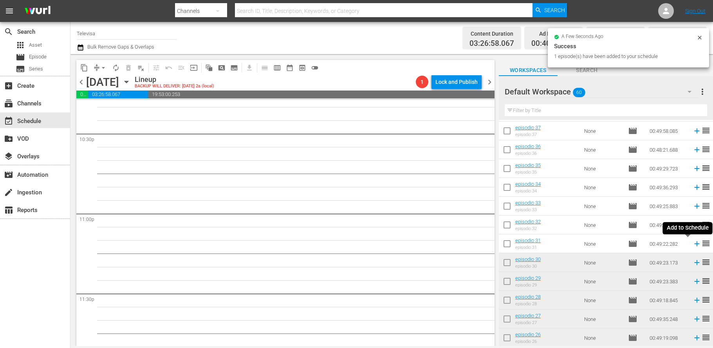
scroll to position [3546, 0]
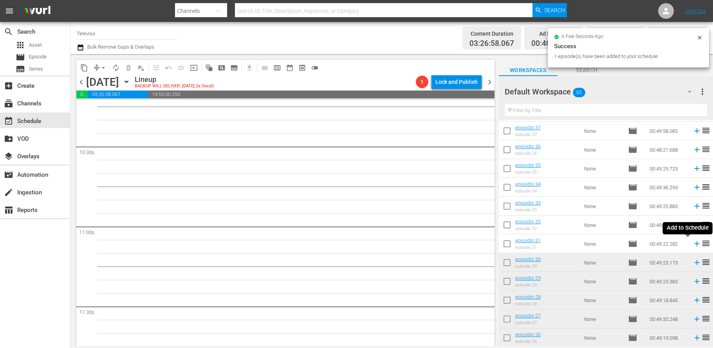
click at [694, 243] on icon at bounding box center [696, 243] width 5 height 5
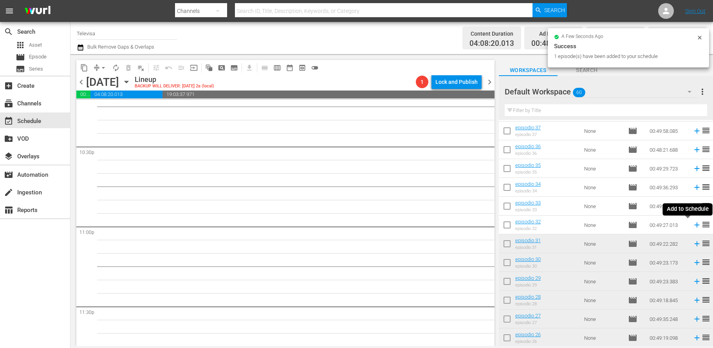
scroll to position [3533, 0]
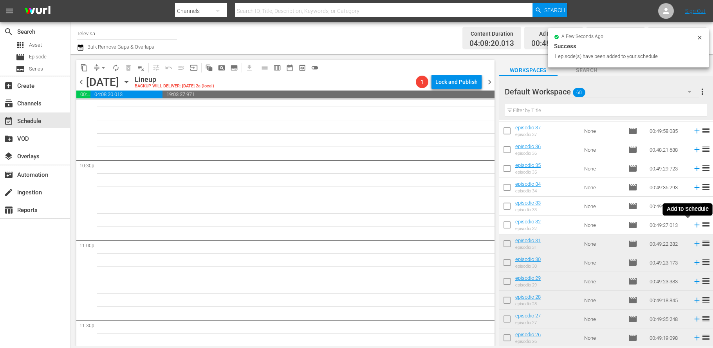
click at [694, 225] on icon at bounding box center [696, 224] width 5 height 5
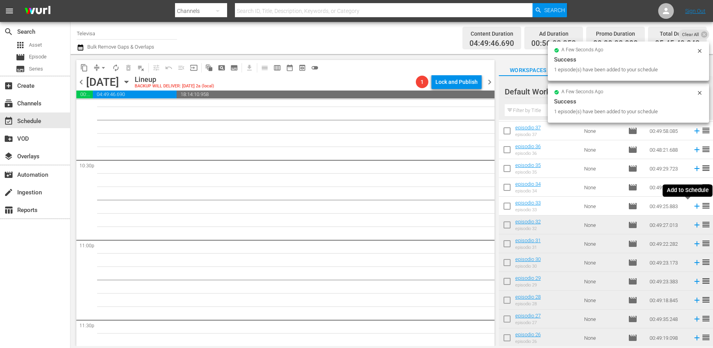
scroll to position [3519, 0]
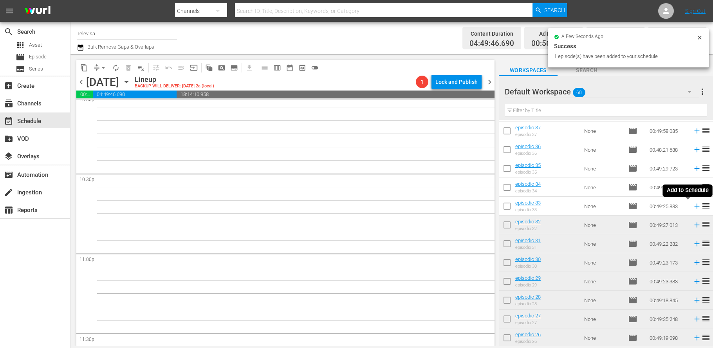
click at [694, 205] on icon at bounding box center [696, 206] width 5 height 5
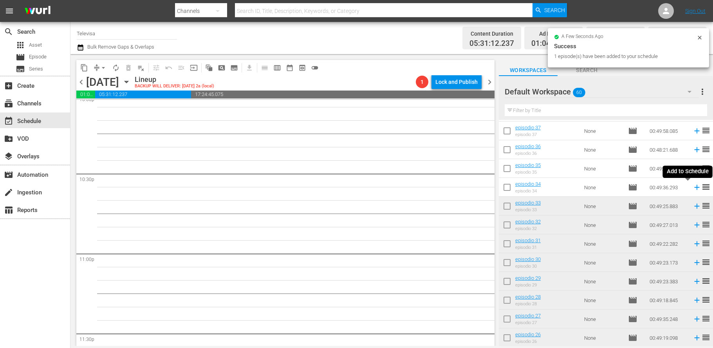
click at [692, 188] on icon at bounding box center [696, 187] width 9 height 9
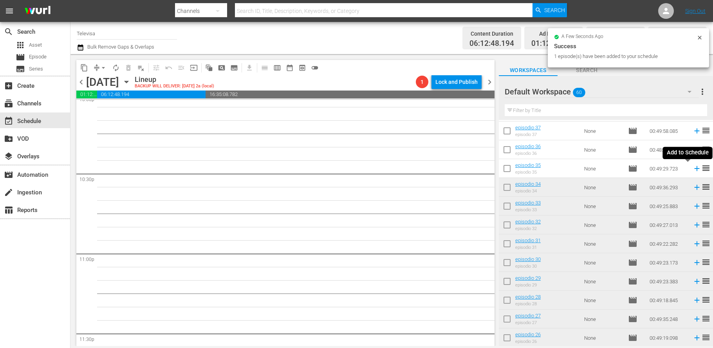
click at [694, 169] on icon at bounding box center [696, 168] width 5 height 5
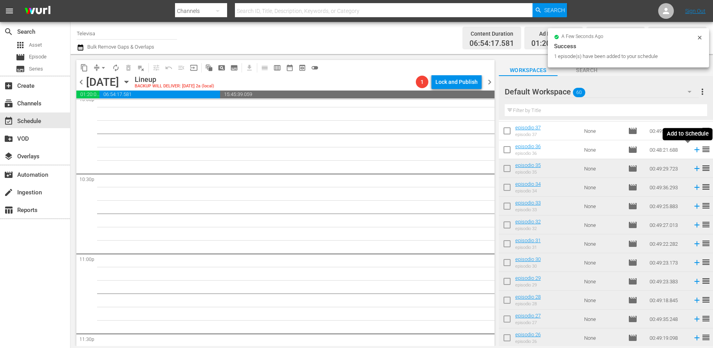
click at [694, 150] on icon at bounding box center [696, 149] width 5 height 5
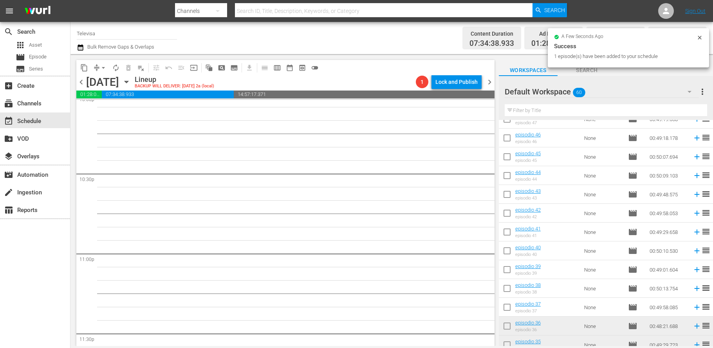
scroll to position [3506, 0]
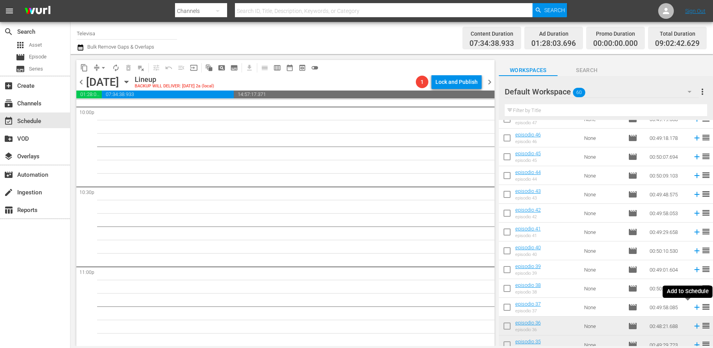
click at [694, 308] on icon at bounding box center [696, 306] width 5 height 5
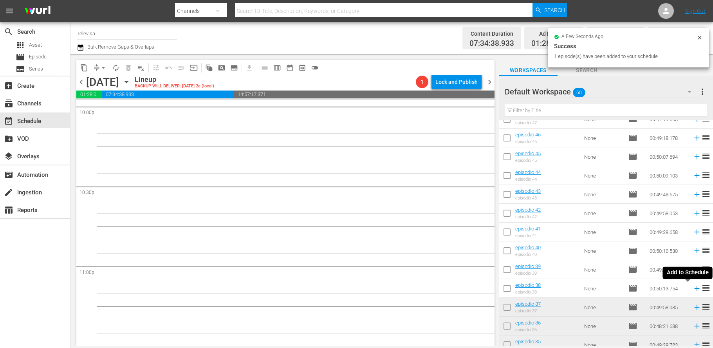
scroll to position [3493, 0]
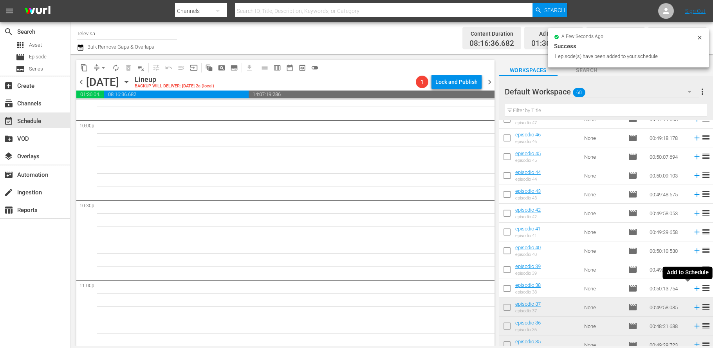
click at [694, 288] on icon at bounding box center [696, 288] width 5 height 5
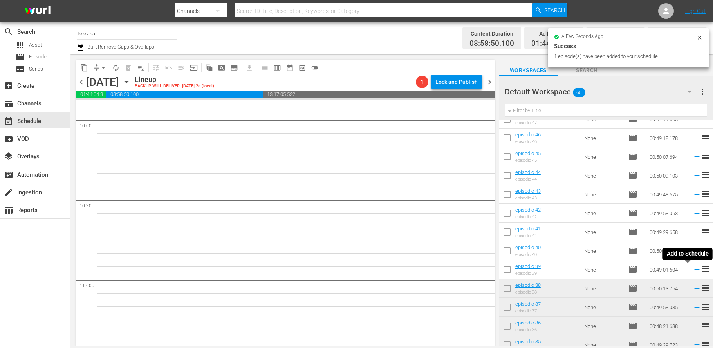
scroll to position [3479, 0]
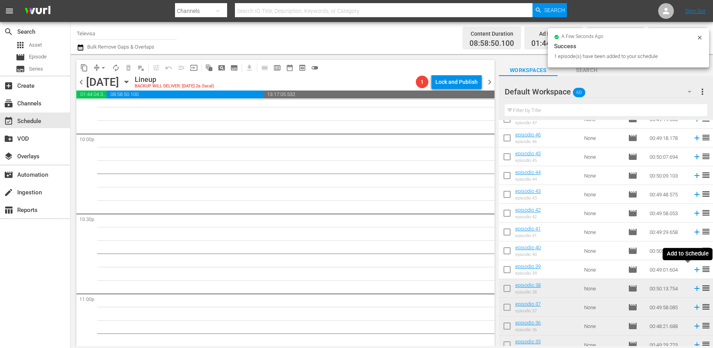
click at [694, 269] on icon at bounding box center [696, 269] width 5 height 5
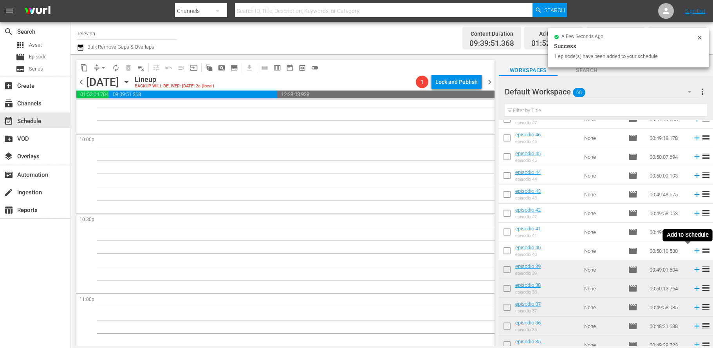
scroll to position [3466, 0]
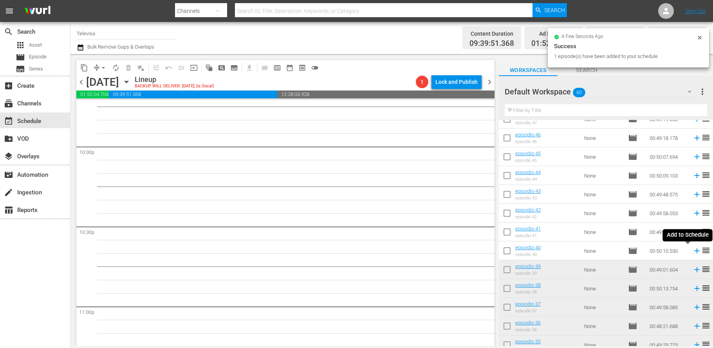
click at [694, 251] on icon at bounding box center [696, 250] width 5 height 5
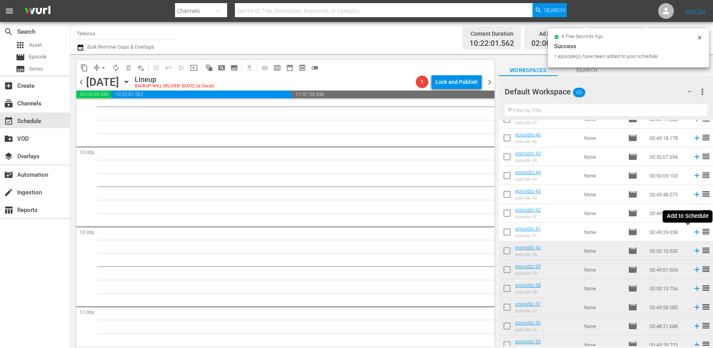
scroll to position [3453, 0]
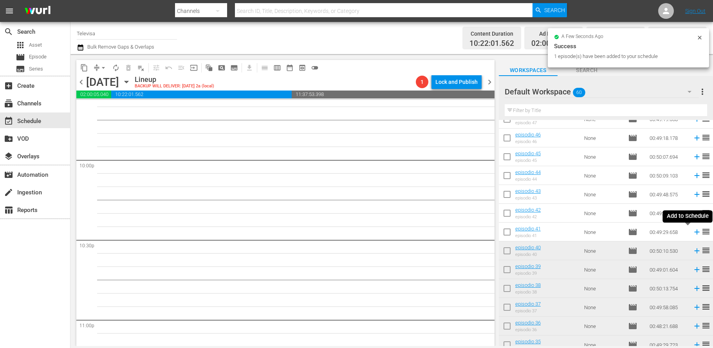
click at [694, 233] on icon at bounding box center [696, 231] width 5 height 5
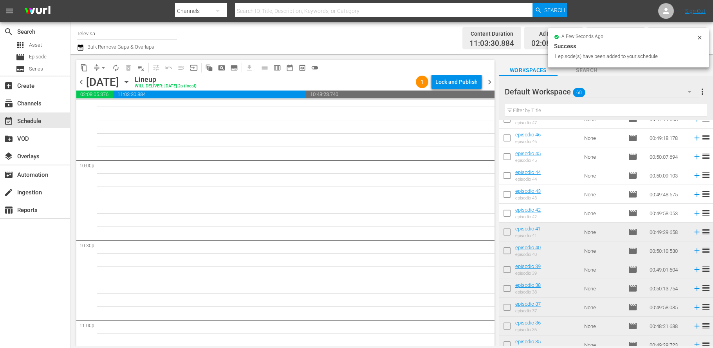
scroll to position [3439, 0]
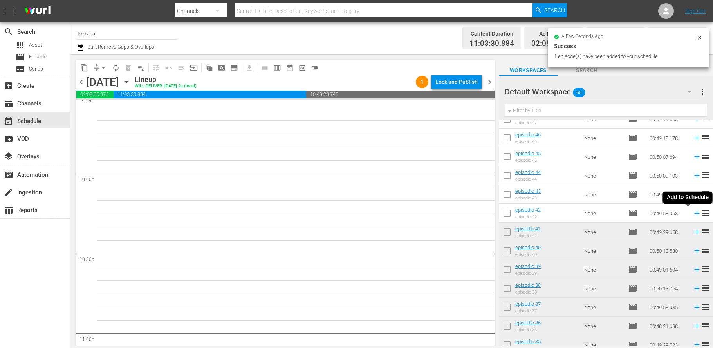
click at [692, 214] on icon at bounding box center [696, 213] width 9 height 9
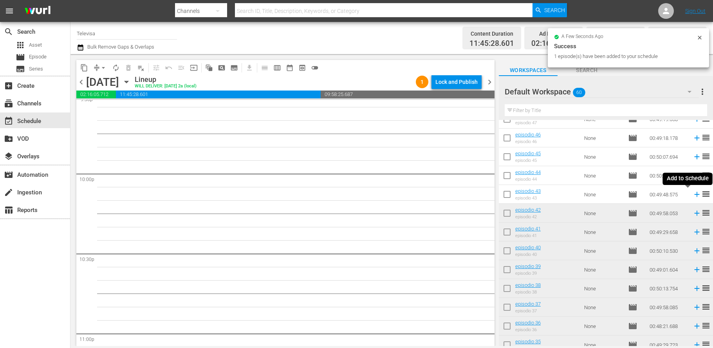
scroll to position [3426, 0]
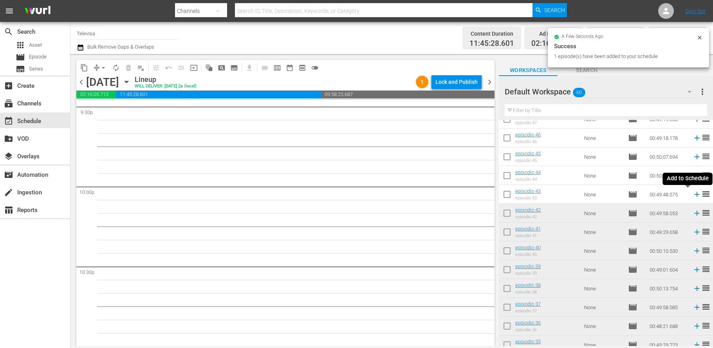
click at [694, 195] on icon at bounding box center [696, 194] width 5 height 5
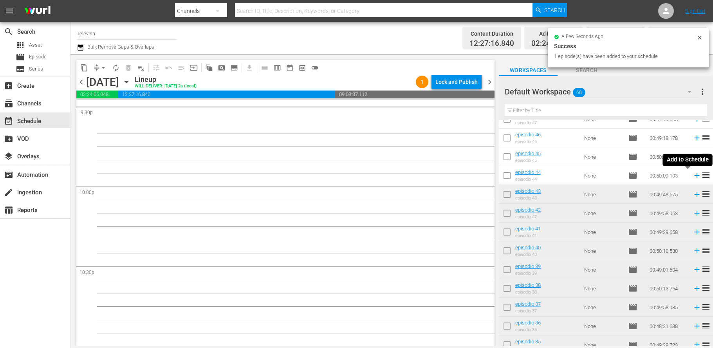
scroll to position [3413, 0]
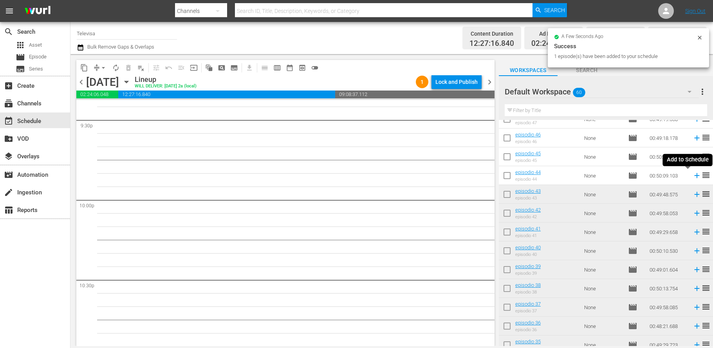
click at [692, 176] on icon at bounding box center [696, 175] width 9 height 9
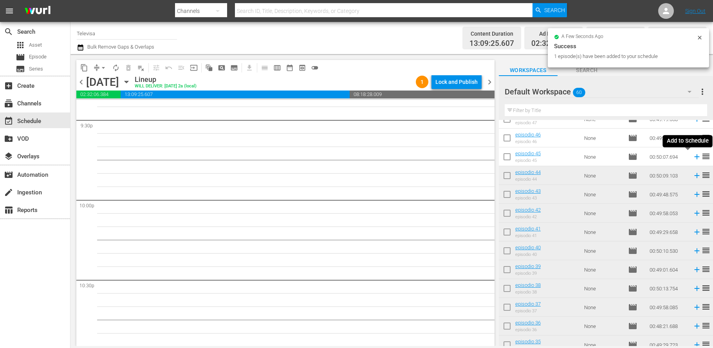
scroll to position [3399, 0]
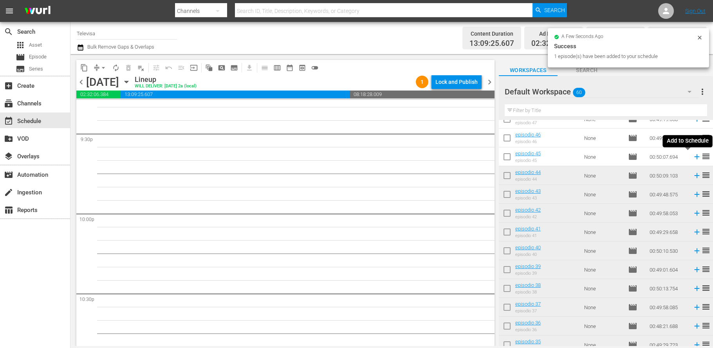
click at [694, 157] on icon at bounding box center [696, 156] width 5 height 5
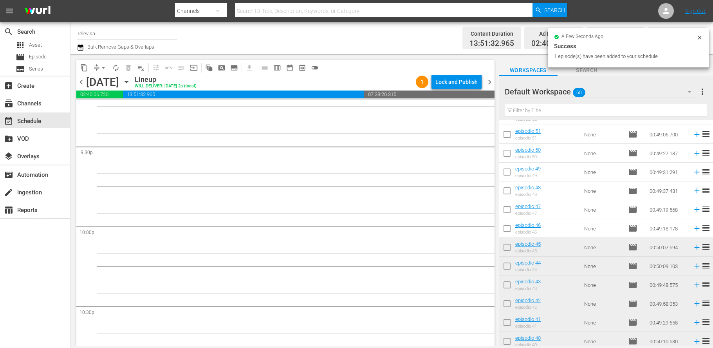
scroll to position [156, 0]
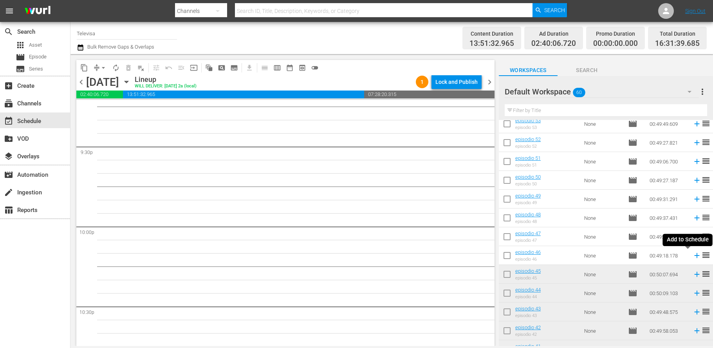
click at [692, 256] on icon at bounding box center [696, 255] width 9 height 9
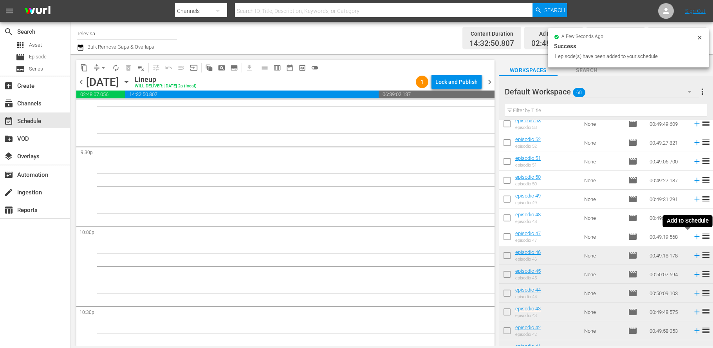
scroll to position [3373, 0]
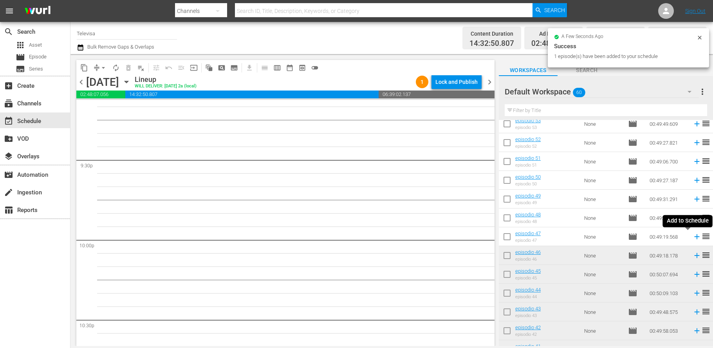
click at [694, 237] on icon at bounding box center [696, 236] width 5 height 5
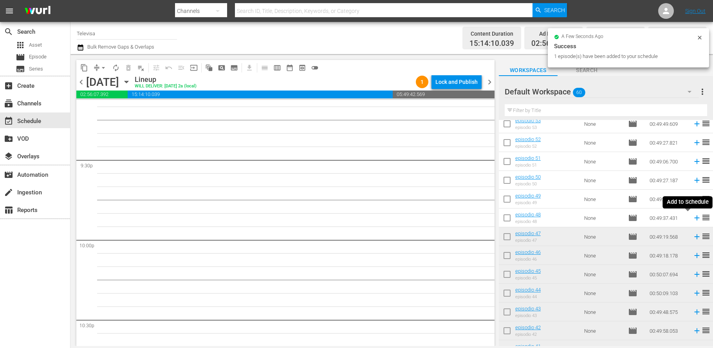
click at [692, 217] on icon at bounding box center [696, 217] width 9 height 9
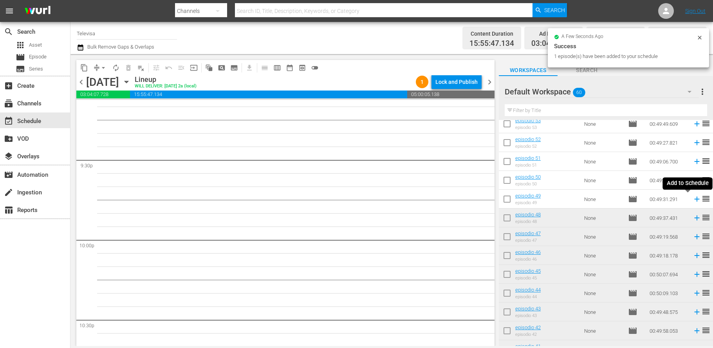
click at [694, 200] on icon at bounding box center [696, 198] width 5 height 5
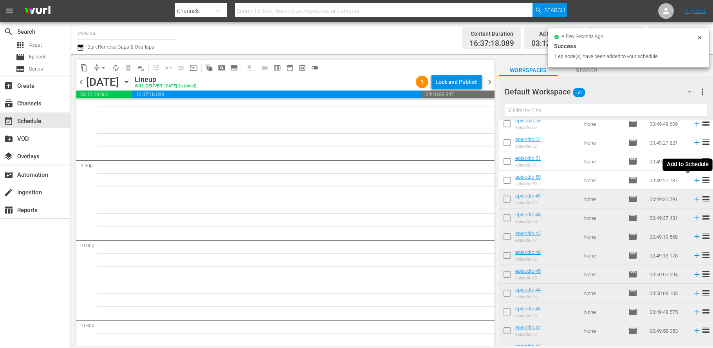
click at [694, 180] on icon at bounding box center [696, 180] width 5 height 5
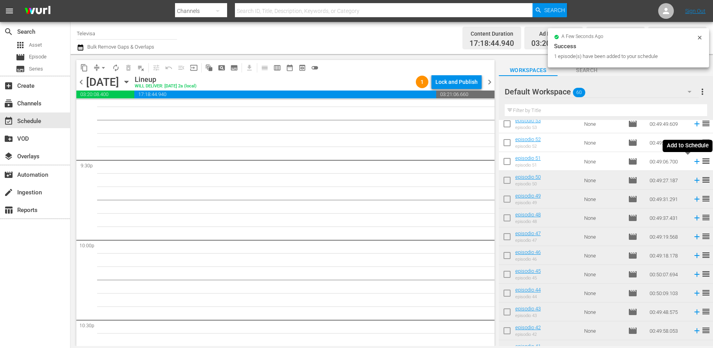
click at [694, 161] on icon at bounding box center [696, 161] width 5 height 5
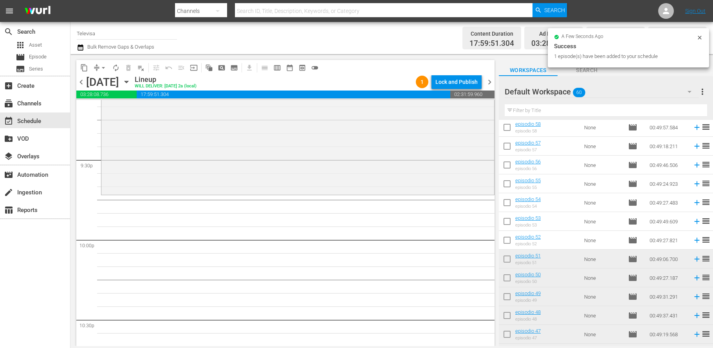
scroll to position [39, 0]
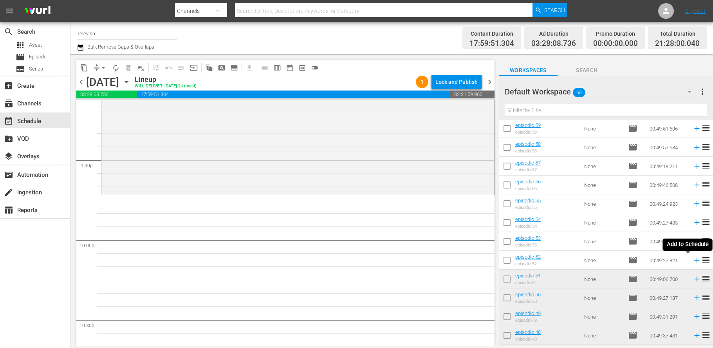
click at [694, 261] on icon at bounding box center [696, 260] width 5 height 5
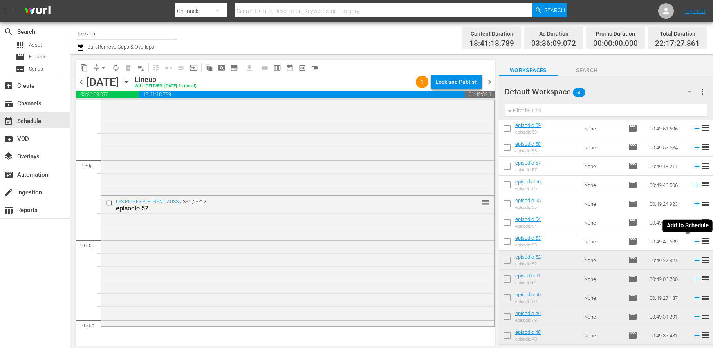
drag, startPoint x: 687, startPoint y: 242, endPoint x: 680, endPoint y: 245, distance: 7.9
click at [694, 242] on icon at bounding box center [696, 241] width 5 height 5
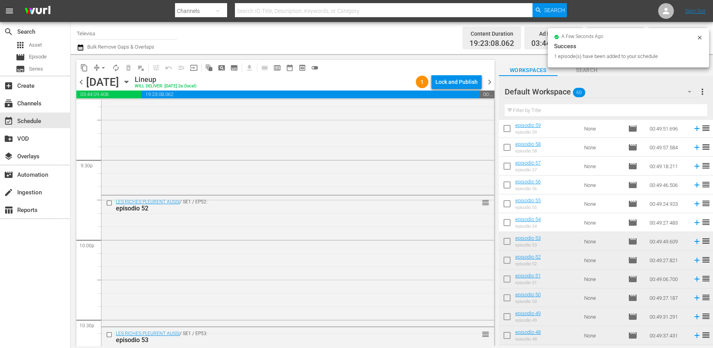
scroll to position [3586, 0]
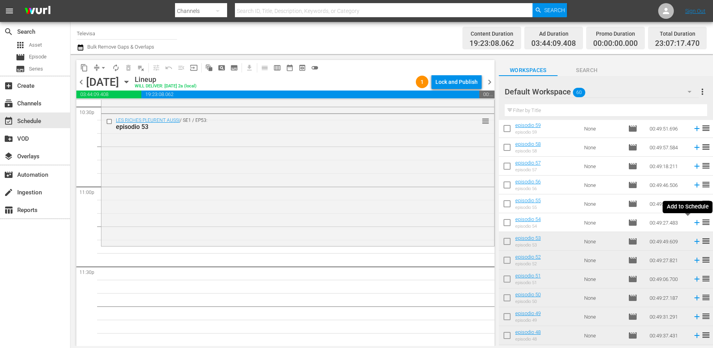
click at [694, 222] on icon at bounding box center [696, 222] width 5 height 5
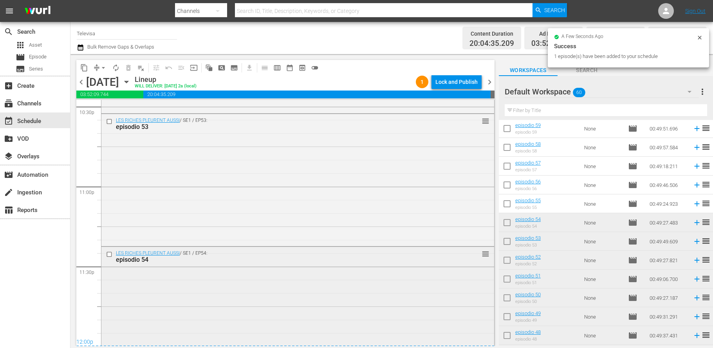
scroll to position [3619, 0]
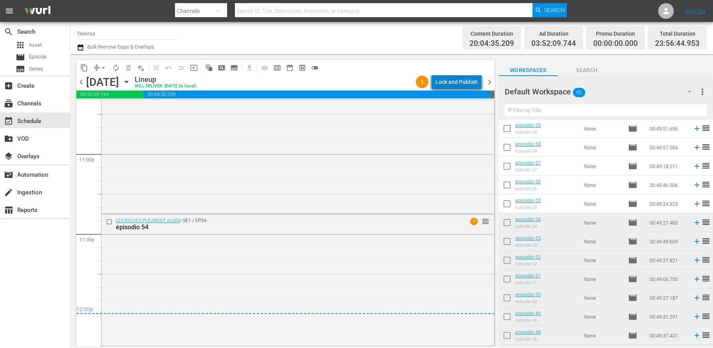
click at [465, 84] on div "Lock and Publish" at bounding box center [456, 82] width 42 height 14
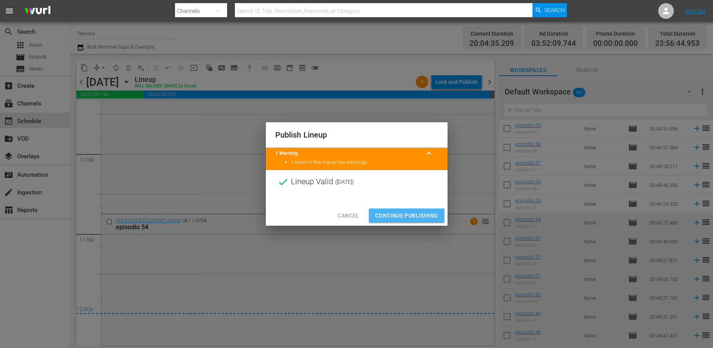
click at [421, 214] on span "Continue Publishing" at bounding box center [406, 216] width 63 height 10
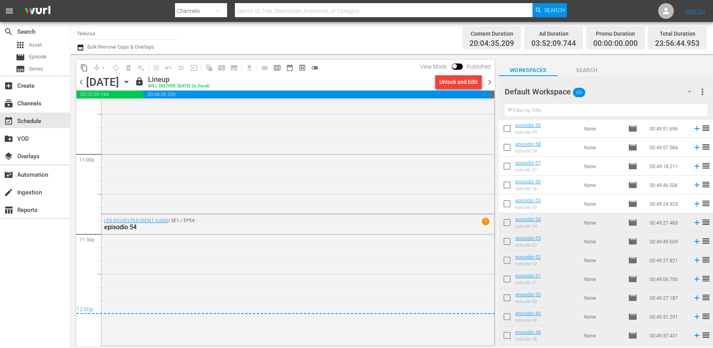
click at [131, 79] on icon "button" at bounding box center [126, 81] width 9 height 9
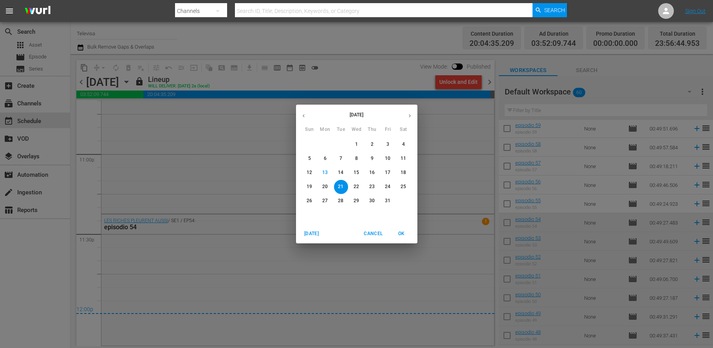
click at [357, 186] on p "22" at bounding box center [355, 186] width 5 height 7
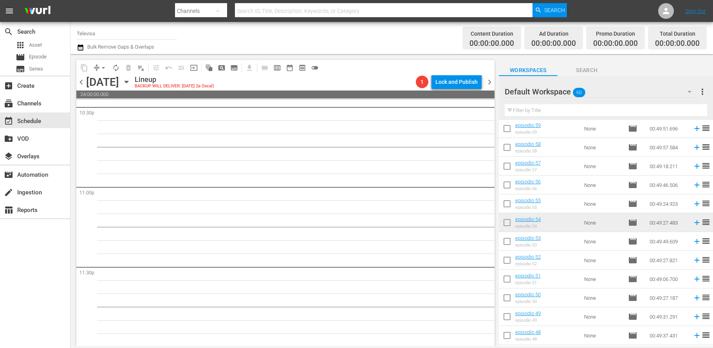
scroll to position [3586, 0]
click at [694, 204] on icon at bounding box center [696, 203] width 5 height 5
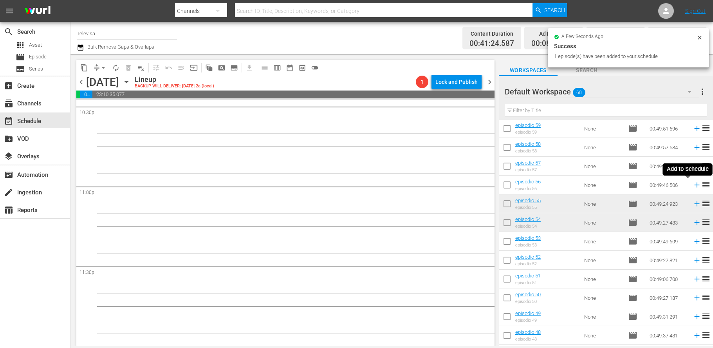
click at [692, 186] on icon at bounding box center [696, 184] width 9 height 9
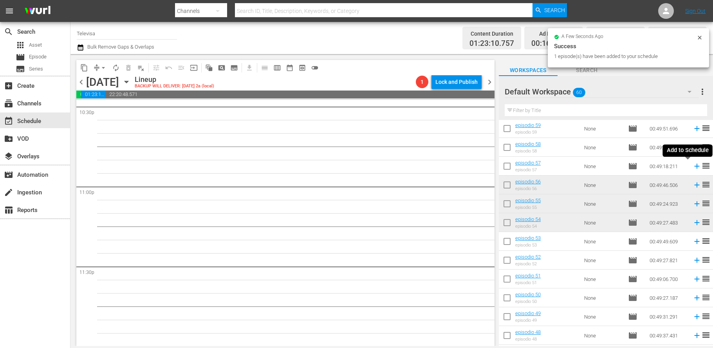
click at [694, 165] on icon at bounding box center [696, 166] width 5 height 5
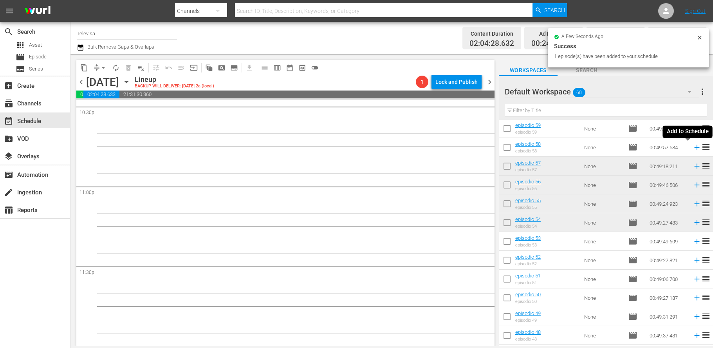
click at [692, 148] on icon at bounding box center [696, 147] width 9 height 9
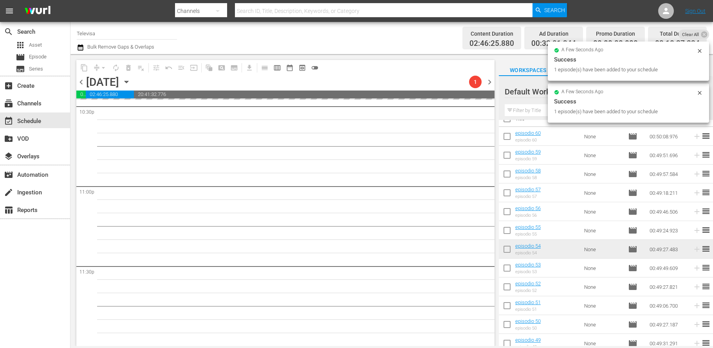
scroll to position [0, 0]
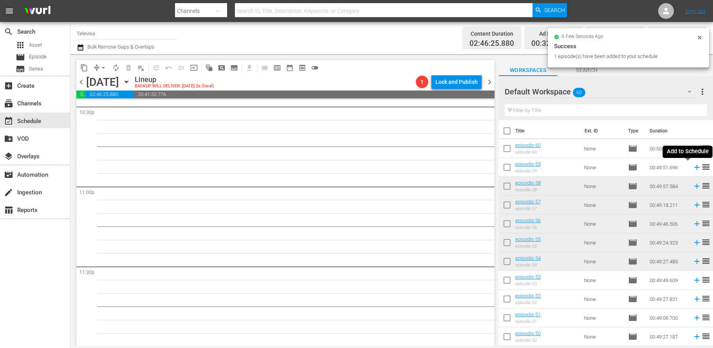
click at [692, 169] on icon at bounding box center [696, 167] width 9 height 9
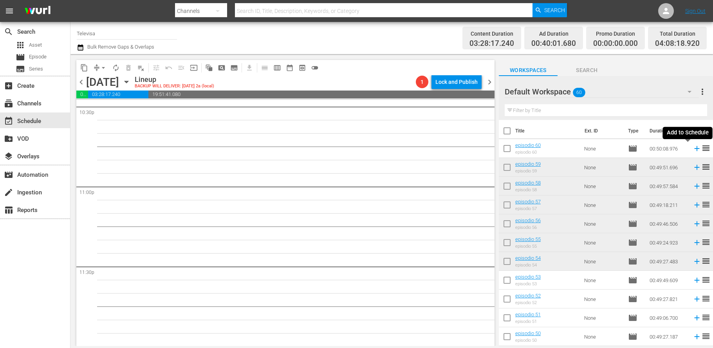
click at [694, 148] on icon at bounding box center [696, 148] width 5 height 5
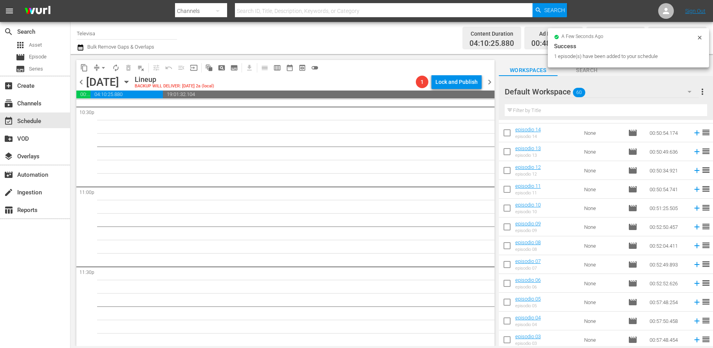
scroll to position [919, 0]
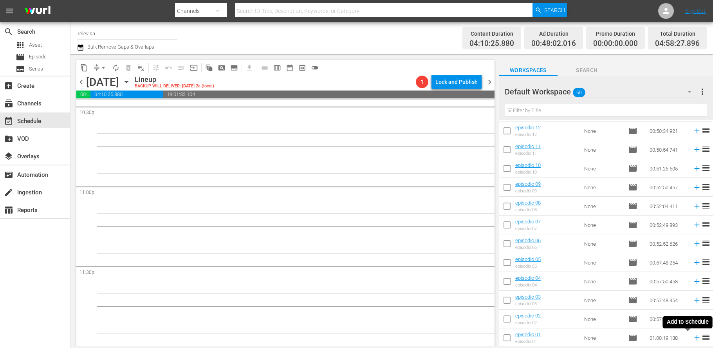
click at [692, 339] on icon at bounding box center [696, 337] width 9 height 9
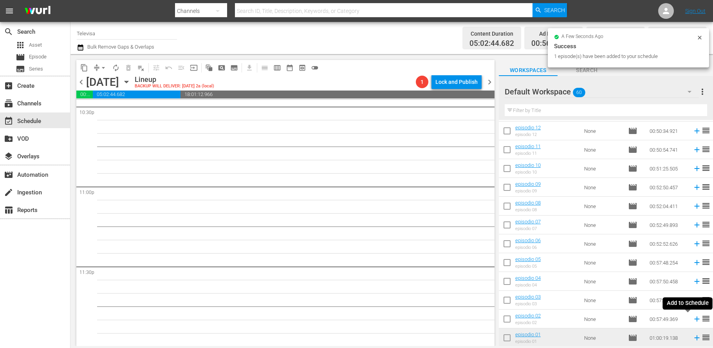
click at [694, 317] on icon at bounding box center [696, 318] width 5 height 5
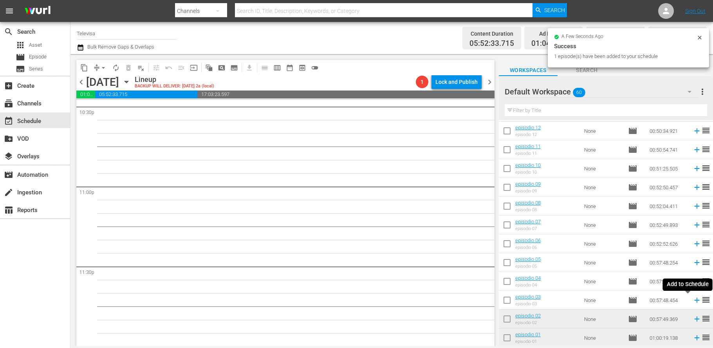
click at [694, 301] on icon at bounding box center [696, 299] width 5 height 5
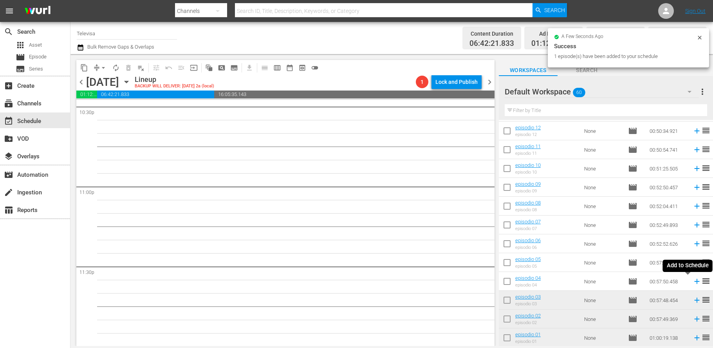
click at [694, 281] on icon at bounding box center [696, 281] width 5 height 5
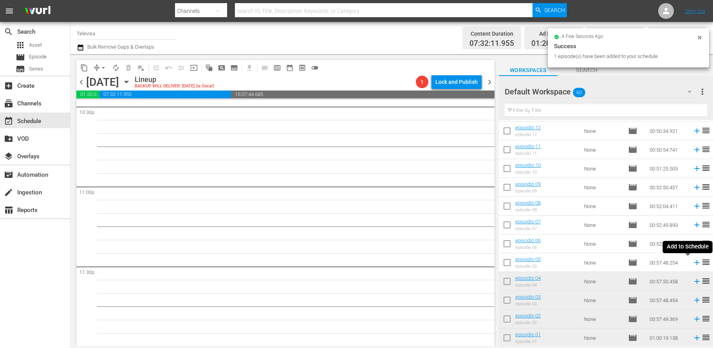
click at [694, 263] on icon at bounding box center [696, 262] width 5 height 5
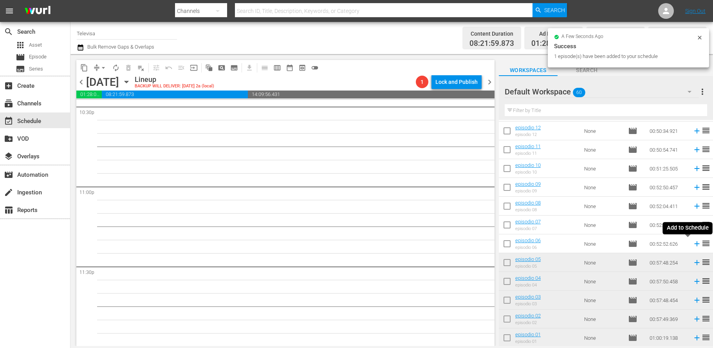
click at [694, 243] on icon at bounding box center [696, 243] width 5 height 5
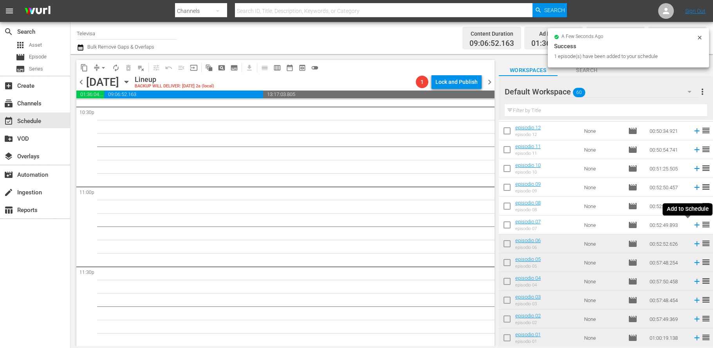
click at [692, 223] on icon at bounding box center [696, 224] width 9 height 9
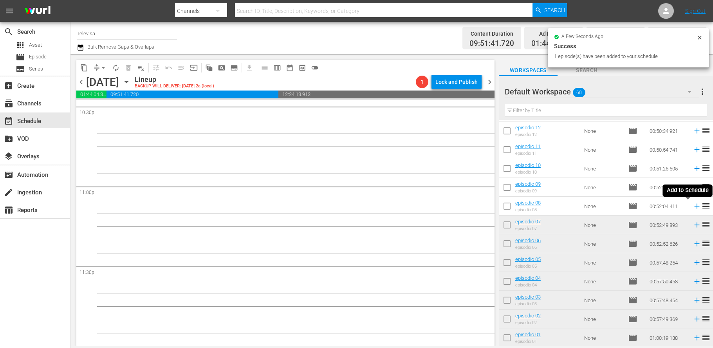
click at [692, 207] on icon at bounding box center [696, 206] width 9 height 9
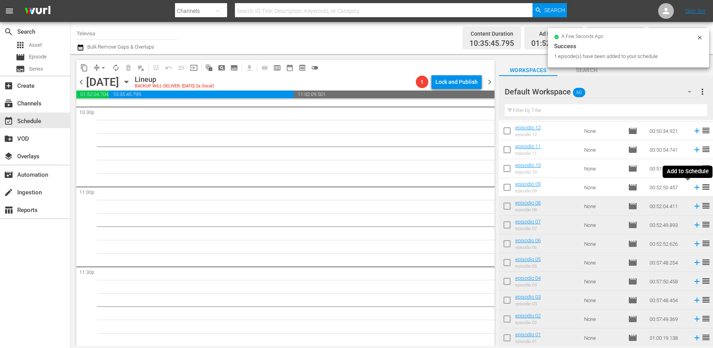
click at [694, 188] on icon at bounding box center [696, 187] width 5 height 5
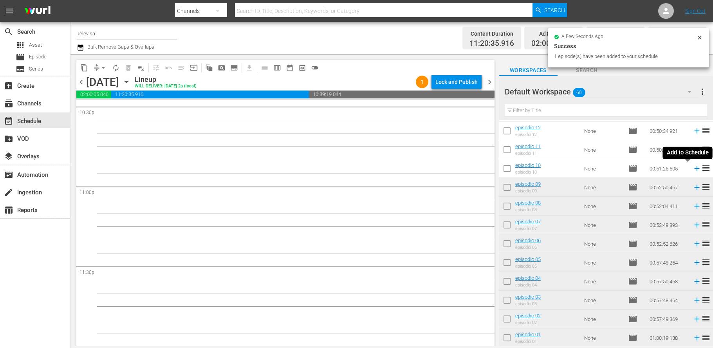
click at [694, 169] on icon at bounding box center [696, 168] width 5 height 5
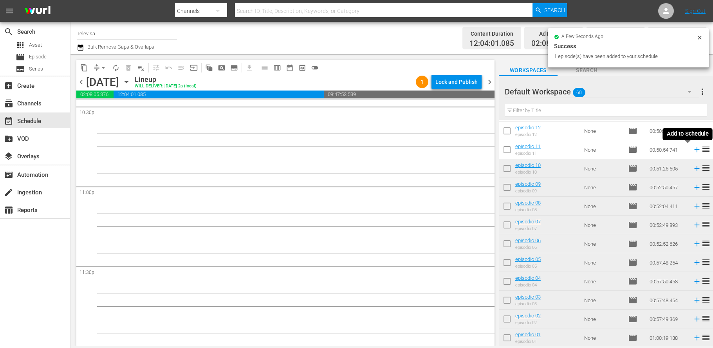
click at [694, 149] on icon at bounding box center [696, 149] width 5 height 5
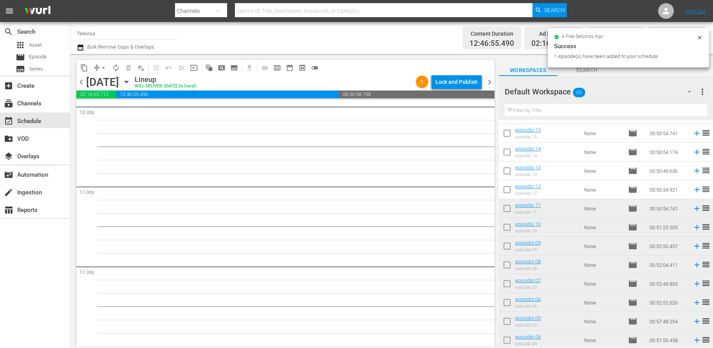
scroll to position [802, 0]
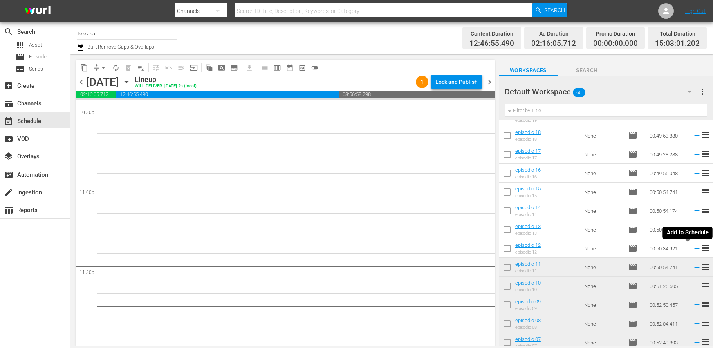
click at [692, 249] on icon at bounding box center [696, 248] width 9 height 9
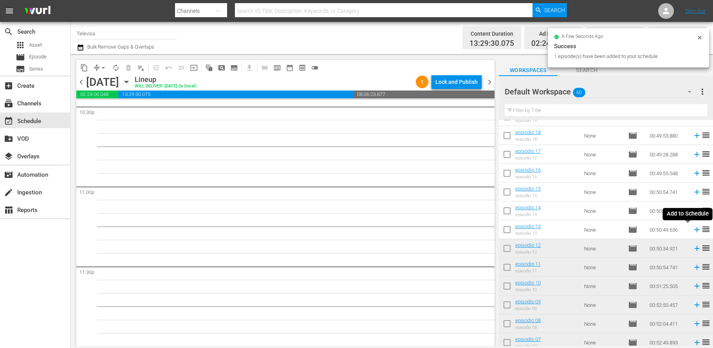
click at [692, 230] on icon at bounding box center [696, 229] width 9 height 9
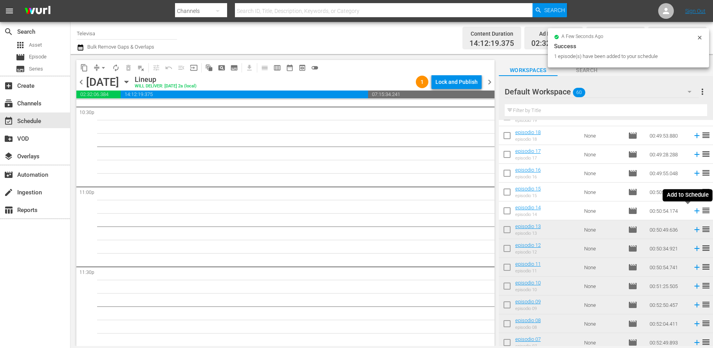
click at [694, 211] on icon at bounding box center [696, 210] width 5 height 5
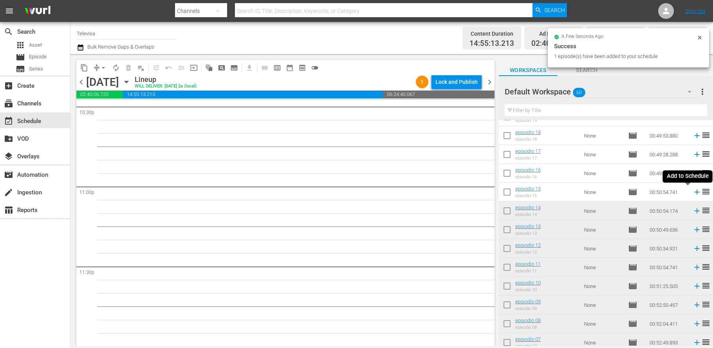
click at [694, 192] on icon at bounding box center [696, 191] width 5 height 5
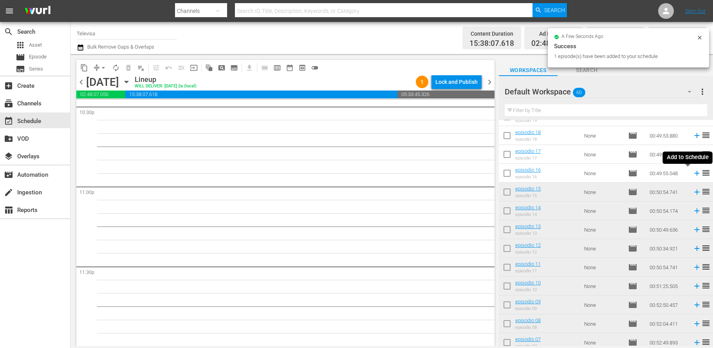
click at [692, 174] on icon at bounding box center [696, 173] width 9 height 9
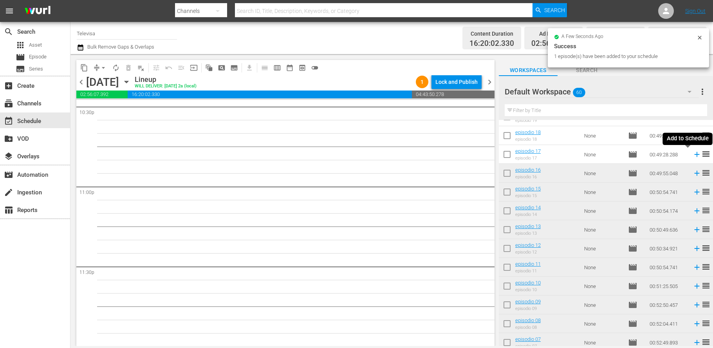
click at [694, 154] on icon at bounding box center [696, 154] width 5 height 5
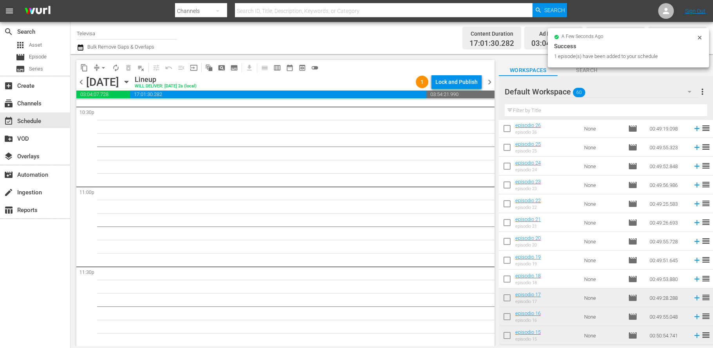
scroll to position [684, 0]
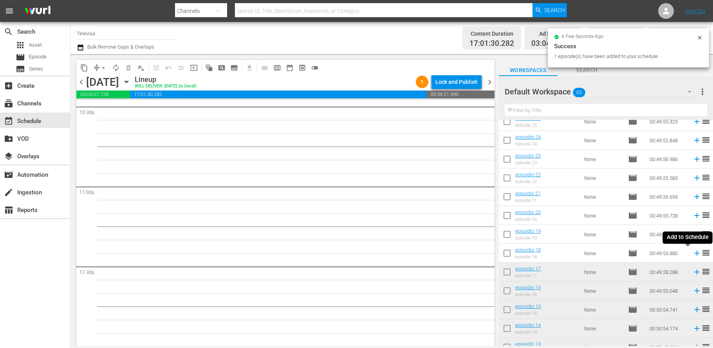
click at [694, 254] on icon at bounding box center [696, 252] width 5 height 5
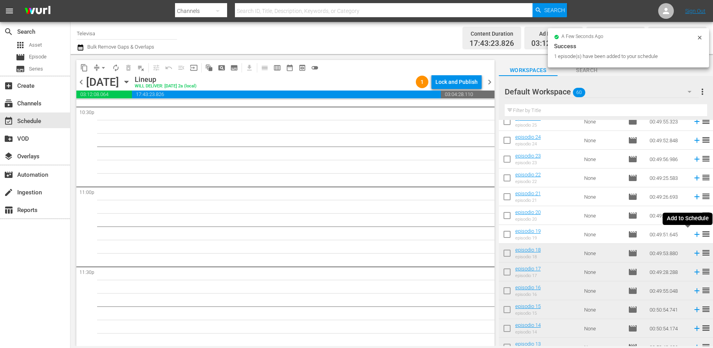
click at [694, 235] on icon at bounding box center [696, 234] width 5 height 5
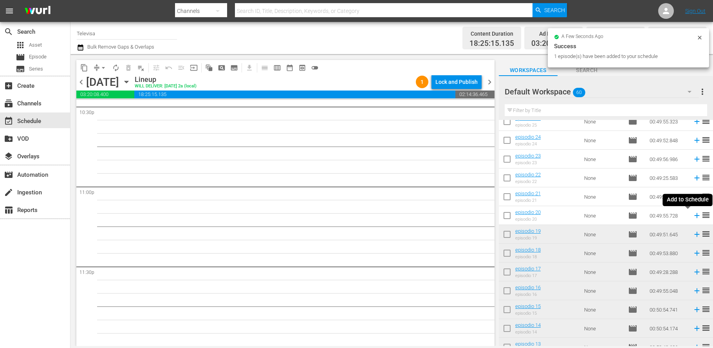
click at [694, 216] on icon at bounding box center [696, 215] width 5 height 5
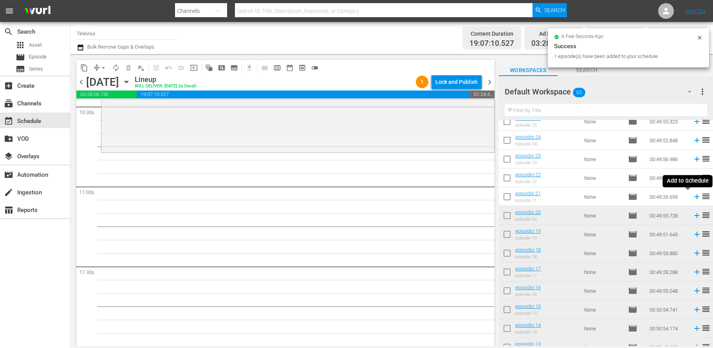
click at [694, 196] on icon at bounding box center [696, 196] width 5 height 5
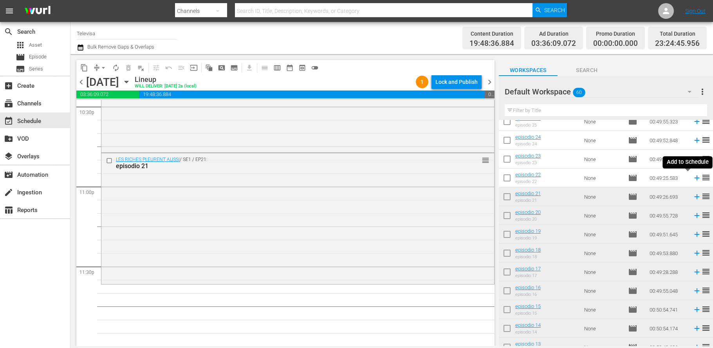
click at [692, 178] on icon at bounding box center [696, 177] width 9 height 9
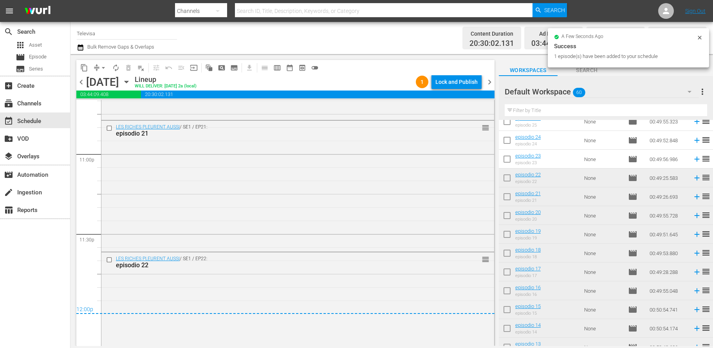
scroll to position [3656, 0]
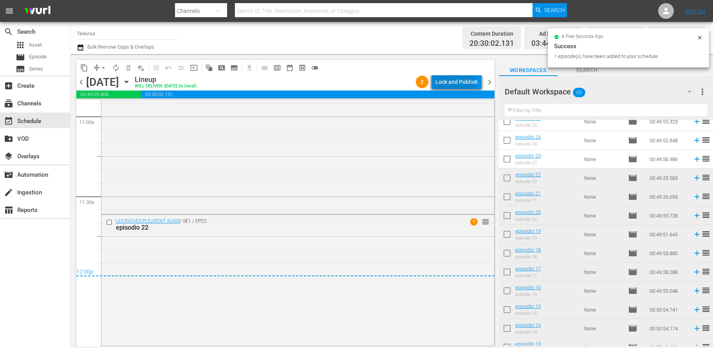
click at [453, 80] on div "Lock and Publish" at bounding box center [456, 82] width 42 height 14
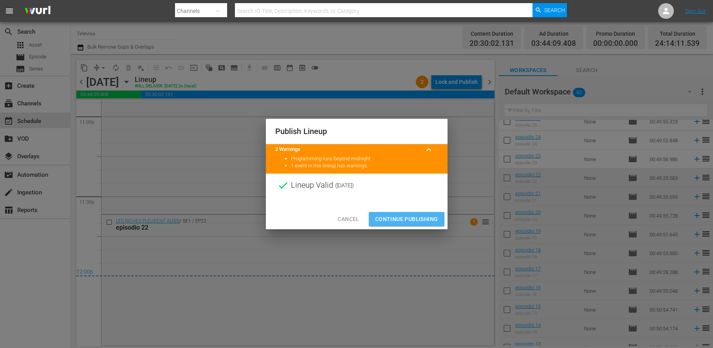
click at [417, 218] on span "Continue Publishing" at bounding box center [406, 219] width 63 height 10
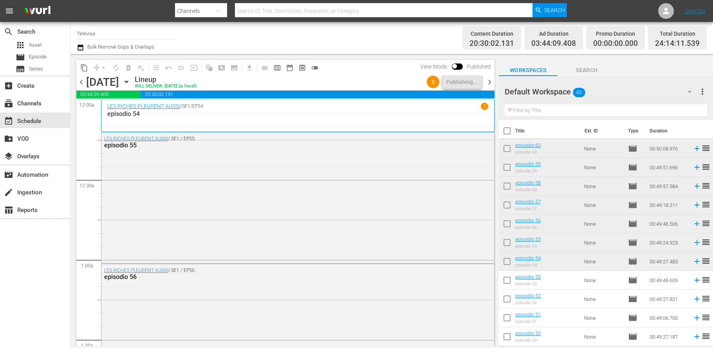
scroll to position [684, 0]
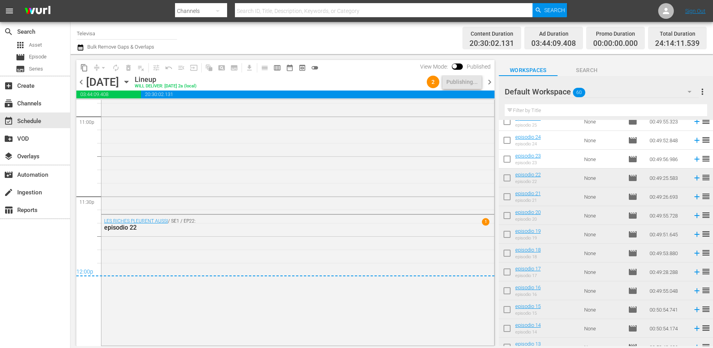
click at [128, 81] on icon "button" at bounding box center [126, 82] width 4 height 2
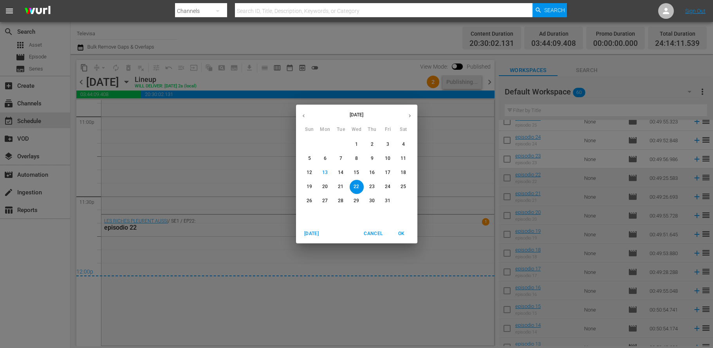
click at [222, 81] on div "[DATE] Sun Mon Tue Wed Thu Fri Sat 28 29 30 1 2 3 4 5 6 7 8 9 10 11 12 13 14 15…" at bounding box center [356, 174] width 713 height 348
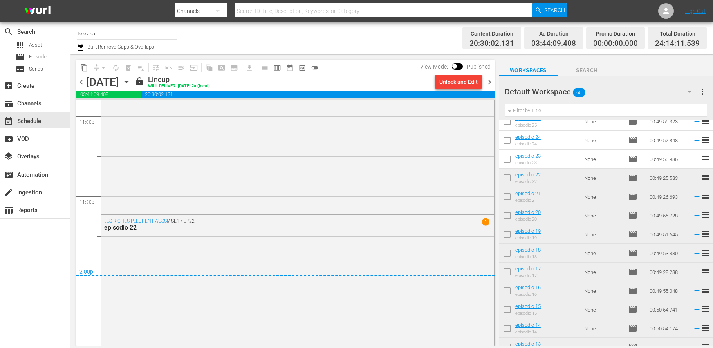
click at [131, 83] on icon "button" at bounding box center [126, 81] width 9 height 9
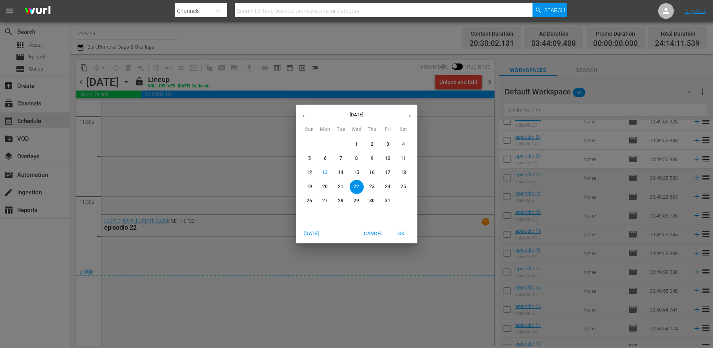
click at [371, 186] on p "23" at bounding box center [371, 186] width 5 height 7
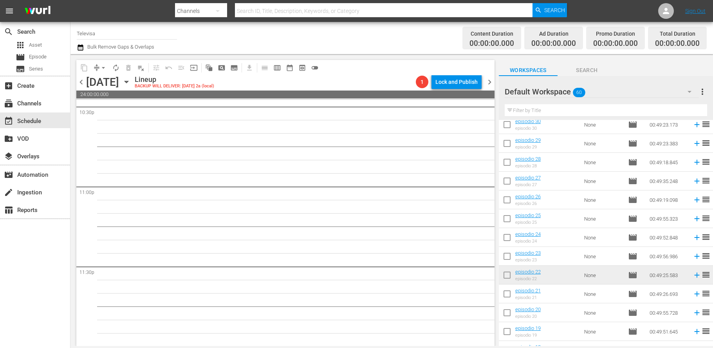
scroll to position [567, 0]
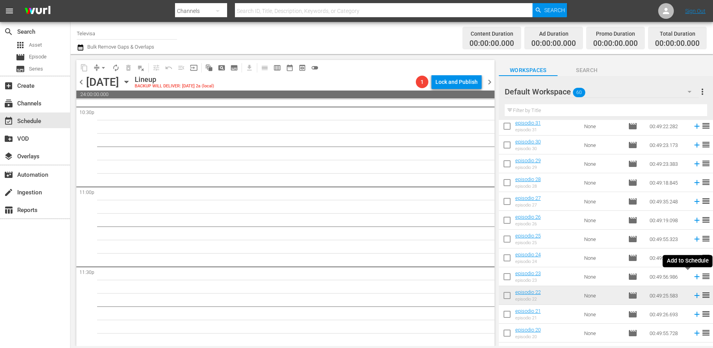
click at [694, 277] on icon at bounding box center [696, 276] width 5 height 5
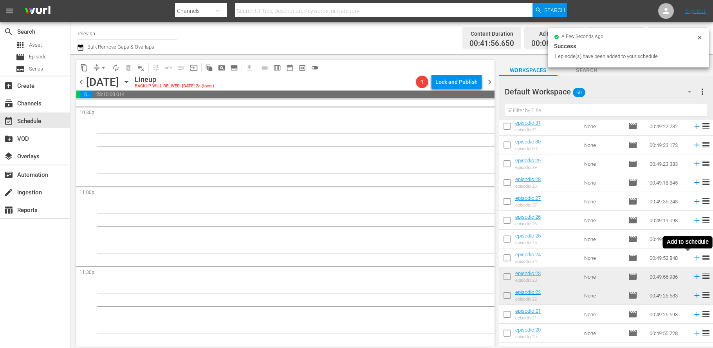
click at [694, 258] on icon at bounding box center [696, 257] width 5 height 5
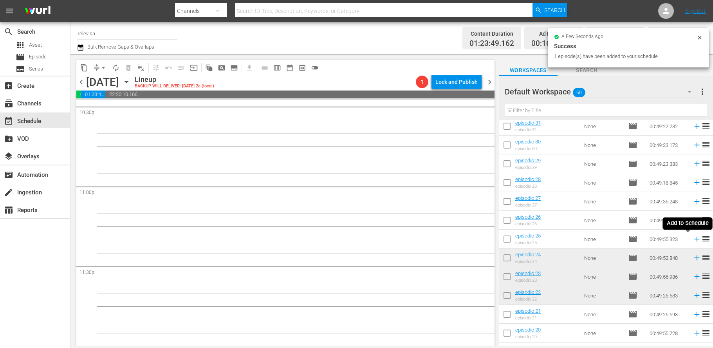
click at [692, 240] on icon at bounding box center [696, 238] width 9 height 9
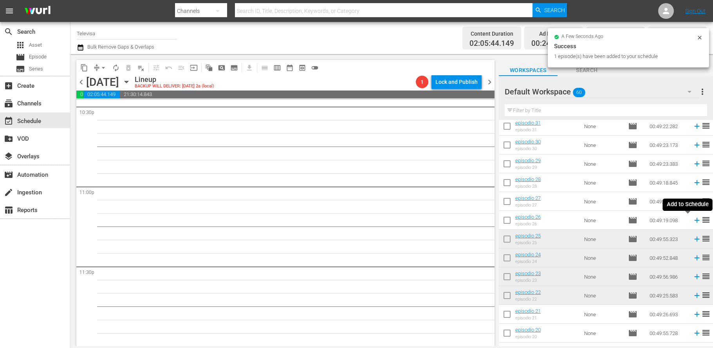
click at [692, 221] on icon at bounding box center [696, 220] width 9 height 9
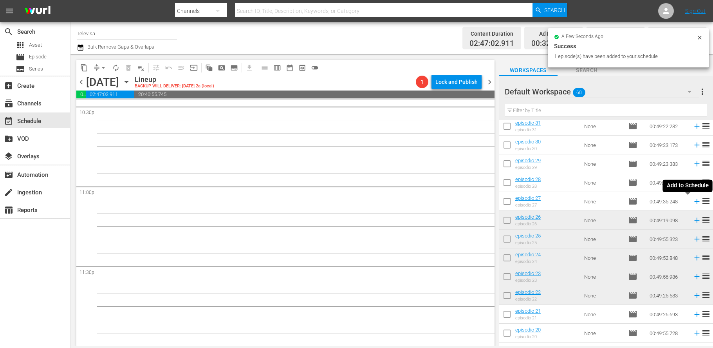
click at [692, 202] on icon at bounding box center [696, 201] width 9 height 9
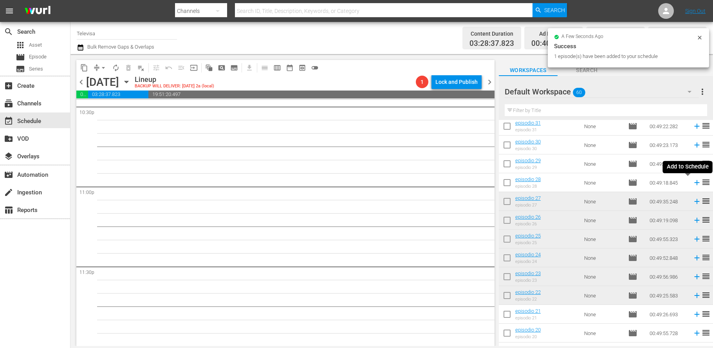
click at [694, 183] on icon at bounding box center [696, 182] width 5 height 5
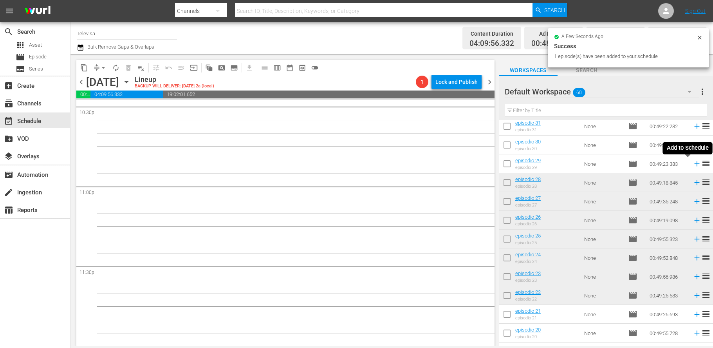
click at [694, 164] on icon at bounding box center [696, 163] width 5 height 5
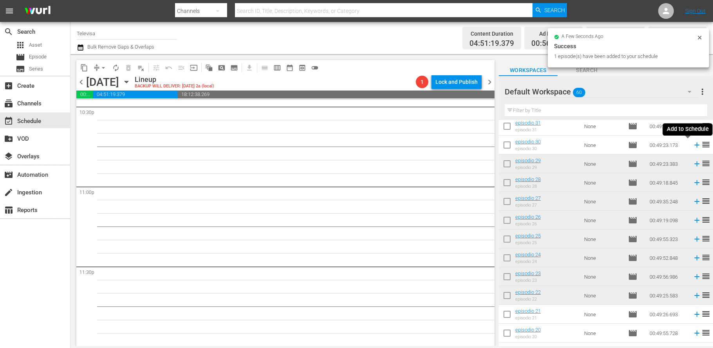
click at [694, 146] on icon at bounding box center [696, 144] width 5 height 5
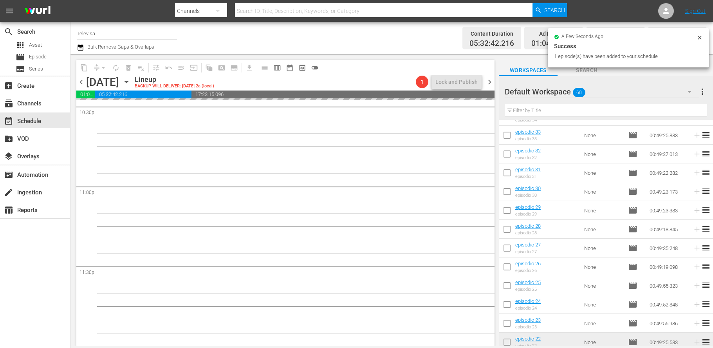
scroll to position [508, 0]
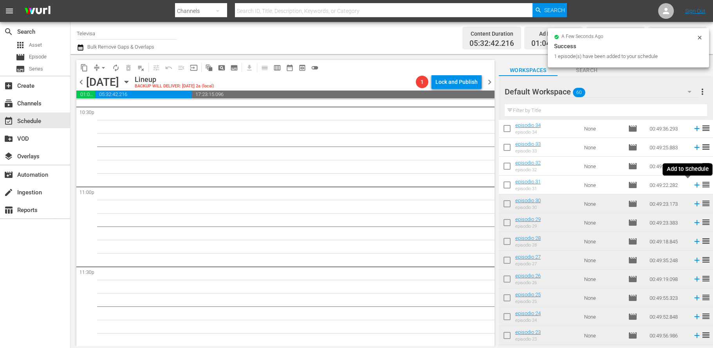
click at [694, 187] on icon at bounding box center [696, 184] width 5 height 5
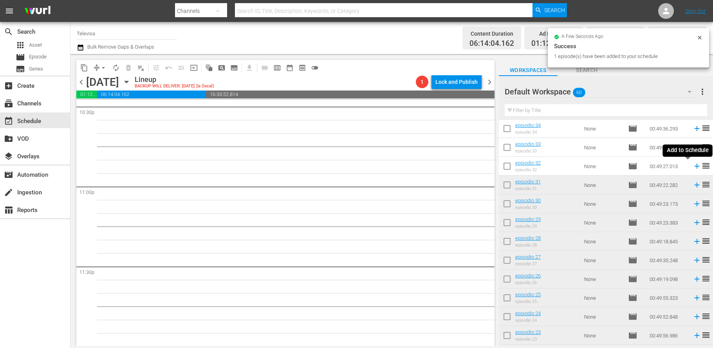
click at [692, 167] on icon at bounding box center [696, 166] width 9 height 9
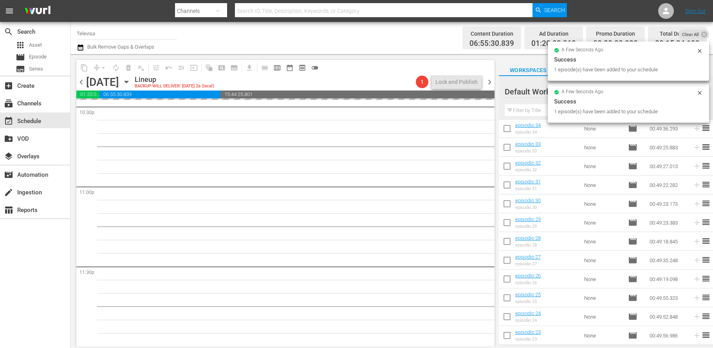
scroll to position [450, 0]
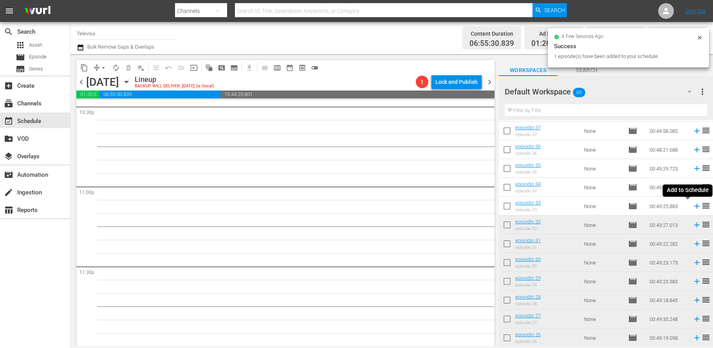
click at [694, 207] on icon at bounding box center [696, 206] width 5 height 5
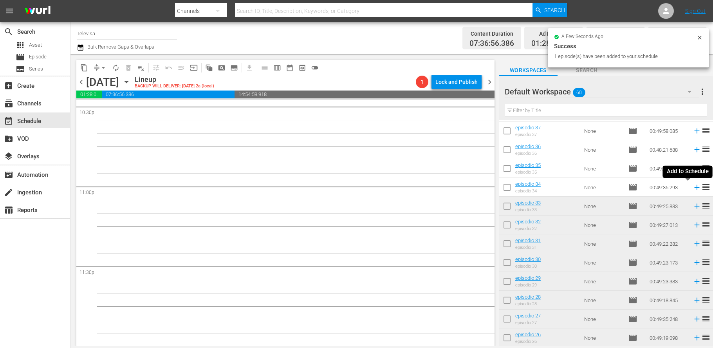
click at [694, 187] on icon at bounding box center [696, 187] width 5 height 5
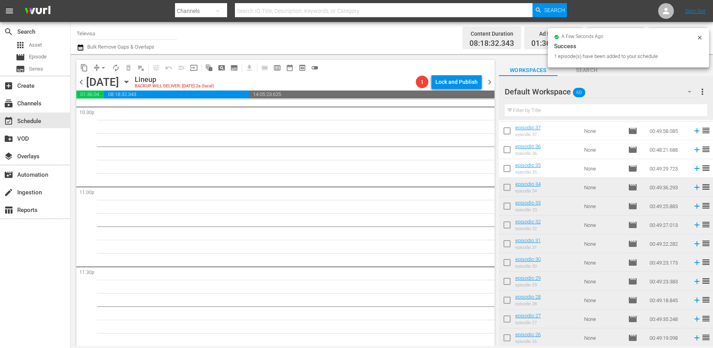
scroll to position [391, 0]
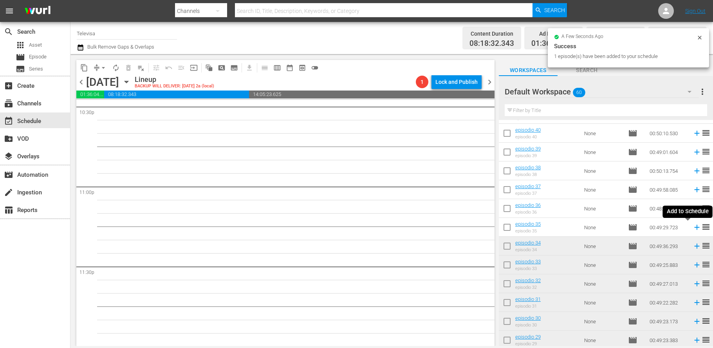
click at [692, 228] on icon at bounding box center [696, 227] width 9 height 9
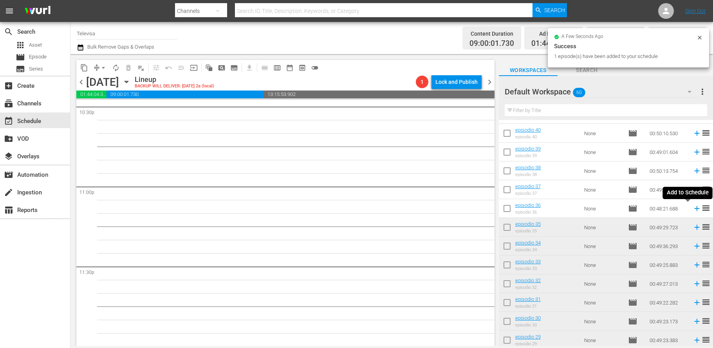
click at [694, 208] on icon at bounding box center [696, 208] width 5 height 5
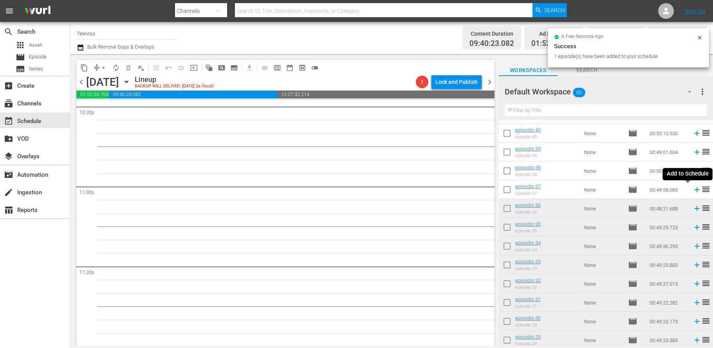
click at [694, 189] on icon at bounding box center [696, 189] width 5 height 5
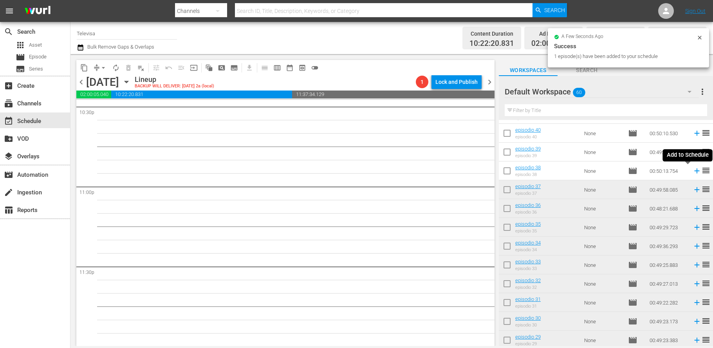
click at [694, 171] on icon at bounding box center [696, 170] width 5 height 5
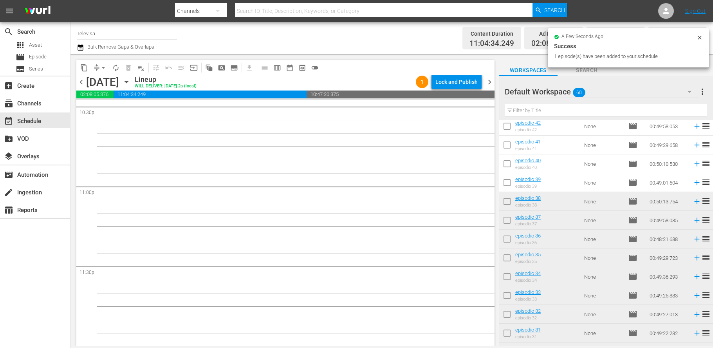
scroll to position [332, 0]
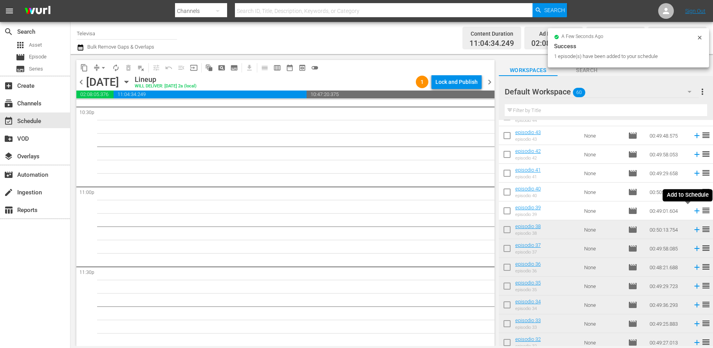
click at [694, 211] on icon at bounding box center [696, 210] width 5 height 5
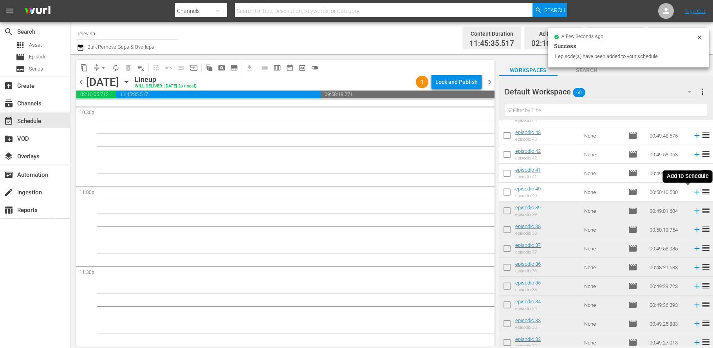
click at [694, 193] on icon at bounding box center [696, 191] width 5 height 5
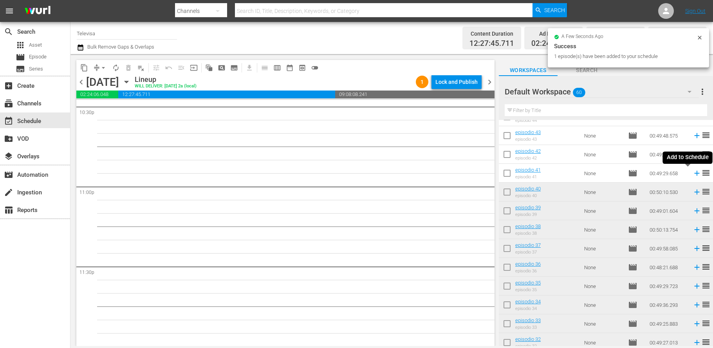
click at [694, 173] on icon at bounding box center [696, 173] width 5 height 5
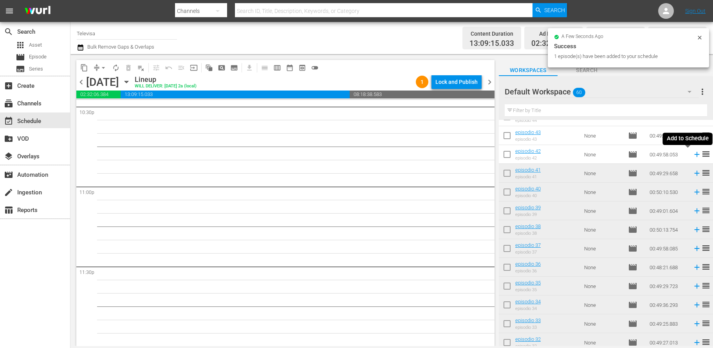
click at [694, 156] on icon at bounding box center [696, 154] width 5 height 5
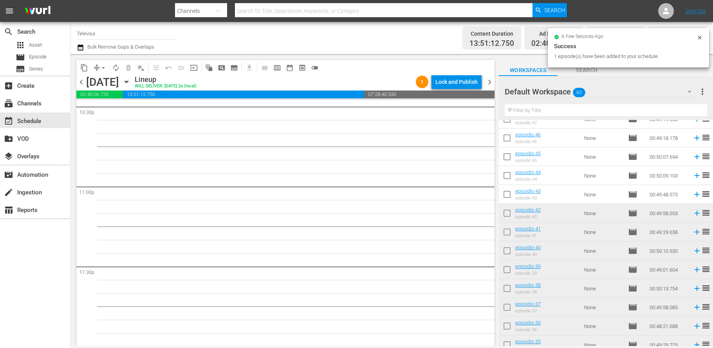
scroll to position [215, 0]
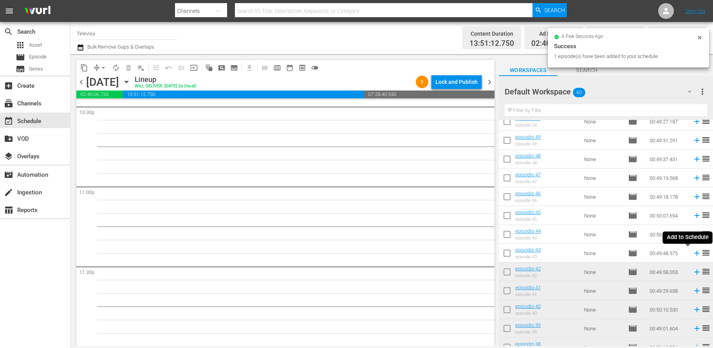
click at [694, 253] on icon at bounding box center [696, 252] width 5 height 5
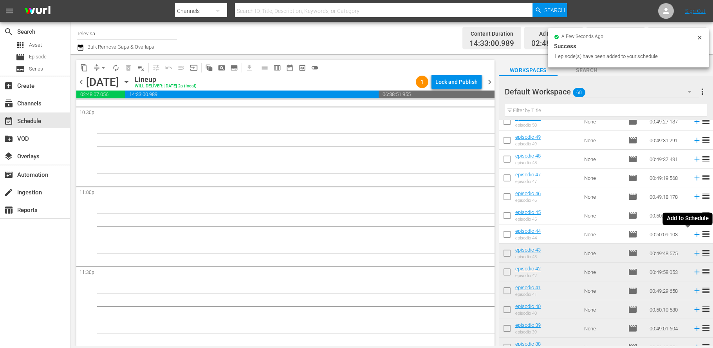
click at [694, 234] on icon at bounding box center [696, 234] width 5 height 5
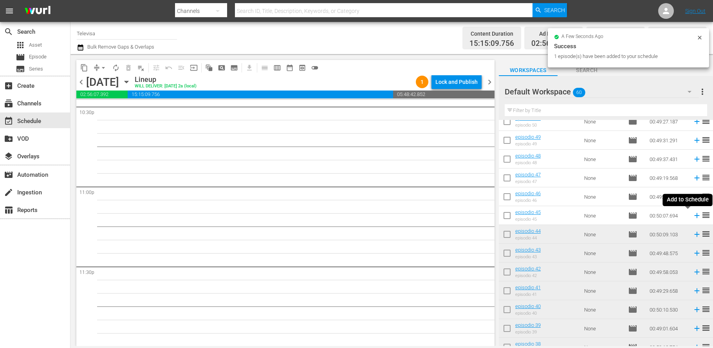
click at [694, 216] on icon at bounding box center [696, 215] width 5 height 5
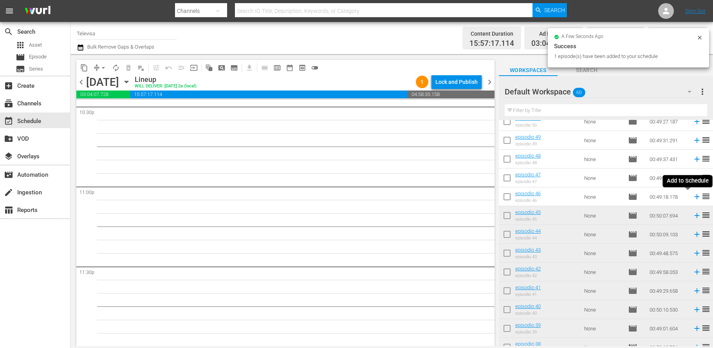
click at [692, 198] on icon at bounding box center [696, 196] width 9 height 9
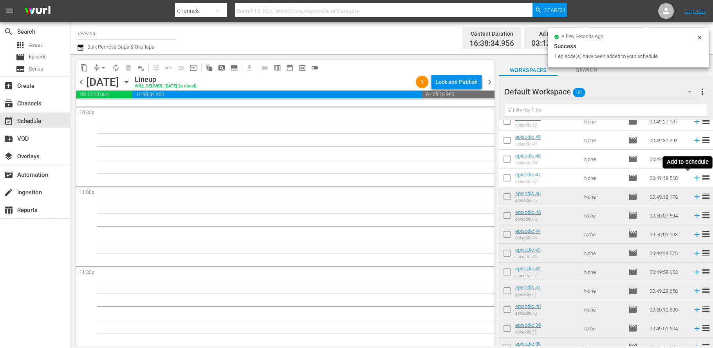
click at [692, 178] on icon at bounding box center [696, 177] width 9 height 9
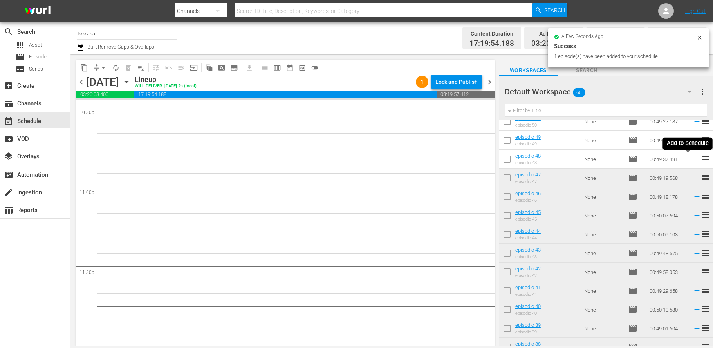
click at [694, 160] on icon at bounding box center [696, 159] width 5 height 5
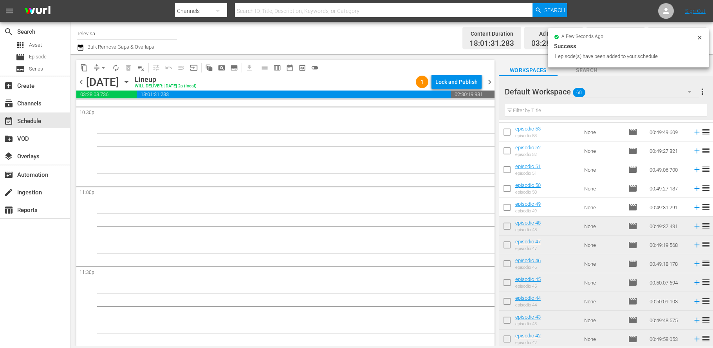
scroll to position [97, 0]
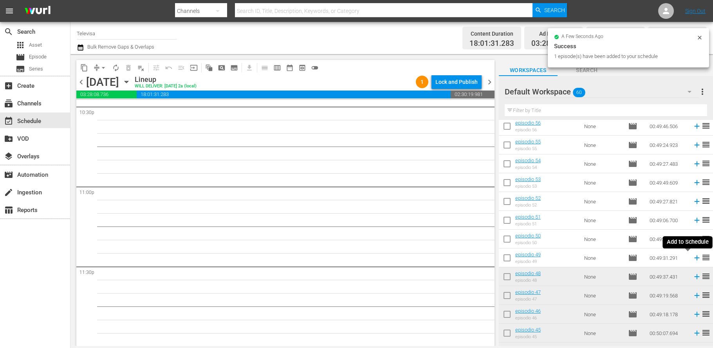
click at [694, 260] on icon at bounding box center [696, 257] width 5 height 5
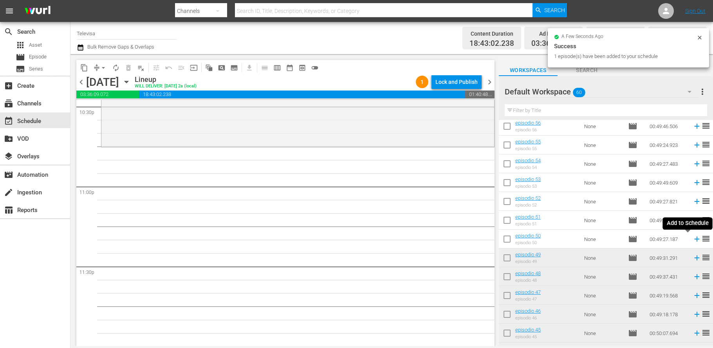
click at [694, 239] on icon at bounding box center [696, 238] width 5 height 5
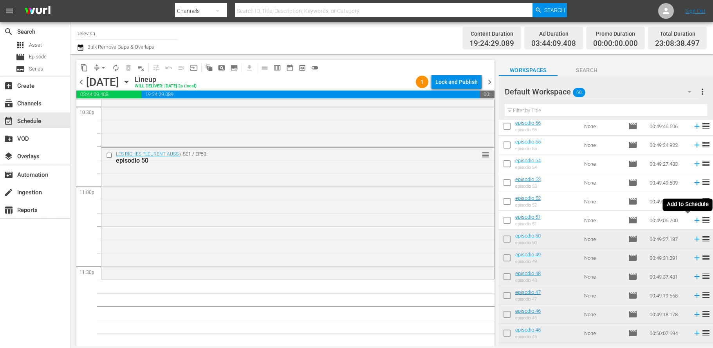
click at [692, 221] on icon at bounding box center [696, 220] width 9 height 9
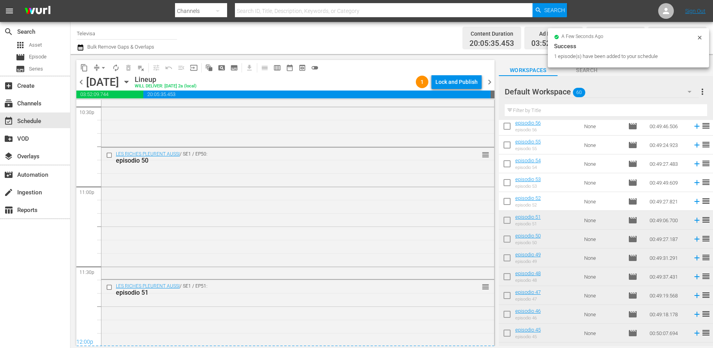
scroll to position [3650, 0]
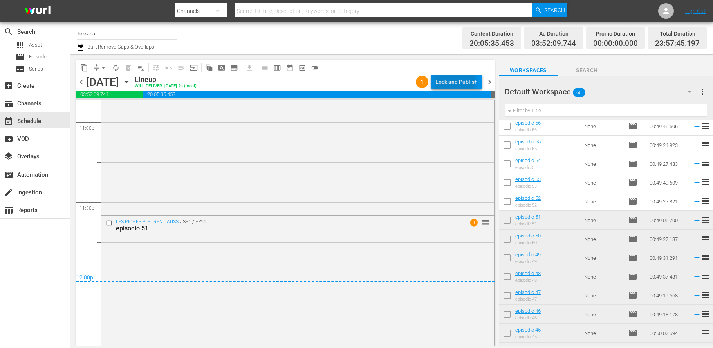
click at [454, 79] on div "Lock and Publish" at bounding box center [456, 82] width 42 height 14
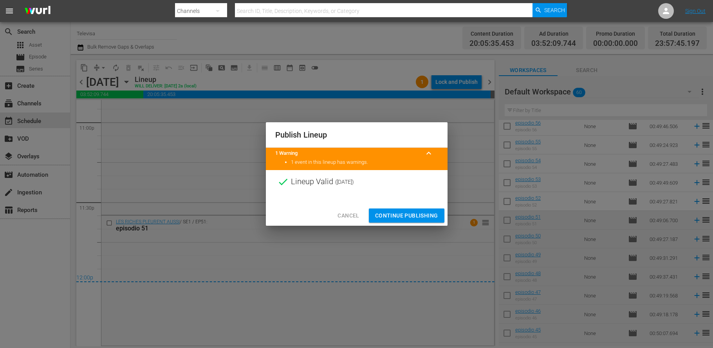
drag, startPoint x: 402, startPoint y: 205, endPoint x: 403, endPoint y: 218, distance: 13.7
click at [402, 206] on div "Cancel Continue Publishing" at bounding box center [357, 215] width 182 height 21
click at [403, 218] on span "Continue Publishing" at bounding box center [406, 216] width 63 height 10
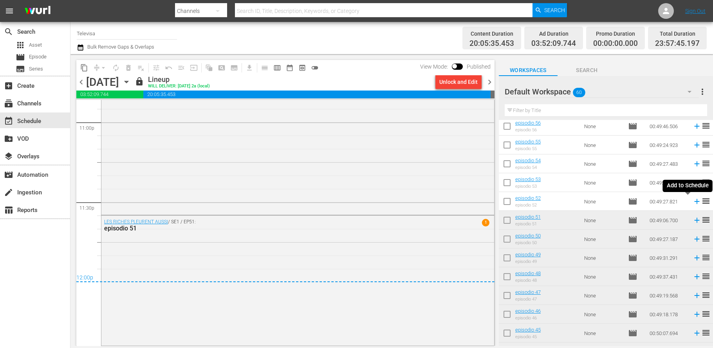
click at [694, 201] on icon at bounding box center [696, 201] width 5 height 5
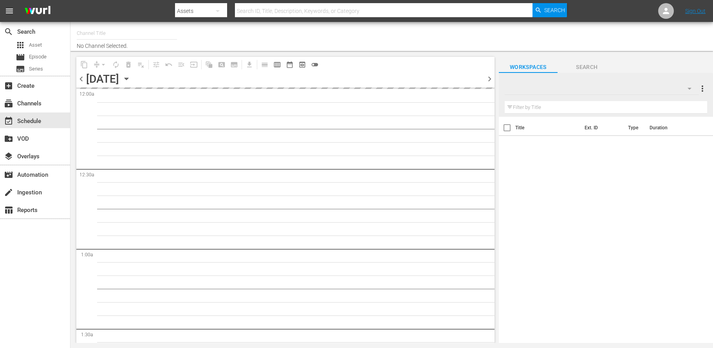
type input "Televisa (820)"
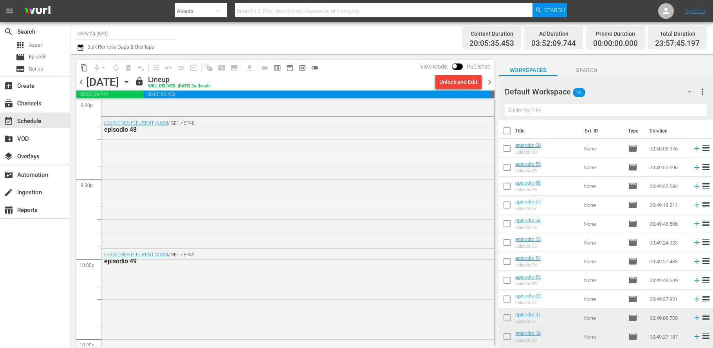
scroll to position [3650, 0]
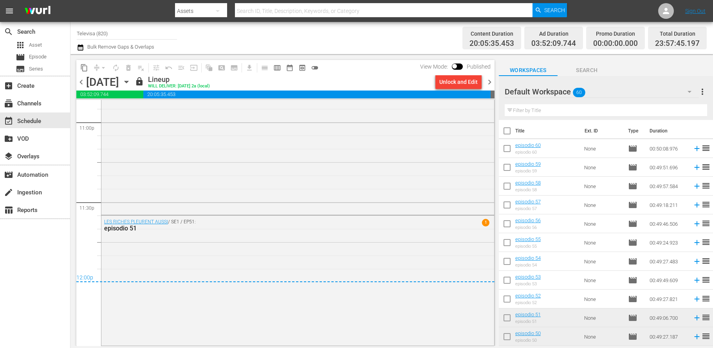
click at [131, 83] on icon "button" at bounding box center [126, 81] width 9 height 9
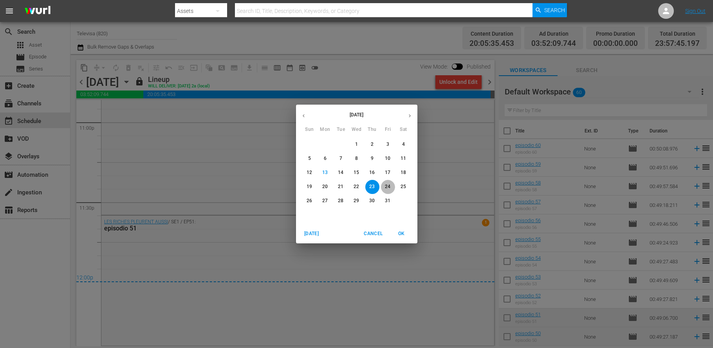
click at [387, 185] on p "24" at bounding box center [387, 186] width 5 height 7
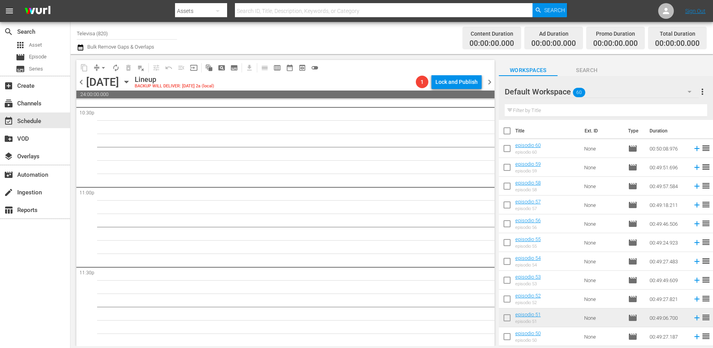
scroll to position [3586, 0]
click at [692, 300] on icon at bounding box center [696, 298] width 9 height 9
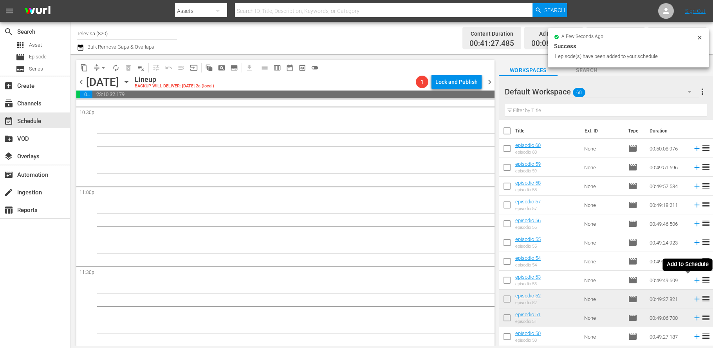
click at [692, 279] on icon at bounding box center [696, 280] width 9 height 9
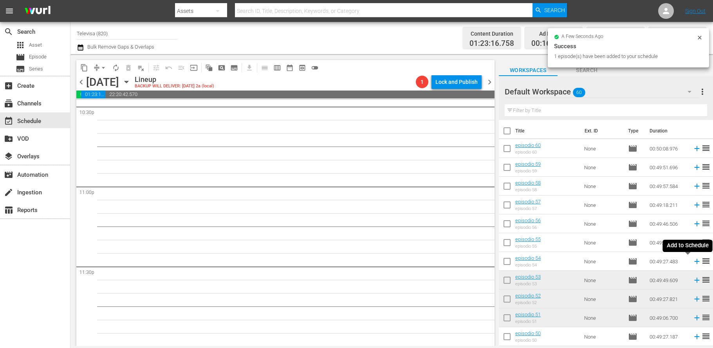
click at [692, 263] on icon at bounding box center [696, 261] width 9 height 9
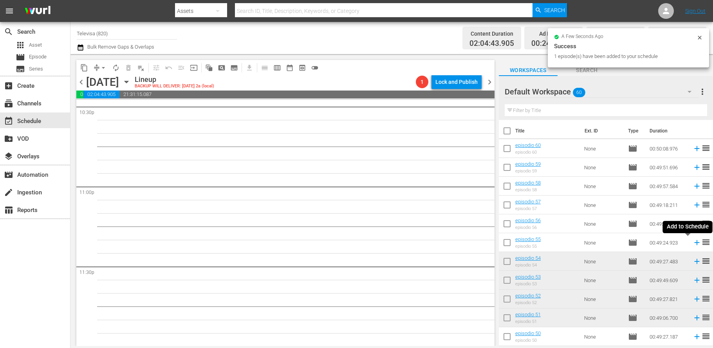
click at [694, 242] on icon at bounding box center [696, 242] width 5 height 5
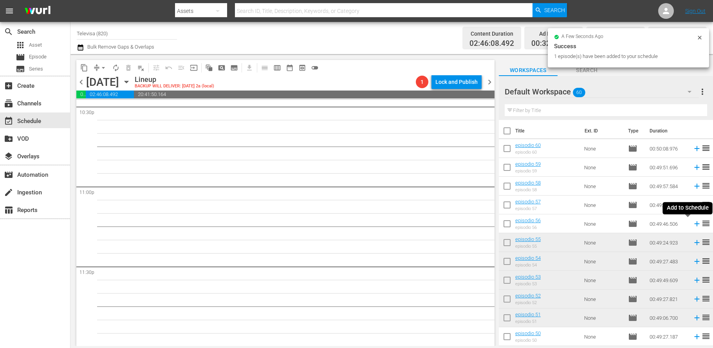
click at [692, 225] on icon at bounding box center [696, 223] width 9 height 9
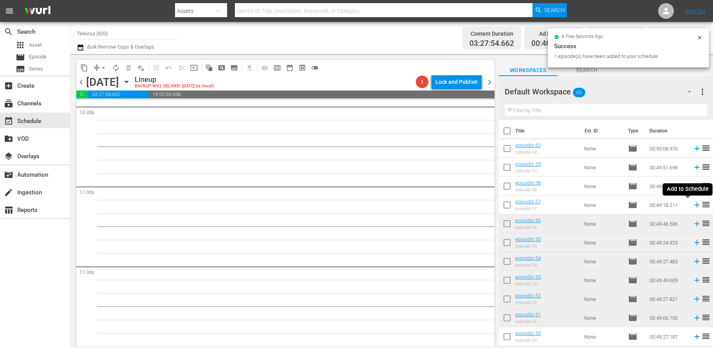
click at [694, 205] on icon at bounding box center [696, 204] width 5 height 5
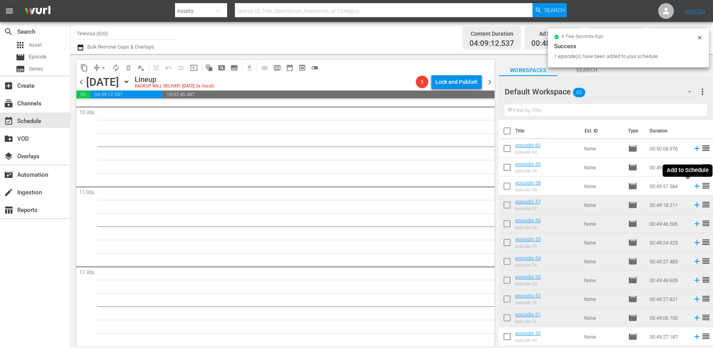
click at [692, 187] on icon at bounding box center [696, 186] width 9 height 9
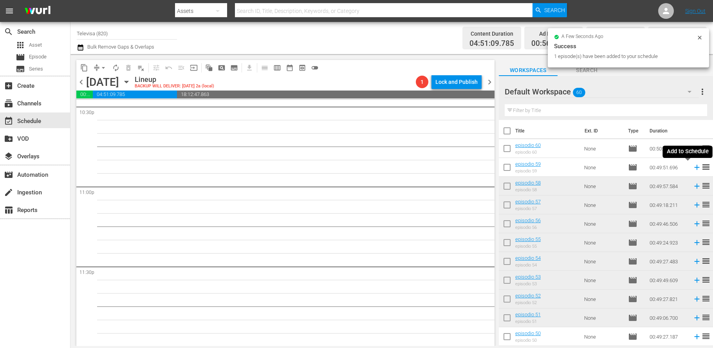
click at [692, 168] on icon at bounding box center [696, 167] width 9 height 9
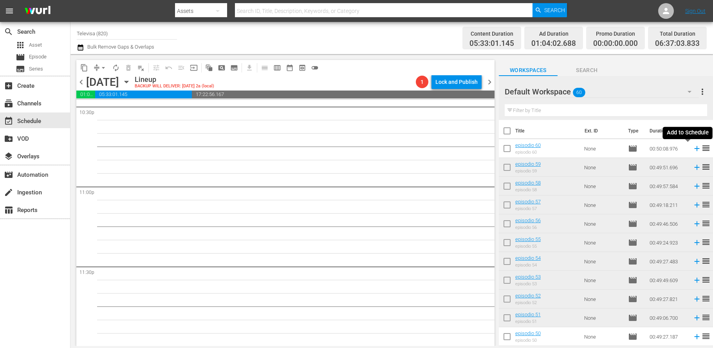
click at [692, 148] on icon at bounding box center [696, 148] width 9 height 9
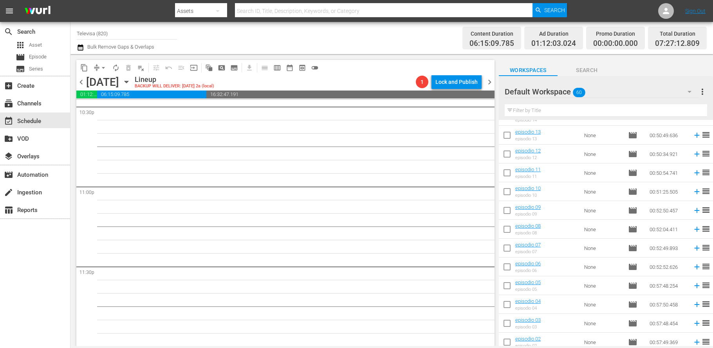
scroll to position [919, 0]
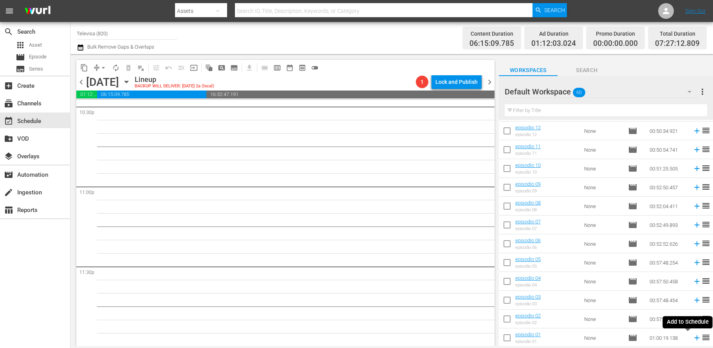
click at [694, 339] on icon at bounding box center [696, 337] width 5 height 5
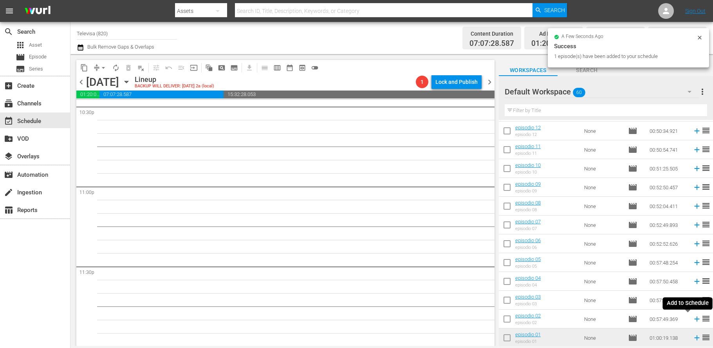
click at [694, 319] on icon at bounding box center [696, 318] width 5 height 5
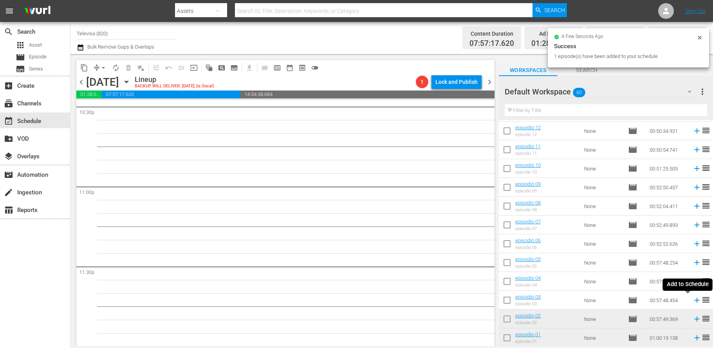
click at [692, 301] on icon at bounding box center [696, 299] width 9 height 9
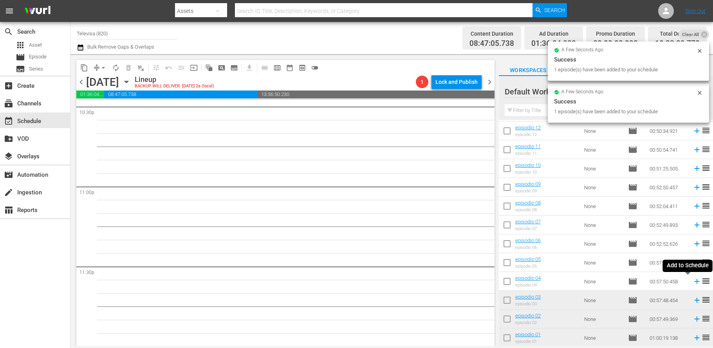
click at [692, 282] on icon at bounding box center [696, 281] width 9 height 9
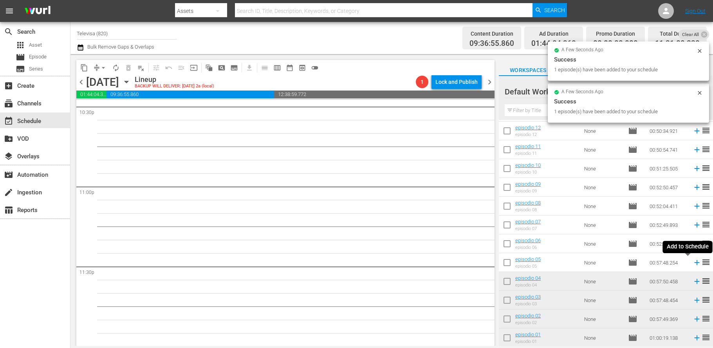
click at [694, 263] on icon at bounding box center [696, 262] width 5 height 5
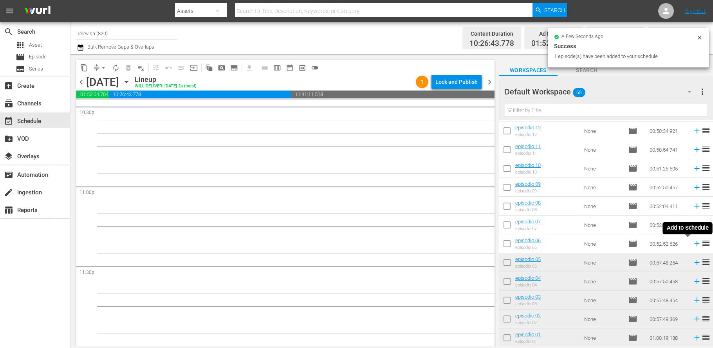
click at [692, 243] on icon at bounding box center [696, 243] width 9 height 9
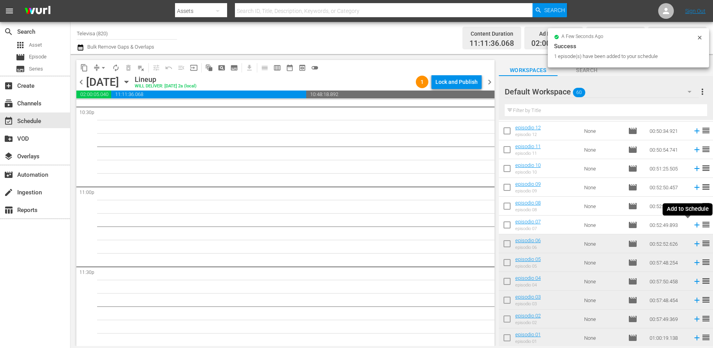
click at [692, 226] on icon at bounding box center [696, 224] width 9 height 9
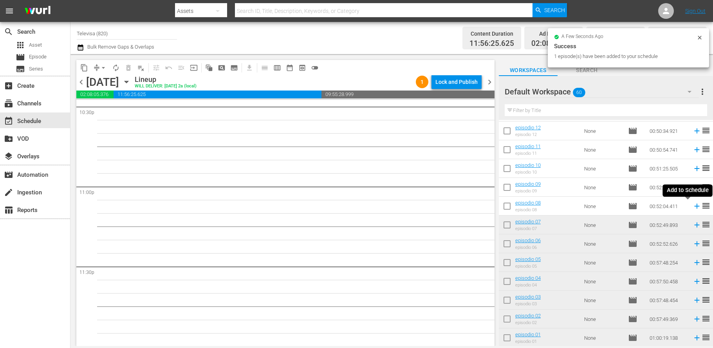
click at [694, 207] on icon at bounding box center [696, 206] width 5 height 5
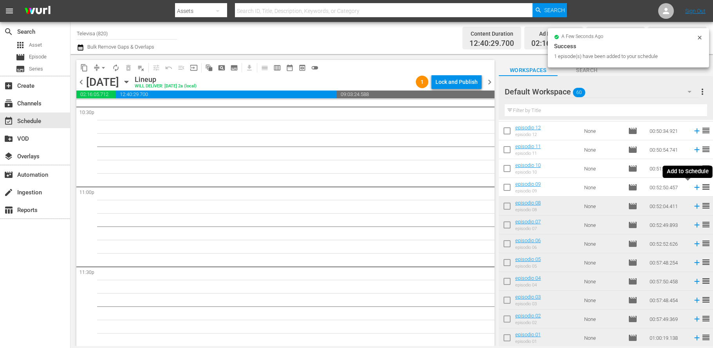
click at [694, 187] on icon at bounding box center [696, 187] width 5 height 5
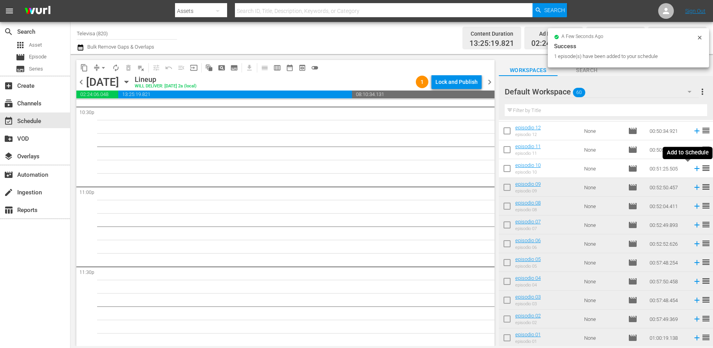
click at [694, 168] on icon at bounding box center [696, 168] width 5 height 5
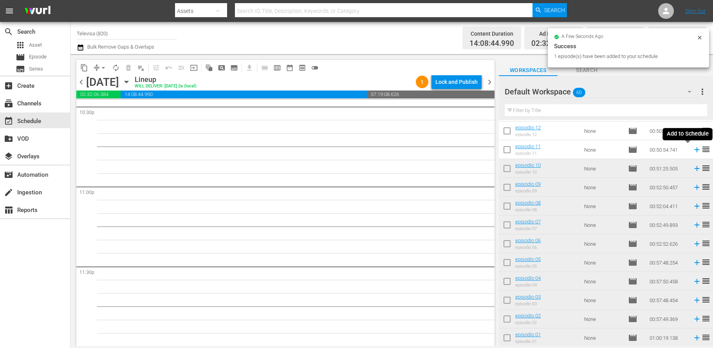
click at [692, 151] on icon at bounding box center [696, 149] width 9 height 9
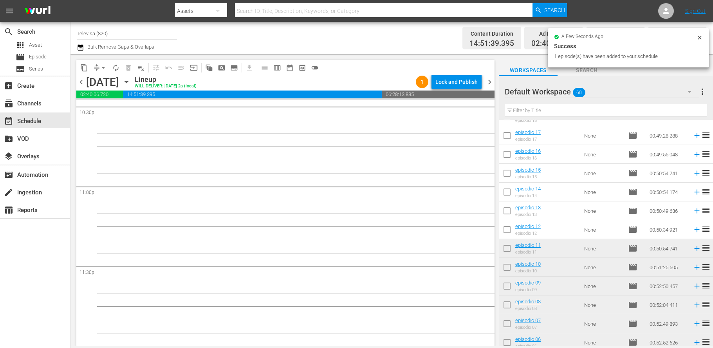
scroll to position [802, 0]
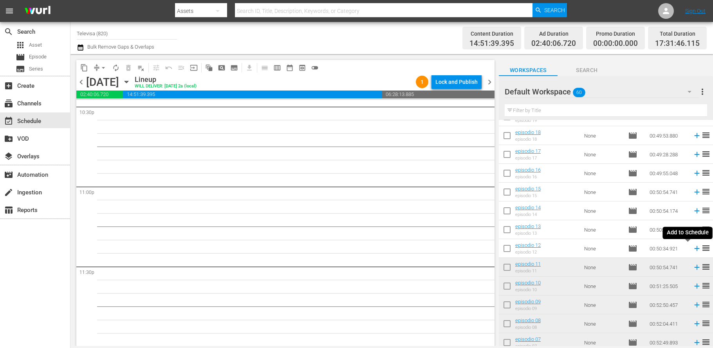
click at [694, 248] on icon at bounding box center [696, 248] width 5 height 5
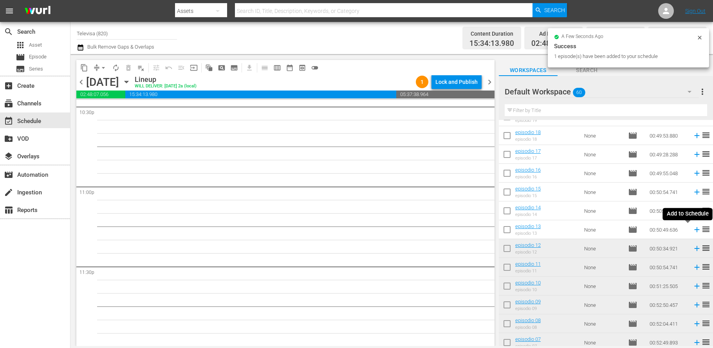
click at [694, 229] on icon at bounding box center [696, 229] width 5 height 5
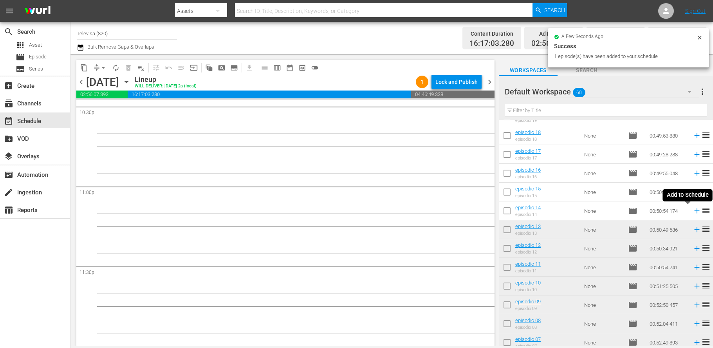
click at [692, 212] on icon at bounding box center [696, 210] width 9 height 9
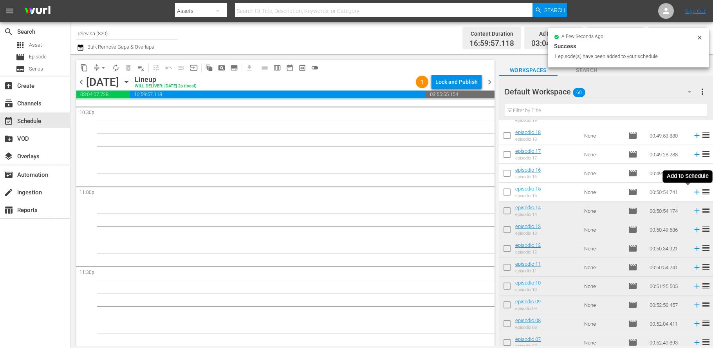
click at [694, 193] on icon at bounding box center [696, 191] width 5 height 5
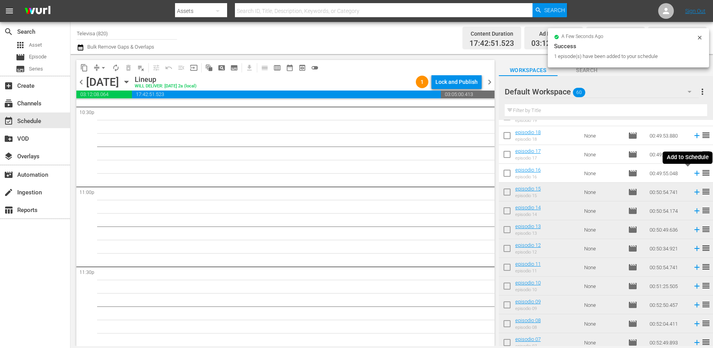
click at [694, 174] on icon at bounding box center [696, 173] width 5 height 5
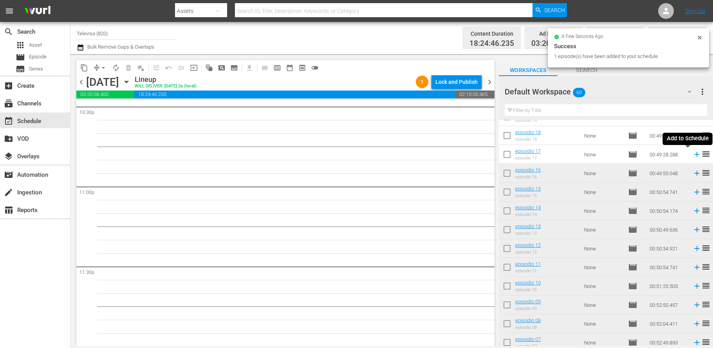
click at [692, 154] on icon at bounding box center [696, 154] width 9 height 9
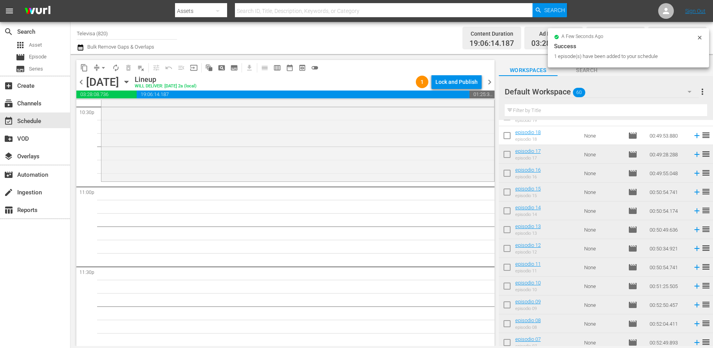
scroll to position [743, 0]
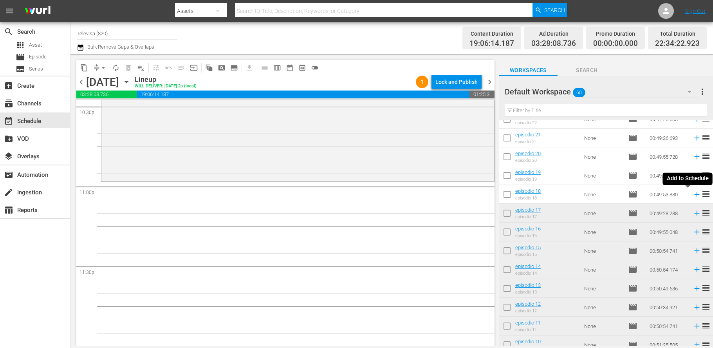
click at [692, 195] on icon at bounding box center [696, 194] width 9 height 9
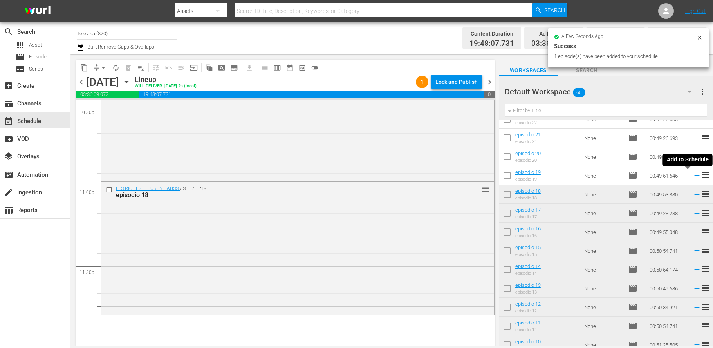
click at [694, 177] on icon at bounding box center [696, 175] width 5 height 5
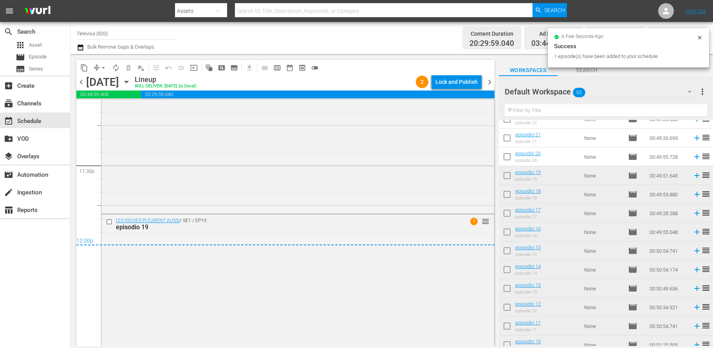
scroll to position [3688, 0]
click at [451, 83] on div "Lock and Publish" at bounding box center [456, 82] width 42 height 14
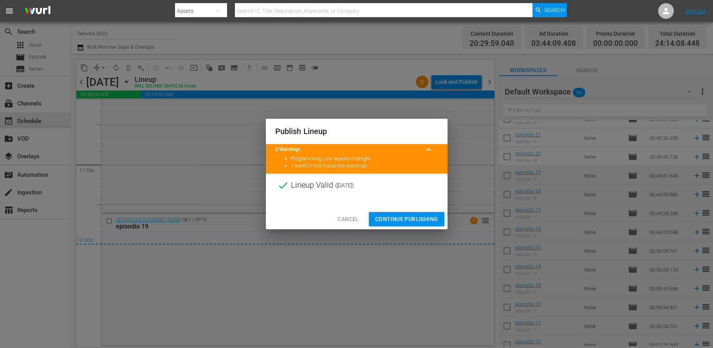
click at [400, 221] on span "Continue Publishing" at bounding box center [406, 219] width 63 height 10
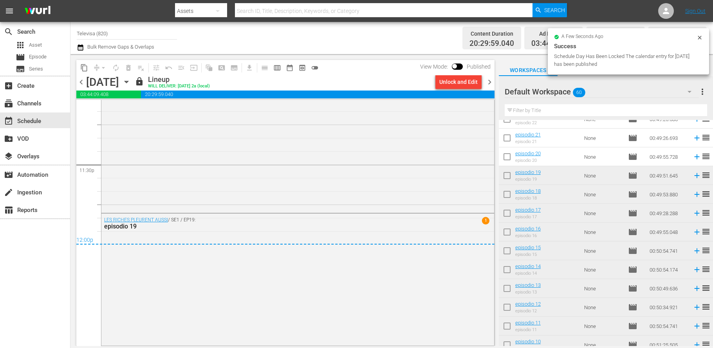
click at [128, 81] on icon "button" at bounding box center [126, 82] width 4 height 2
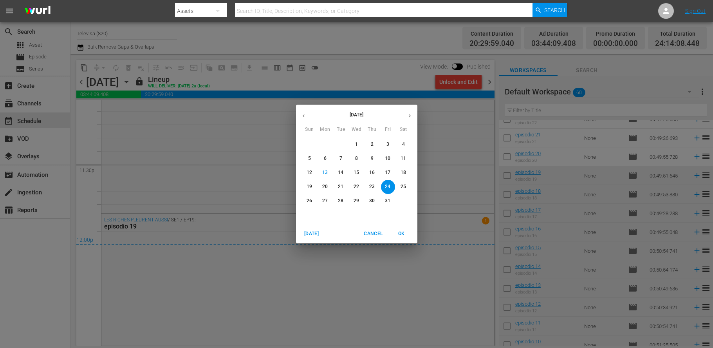
click at [403, 185] on p "25" at bounding box center [402, 186] width 5 height 7
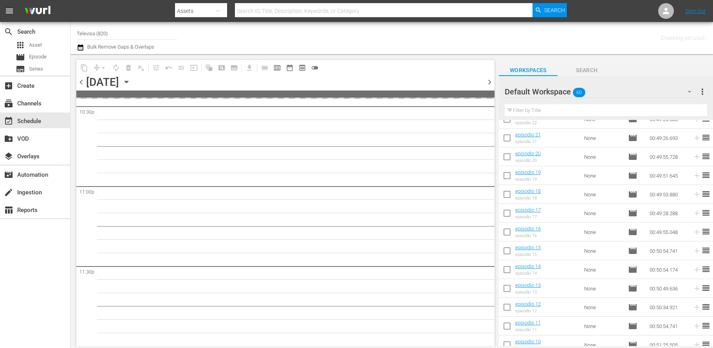
scroll to position [3586, 0]
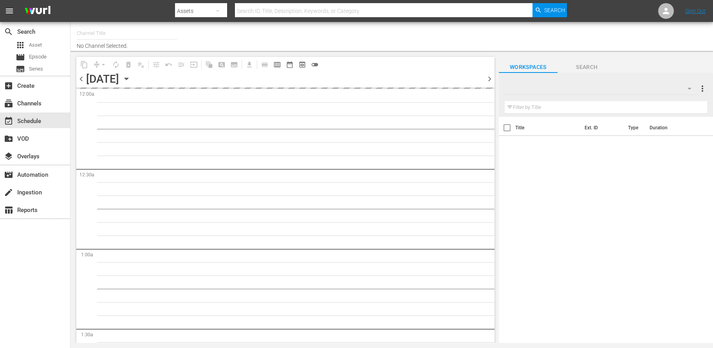
type input "Televisa (820)"
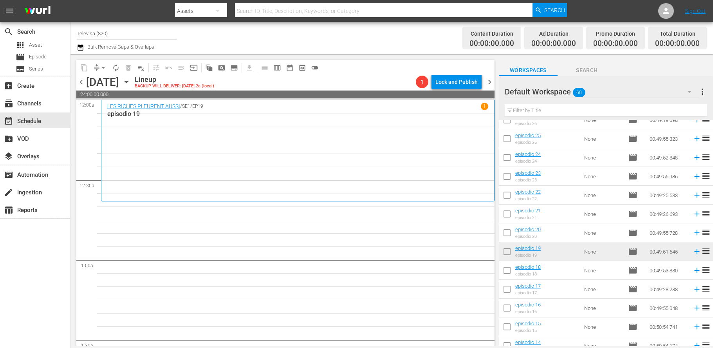
scroll to position [668, 0]
click at [692, 232] on icon at bounding box center [696, 231] width 9 height 9
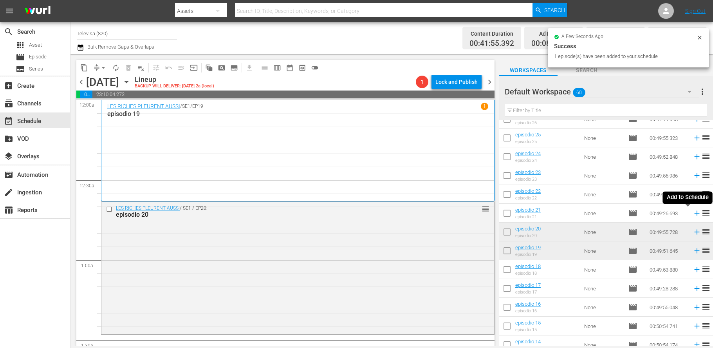
click at [692, 214] on icon at bounding box center [696, 213] width 9 height 9
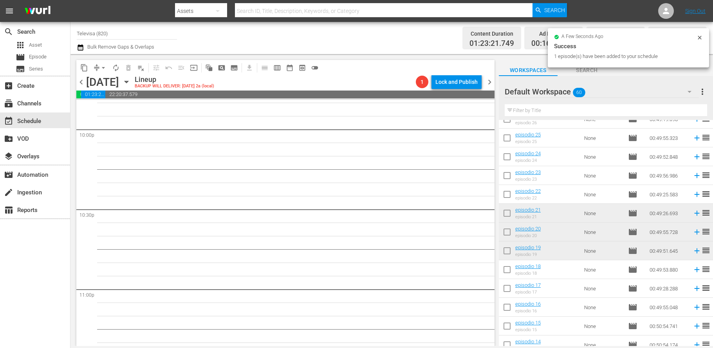
scroll to position [3586, 0]
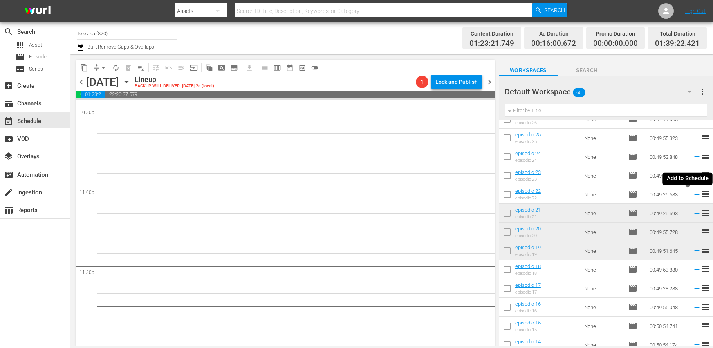
click at [692, 195] on icon at bounding box center [696, 194] width 9 height 9
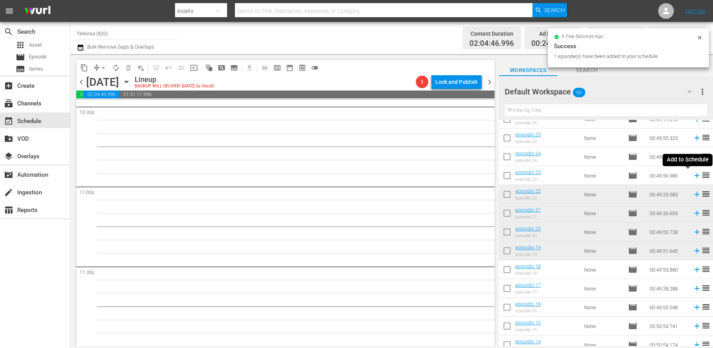
scroll to position [3573, 0]
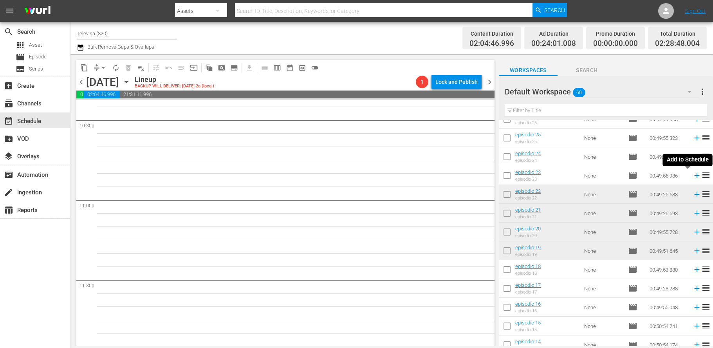
click at [694, 177] on icon at bounding box center [696, 175] width 5 height 5
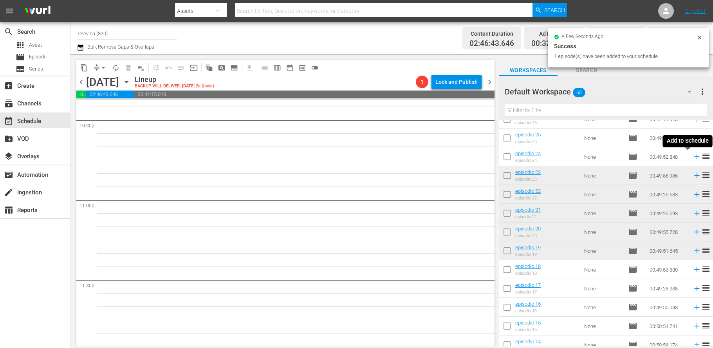
scroll to position [3559, 0]
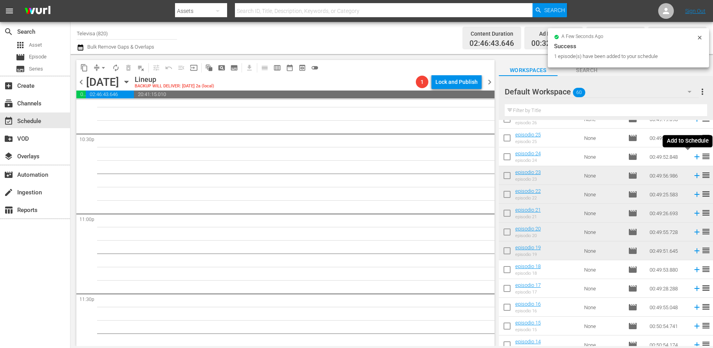
click at [694, 157] on icon at bounding box center [696, 156] width 5 height 5
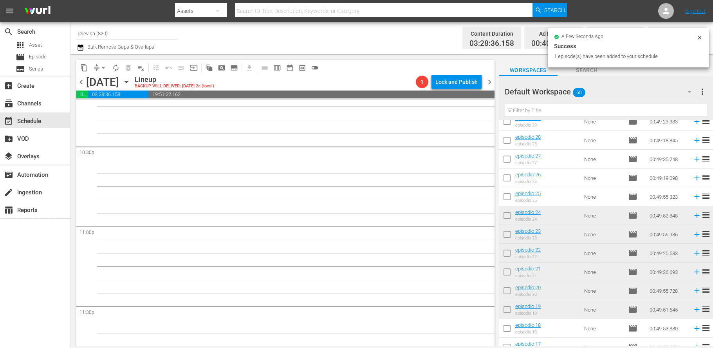
scroll to position [551, 0]
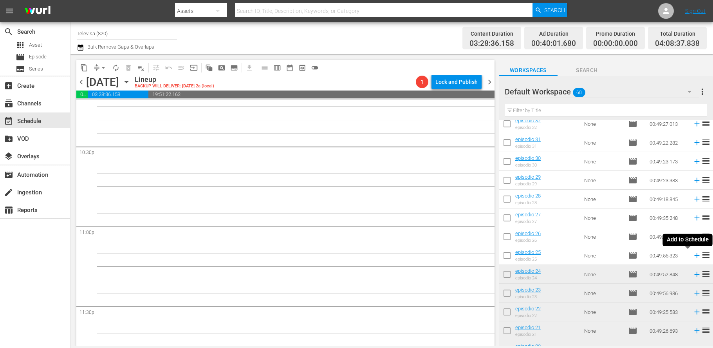
click at [694, 256] on icon at bounding box center [696, 255] width 5 height 5
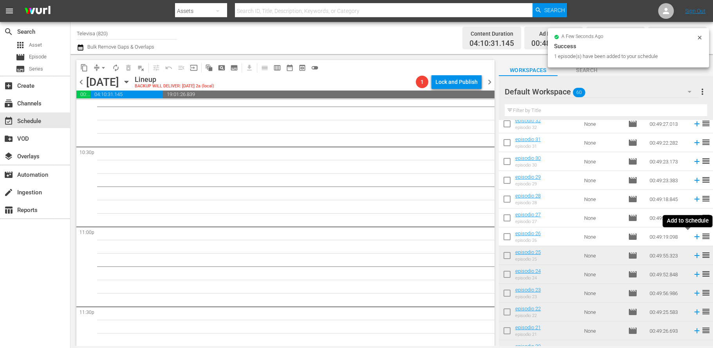
scroll to position [3533, 0]
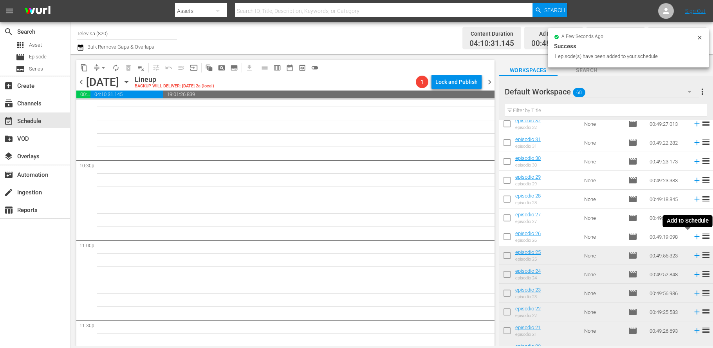
click at [694, 237] on icon at bounding box center [696, 236] width 5 height 5
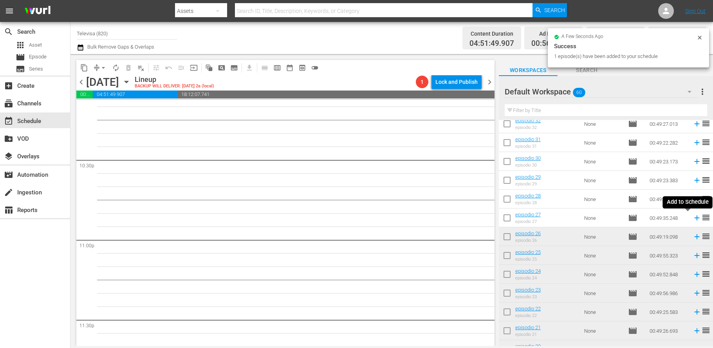
scroll to position [3519, 0]
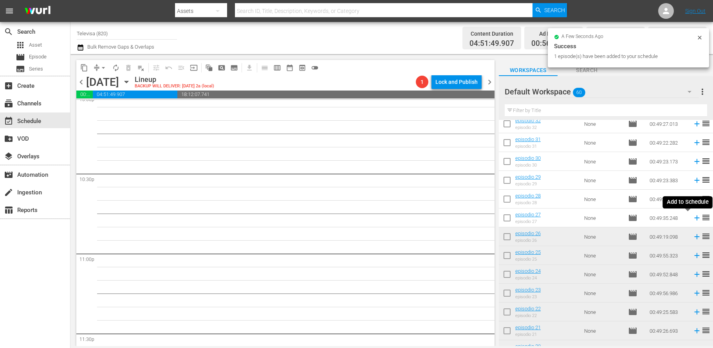
click at [694, 218] on icon at bounding box center [696, 217] width 5 height 5
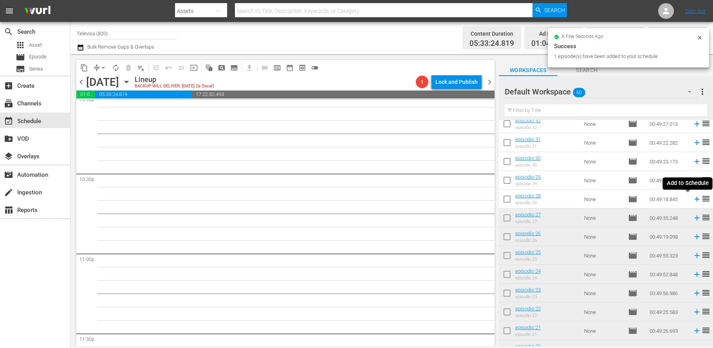
click at [694, 199] on icon at bounding box center [696, 198] width 5 height 5
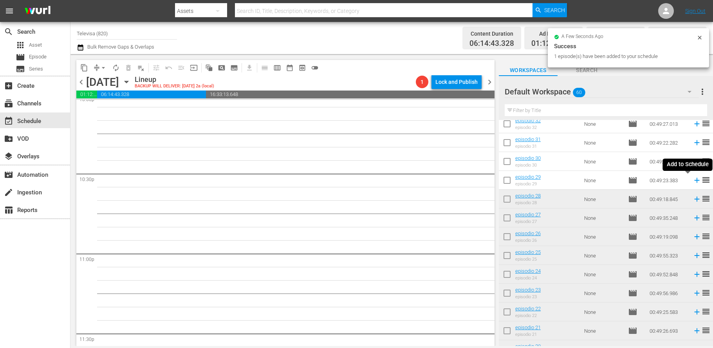
click at [694, 180] on icon at bounding box center [696, 180] width 5 height 5
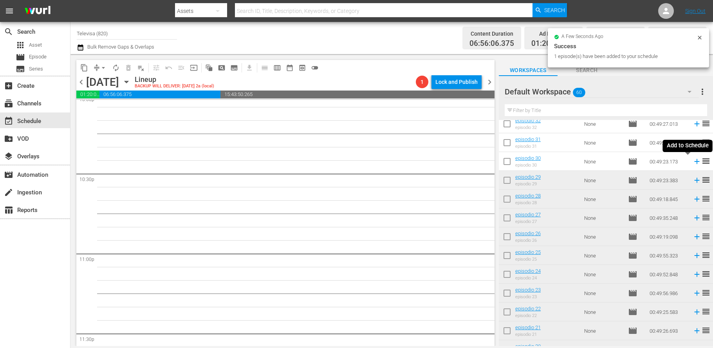
click at [694, 161] on icon at bounding box center [696, 161] width 5 height 5
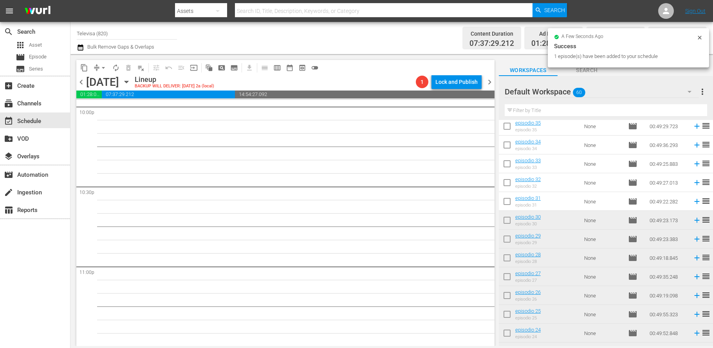
scroll to position [433, 0]
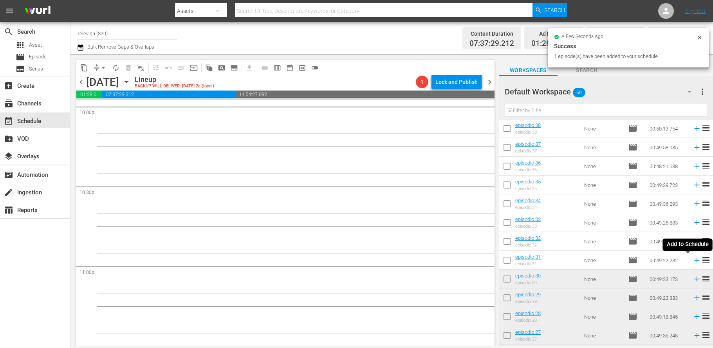
click at [694, 260] on icon at bounding box center [696, 260] width 5 height 5
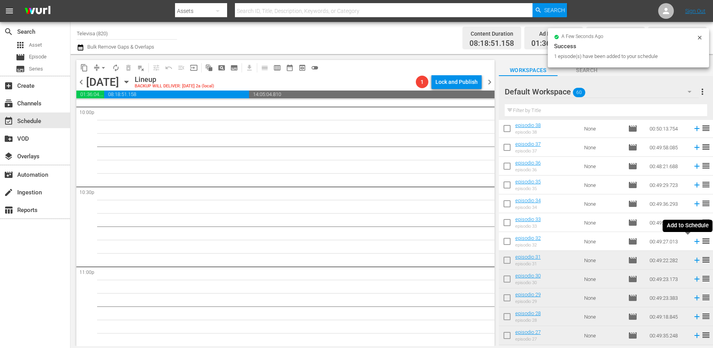
scroll to position [3493, 0]
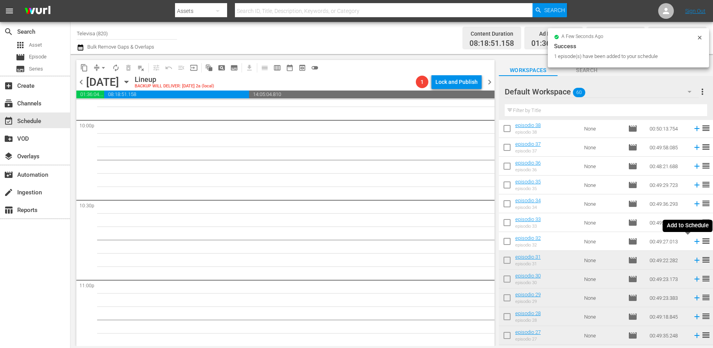
click at [694, 241] on icon at bounding box center [696, 241] width 5 height 5
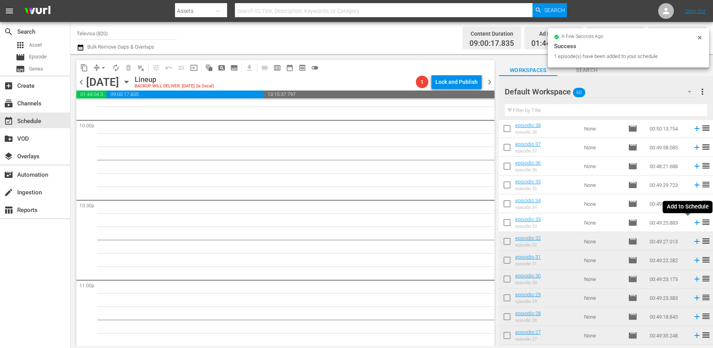
scroll to position [3479, 0]
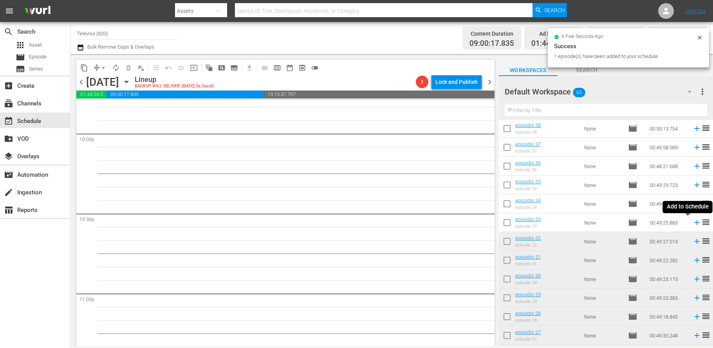
click at [694, 223] on icon at bounding box center [696, 222] width 5 height 5
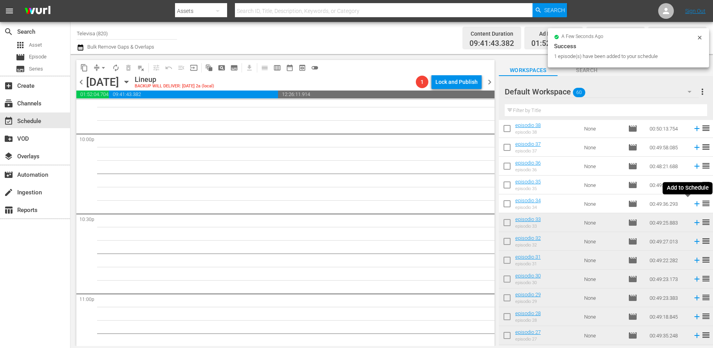
scroll to position [3466, 0]
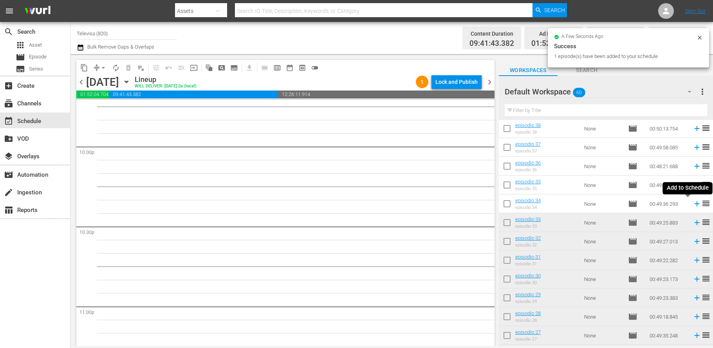
click at [692, 205] on icon at bounding box center [696, 203] width 9 height 9
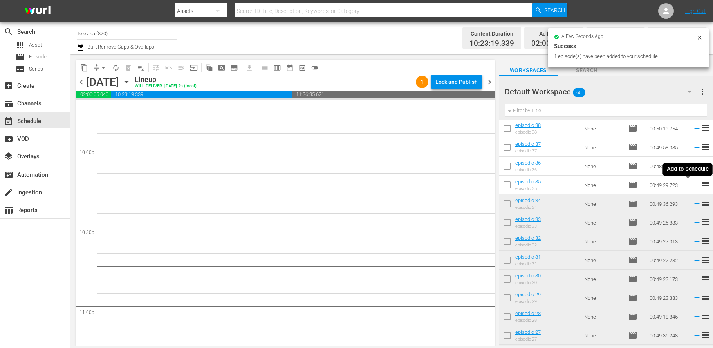
scroll to position [3453, 0]
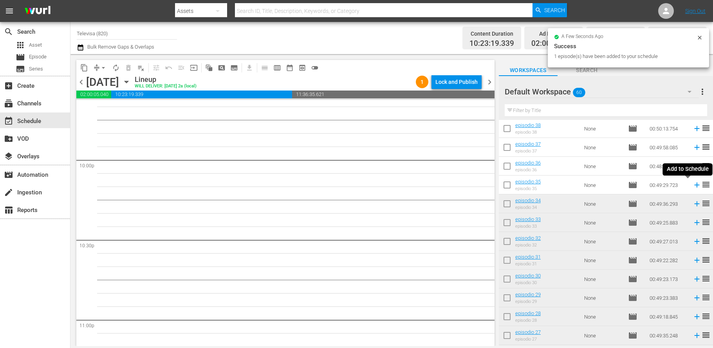
click at [694, 186] on icon at bounding box center [696, 184] width 5 height 5
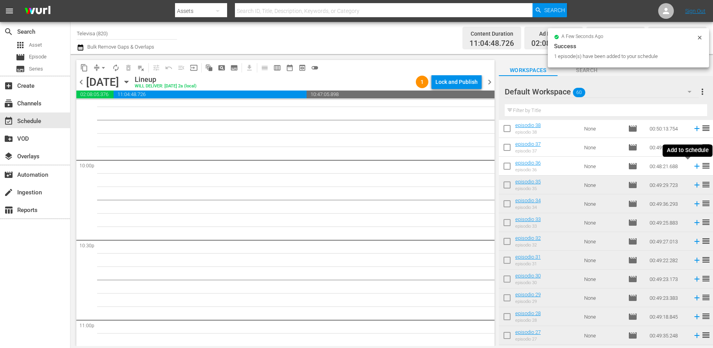
scroll to position [3439, 0]
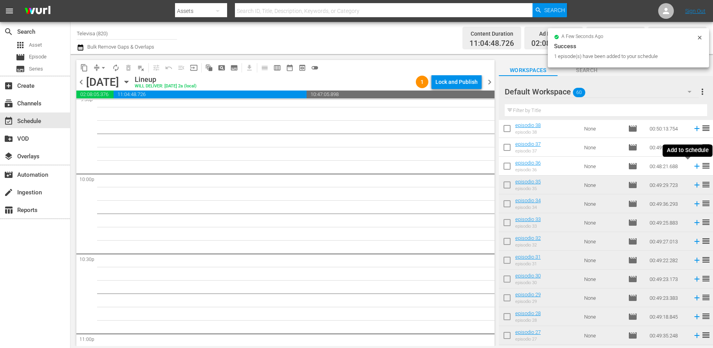
click at [694, 167] on icon at bounding box center [696, 166] width 5 height 5
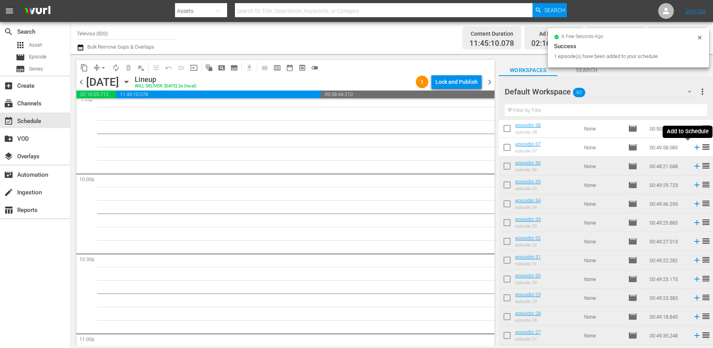
click at [694, 148] on icon at bounding box center [696, 147] width 5 height 5
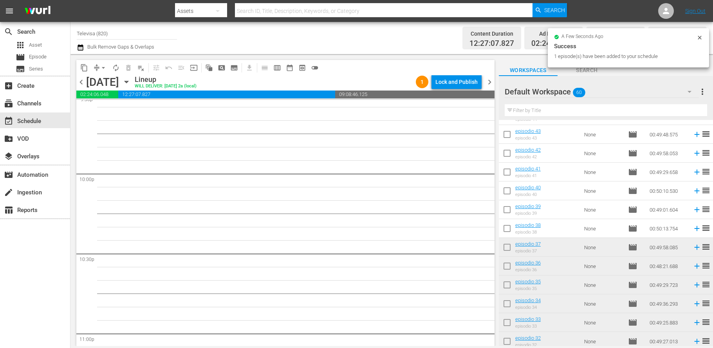
scroll to position [316, 0]
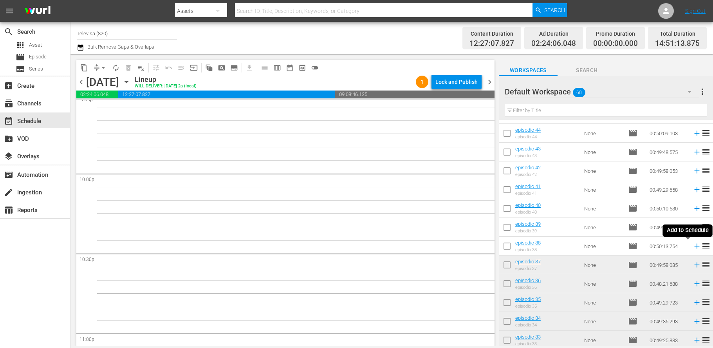
click at [692, 247] on icon at bounding box center [696, 245] width 9 height 9
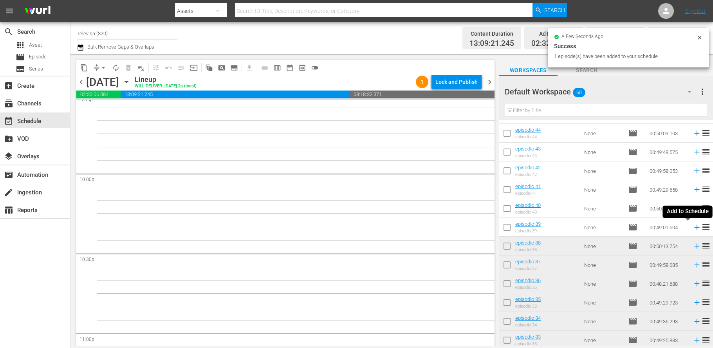
click at [694, 227] on icon at bounding box center [696, 227] width 5 height 5
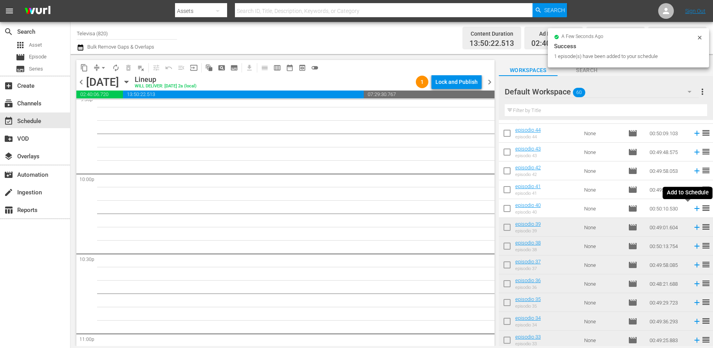
scroll to position [3426, 0]
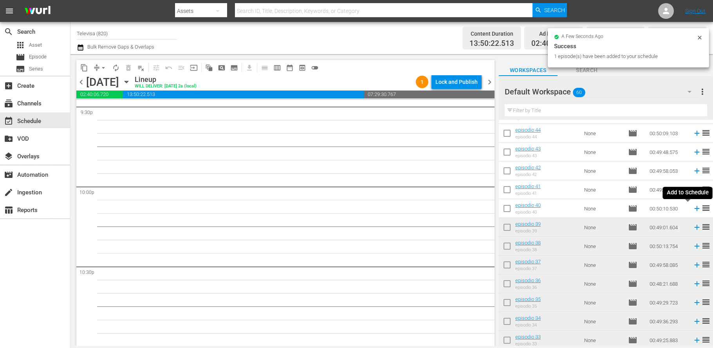
click at [694, 208] on icon at bounding box center [696, 208] width 5 height 5
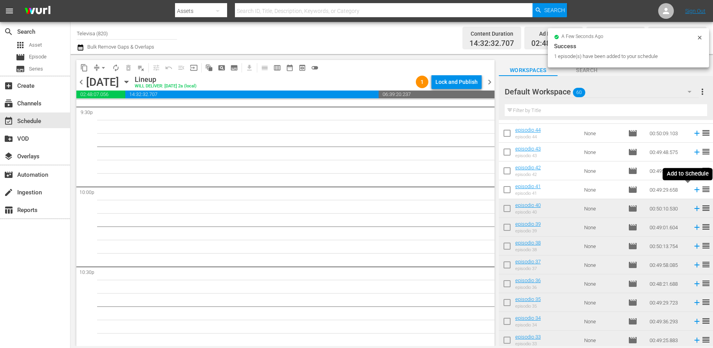
scroll to position [3413, 0]
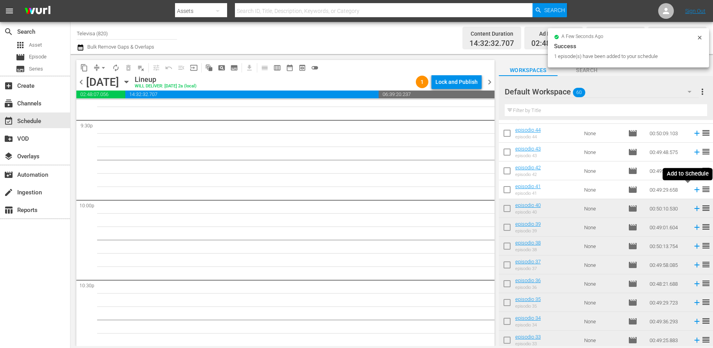
click at [694, 189] on icon at bounding box center [696, 189] width 5 height 5
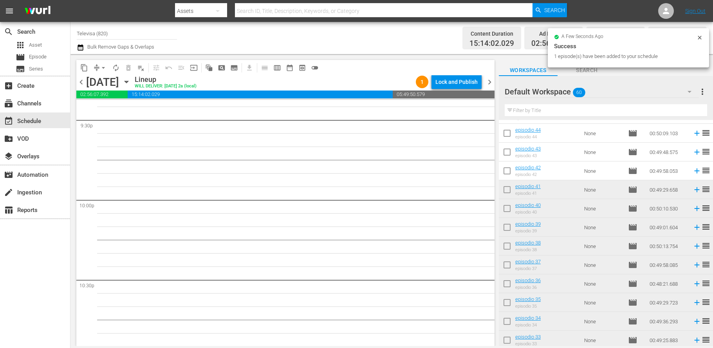
scroll to position [3399, 0]
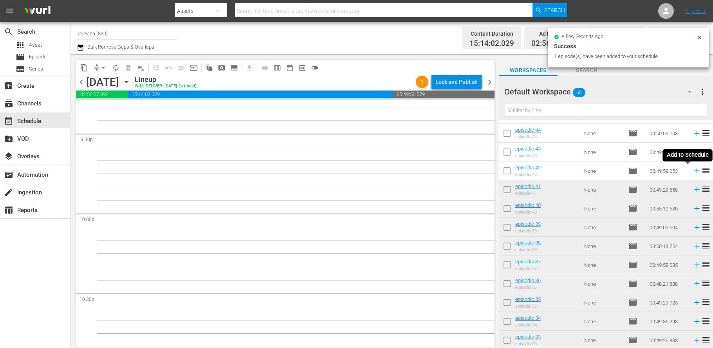
click at [694, 173] on icon at bounding box center [696, 170] width 5 height 5
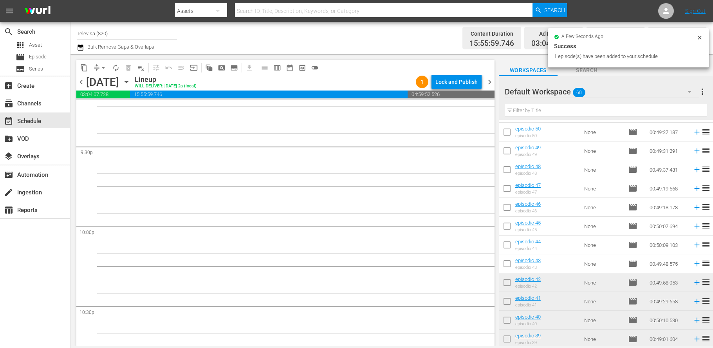
scroll to position [198, 0]
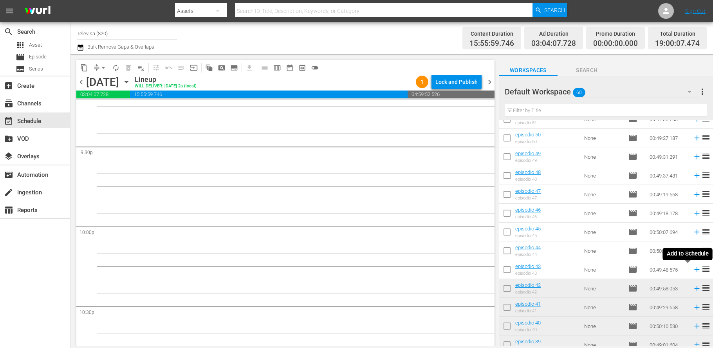
click at [694, 271] on icon at bounding box center [696, 269] width 5 height 5
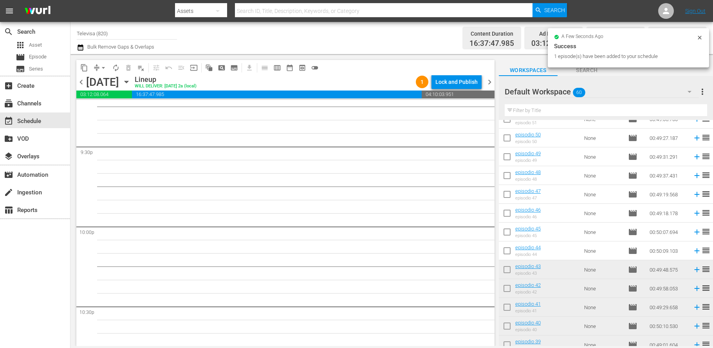
scroll to position [3373, 0]
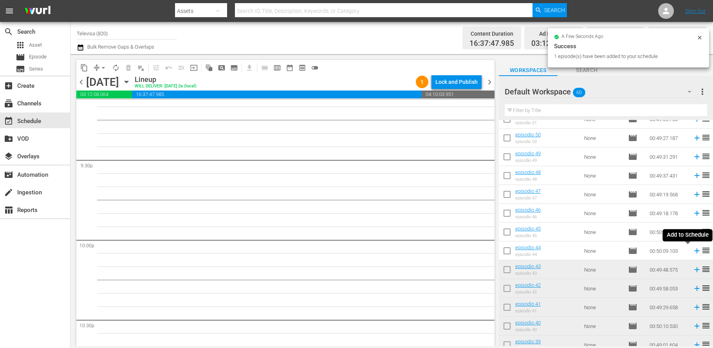
click at [692, 252] on icon at bounding box center [696, 250] width 9 height 9
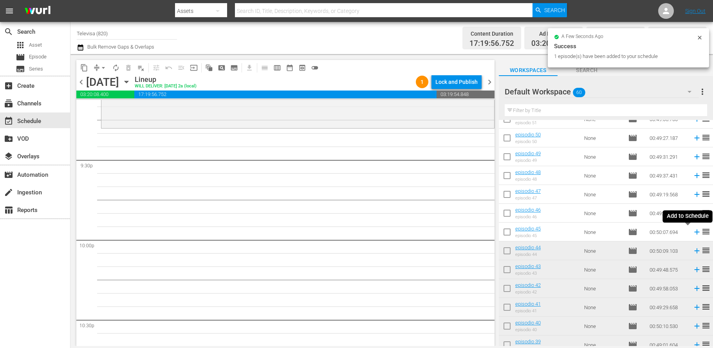
click at [694, 231] on icon at bounding box center [696, 231] width 5 height 5
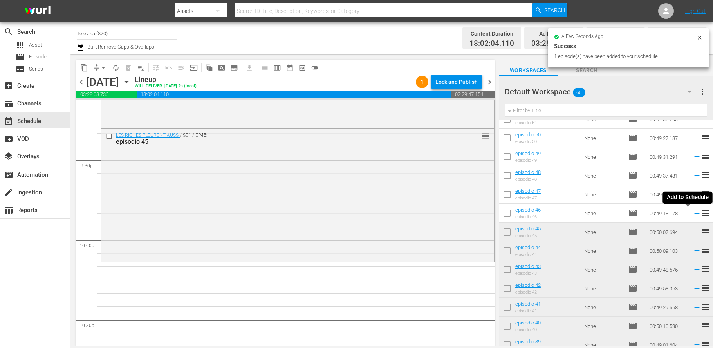
click at [694, 213] on icon at bounding box center [696, 213] width 5 height 5
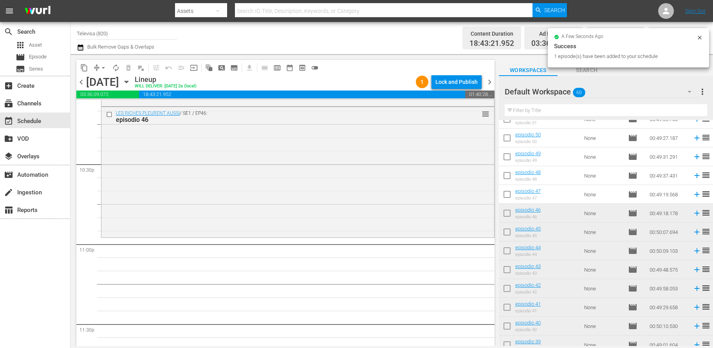
scroll to position [3549, 0]
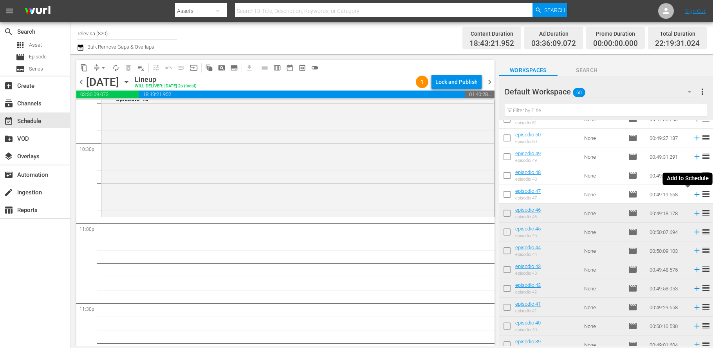
click at [692, 195] on icon at bounding box center [696, 194] width 9 height 9
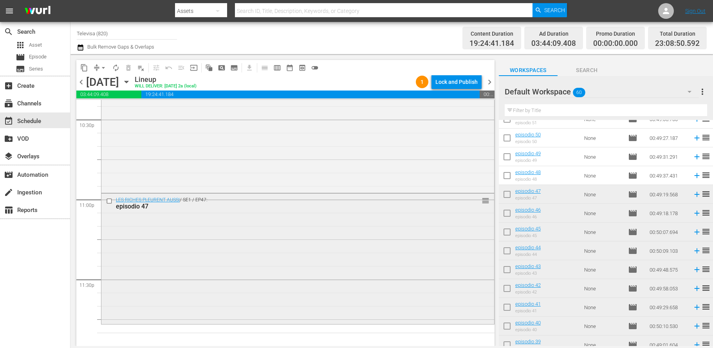
scroll to position [3586, 0]
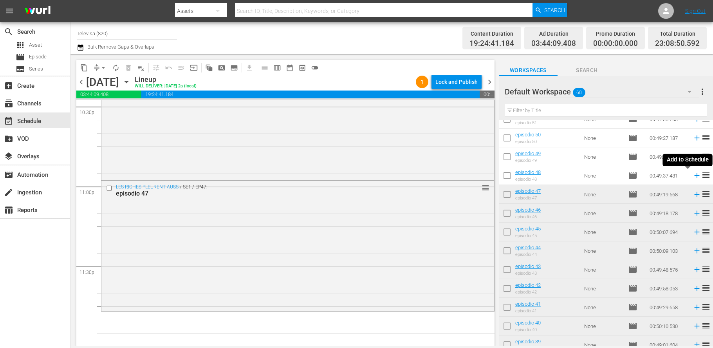
click at [692, 175] on icon at bounding box center [696, 175] width 9 height 9
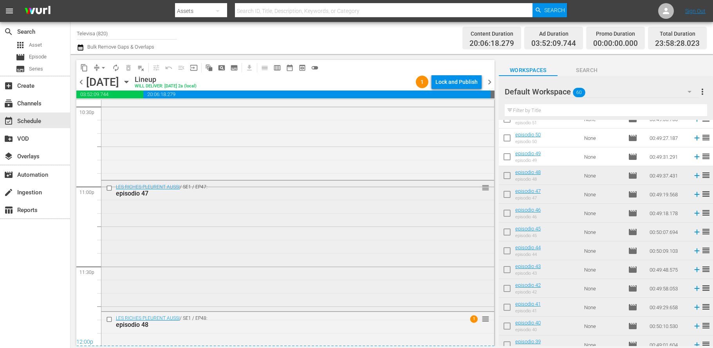
scroll to position [3683, 0]
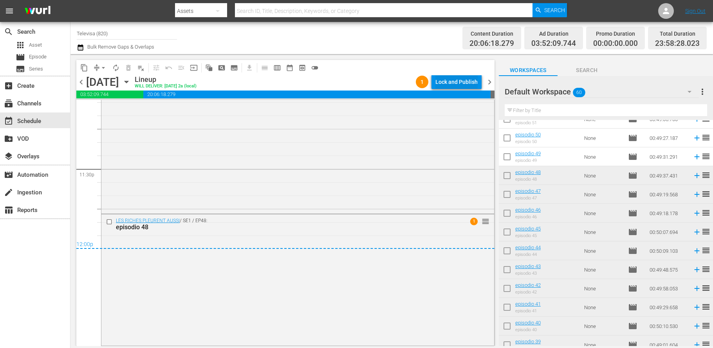
click at [460, 77] on div "Lock and Publish" at bounding box center [456, 82] width 42 height 14
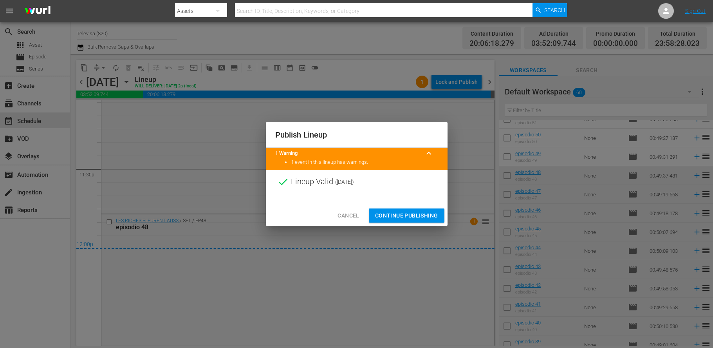
click at [407, 218] on span "Continue Publishing" at bounding box center [406, 216] width 63 height 10
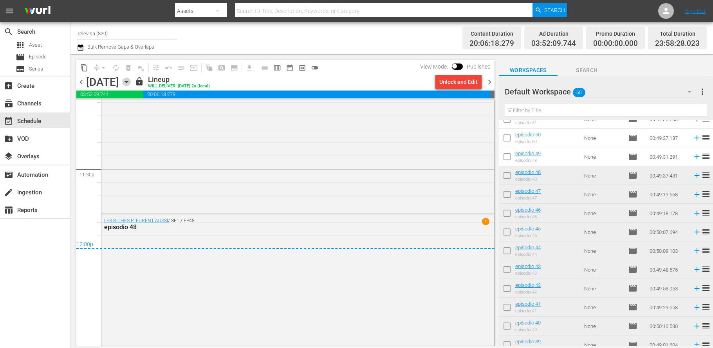
click at [131, 80] on icon "button" at bounding box center [126, 81] width 9 height 9
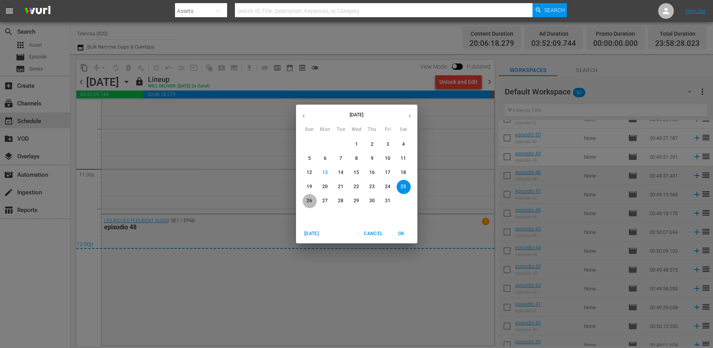
click at [307, 198] on p "26" at bounding box center [308, 200] width 5 height 7
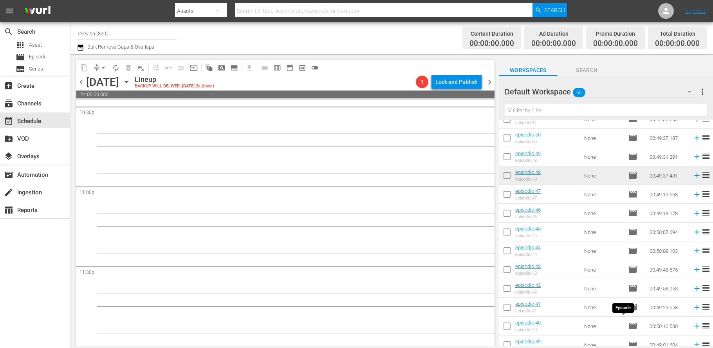
scroll to position [140, 0]
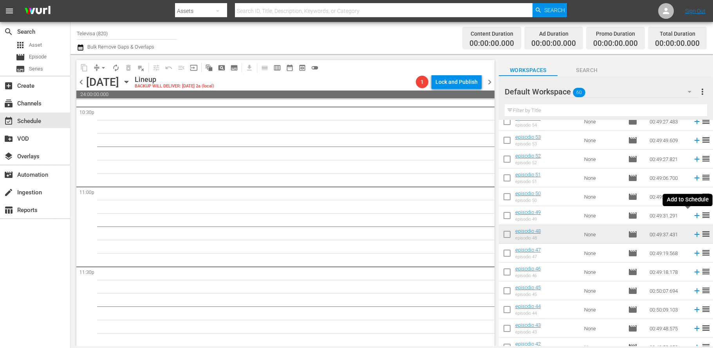
click at [692, 215] on icon at bounding box center [696, 215] width 9 height 9
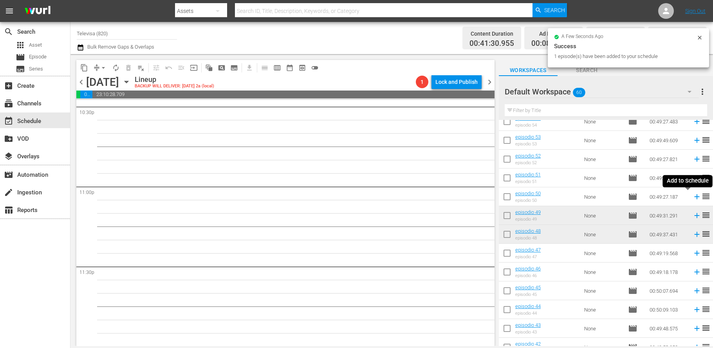
click at [694, 198] on icon at bounding box center [696, 196] width 5 height 5
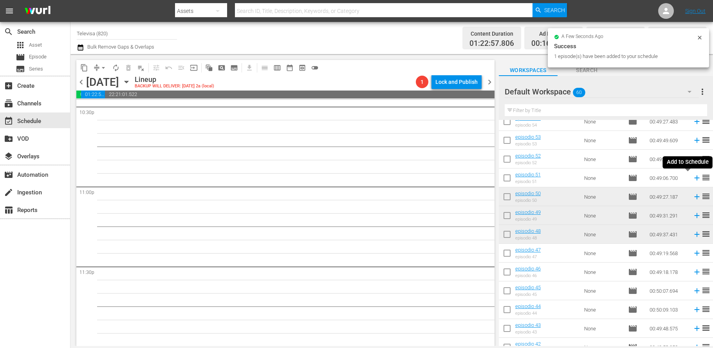
click at [694, 178] on icon at bounding box center [696, 177] width 5 height 5
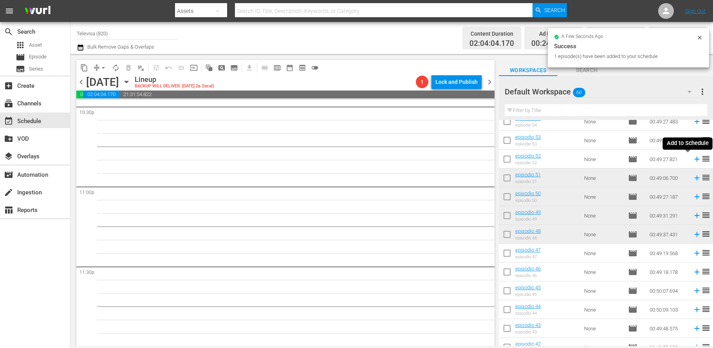
click at [694, 159] on icon at bounding box center [696, 159] width 5 height 5
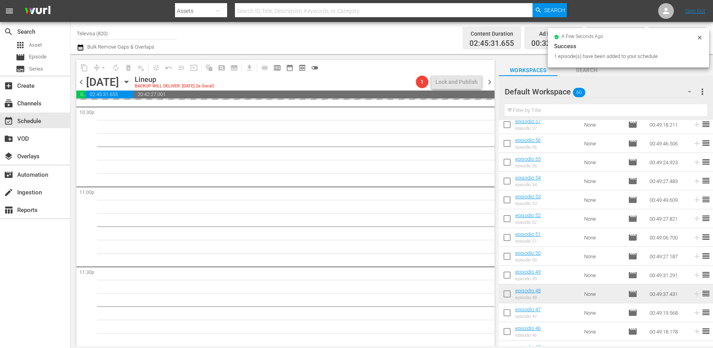
scroll to position [22, 0]
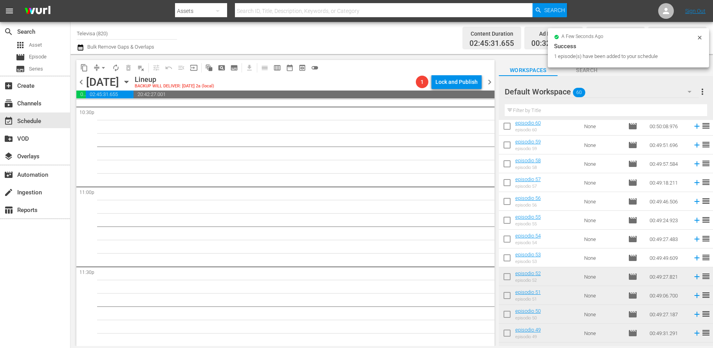
click at [694, 259] on icon at bounding box center [696, 257] width 5 height 5
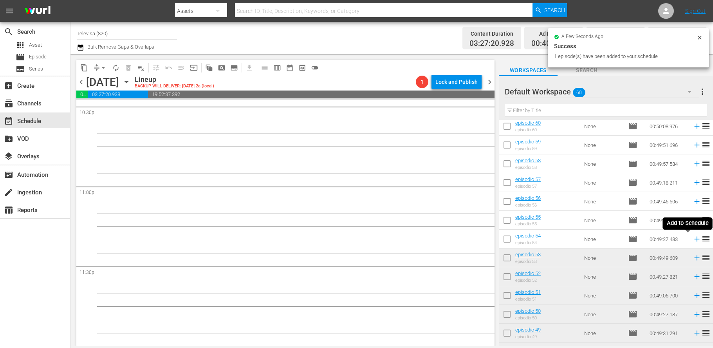
click at [692, 238] on icon at bounding box center [696, 238] width 9 height 9
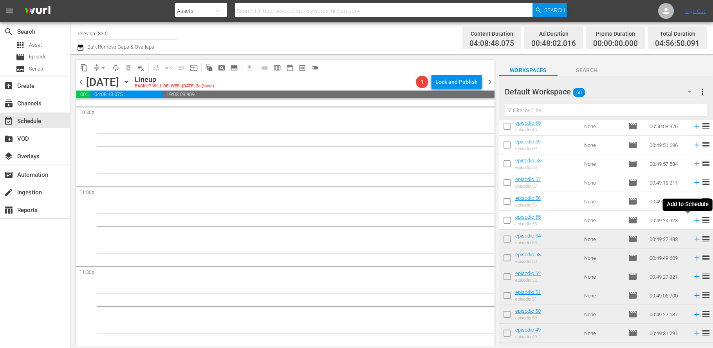
click at [694, 221] on icon at bounding box center [696, 220] width 5 height 5
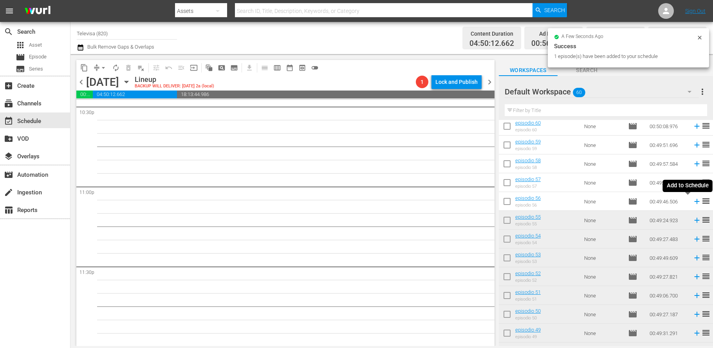
click at [694, 201] on icon at bounding box center [696, 201] width 5 height 5
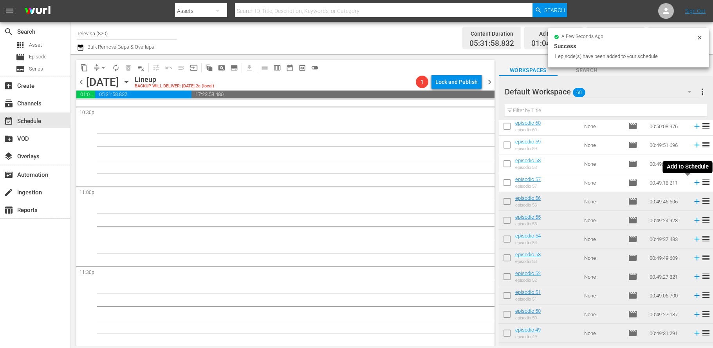
click at [694, 183] on icon at bounding box center [696, 182] width 5 height 5
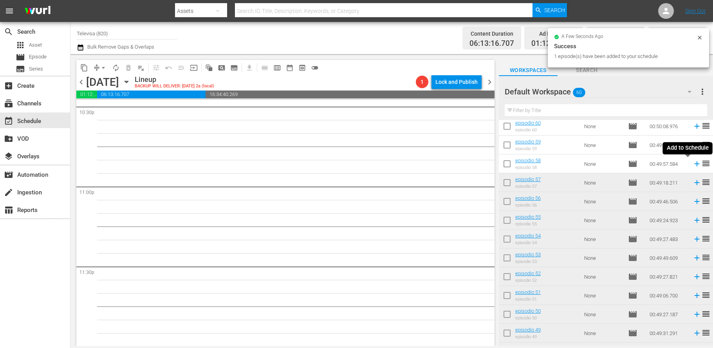
click at [692, 164] on icon at bounding box center [696, 163] width 9 height 9
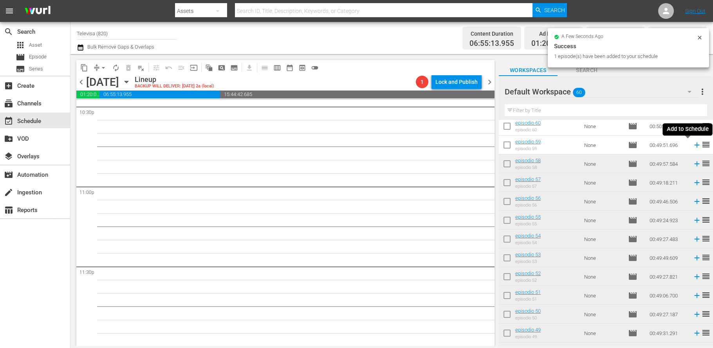
click at [694, 146] on icon at bounding box center [696, 144] width 5 height 5
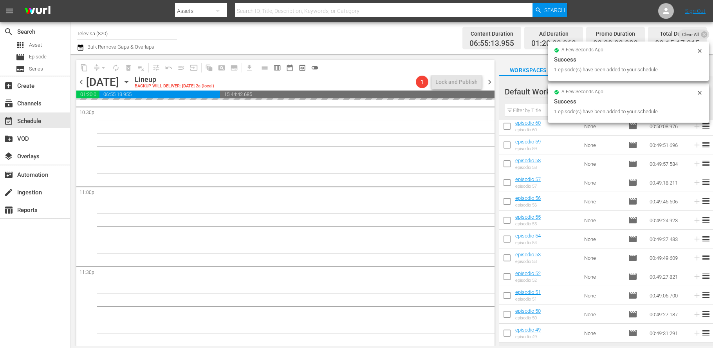
scroll to position [0, 0]
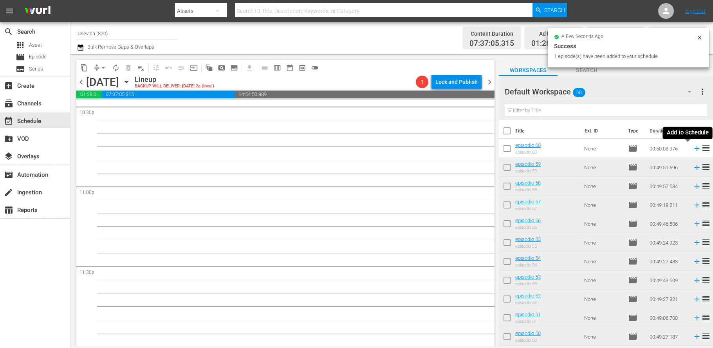
click at [692, 148] on icon at bounding box center [696, 148] width 9 height 9
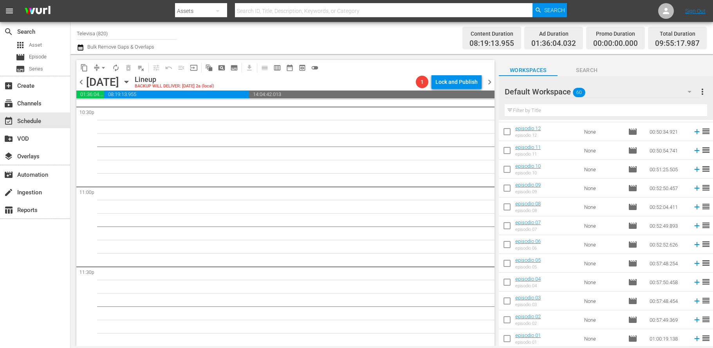
scroll to position [919, 0]
click at [694, 338] on icon at bounding box center [696, 337] width 5 height 5
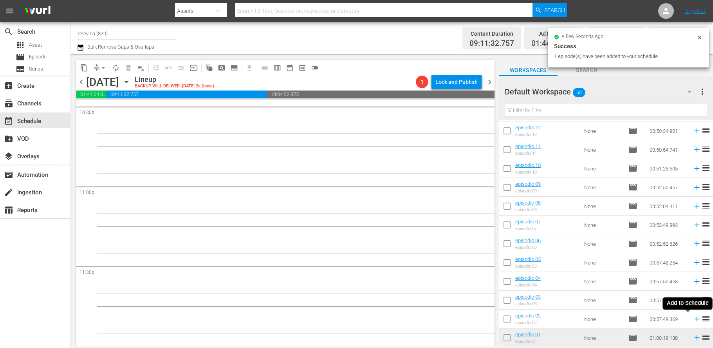
click at [692, 319] on icon at bounding box center [696, 318] width 9 height 9
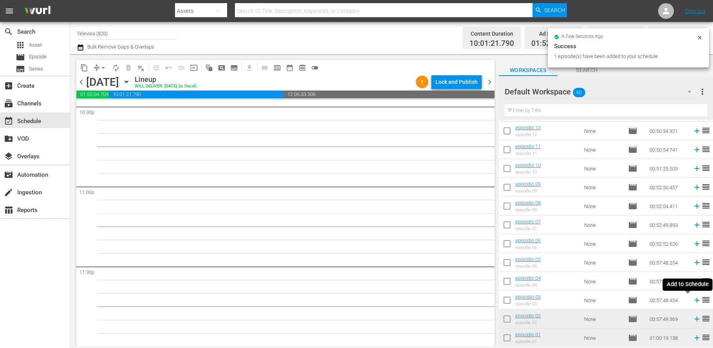
click at [694, 299] on icon at bounding box center [696, 299] width 5 height 5
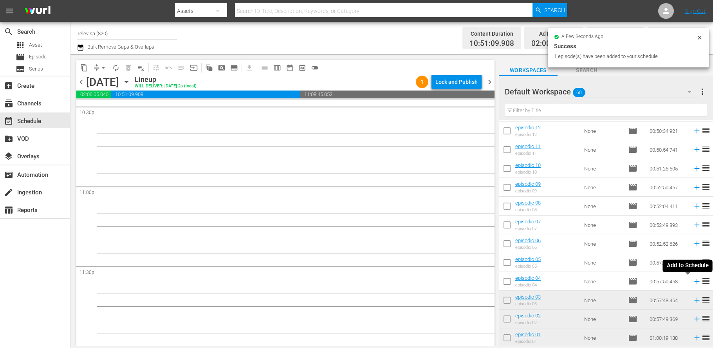
click at [692, 281] on icon at bounding box center [696, 281] width 9 height 9
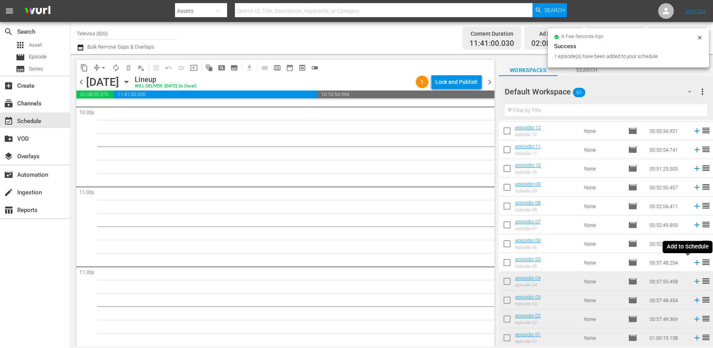
click at [694, 262] on icon at bounding box center [696, 262] width 5 height 5
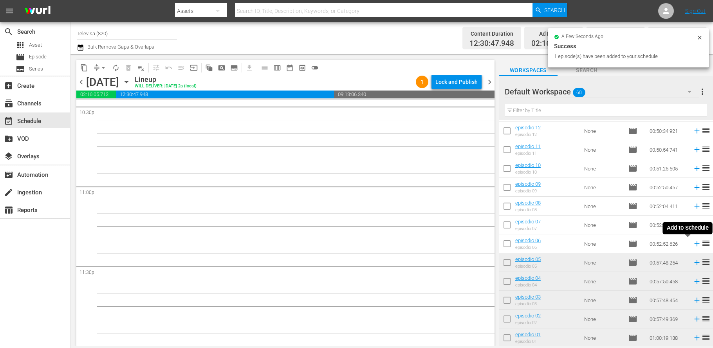
click at [692, 244] on icon at bounding box center [696, 243] width 9 height 9
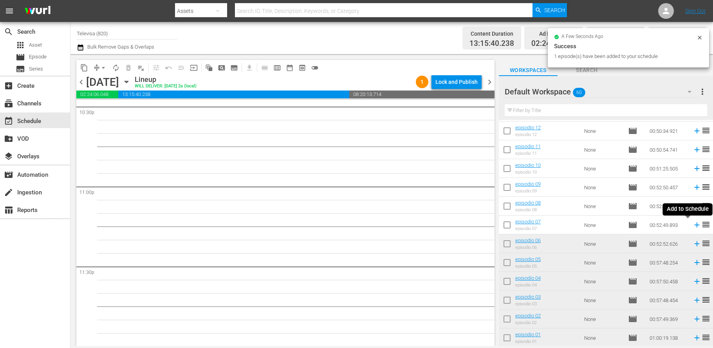
click at [692, 225] on icon at bounding box center [696, 224] width 9 height 9
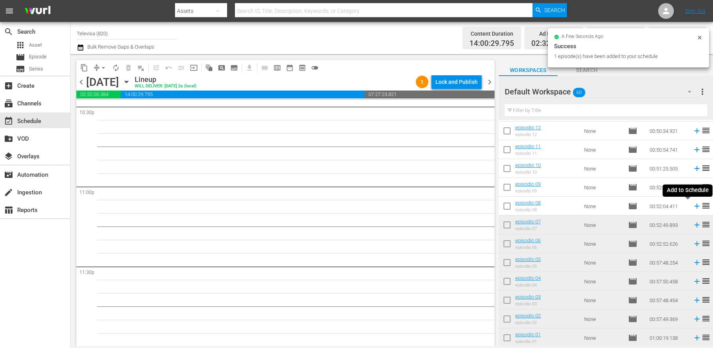
click at [694, 207] on icon at bounding box center [696, 206] width 5 height 5
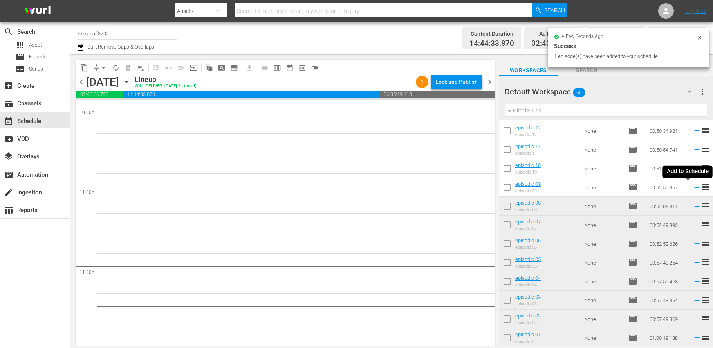
click at [694, 188] on icon at bounding box center [696, 187] width 5 height 5
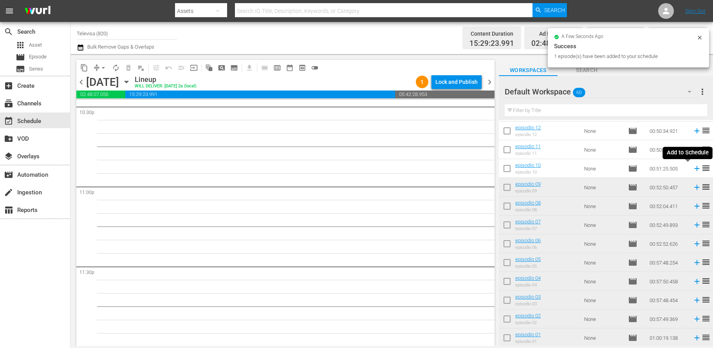
click at [692, 167] on icon at bounding box center [696, 168] width 9 height 9
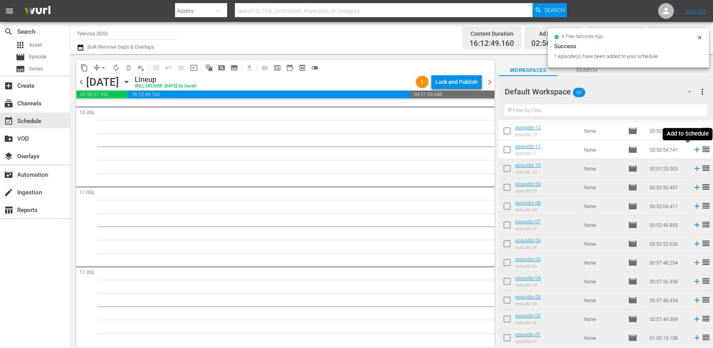
click at [694, 150] on icon at bounding box center [696, 149] width 5 height 5
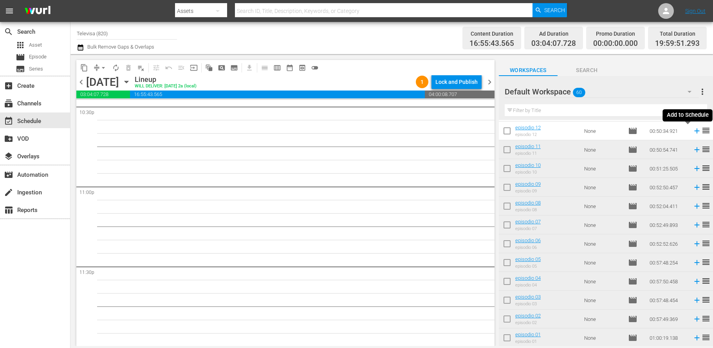
click at [694, 131] on icon at bounding box center [696, 130] width 5 height 5
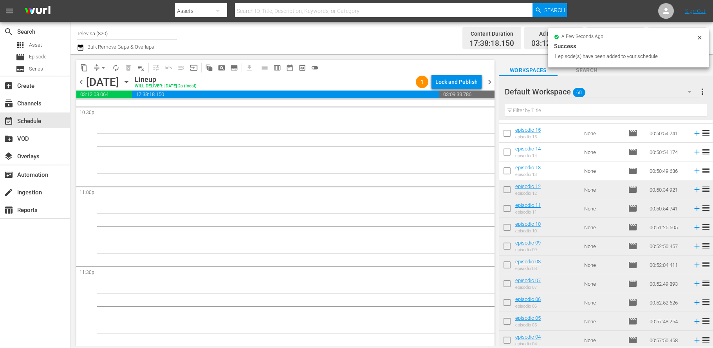
scroll to position [802, 0]
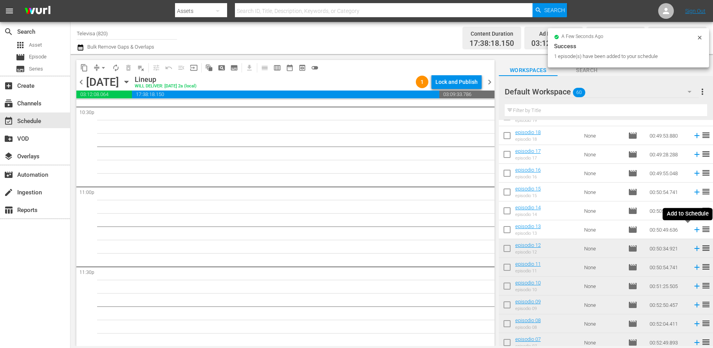
click at [694, 229] on icon at bounding box center [696, 229] width 5 height 5
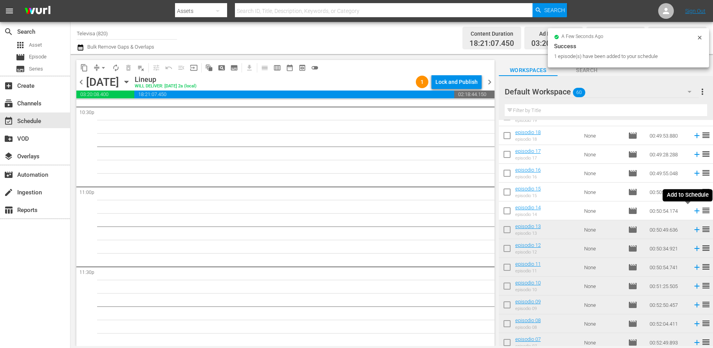
click at [692, 212] on icon at bounding box center [696, 210] width 9 height 9
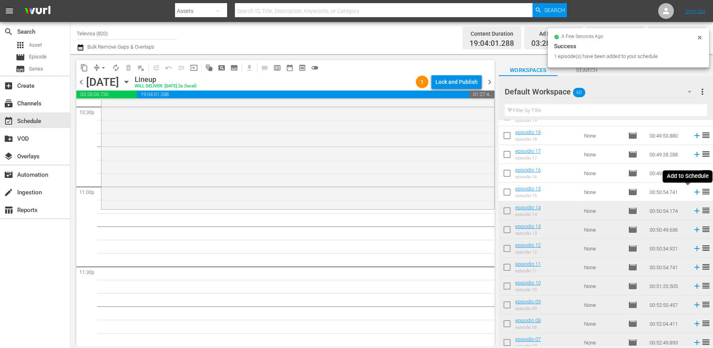
click at [694, 191] on icon at bounding box center [696, 191] width 5 height 5
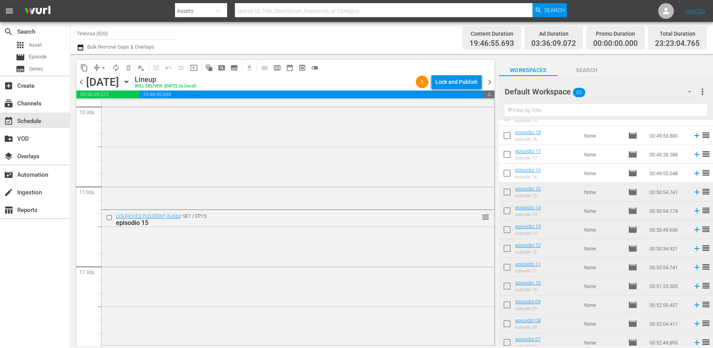
scroll to position [3586, 0]
click at [694, 175] on icon at bounding box center [696, 173] width 5 height 5
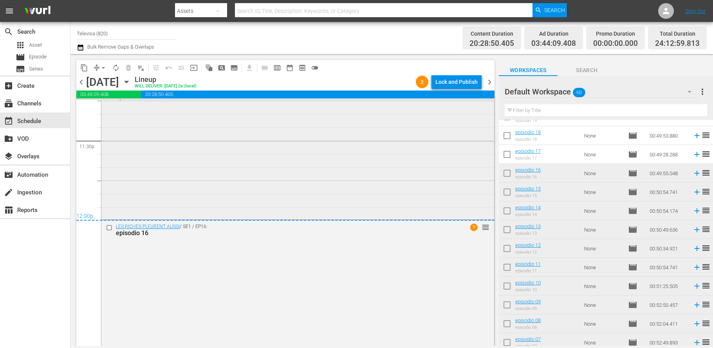
scroll to position [3718, 0]
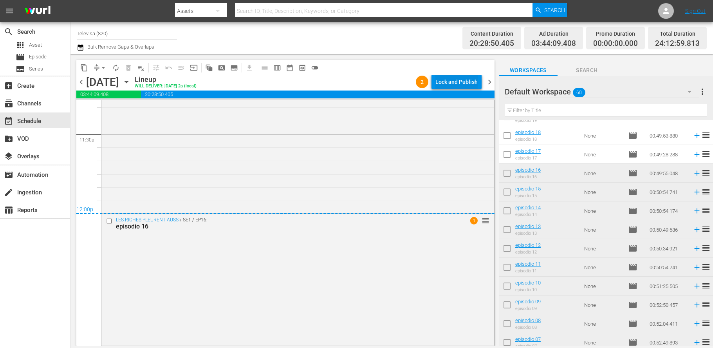
click at [448, 81] on div "Lock and Publish" at bounding box center [456, 82] width 42 height 14
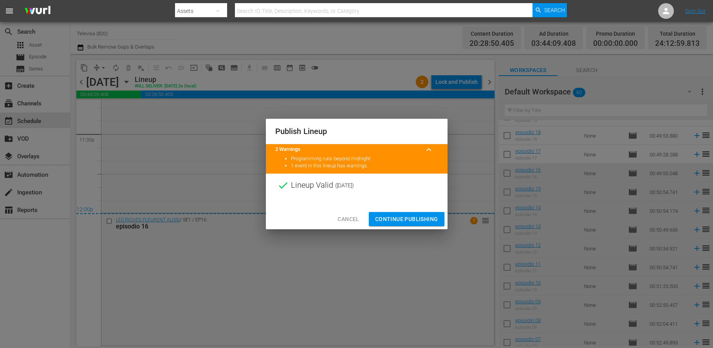
click at [397, 217] on span "Continue Publishing" at bounding box center [406, 219] width 63 height 10
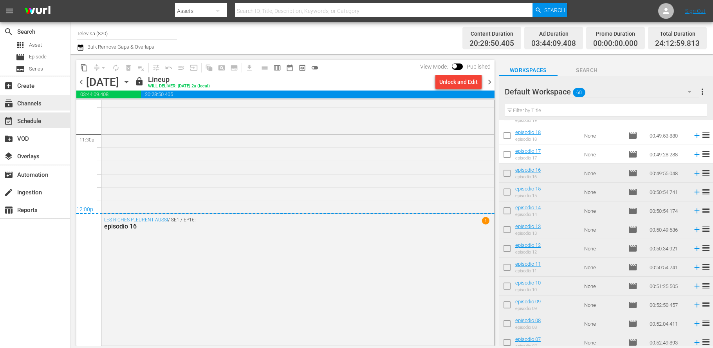
click at [29, 103] on div "subscriptions Channels" at bounding box center [22, 102] width 44 height 7
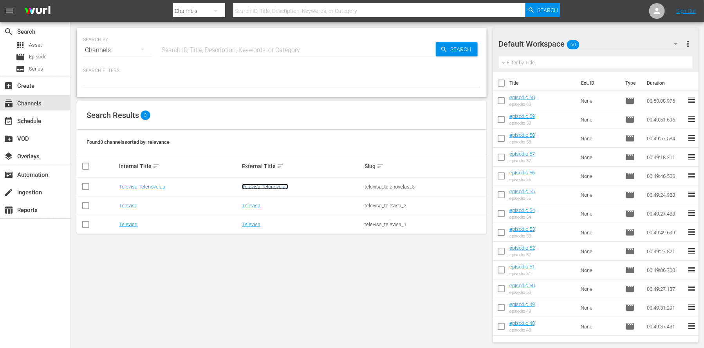
click at [253, 187] on link "Televisa Telenovelas" at bounding box center [265, 187] width 46 height 6
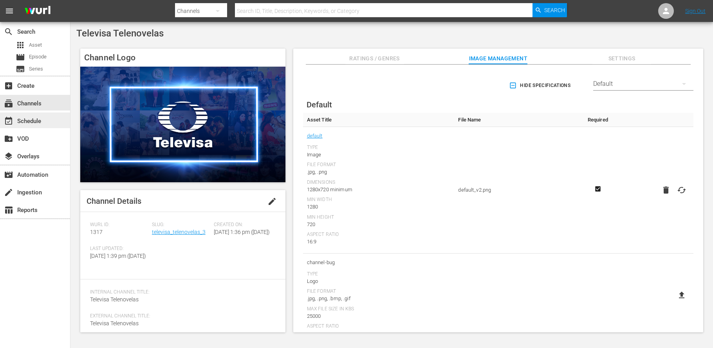
click at [34, 121] on div "event_available Schedule" at bounding box center [22, 119] width 44 height 7
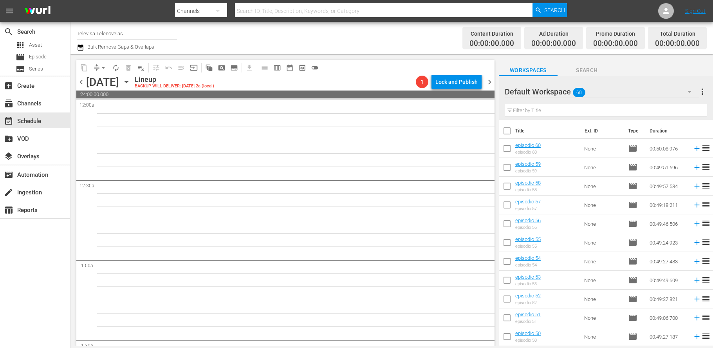
click at [131, 82] on icon "button" at bounding box center [126, 81] width 9 height 9
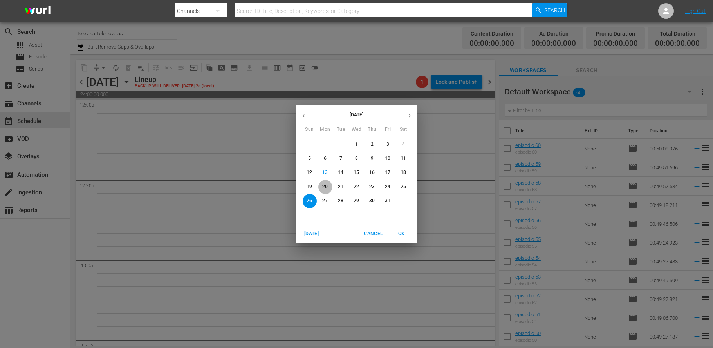
click at [325, 186] on p "20" at bounding box center [324, 186] width 5 height 7
